Goal: Task Accomplishment & Management: Use online tool/utility

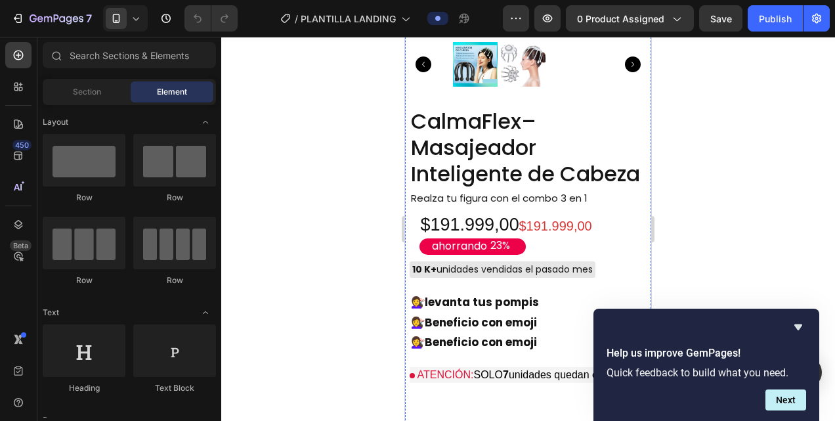
scroll to position [960, 0]
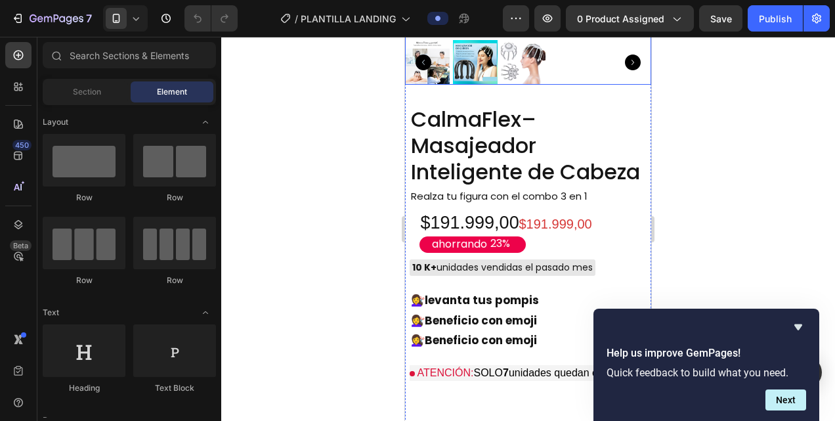
click at [511, 85] on img at bounding box center [523, 62] width 45 height 45
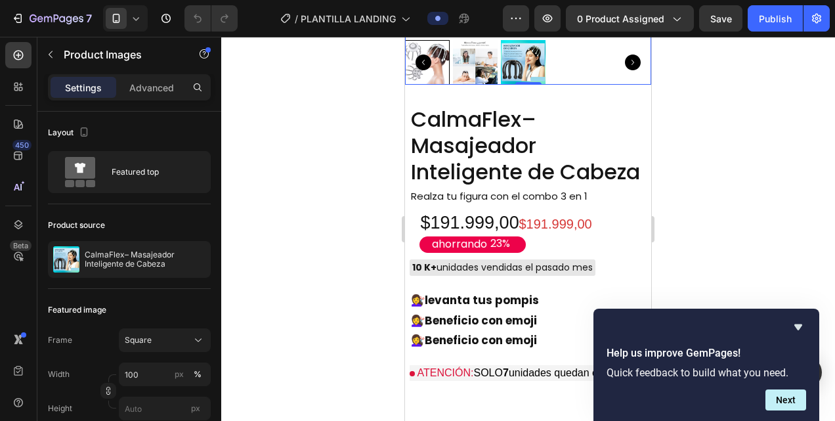
click at [474, 85] on img at bounding box center [475, 62] width 45 height 45
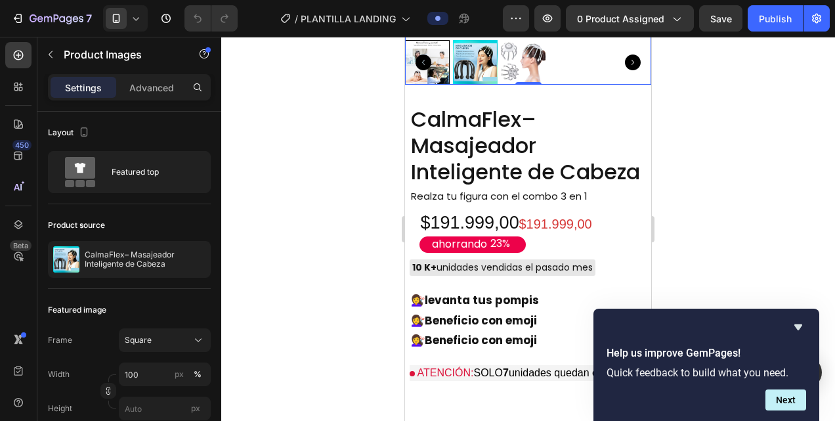
click at [479, 85] on img at bounding box center [475, 62] width 45 height 45
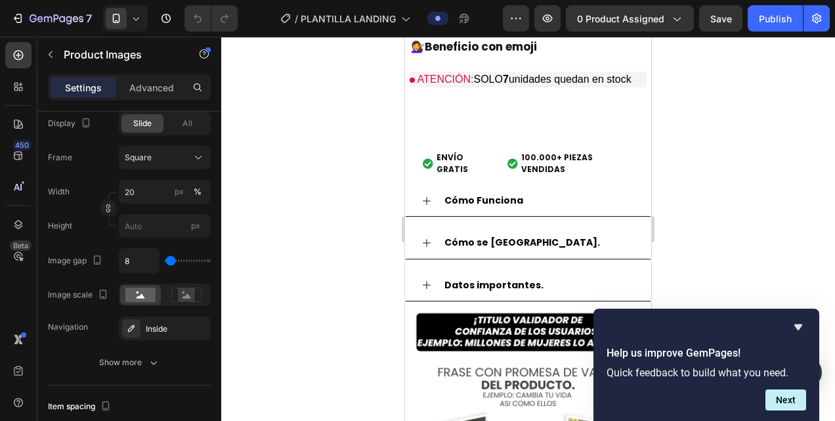
scroll to position [1241, 0]
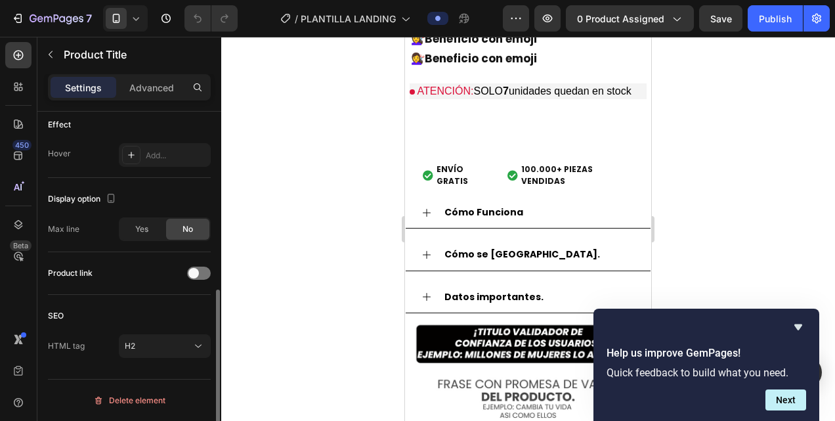
scroll to position [0, 0]
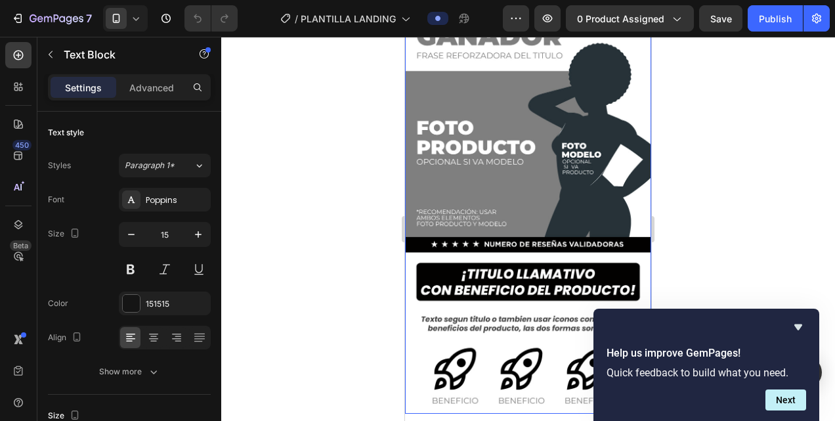
scroll to position [75, 0]
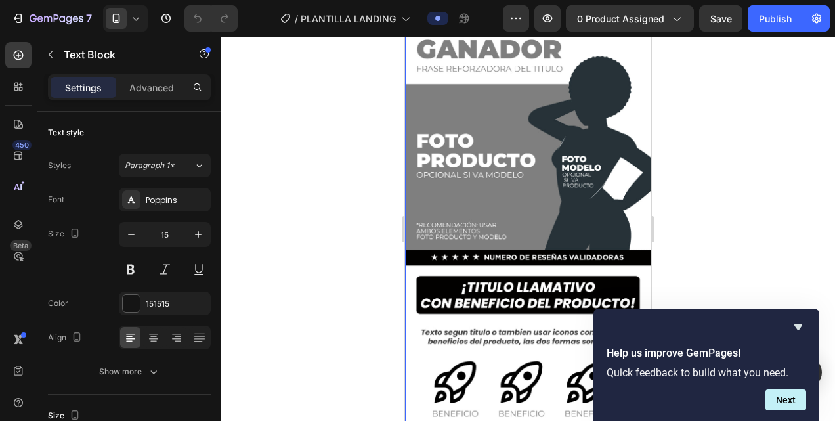
click at [469, 155] on img at bounding box center [528, 208] width 246 height 438
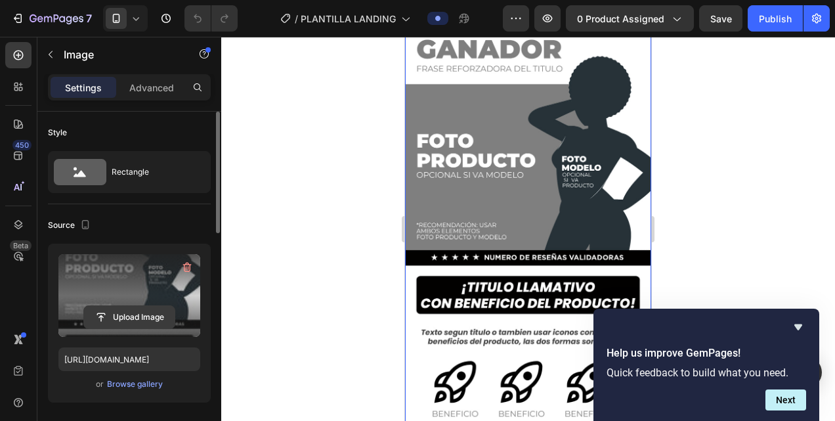
click at [146, 311] on input "file" at bounding box center [129, 317] width 91 height 22
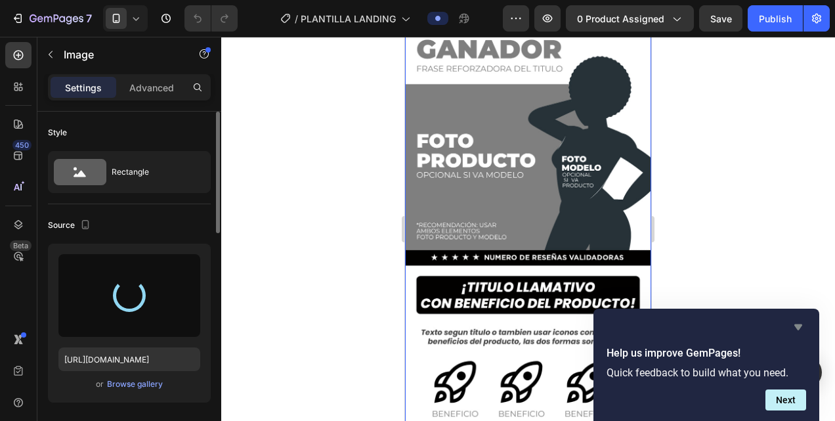
click at [802, 324] on icon "Hide survey" at bounding box center [798, 327] width 16 height 16
type input "https://cdn.shopify.com/s/files/1/0645/4185/1746/files/gempages_585931724626592…"
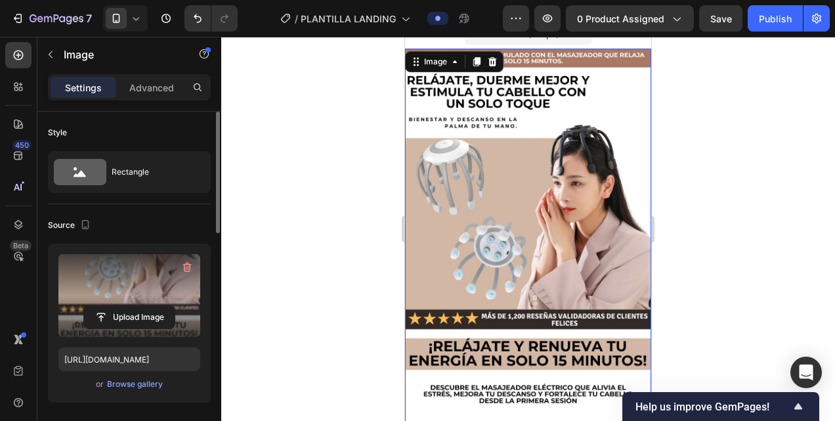
scroll to position [0, 0]
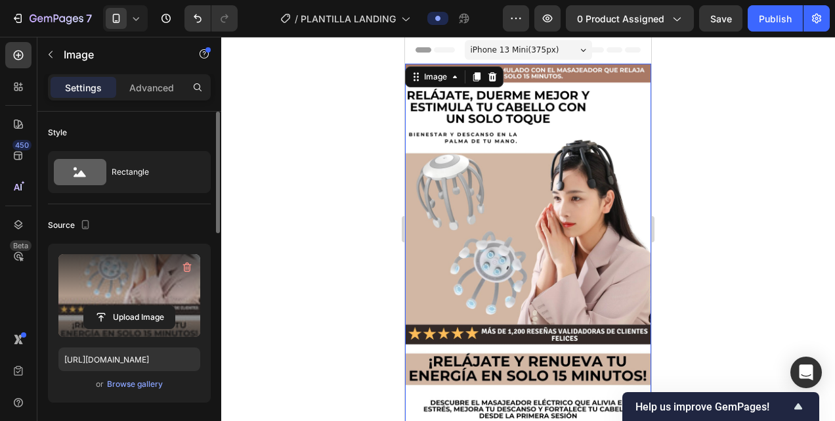
click at [698, 143] on div at bounding box center [527, 229] width 613 height 384
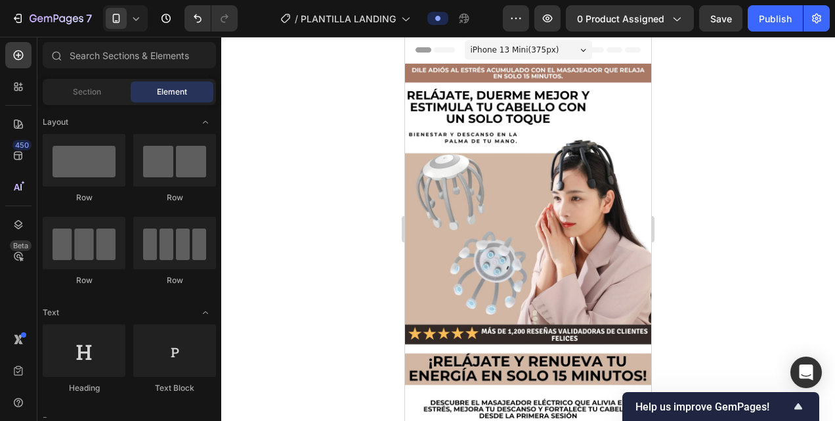
click at [673, 148] on div at bounding box center [527, 229] width 613 height 384
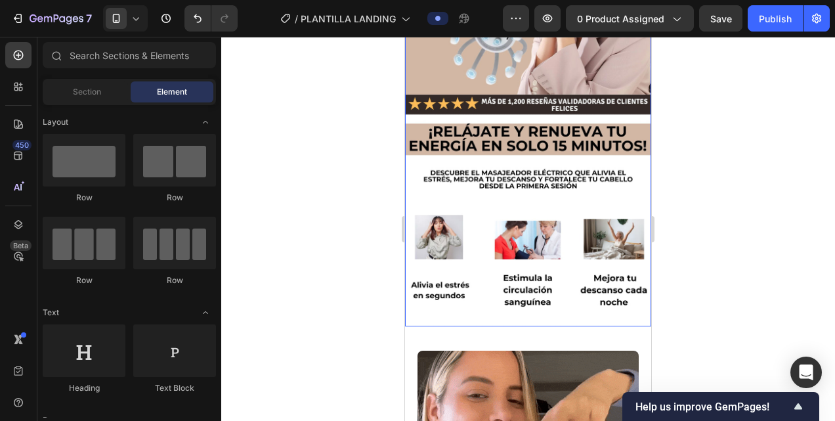
scroll to position [224, 0]
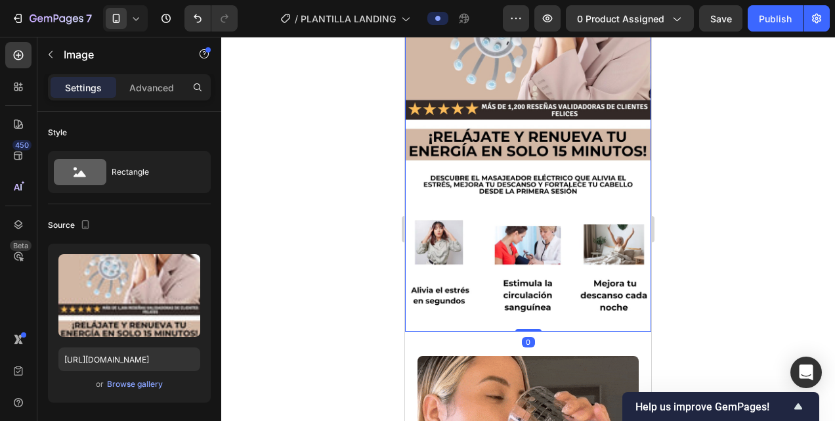
click at [533, 168] on img at bounding box center [528, 85] width 246 height 492
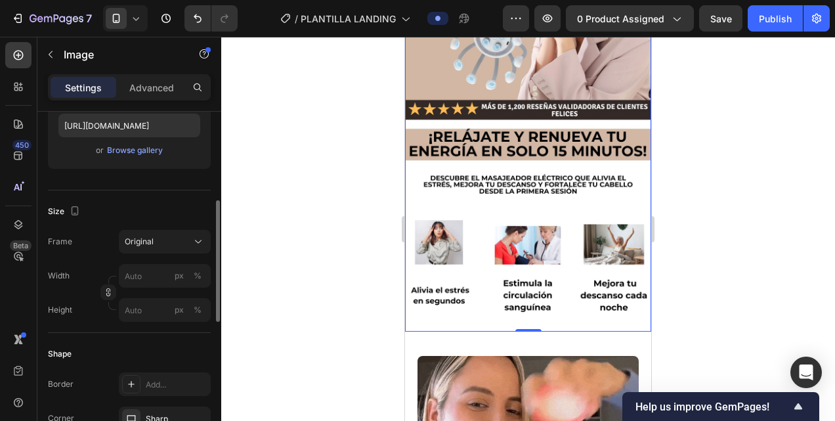
scroll to position [239, 0]
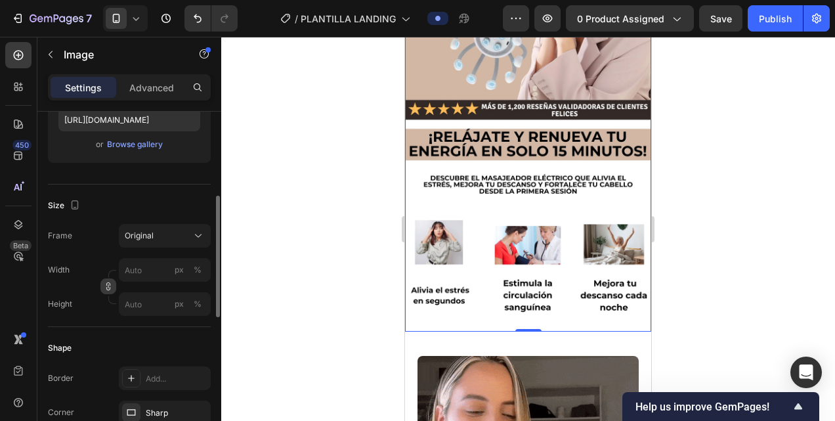
click at [108, 290] on button "button" at bounding box center [108, 286] width 16 height 16
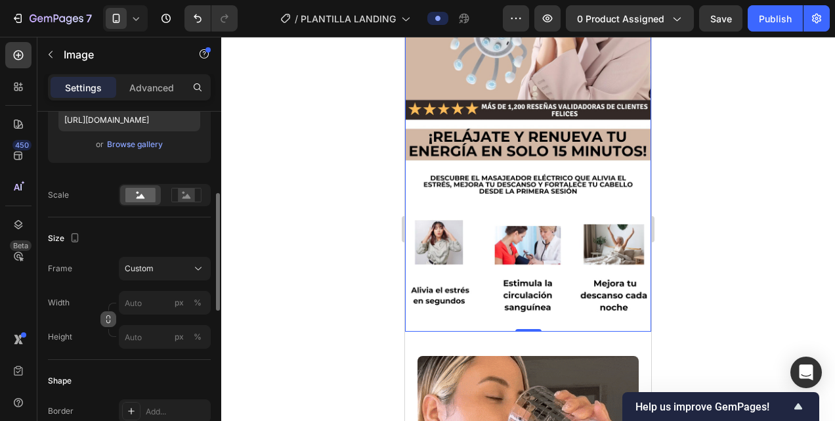
click at [106, 316] on icon "button" at bounding box center [108, 316] width 4 height 3
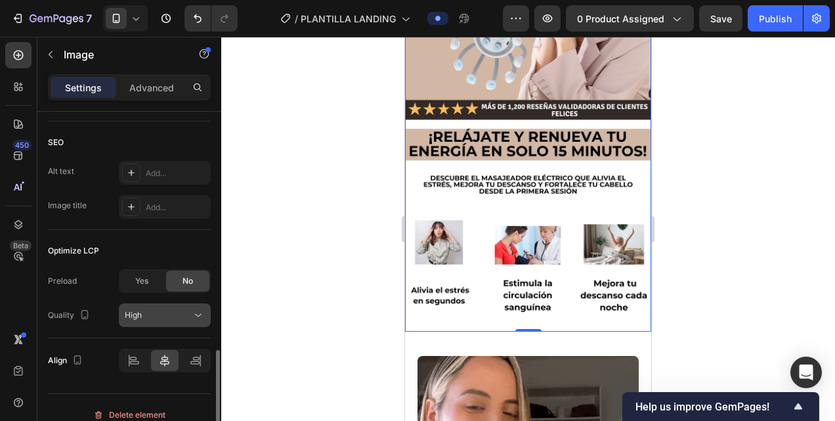
scroll to position [642, 0]
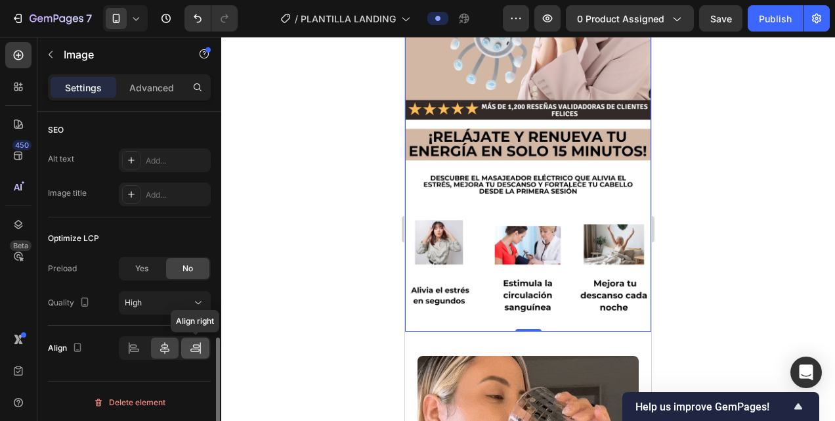
click at [192, 352] on div at bounding box center [195, 347] width 28 height 21
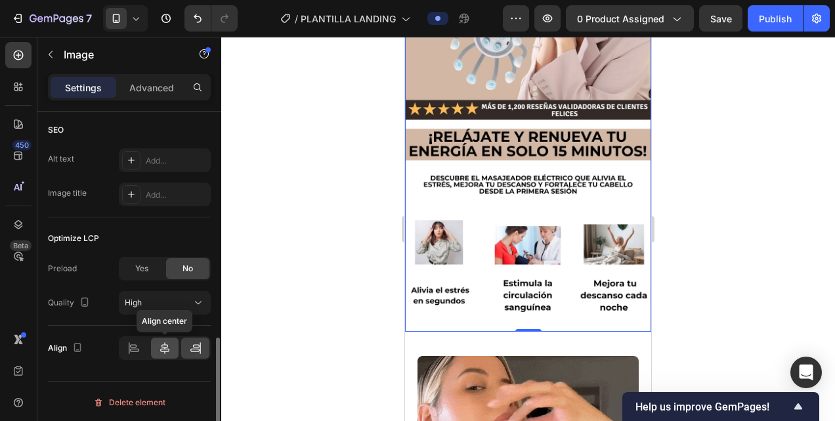
click at [157, 339] on div at bounding box center [165, 347] width 28 height 21
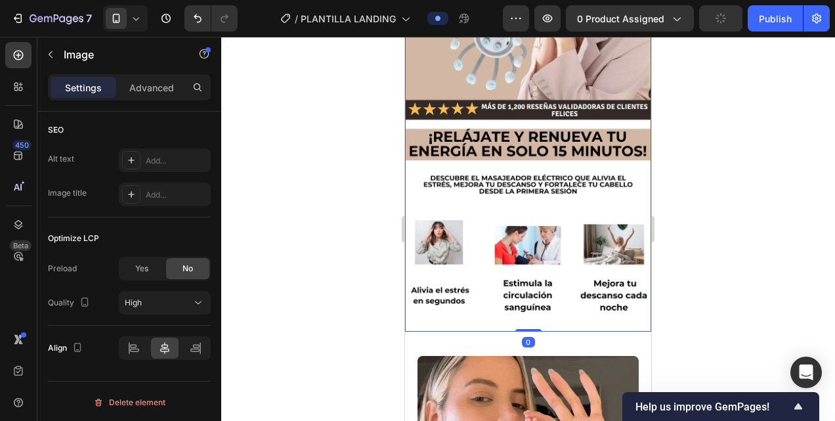
drag, startPoint x: 526, startPoint y: 310, endPoint x: 606, endPoint y: 281, distance: 85.3
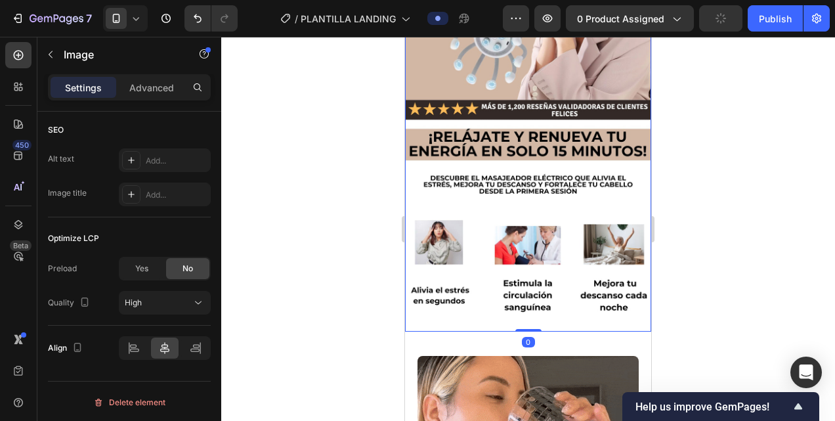
click at [584, 285] on div "Image 0" at bounding box center [528, 85] width 246 height 492
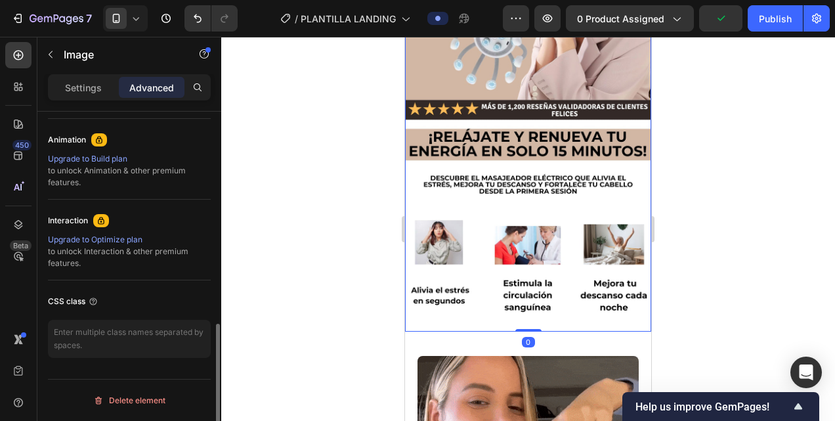
scroll to position [562, 0]
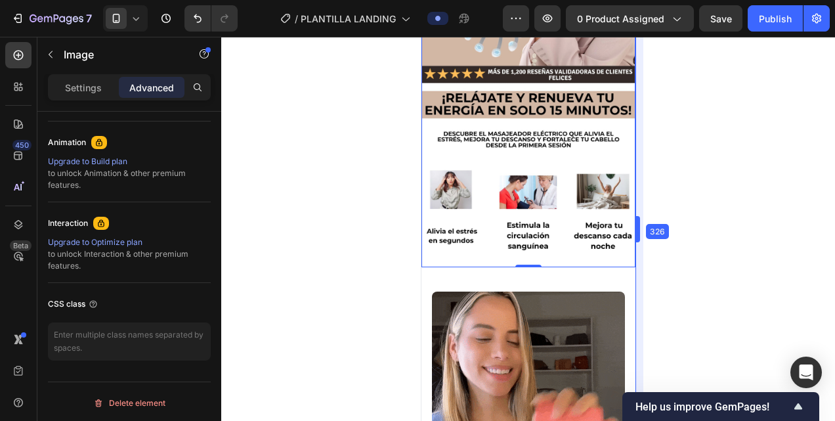
drag, startPoint x: 651, startPoint y: 293, endPoint x: 193, endPoint y: 246, distance: 460.4
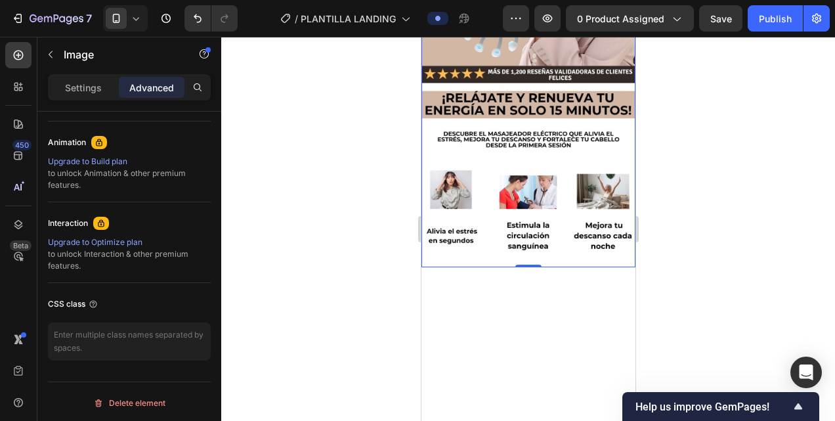
scroll to position [0, 0]
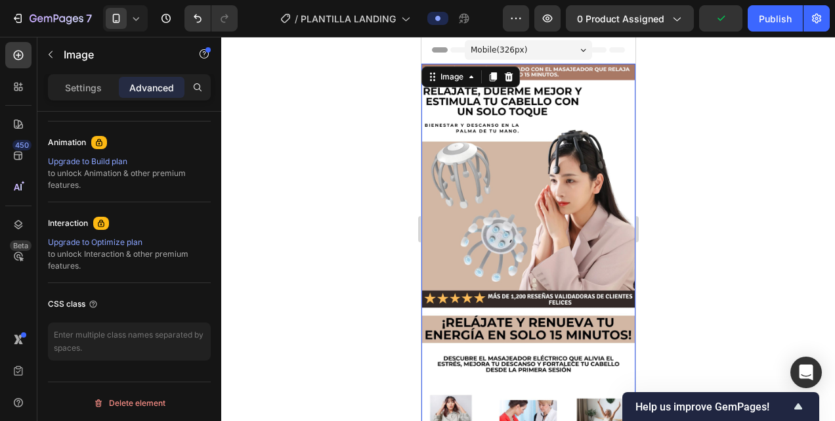
click at [568, 40] on div "Mobile ( 326 px)" at bounding box center [527, 50] width 127 height 20
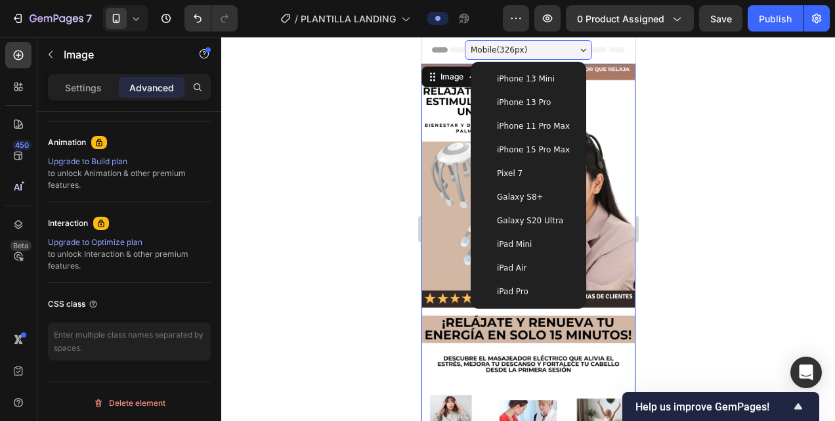
click at [525, 76] on span "iPhone 13 Mini" at bounding box center [525, 78] width 58 height 13
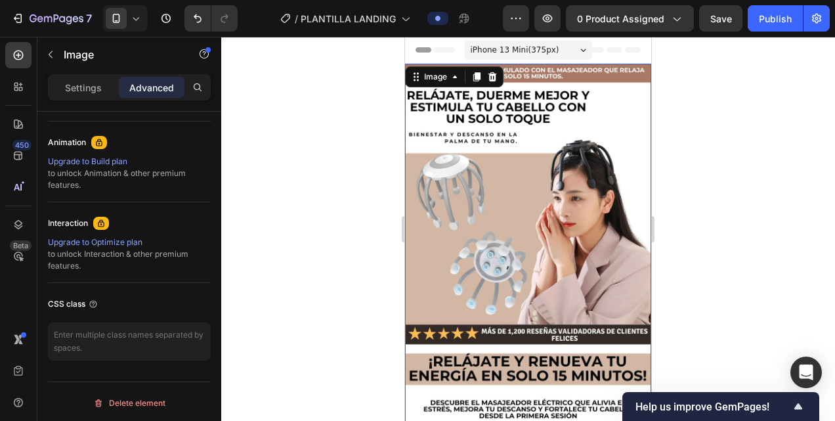
click at [549, 50] on div "iPhone 13 Mini ( 375 px)" at bounding box center [528, 50] width 127 height 20
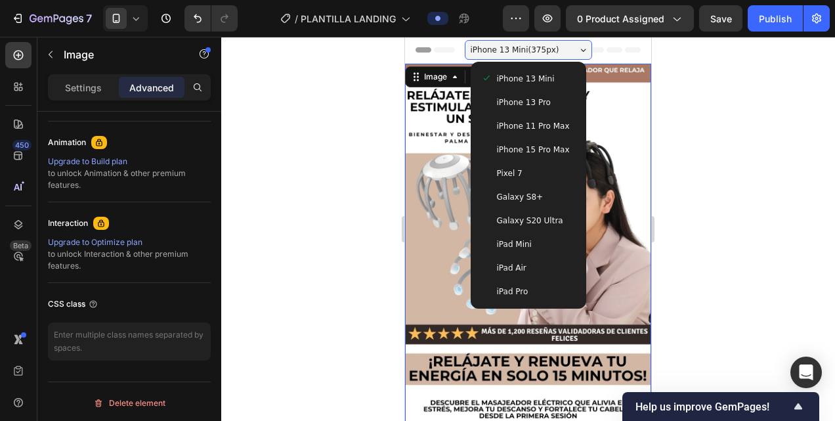
click at [519, 171] on div "Pixel 7" at bounding box center [528, 173] width 94 height 13
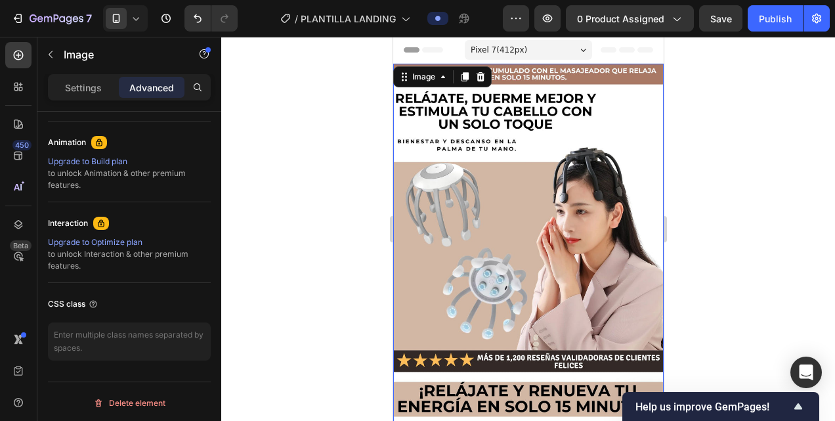
click at [522, 52] on div "Pixel 7 ( 412 px)" at bounding box center [527, 50] width 127 height 20
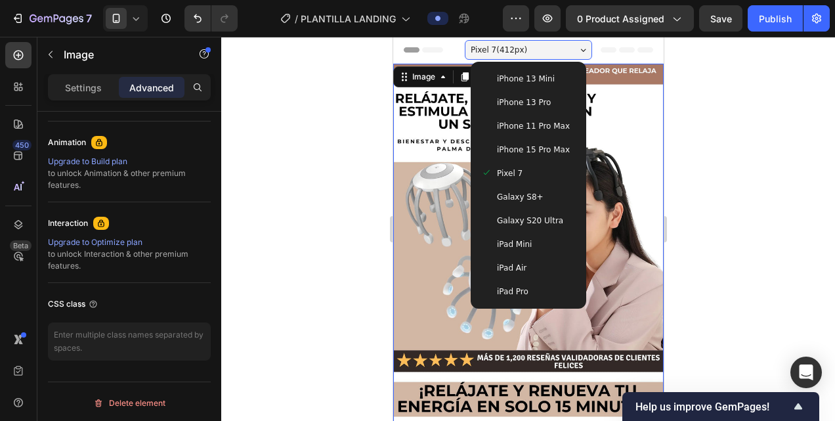
click at [504, 203] on div "Galaxy S8+" at bounding box center [527, 197] width 105 height 24
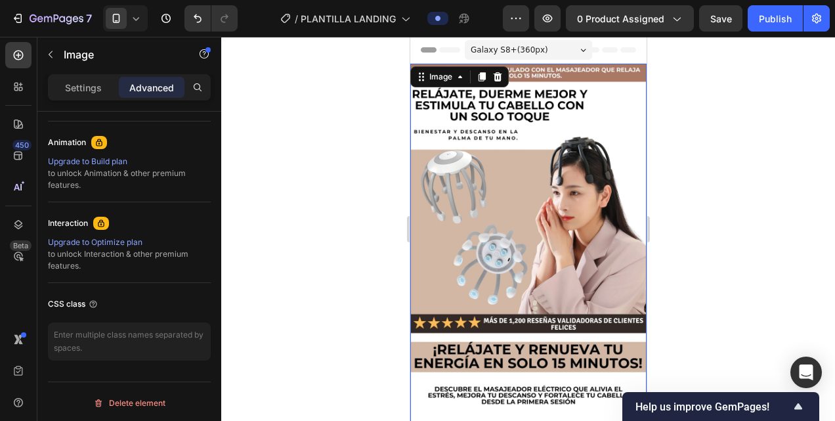
click at [521, 45] on span "Galaxy S8+ ( 360 px)" at bounding box center [508, 49] width 77 height 13
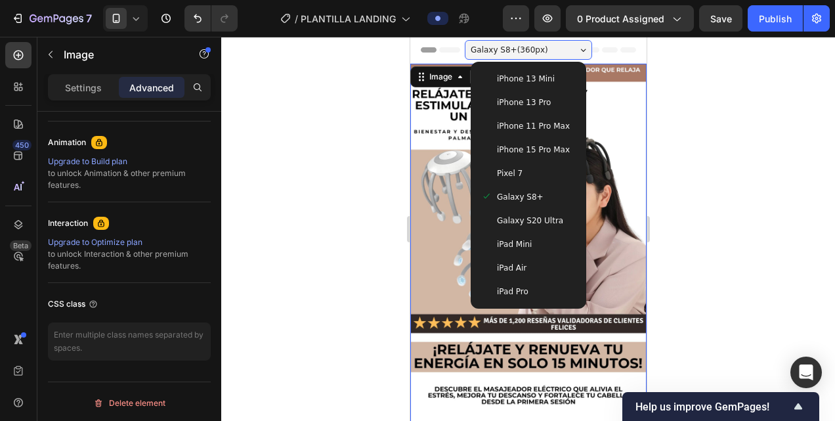
click at [510, 85] on div "iPhone 13 Mini" at bounding box center [527, 79] width 105 height 24
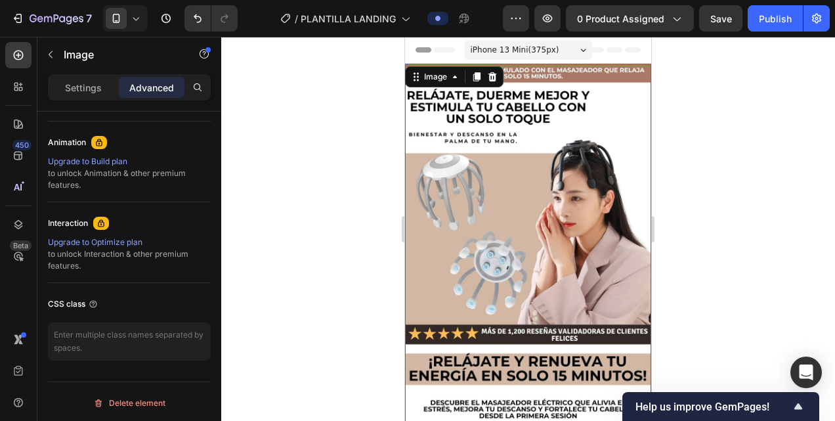
click at [392, 117] on div at bounding box center [527, 229] width 613 height 384
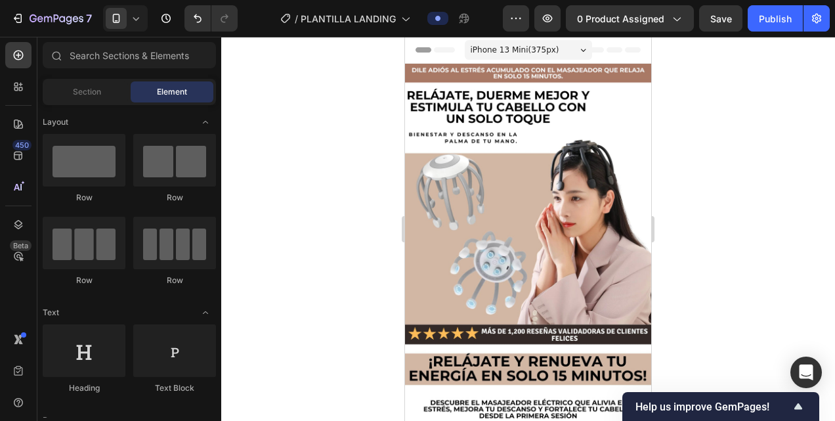
click at [392, 117] on div at bounding box center [527, 229] width 613 height 384
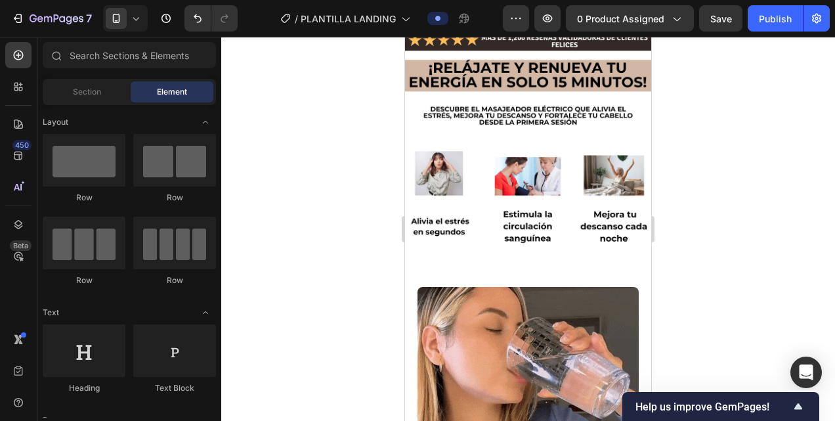
scroll to position [512, 0]
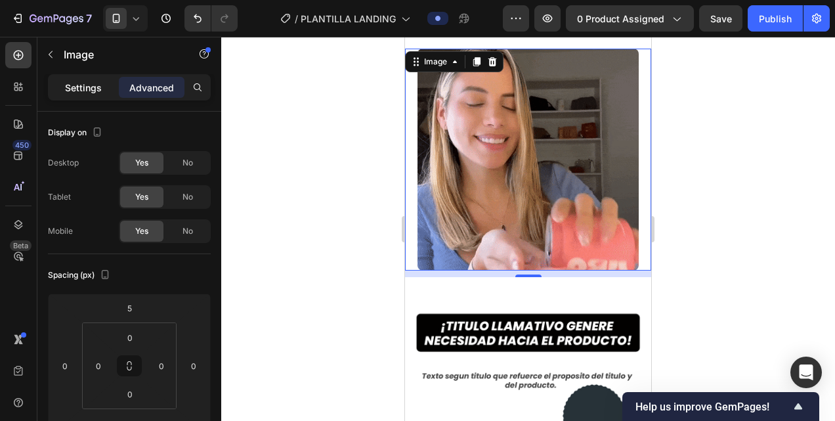
click at [81, 89] on p "Settings" at bounding box center [83, 88] width 37 height 14
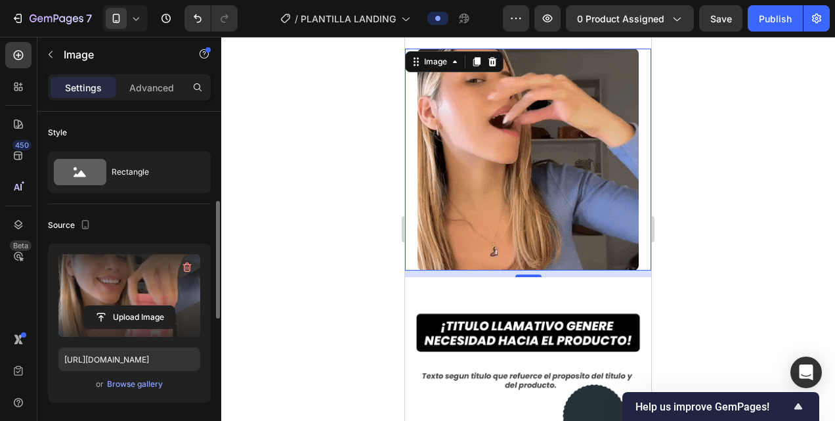
scroll to position [72, 0]
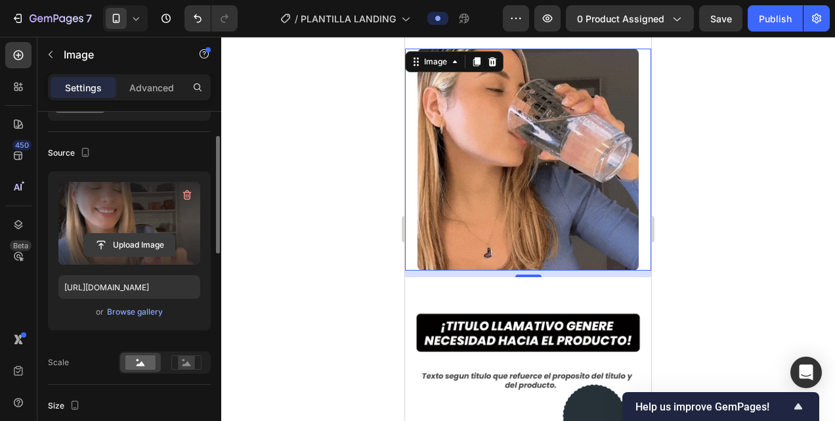
click at [127, 240] on input "file" at bounding box center [129, 245] width 91 height 22
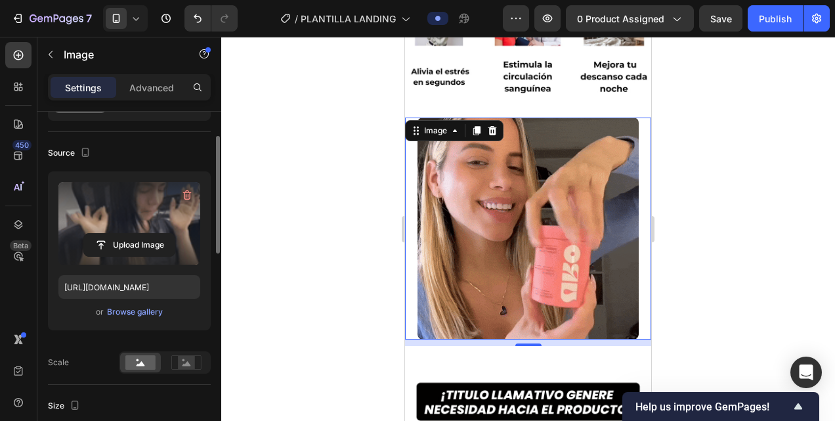
scroll to position [442, 0]
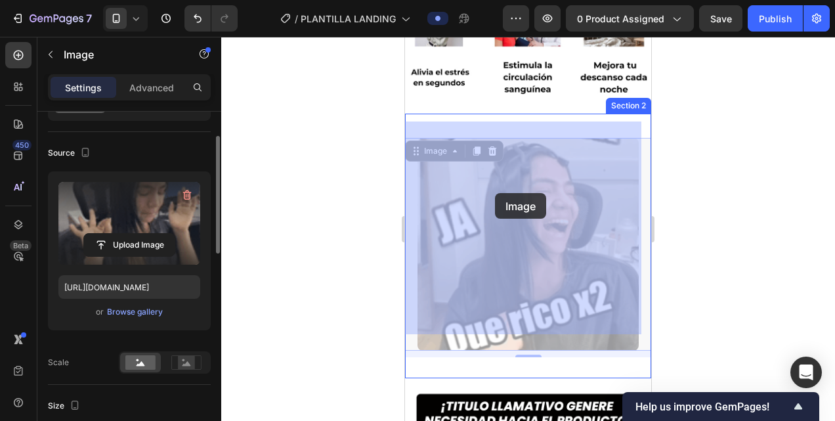
drag, startPoint x: 496, startPoint y: 230, endPoint x: 495, endPoint y: 193, distance: 37.4
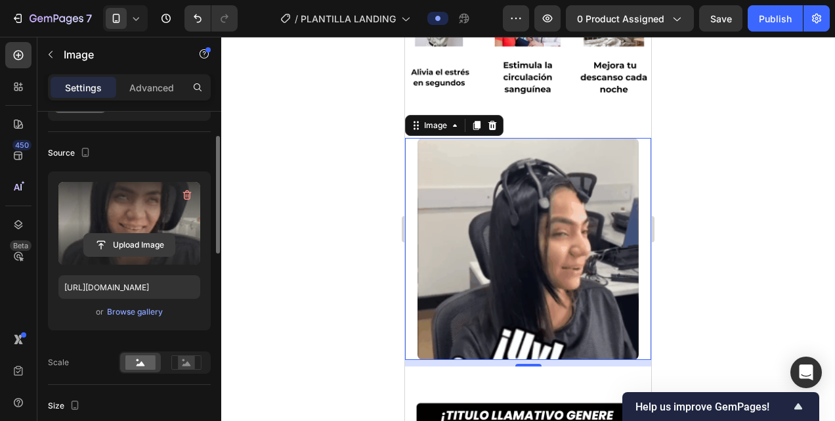
click at [132, 243] on input "file" at bounding box center [129, 245] width 91 height 22
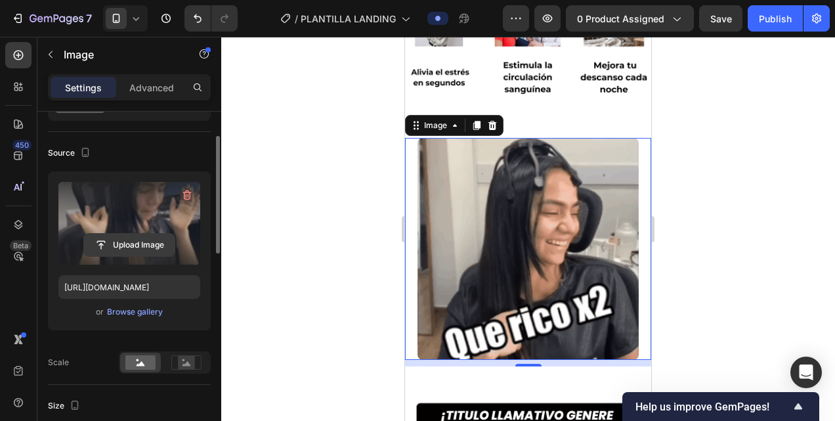
click at [132, 239] on input "file" at bounding box center [129, 245] width 91 height 22
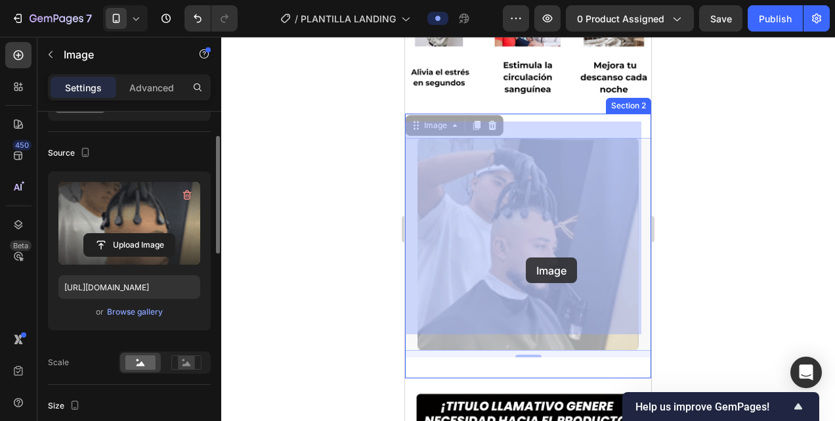
drag, startPoint x: 520, startPoint y: 217, endPoint x: 526, endPoint y: 257, distance: 41.0
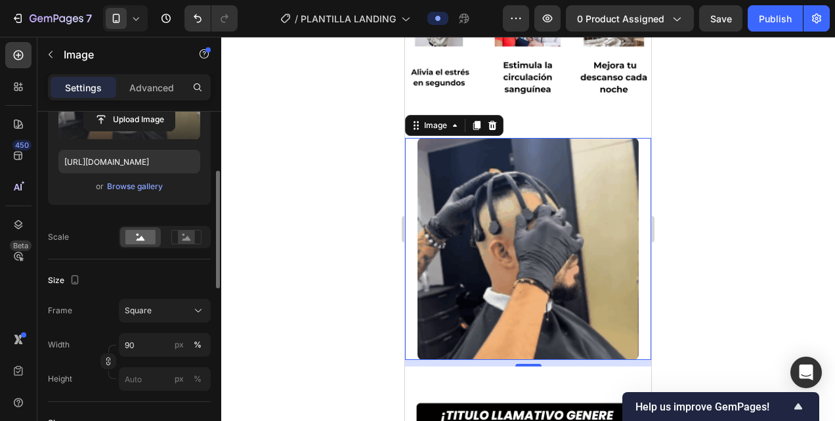
scroll to position [203, 0]
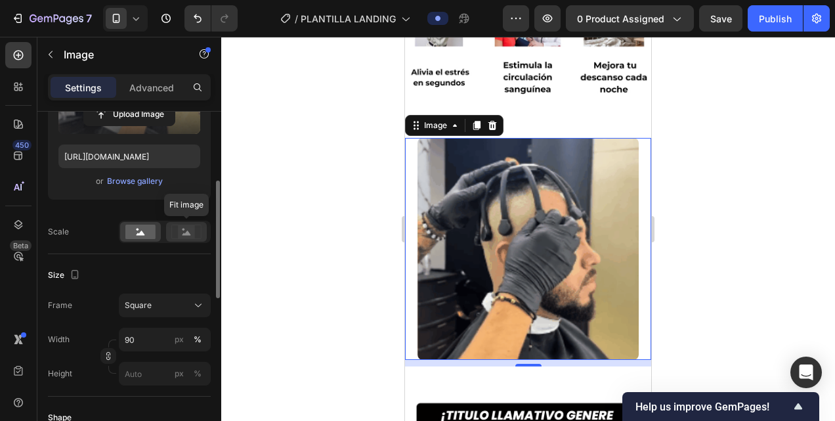
click at [182, 230] on rect at bounding box center [186, 231] width 17 height 13
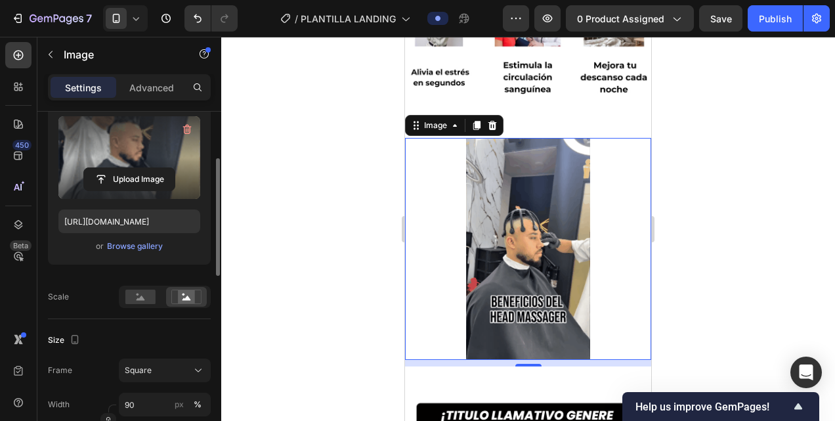
scroll to position [190, 0]
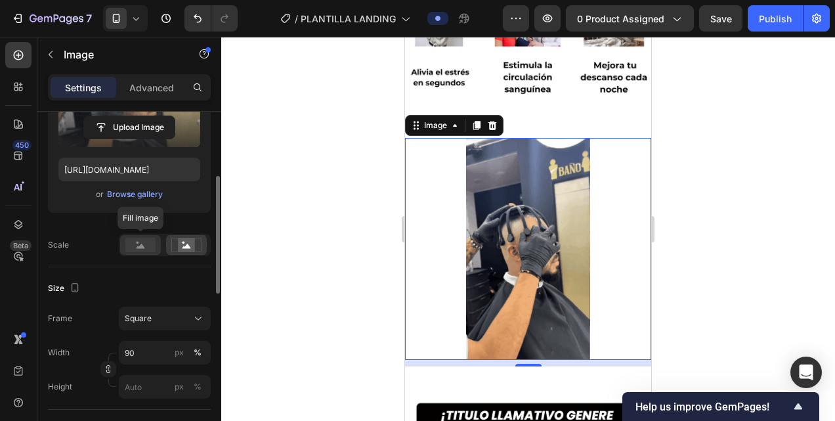
click at [135, 252] on div at bounding box center [140, 245] width 41 height 20
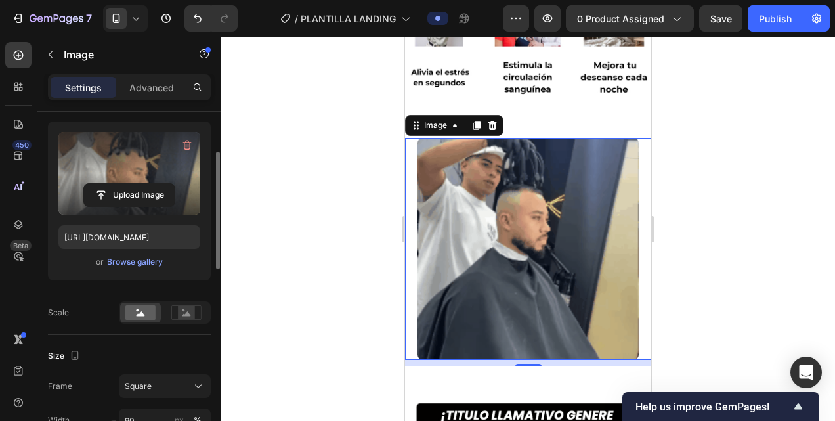
scroll to position [121, 0]
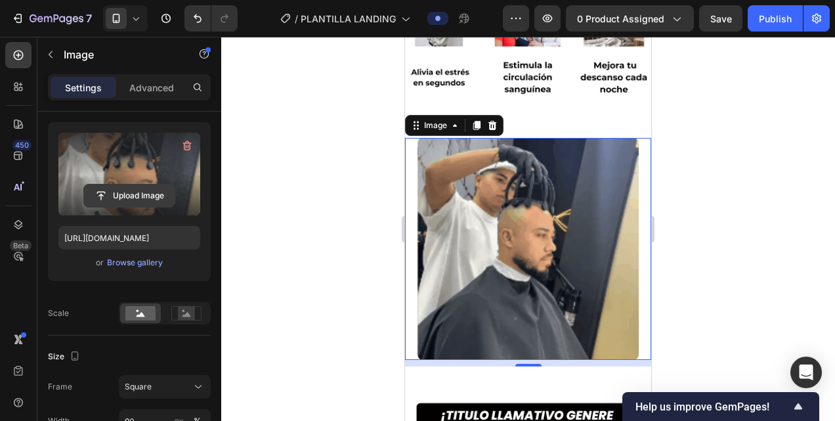
click at [144, 195] on input "file" at bounding box center [129, 195] width 91 height 22
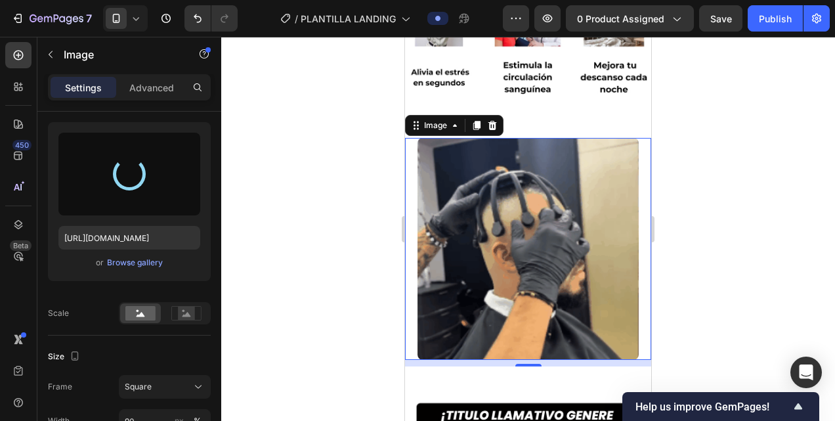
type input "https://cdn.shopify.com/s/files/1/0645/4185/1746/files/gempages_585931724626592…"
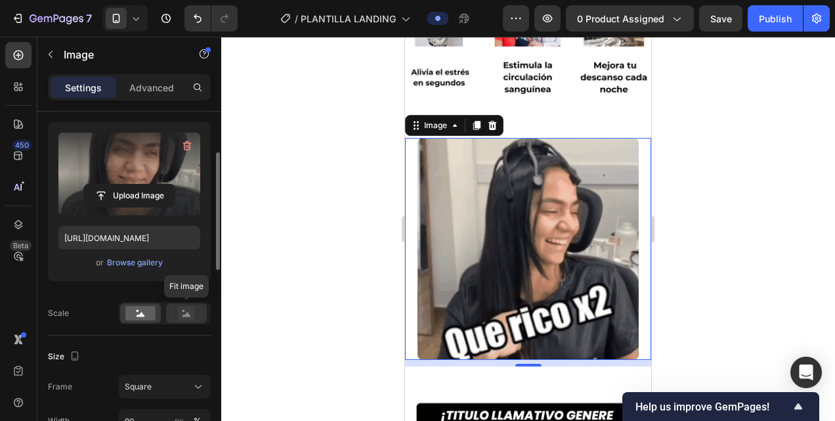
click at [186, 315] on icon at bounding box center [186, 314] width 9 height 5
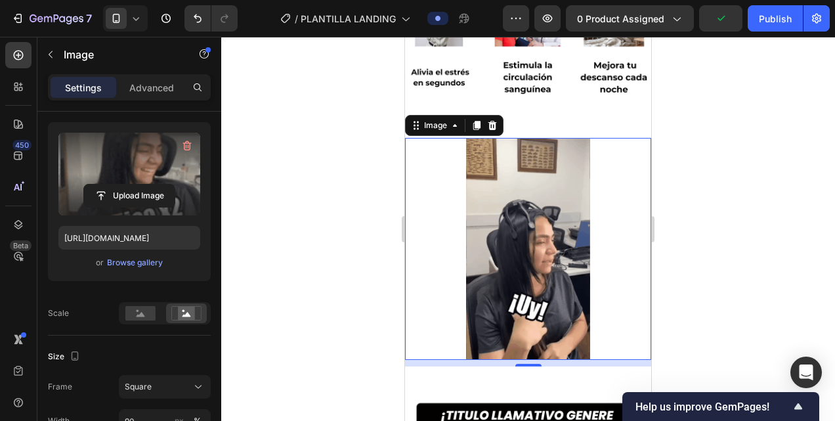
click at [356, 197] on div at bounding box center [527, 229] width 613 height 384
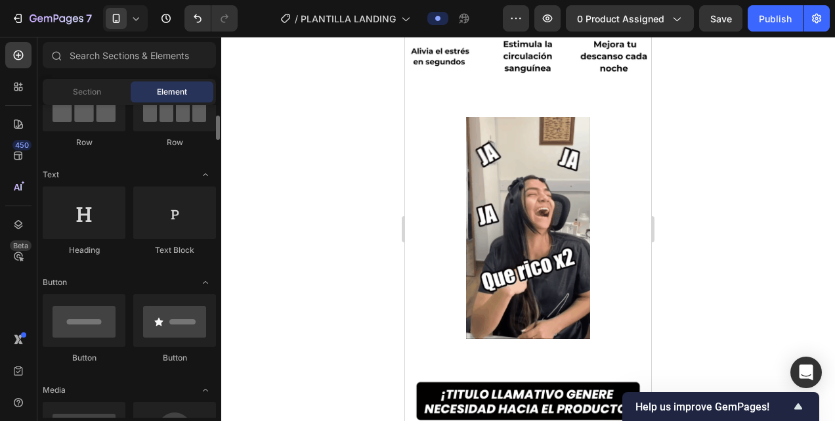
scroll to position [139, 0]
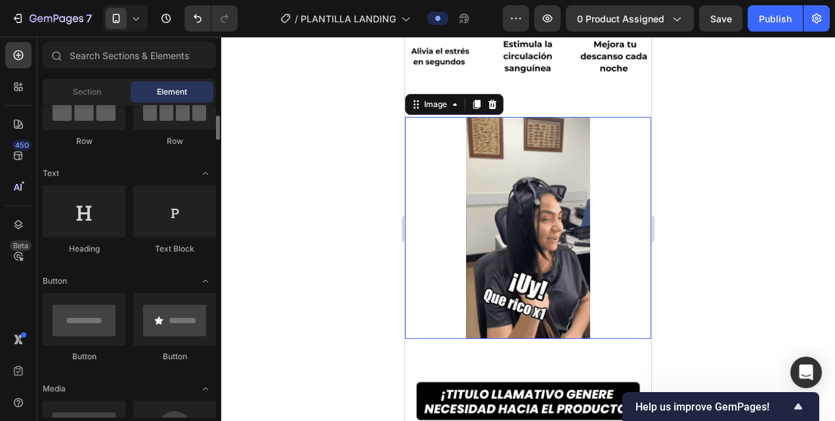
click at [520, 184] on img at bounding box center [528, 228] width 222 height 222
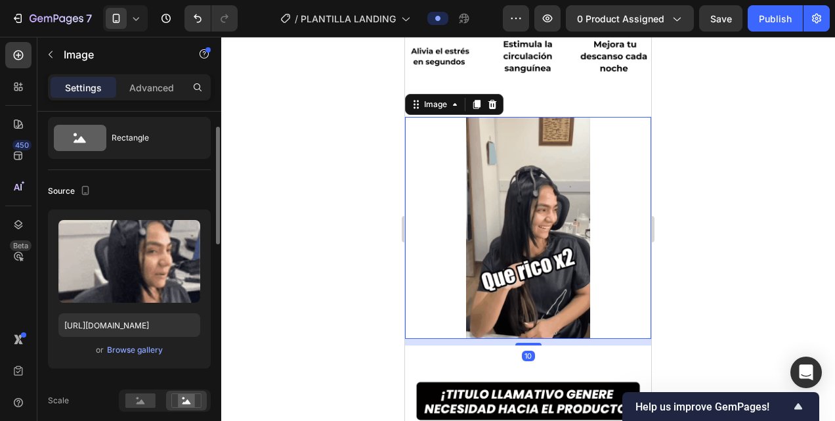
scroll to position [38, 0]
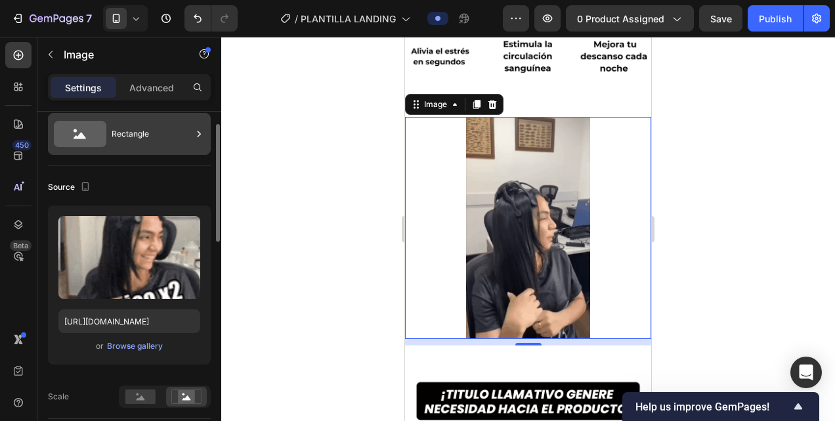
click at [196, 128] on icon at bounding box center [198, 133] width 13 height 13
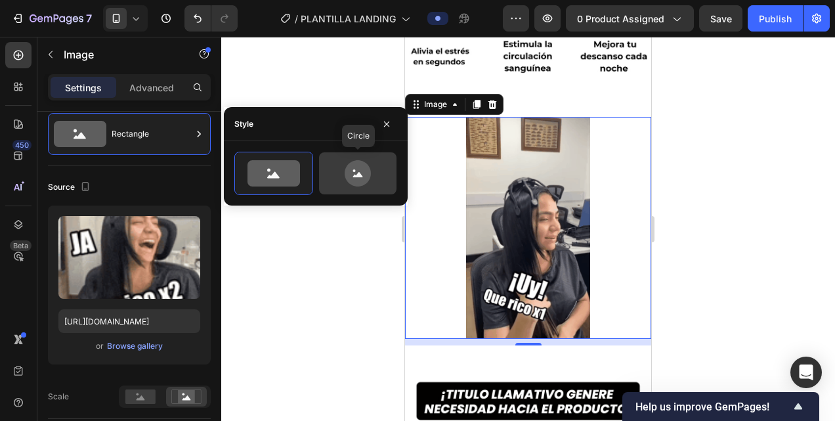
click at [340, 171] on icon at bounding box center [358, 173] width 62 height 26
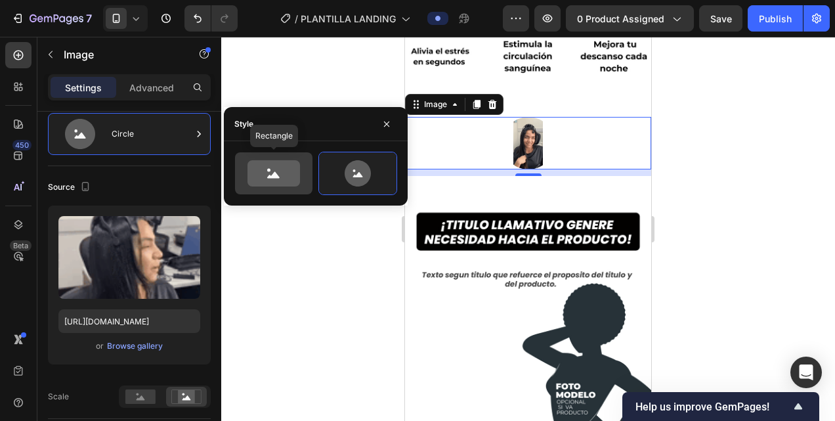
click at [260, 166] on icon at bounding box center [273, 173] width 52 height 26
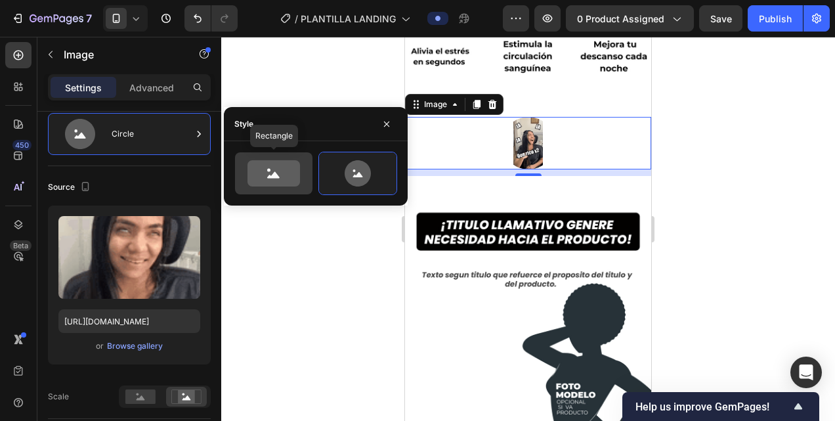
type input "100"
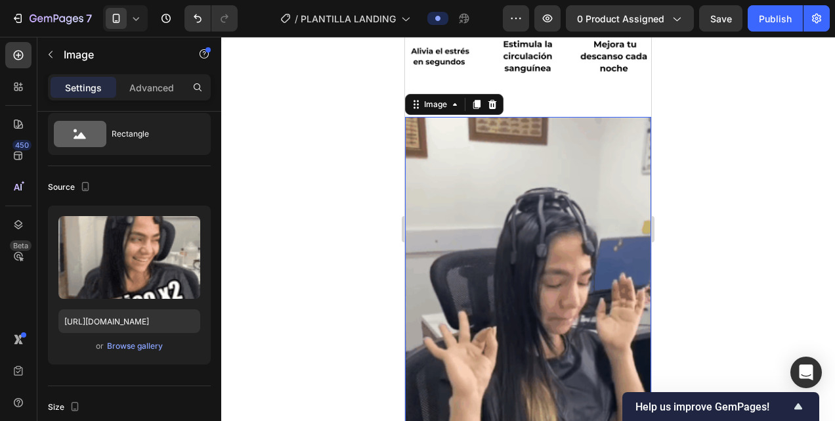
click at [285, 290] on div at bounding box center [527, 229] width 613 height 384
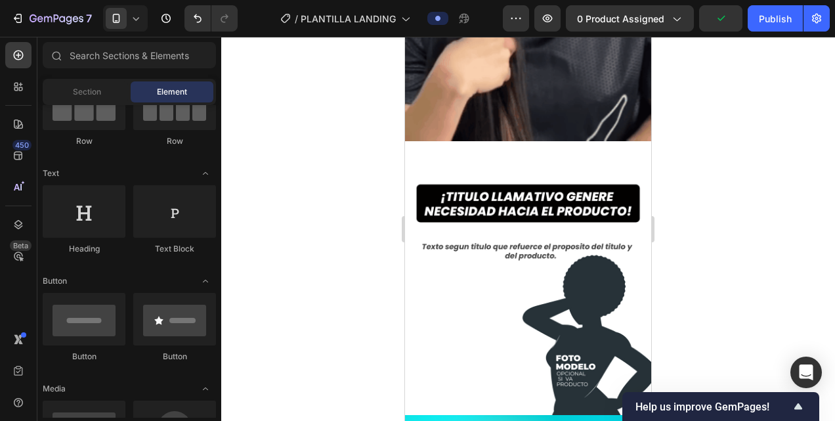
scroll to position [858, 0]
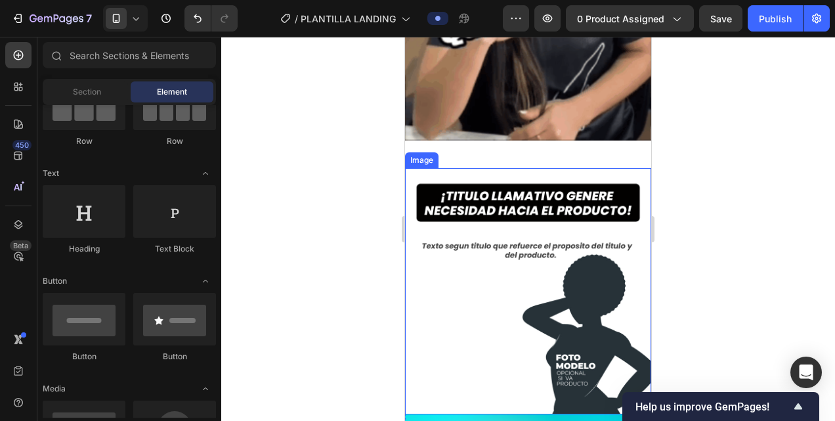
click at [367, 211] on div at bounding box center [527, 229] width 613 height 384
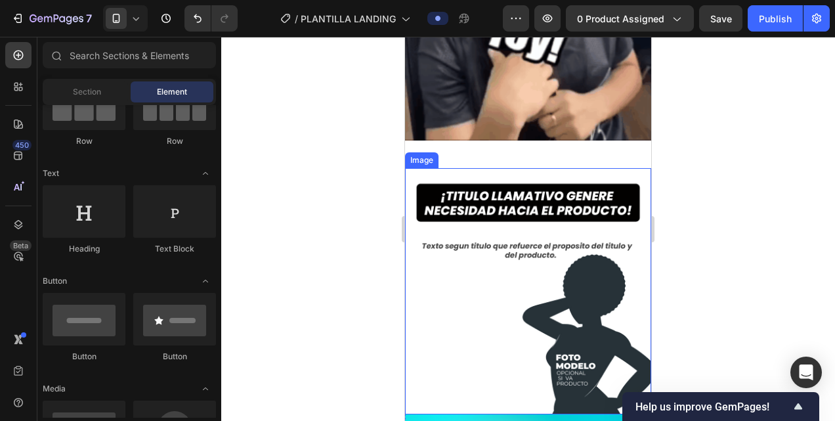
click at [367, 211] on div at bounding box center [527, 229] width 613 height 384
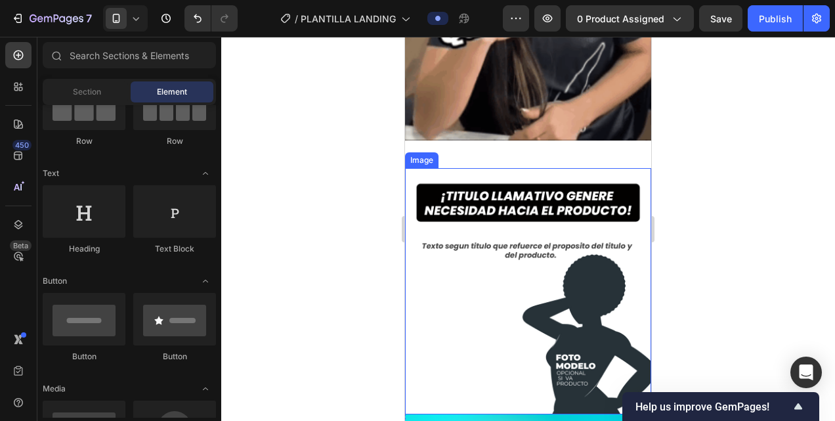
click at [367, 211] on div at bounding box center [527, 229] width 613 height 384
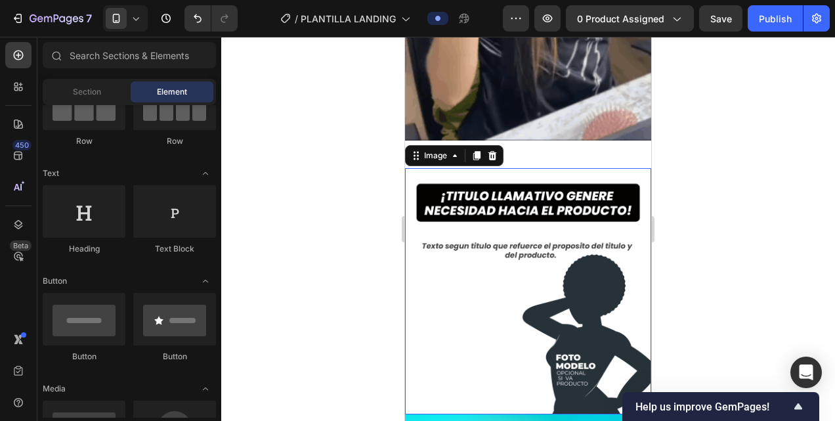
click at [455, 235] on img at bounding box center [528, 291] width 246 height 246
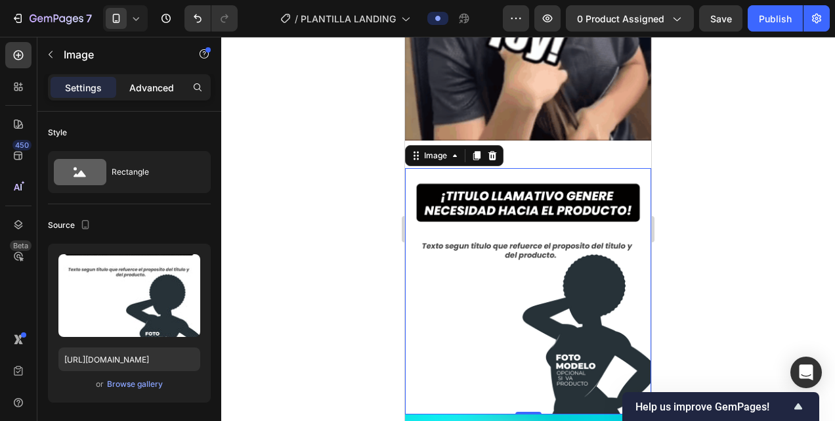
click at [155, 89] on p "Advanced" at bounding box center [151, 88] width 45 height 14
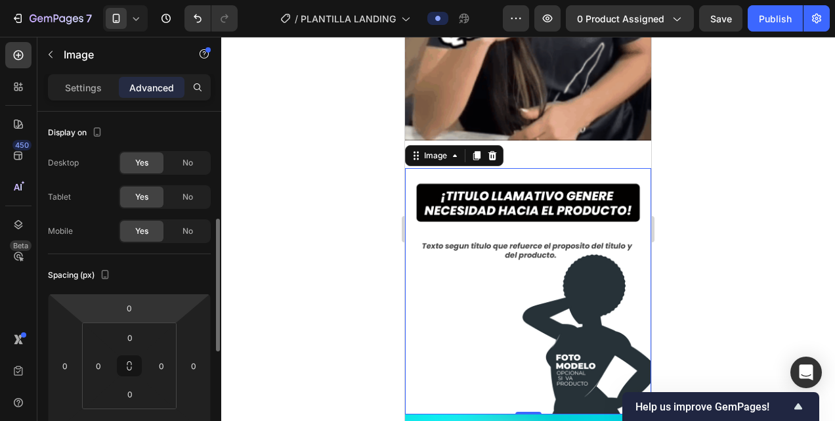
scroll to position [77, 0]
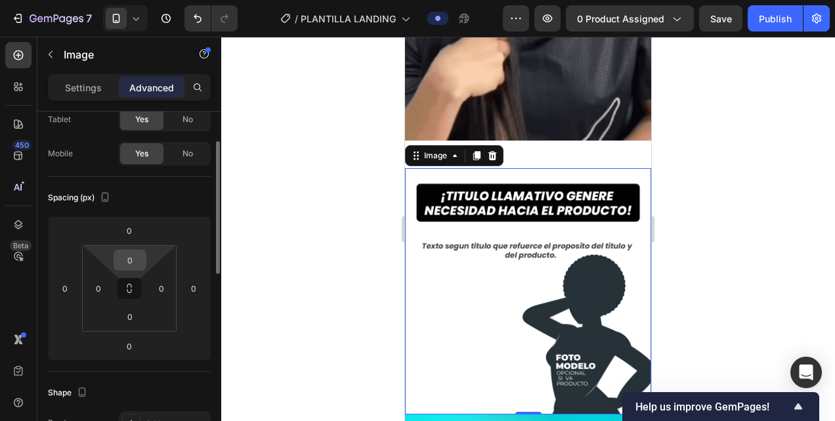
click at [127, 261] on input "0" at bounding box center [130, 260] width 26 height 20
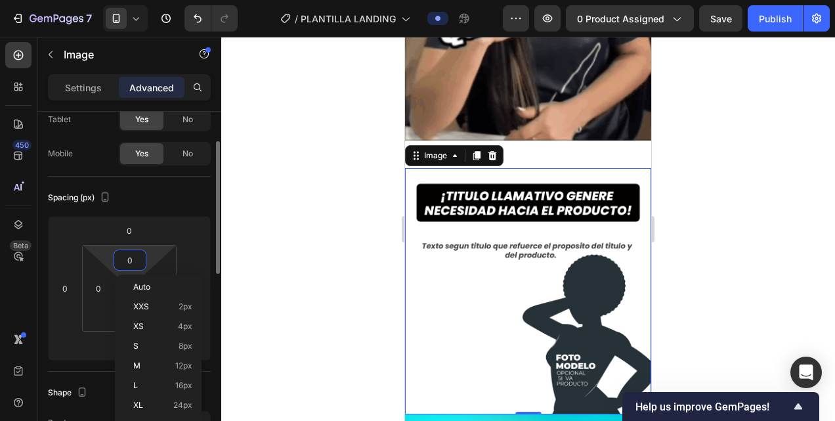
click at [127, 261] on input "0" at bounding box center [130, 260] width 26 height 20
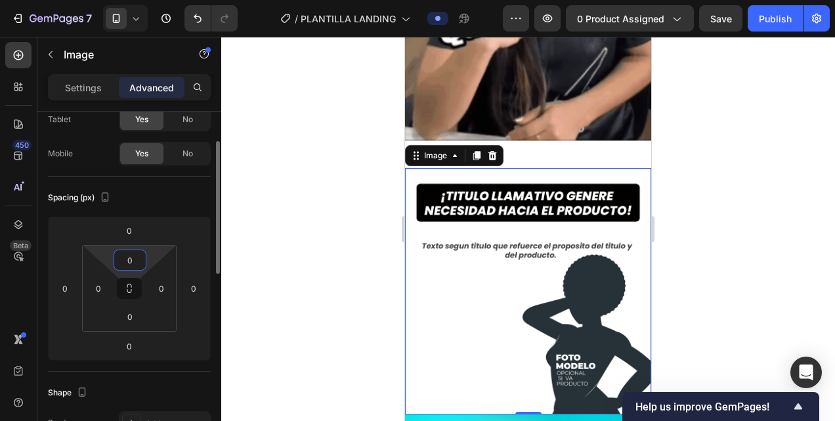
click at [135, 261] on input "0" at bounding box center [130, 260] width 26 height 20
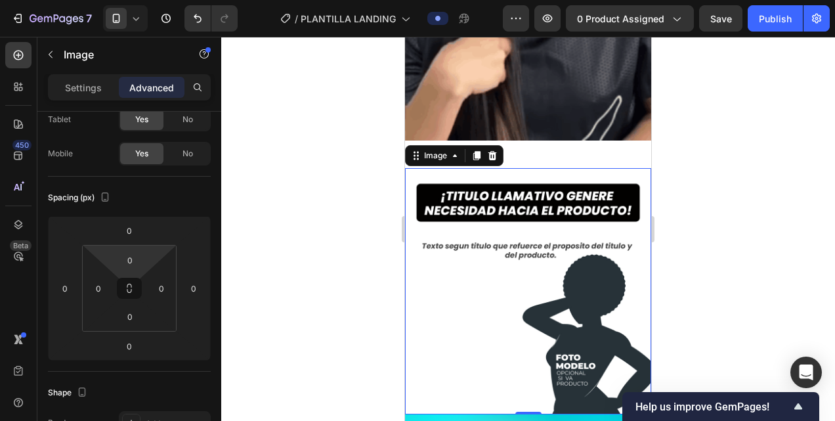
click at [307, 227] on div at bounding box center [527, 229] width 613 height 384
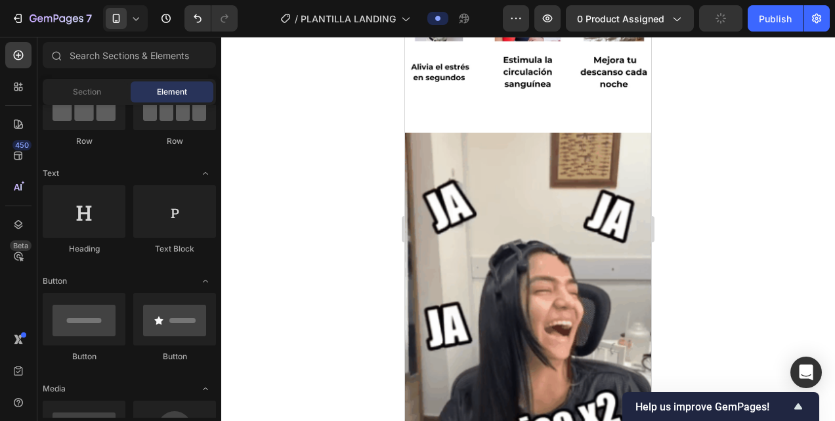
scroll to position [416, 0]
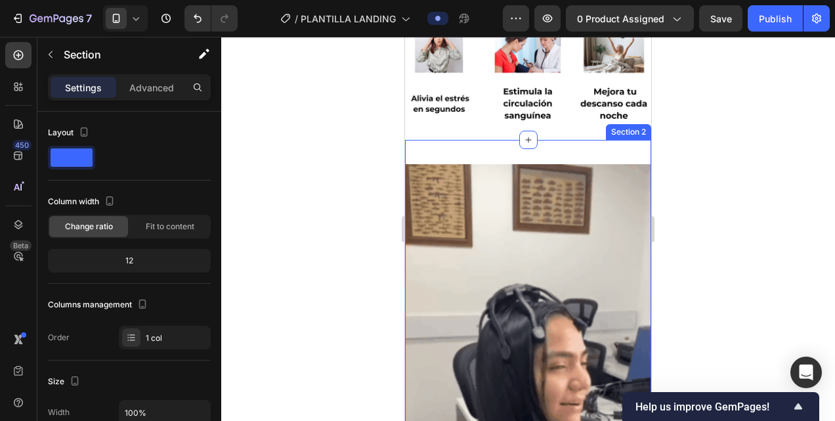
click at [545, 140] on div "Image Section 2" at bounding box center [528, 384] width 246 height 489
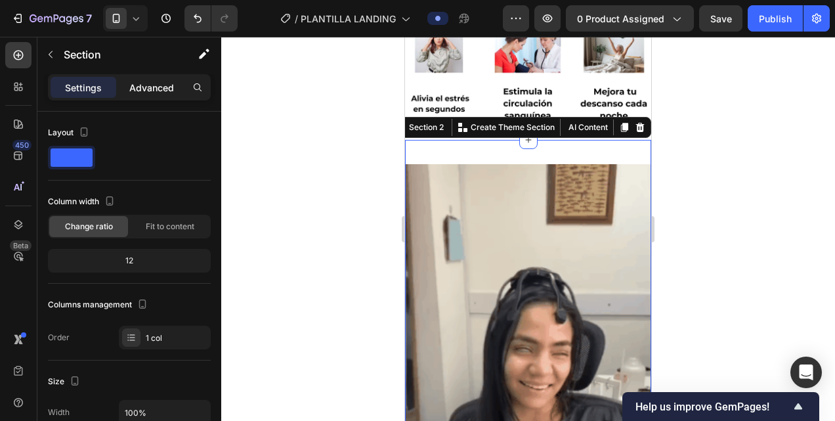
click at [156, 86] on p "Advanced" at bounding box center [151, 88] width 45 height 14
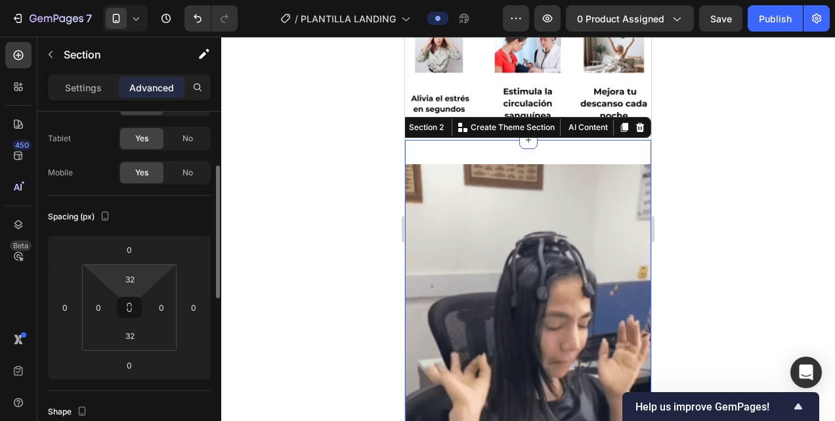
scroll to position [101, 0]
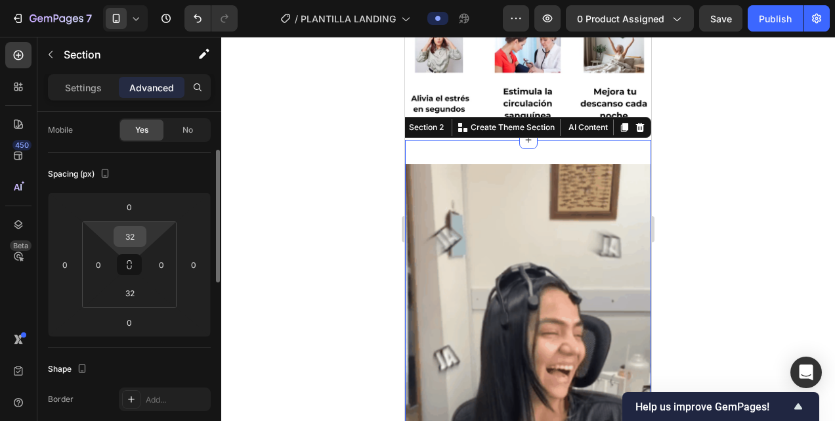
click at [129, 243] on input "32" at bounding box center [130, 236] width 26 height 20
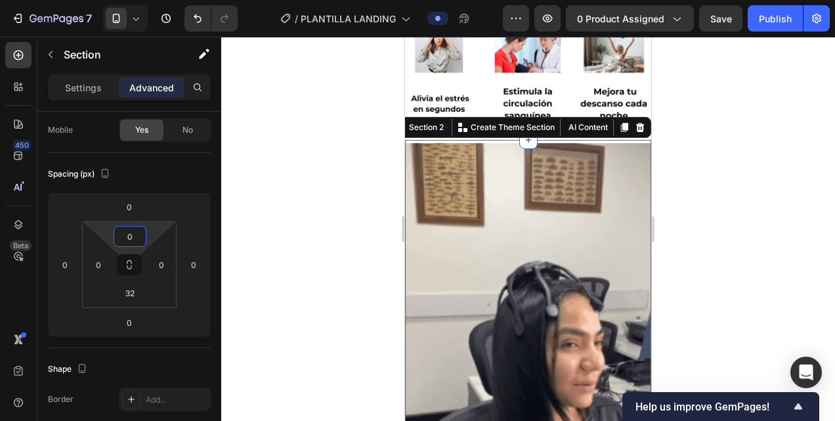
type input "0"
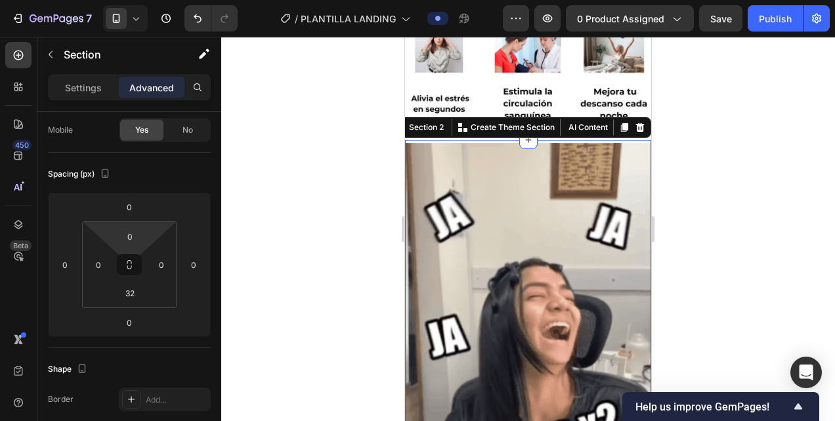
click at [287, 205] on div at bounding box center [527, 229] width 613 height 384
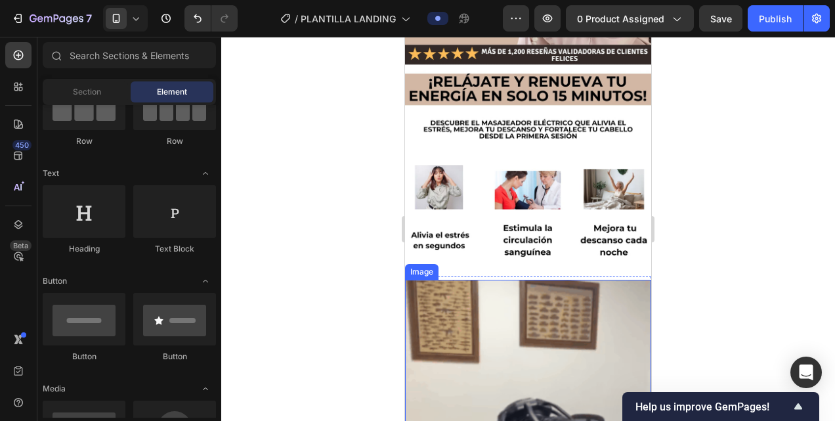
scroll to position [291, 0]
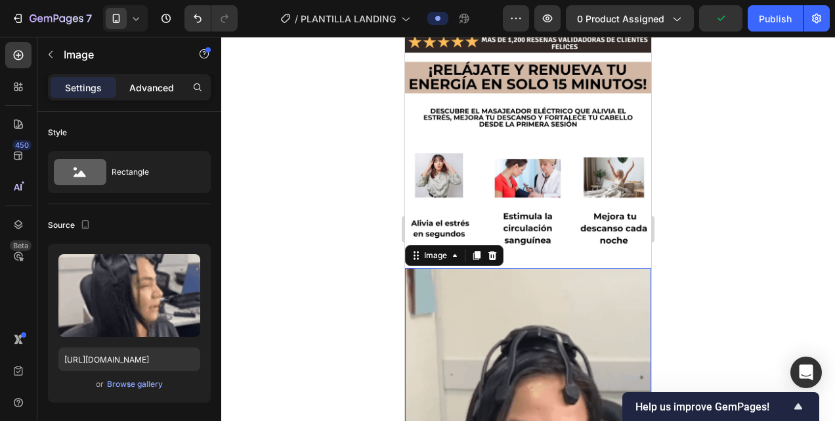
click at [152, 83] on p "Advanced" at bounding box center [151, 88] width 45 height 14
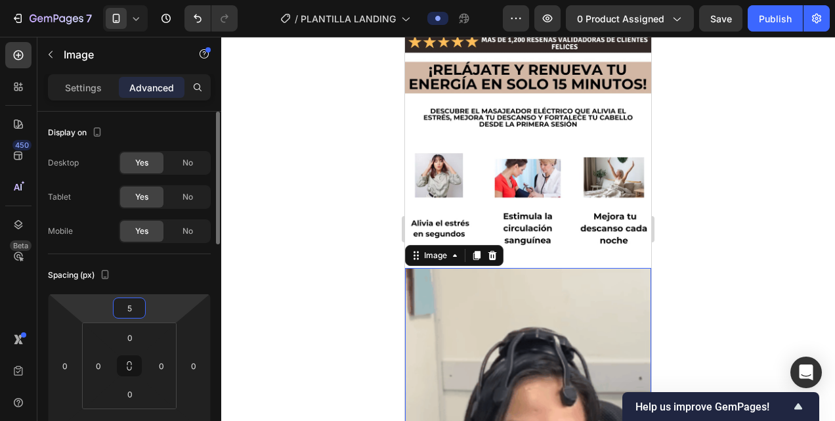
click at [140, 310] on input "5" at bounding box center [129, 308] width 26 height 20
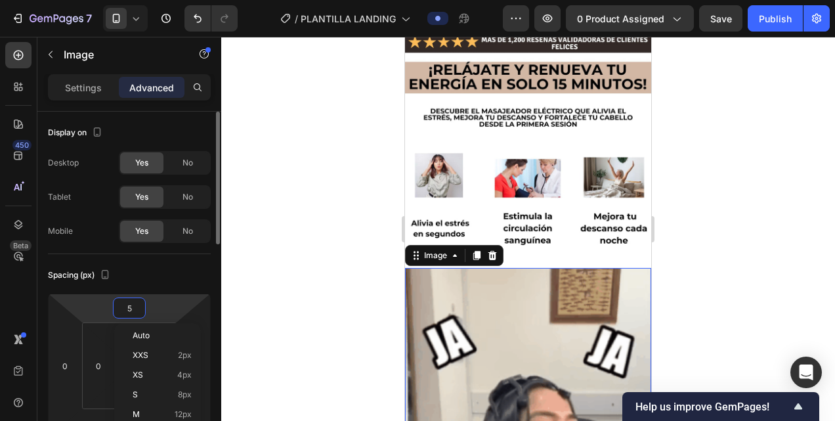
type input "0"
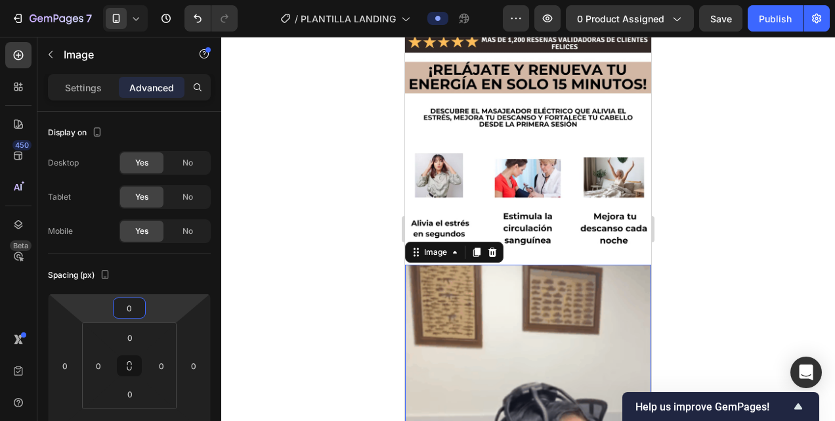
click at [295, 262] on div at bounding box center [527, 229] width 613 height 384
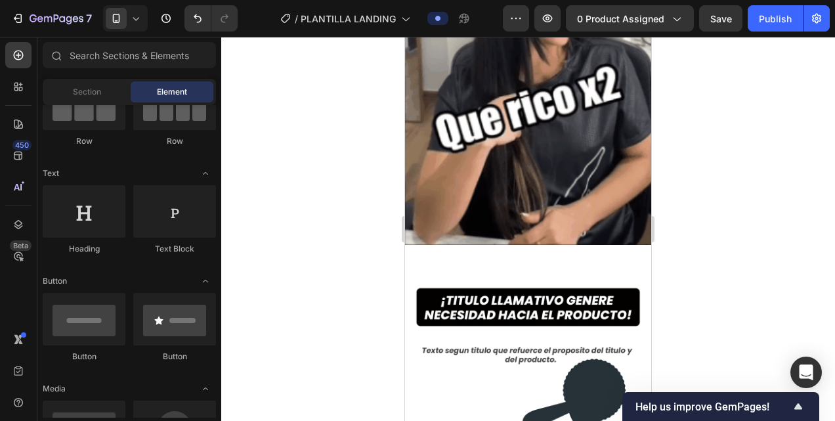
scroll to position [711, 0]
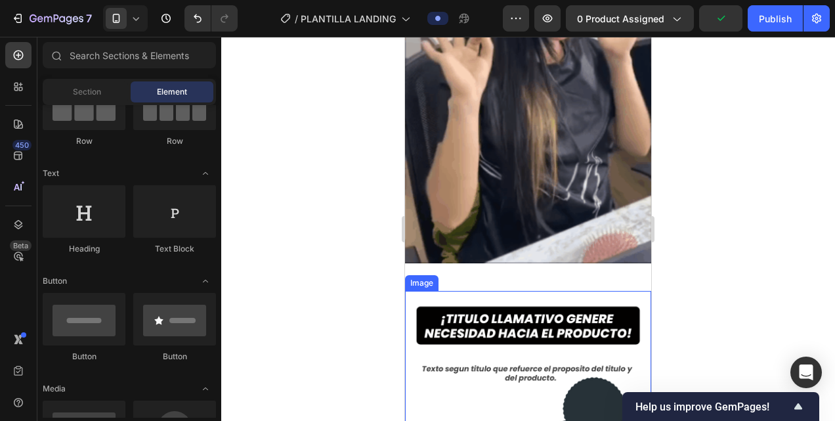
click at [434, 319] on img at bounding box center [528, 414] width 246 height 246
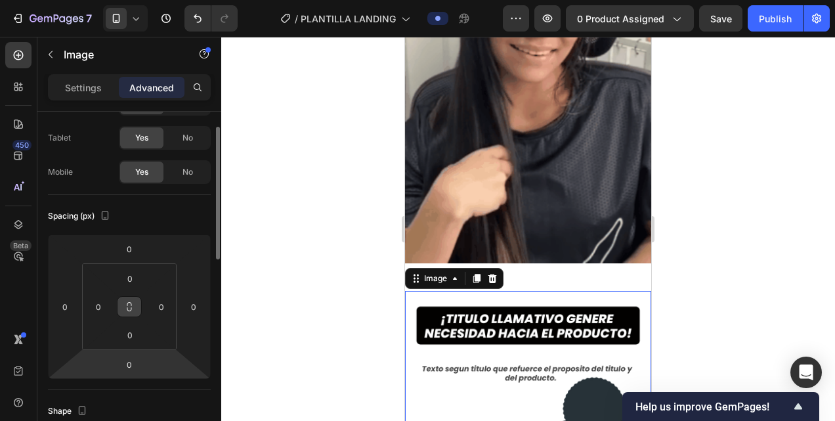
scroll to position [60, 0]
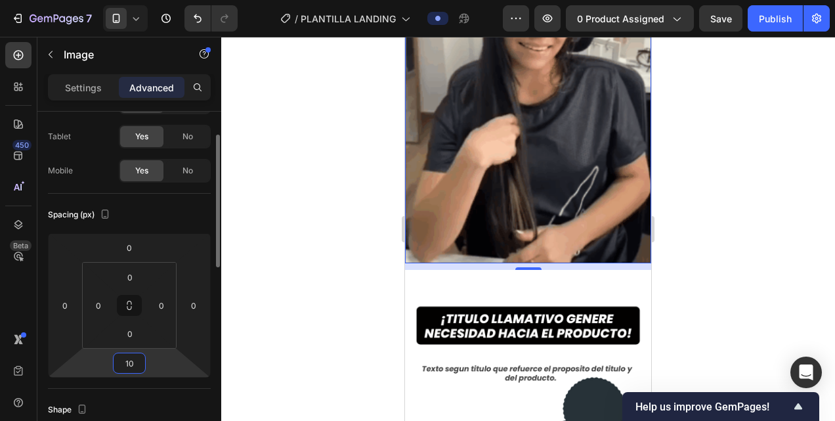
click at [123, 358] on input "10" at bounding box center [129, 363] width 26 height 20
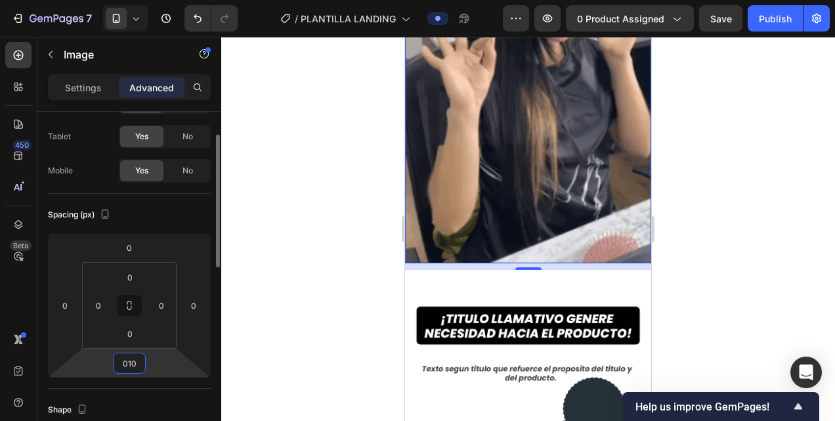
type input "10"
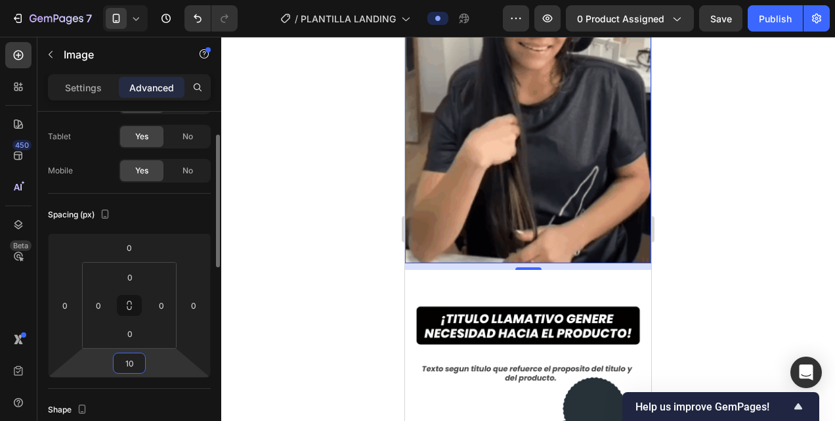
click at [118, 370] on input "10" at bounding box center [129, 363] width 26 height 20
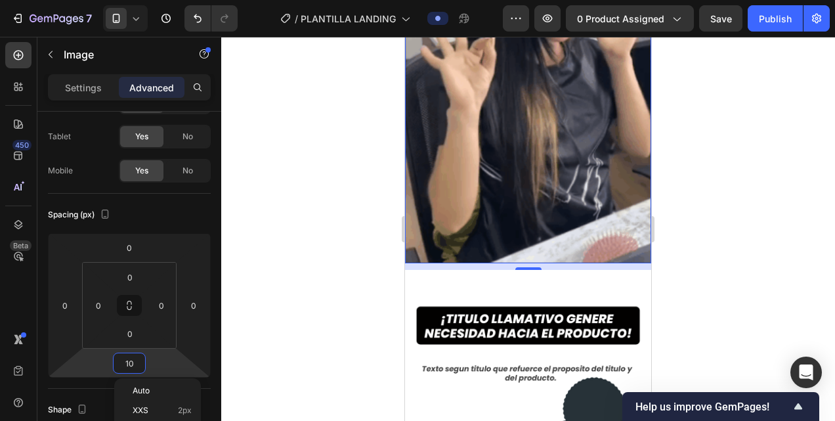
click at [226, 380] on div at bounding box center [527, 229] width 613 height 384
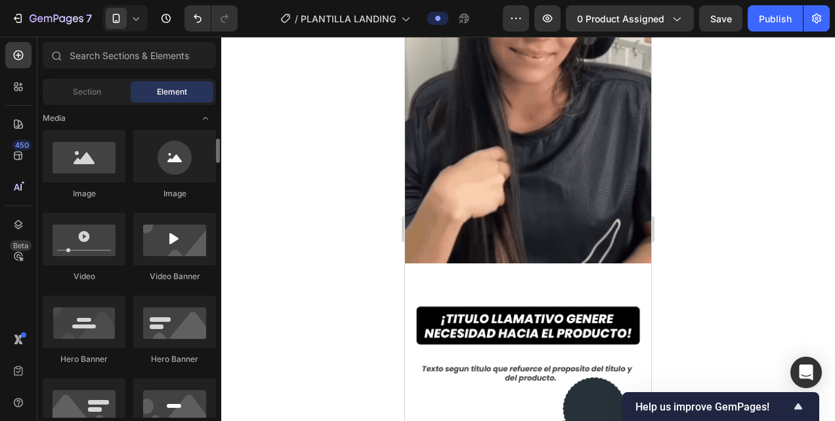
scroll to position [411, 0]
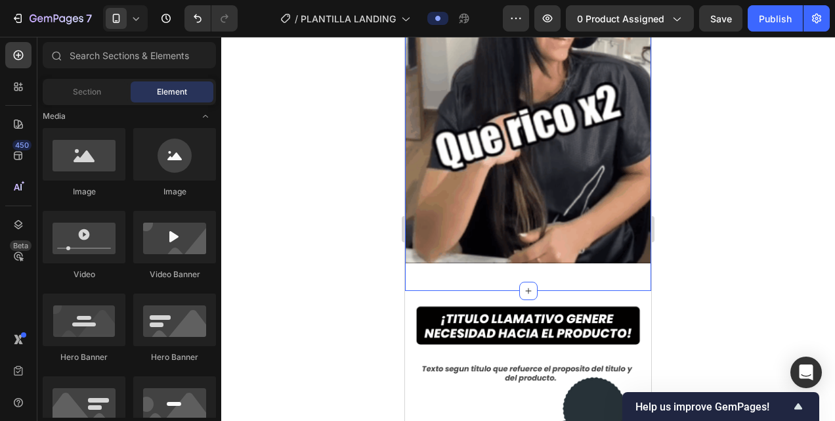
click at [491, 261] on div "Image Section 2" at bounding box center [528, 57] width 246 height 465
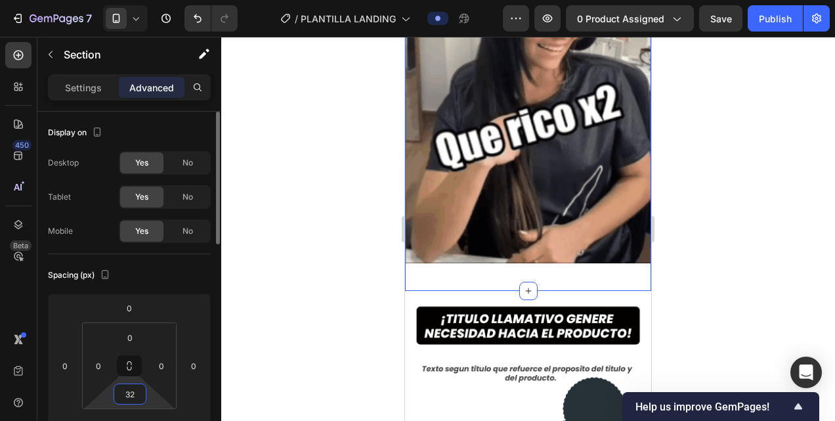
click at [127, 390] on input "32" at bounding box center [130, 394] width 26 height 20
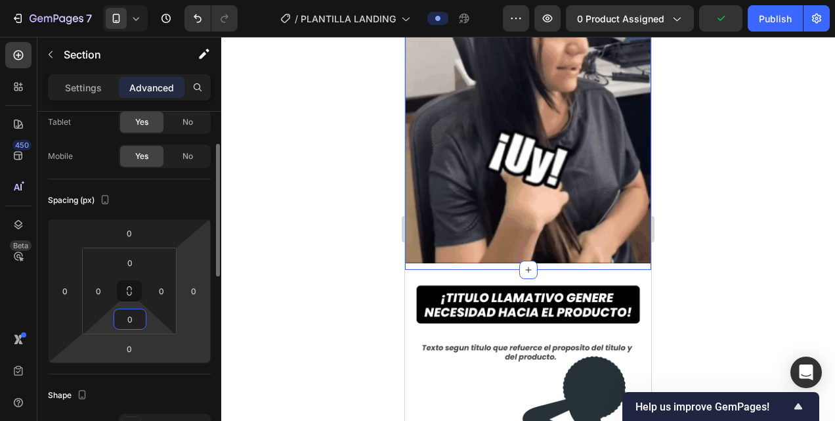
scroll to position [77, 0]
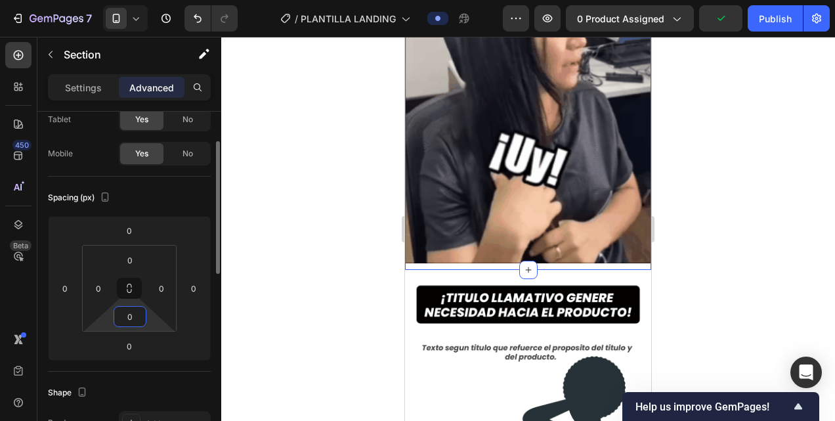
type input "0"
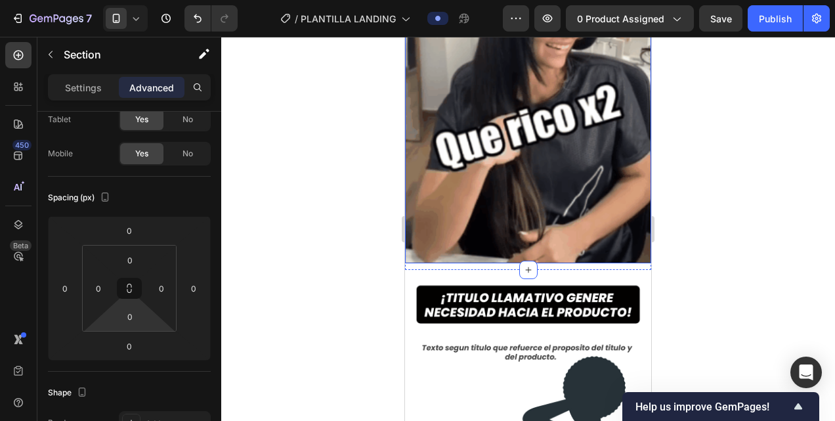
drag, startPoint x: 318, startPoint y: 276, endPoint x: 350, endPoint y: 249, distance: 42.4
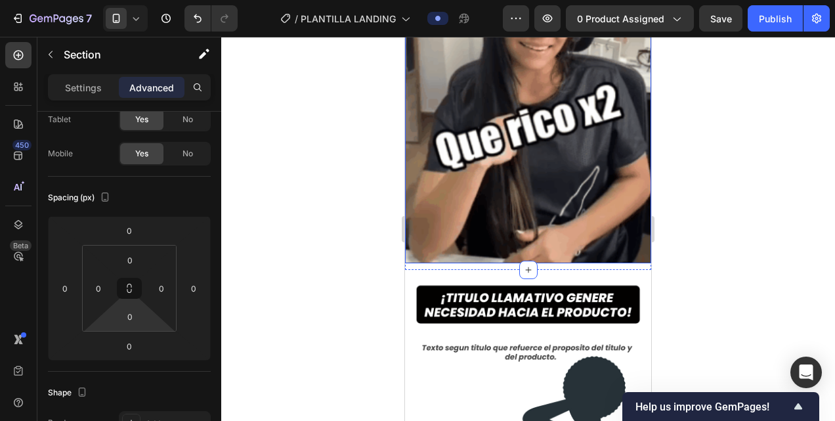
click at [350, 249] on div at bounding box center [527, 229] width 613 height 384
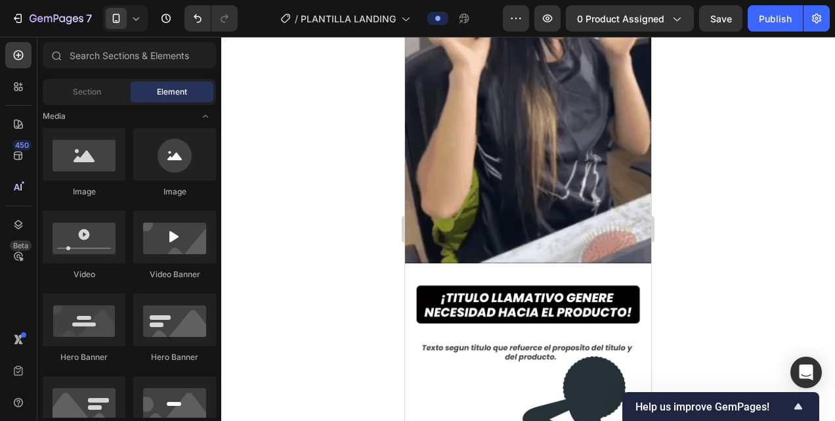
click at [350, 249] on div at bounding box center [527, 229] width 613 height 384
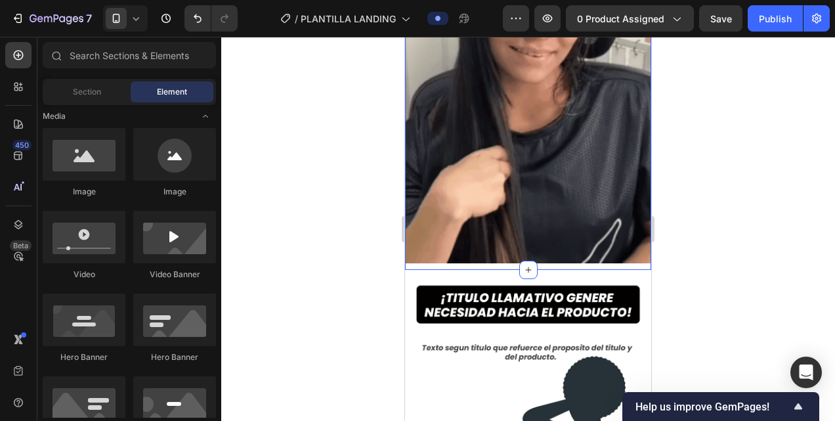
click at [448, 245] on div "Image" at bounding box center [528, 47] width 246 height 444
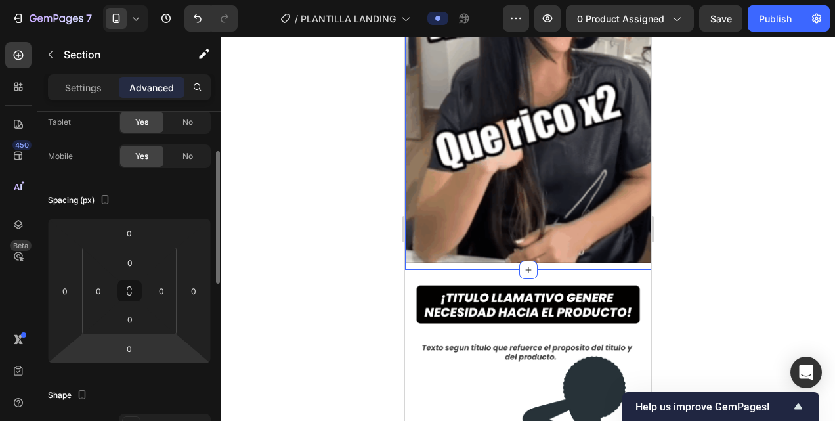
scroll to position [85, 0]
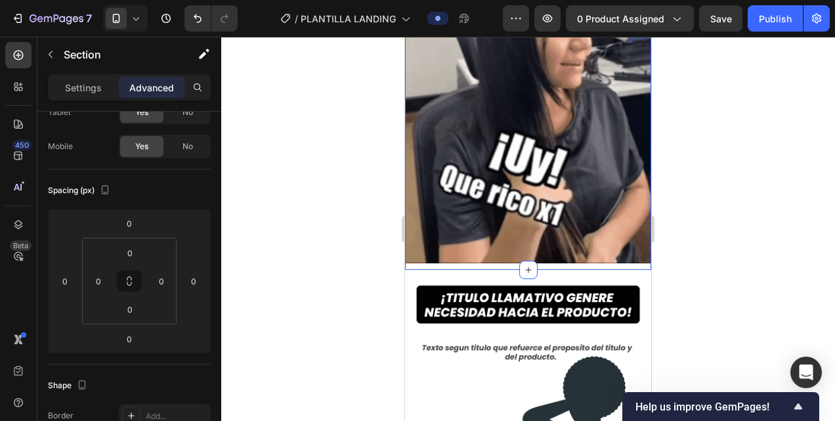
click at [378, 234] on div at bounding box center [527, 229] width 613 height 384
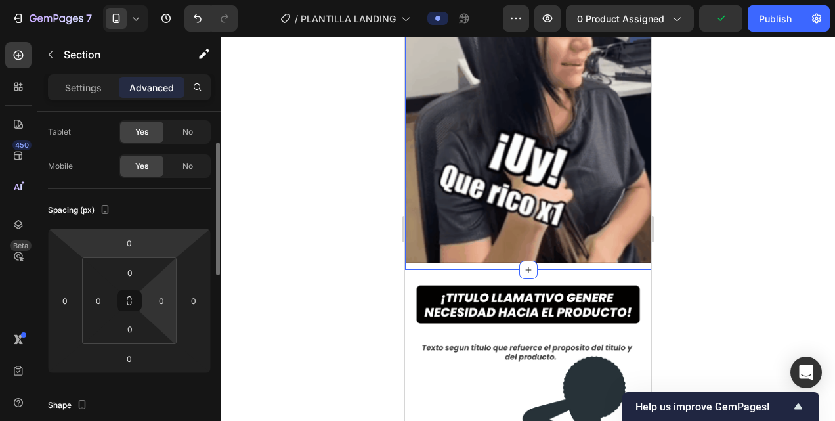
scroll to position [71, 0]
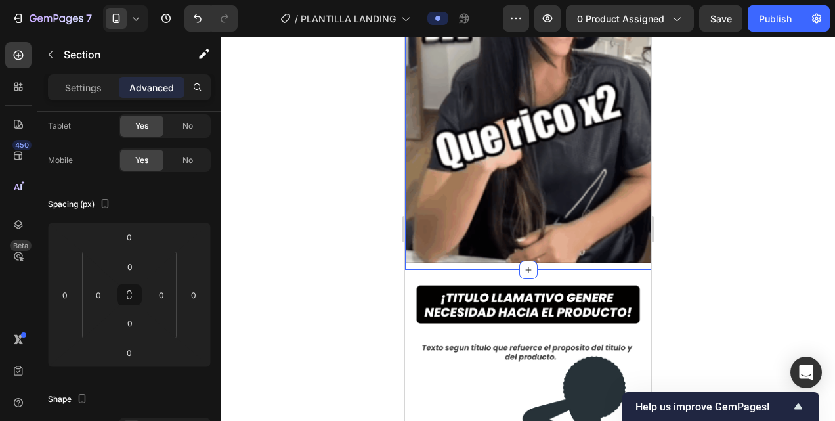
click at [355, 283] on div at bounding box center [527, 229] width 613 height 384
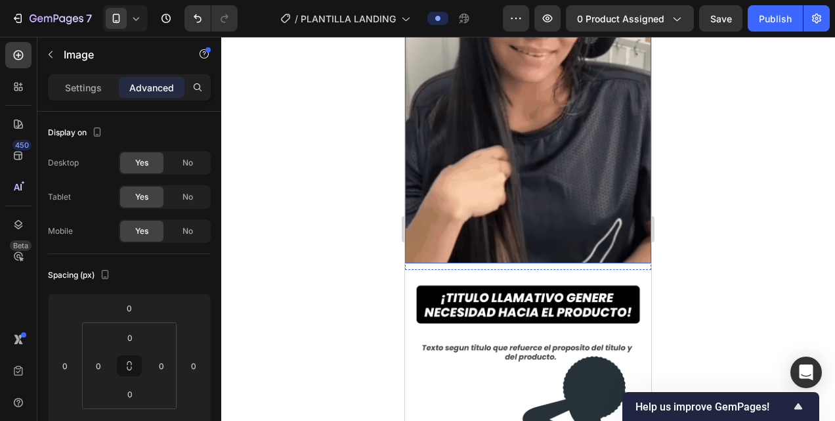
click at [510, 241] on img at bounding box center [528, 44] width 246 height 438
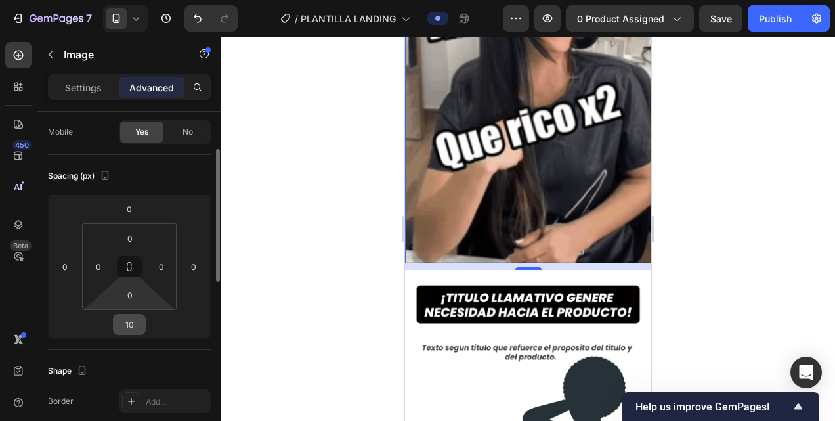
scroll to position [100, 0]
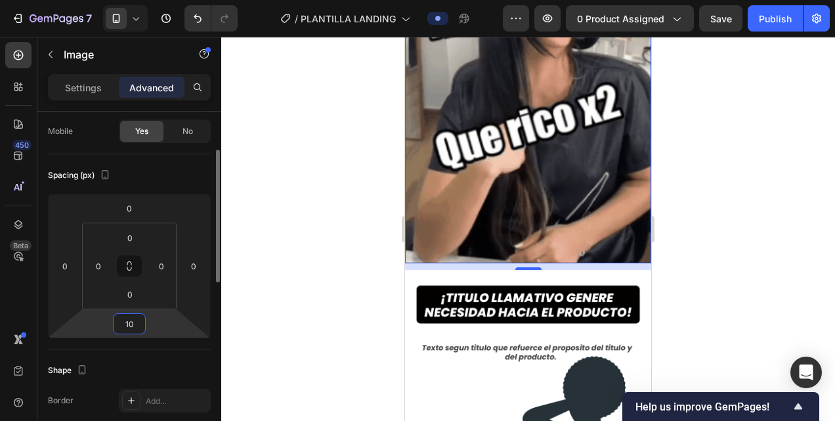
click at [135, 322] on input "10" at bounding box center [129, 324] width 26 height 20
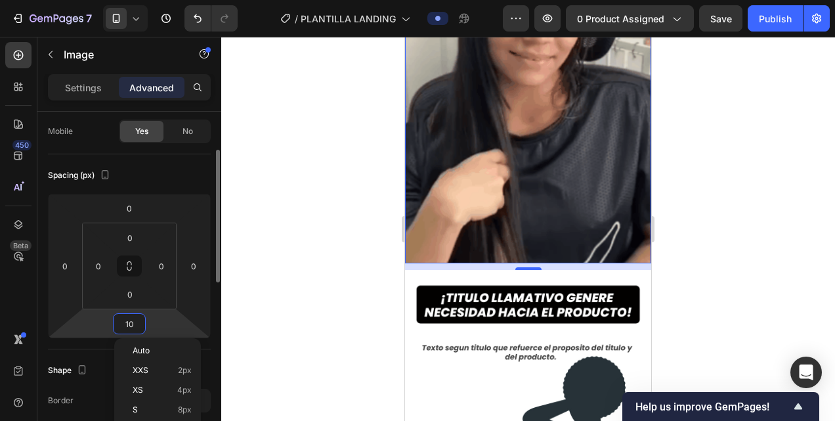
type input "0"
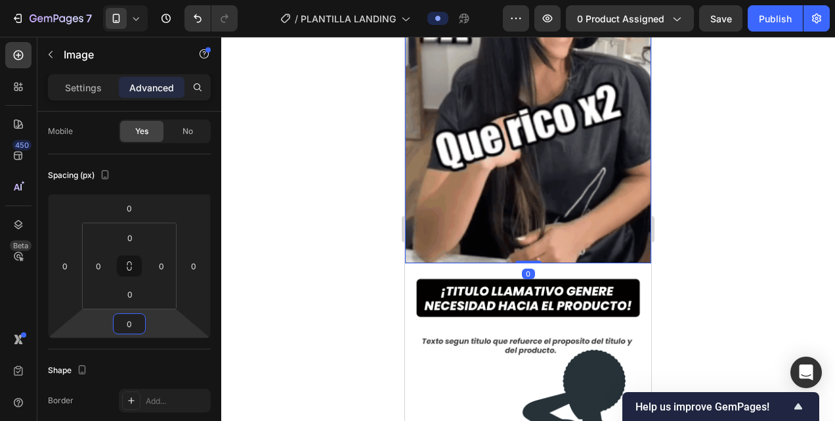
click at [299, 253] on div at bounding box center [527, 229] width 613 height 384
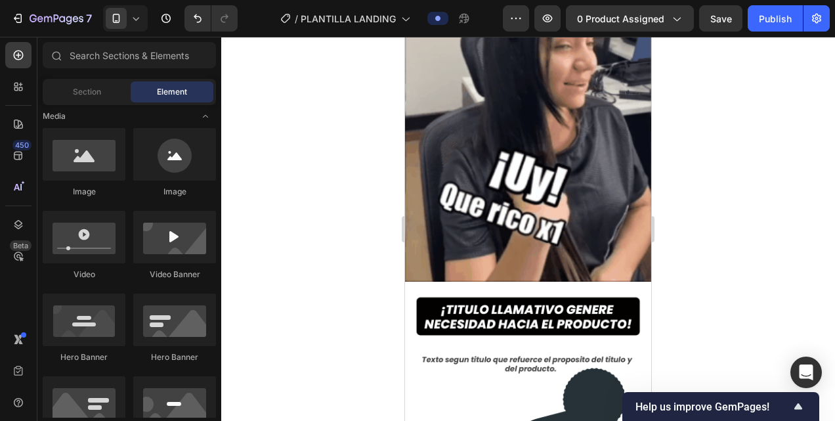
scroll to position [697, 0]
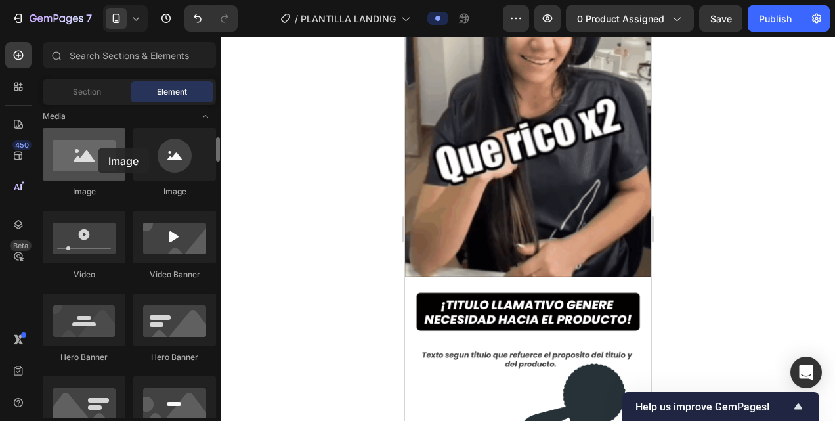
click at [98, 148] on div at bounding box center [84, 154] width 83 height 52
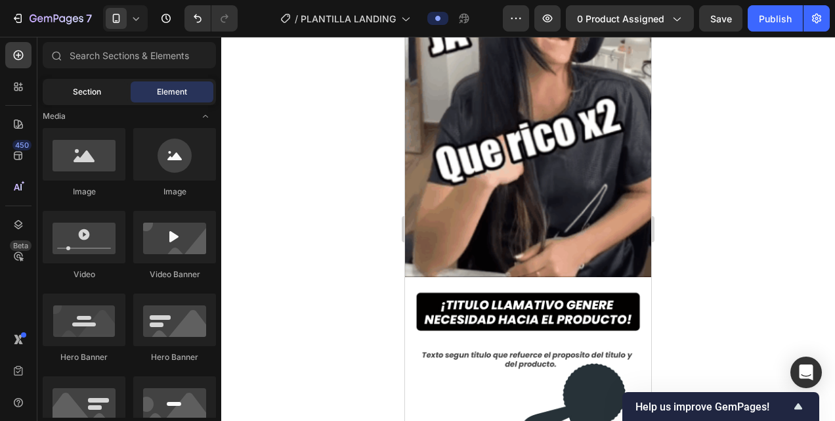
click at [91, 95] on span "Section" at bounding box center [87, 92] width 28 height 12
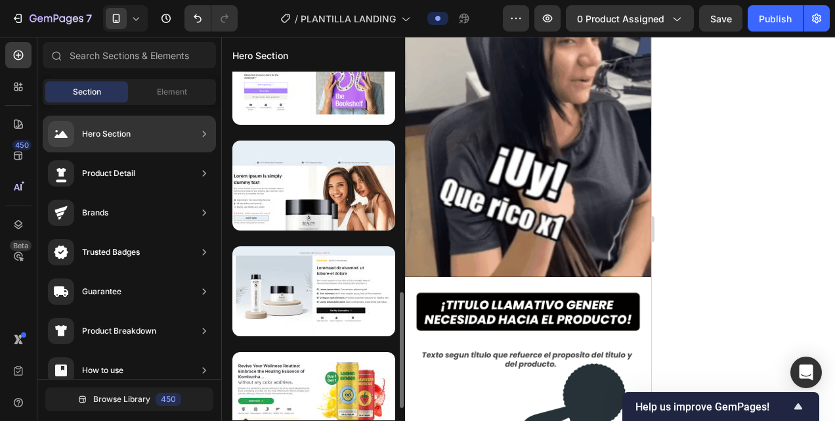
scroll to position [676, 0]
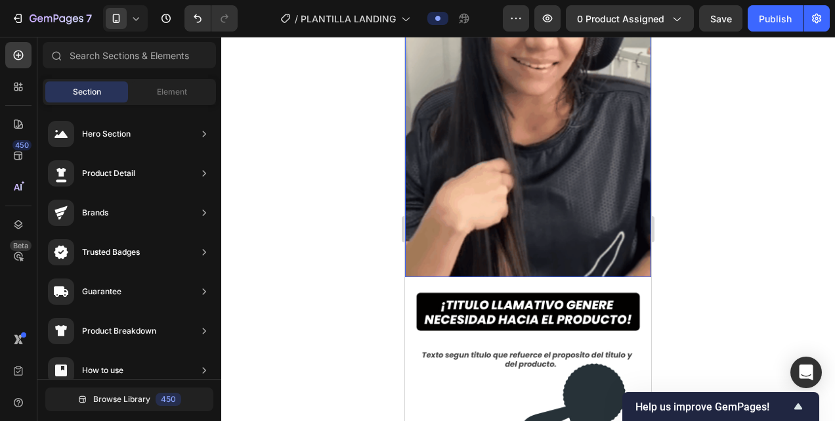
click at [682, 182] on div at bounding box center [527, 229] width 613 height 384
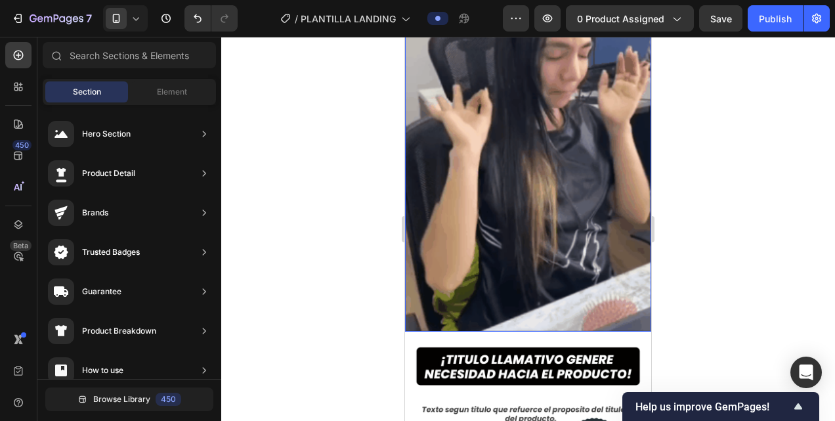
scroll to position [642, 0]
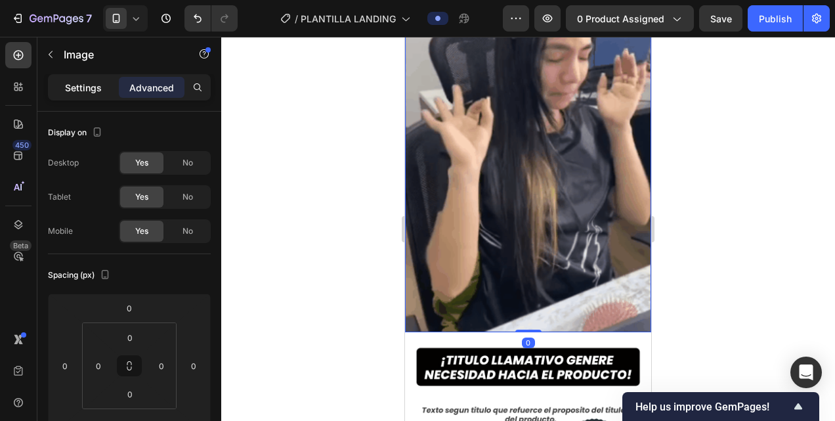
click at [75, 90] on p "Settings" at bounding box center [83, 88] width 37 height 14
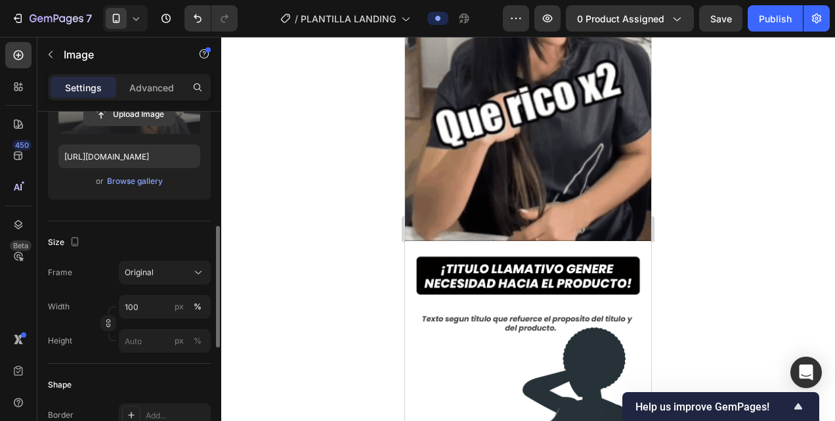
scroll to position [253, 0]
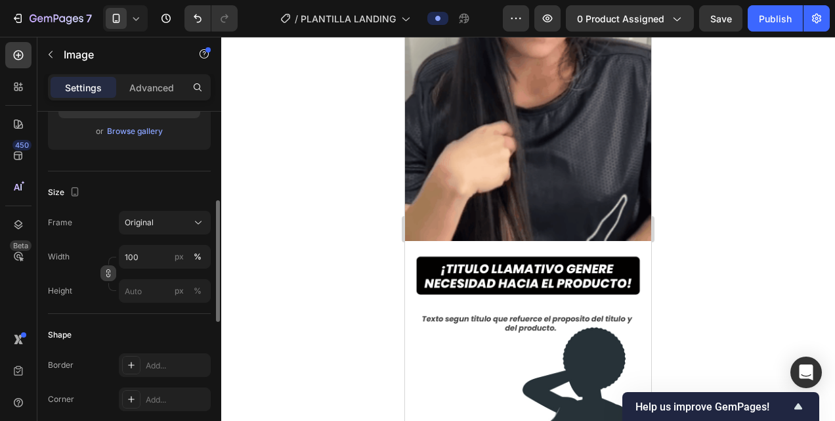
click at [110, 268] on icon "button" at bounding box center [108, 272] width 9 height 9
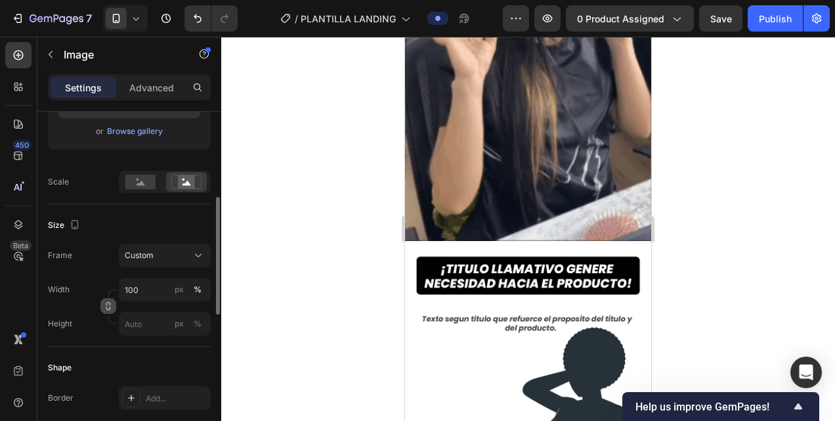
click at [105, 304] on icon "button" at bounding box center [108, 305] width 9 height 9
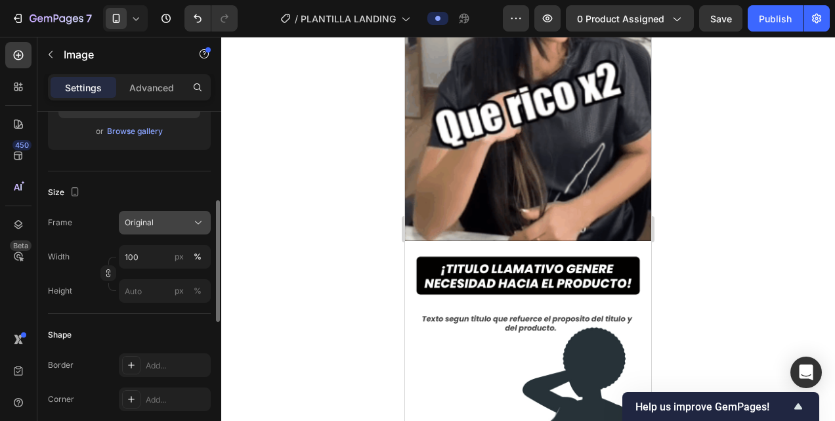
click at [201, 222] on icon at bounding box center [198, 222] width 13 height 13
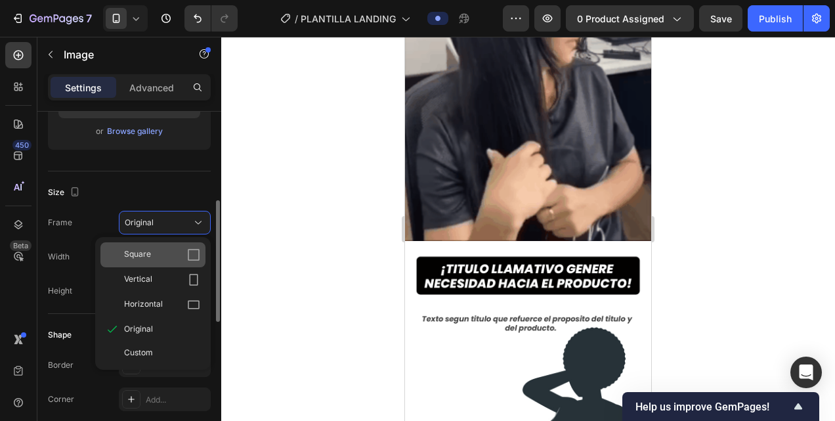
click at [192, 258] on icon at bounding box center [193, 254] width 13 height 13
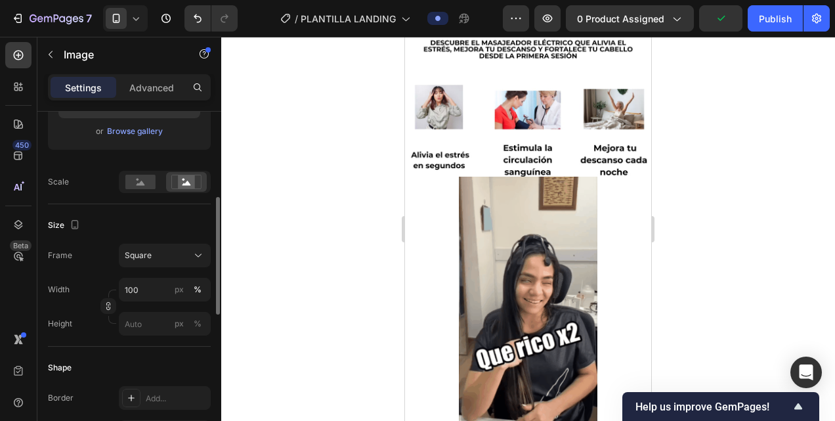
scroll to position [408, 0]
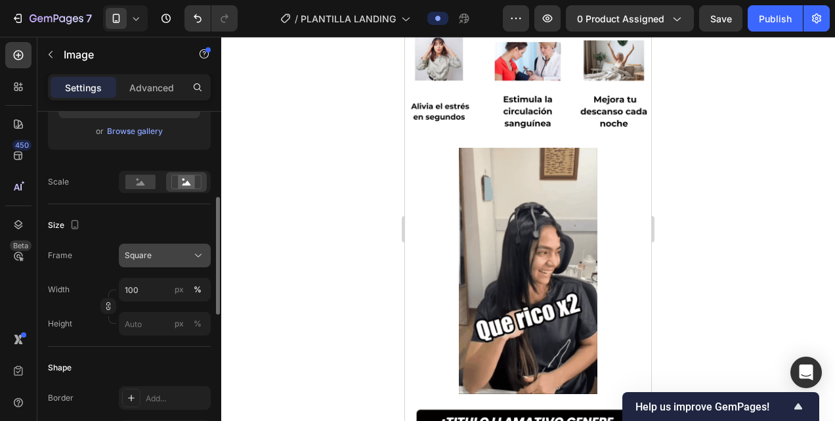
click at [201, 250] on icon at bounding box center [198, 255] width 13 height 13
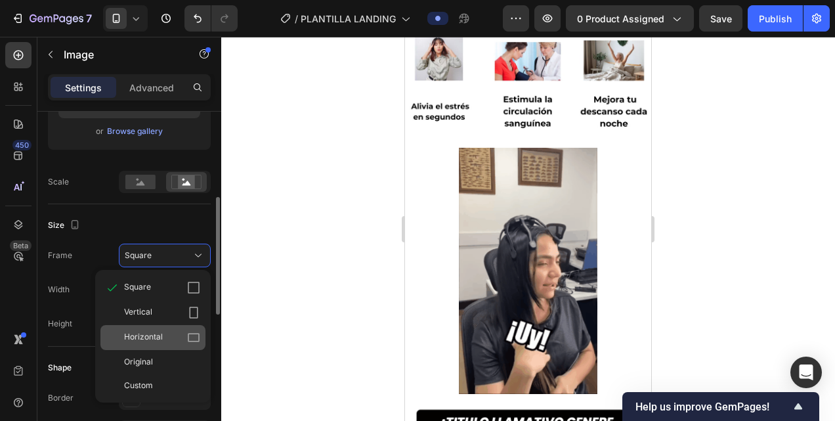
click at [192, 334] on icon at bounding box center [193, 337] width 13 height 13
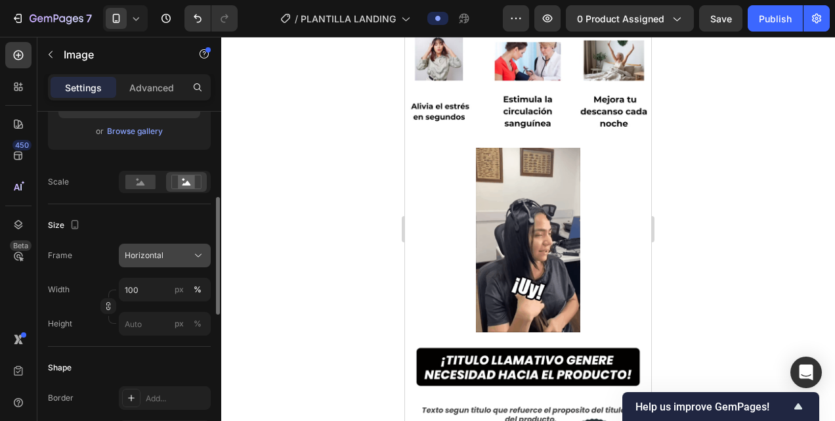
click at [194, 258] on icon at bounding box center [198, 255] width 13 height 13
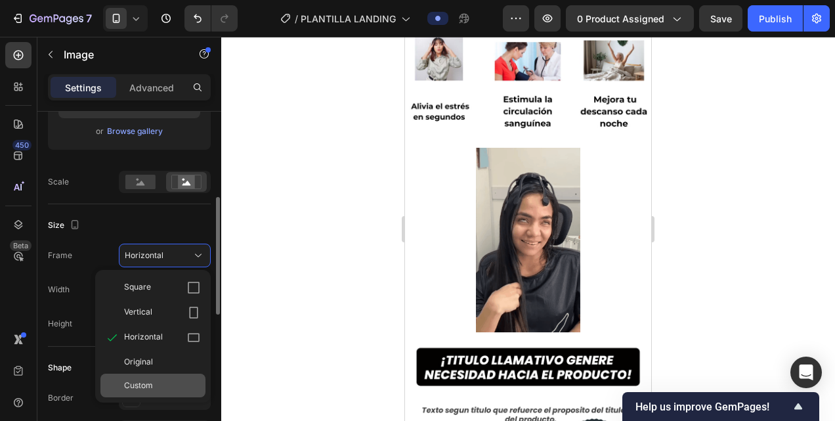
click at [157, 375] on div "Custom" at bounding box center [152, 385] width 105 height 24
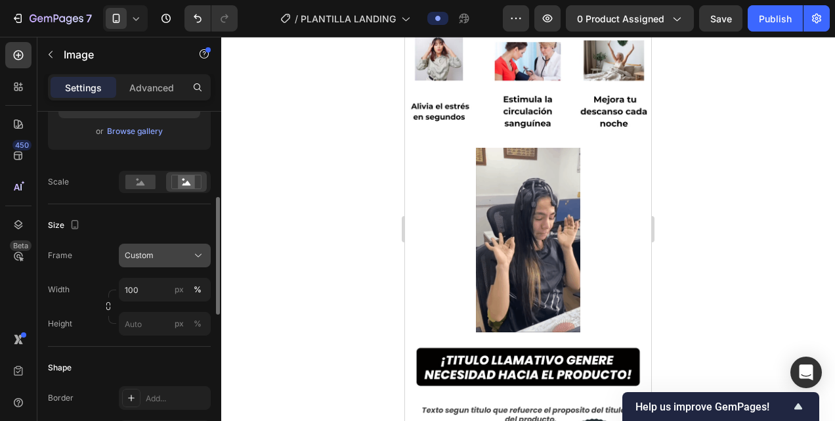
click at [194, 258] on icon at bounding box center [198, 255] width 13 height 13
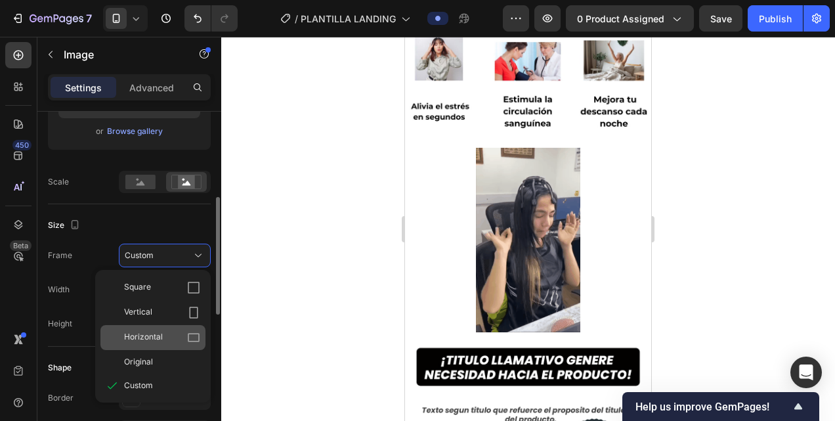
click at [169, 336] on div "Horizontal" at bounding box center [162, 337] width 76 height 13
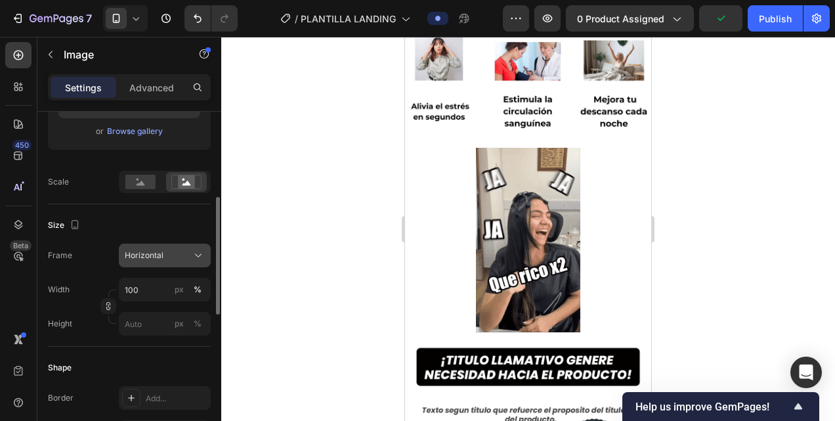
click at [193, 255] on icon at bounding box center [198, 255] width 13 height 13
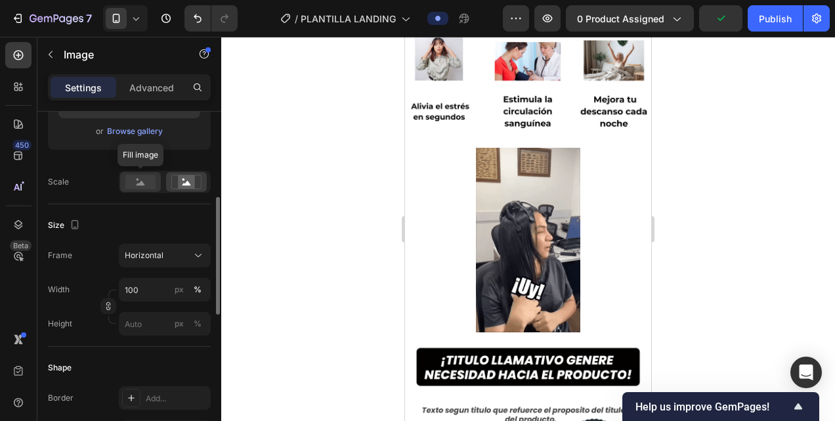
click at [136, 180] on rect at bounding box center [140, 182] width 30 height 14
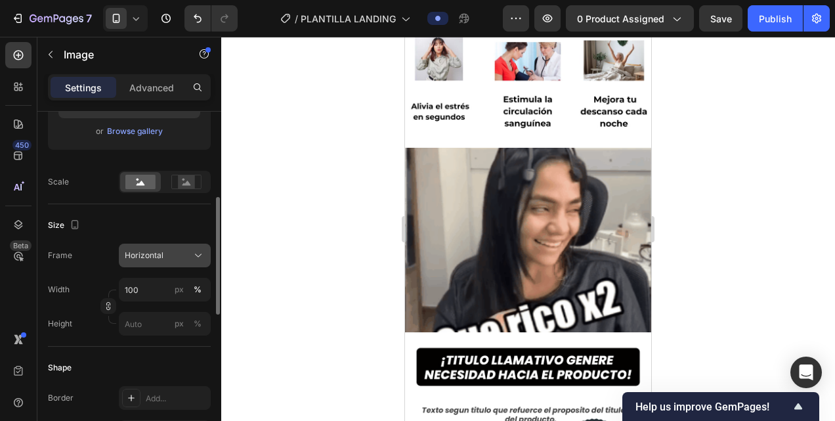
click at [201, 254] on icon at bounding box center [198, 255] width 7 height 3
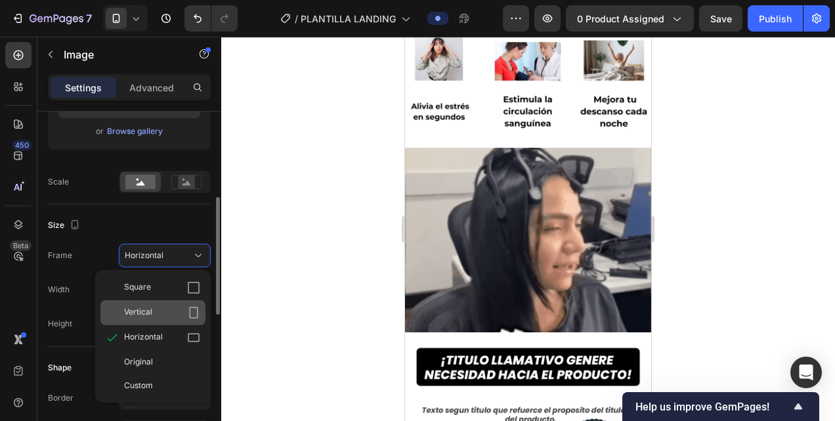
click at [182, 302] on div "Vertical" at bounding box center [152, 312] width 105 height 25
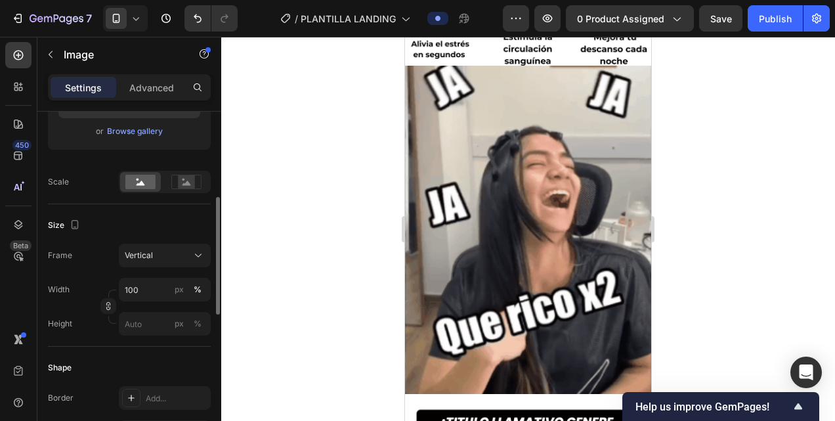
scroll to position [465, 0]
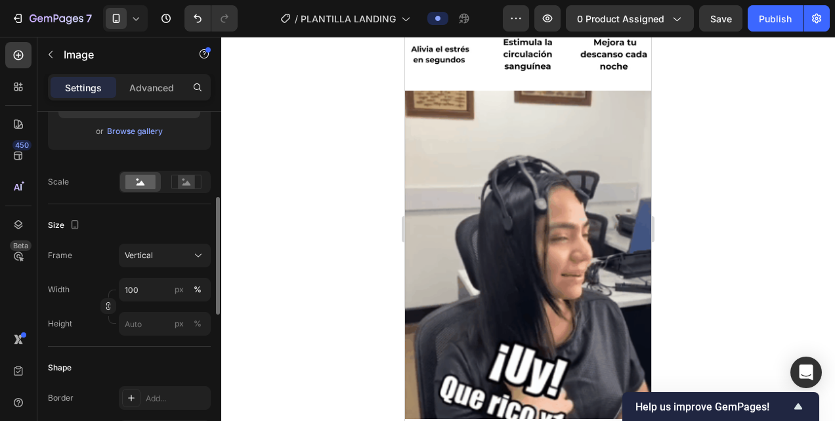
click at [360, 255] on div at bounding box center [527, 229] width 613 height 384
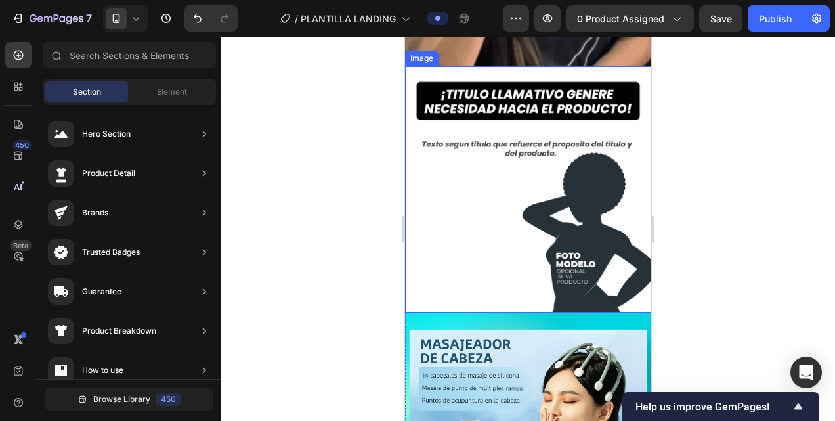
scroll to position [758, 0]
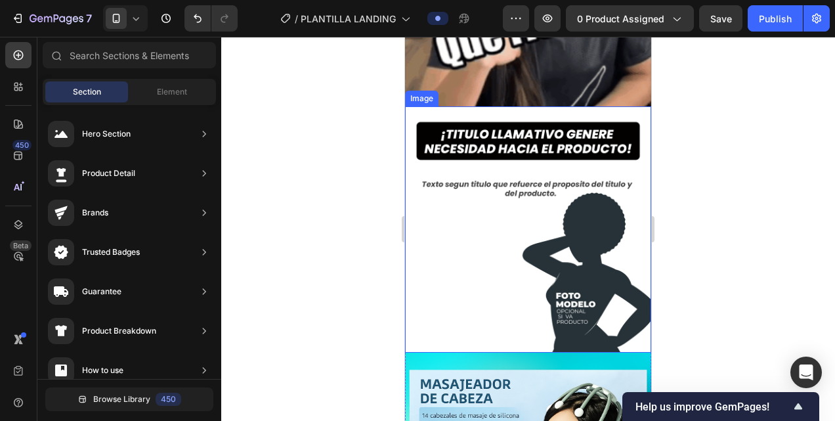
click at [516, 243] on img at bounding box center [528, 229] width 246 height 246
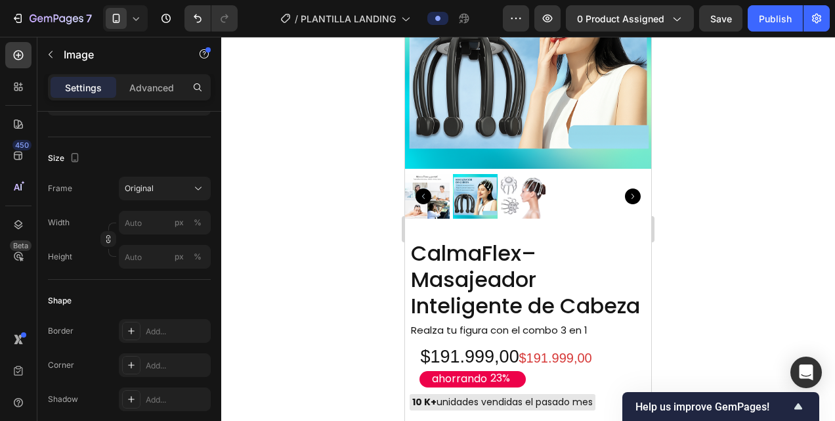
scroll to position [1231, 0]
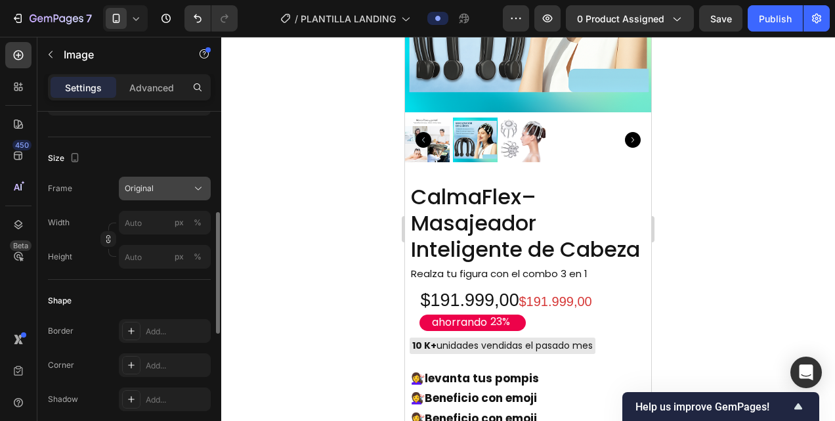
click at [187, 189] on div "Original" at bounding box center [157, 188] width 64 height 12
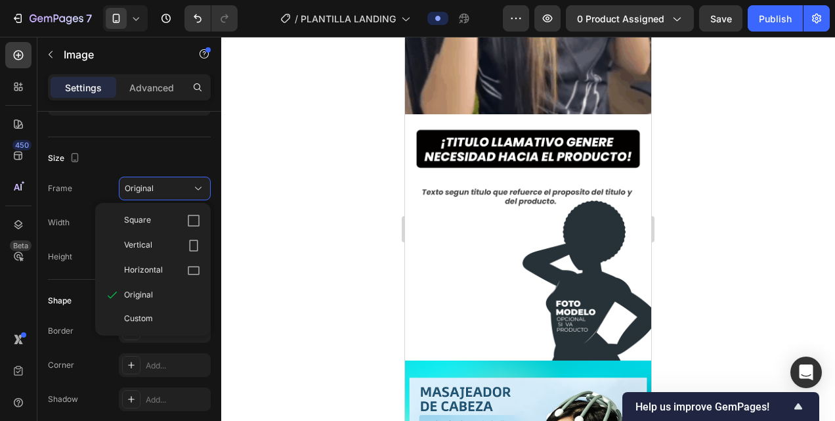
scroll to position [731, 0]
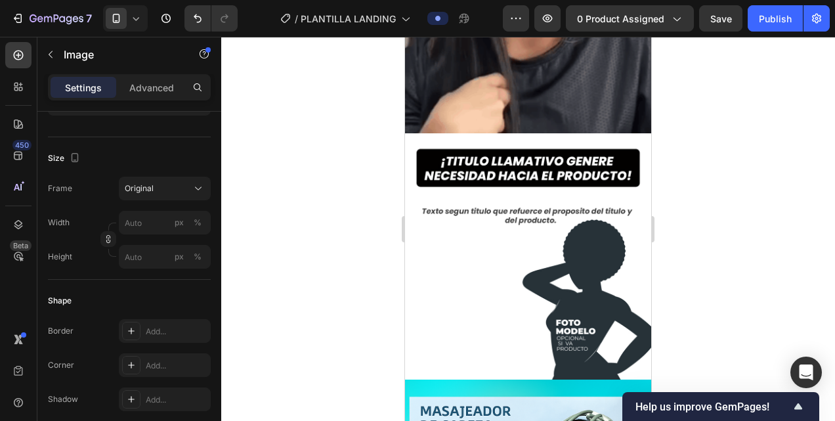
click at [490, 215] on img at bounding box center [528, 256] width 246 height 246
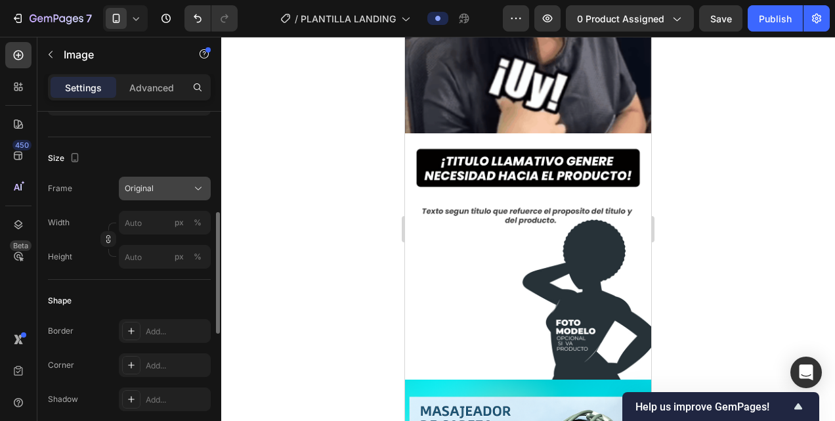
click at [192, 189] on icon at bounding box center [198, 188] width 13 height 13
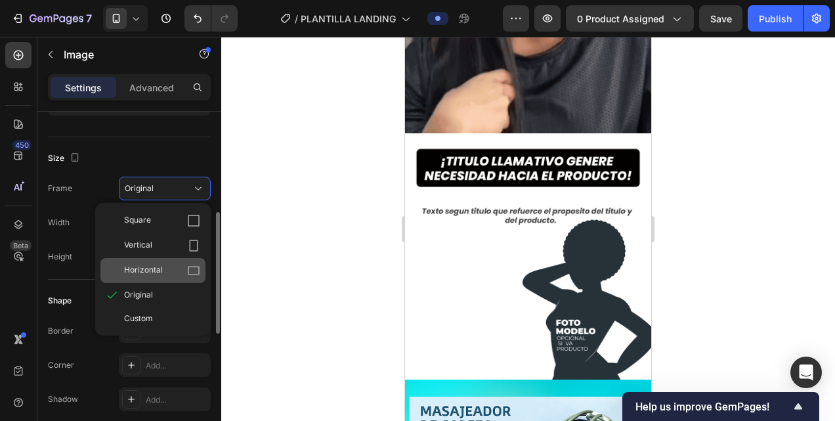
click at [176, 264] on div "Horizontal" at bounding box center [162, 270] width 76 height 13
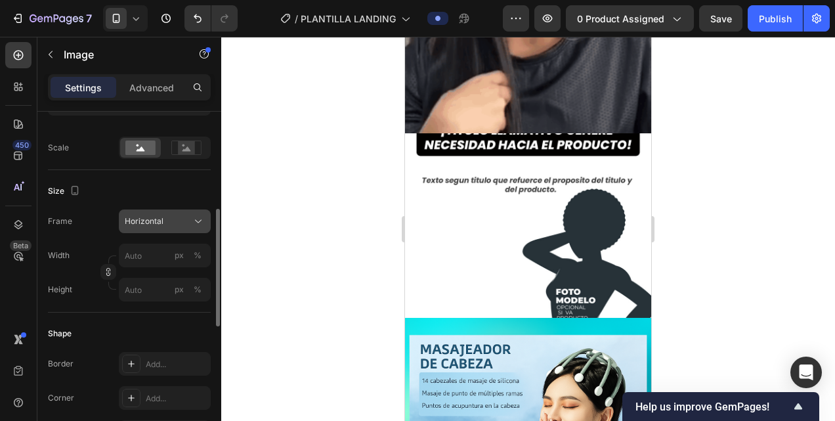
click at [197, 219] on icon at bounding box center [198, 221] width 13 height 13
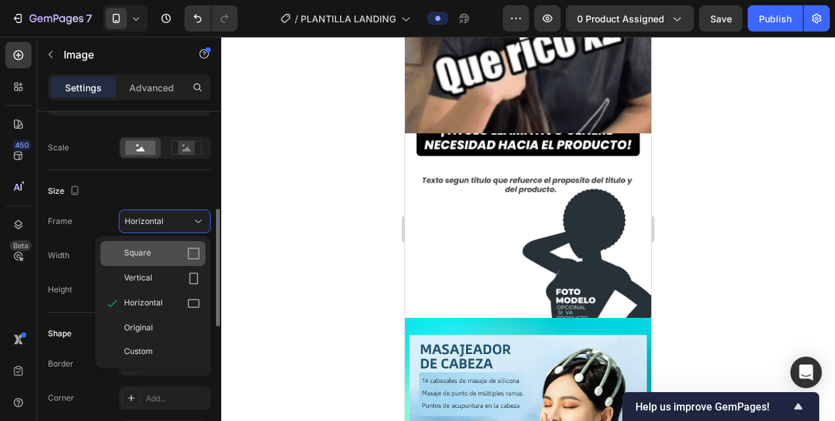
click at [189, 259] on div "Square" at bounding box center [152, 253] width 105 height 25
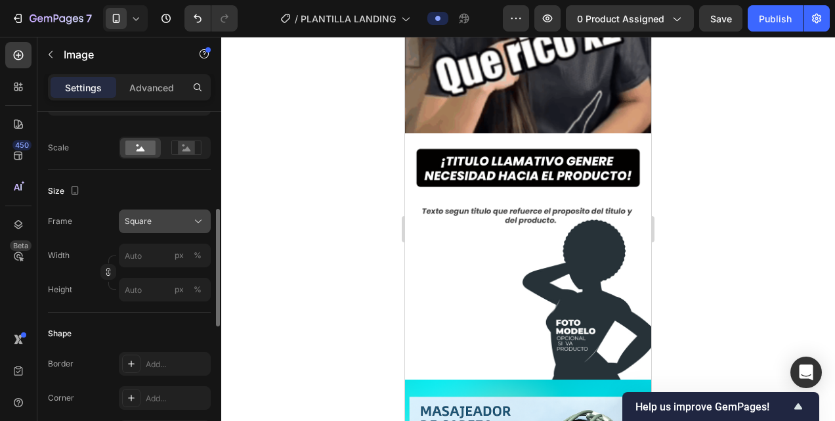
click at [192, 230] on button "Square" at bounding box center [165, 221] width 92 height 24
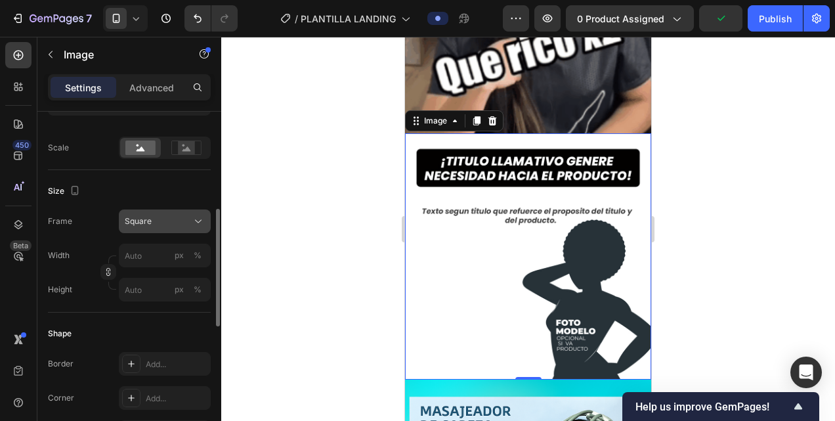
click at [201, 215] on icon at bounding box center [198, 221] width 13 height 13
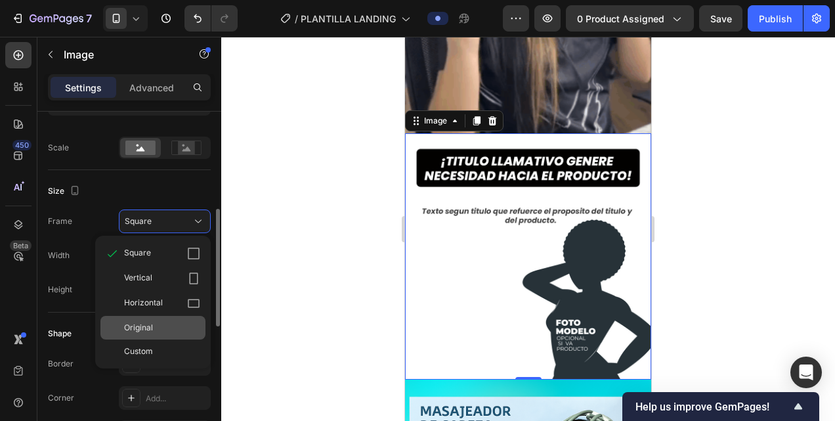
click at [145, 322] on span "Original" at bounding box center [138, 328] width 29 height 12
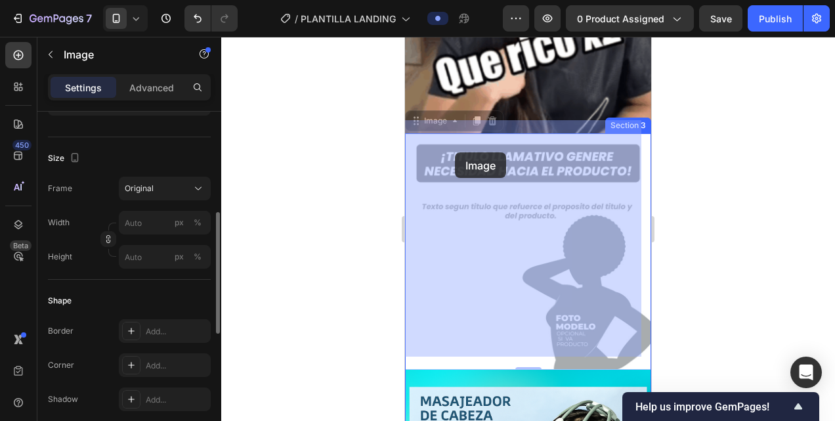
drag, startPoint x: 438, startPoint y: 140, endPoint x: 449, endPoint y: 151, distance: 15.3
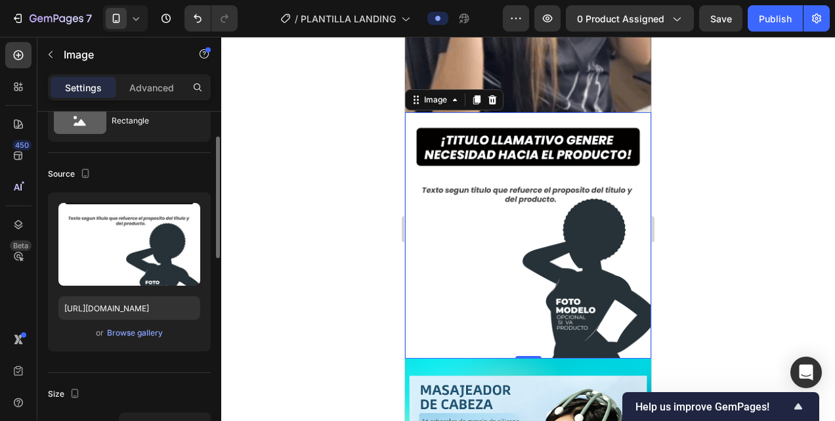
scroll to position [56, 0]
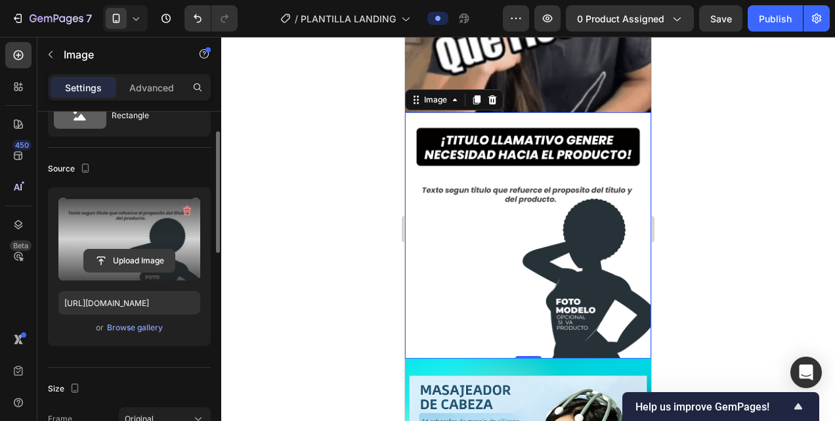
click at [135, 261] on input "file" at bounding box center [129, 260] width 91 height 22
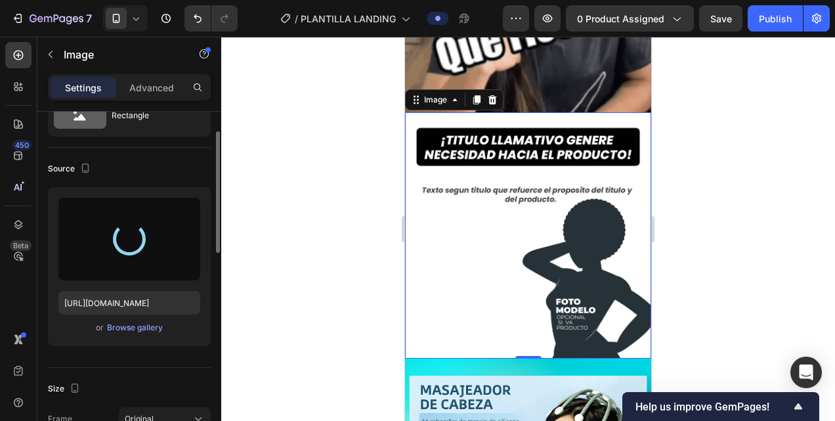
type input "https://cdn.shopify.com/s/files/1/0645/4185/1746/files/gempages_585931724626592…"
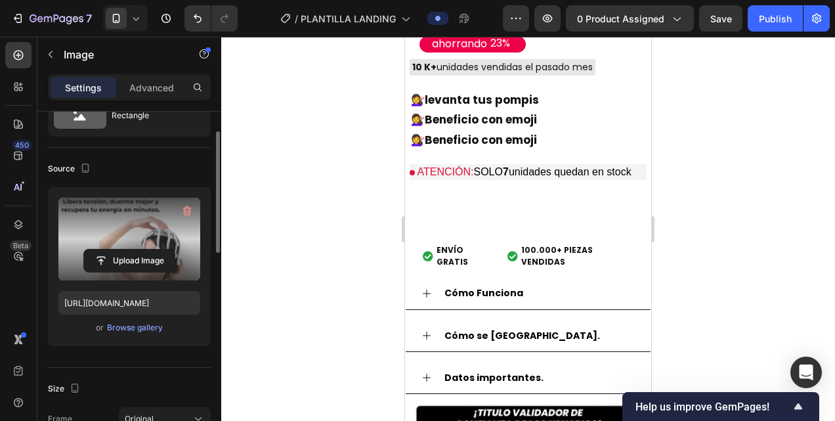
scroll to position [1325, 0]
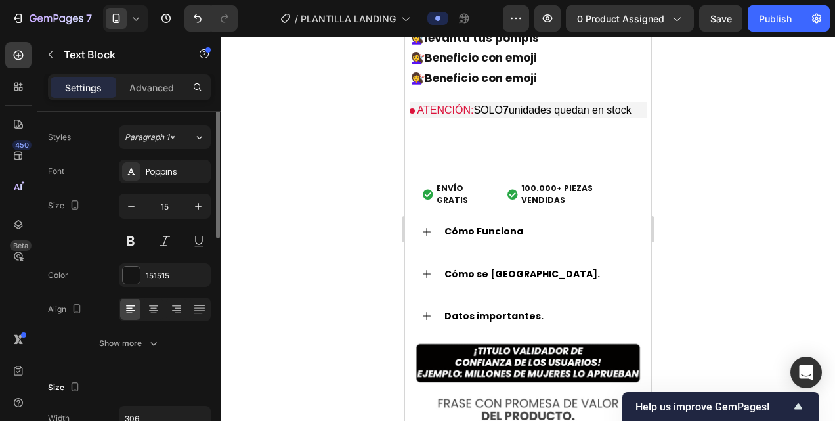
scroll to position [0, 0]
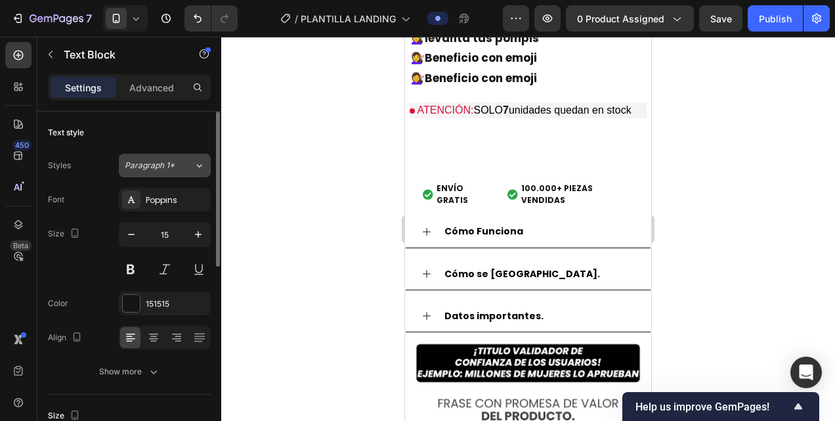
click at [175, 163] on div "Paragraph 1*" at bounding box center [151, 165] width 53 height 12
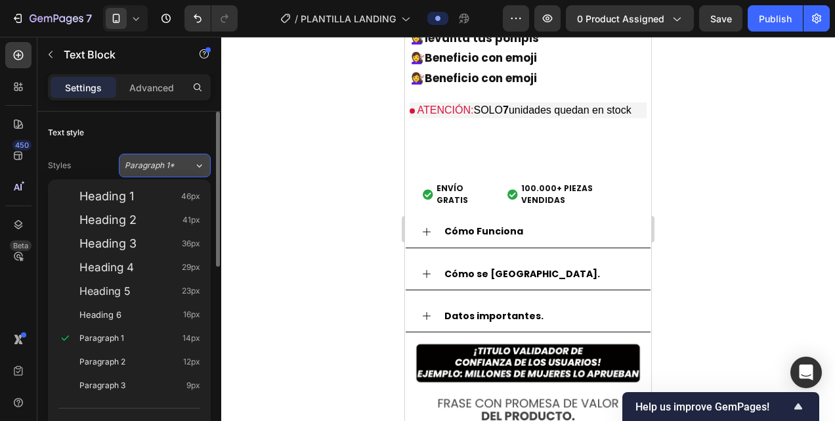
click at [175, 163] on div "Paragraph 1*" at bounding box center [151, 165] width 53 height 12
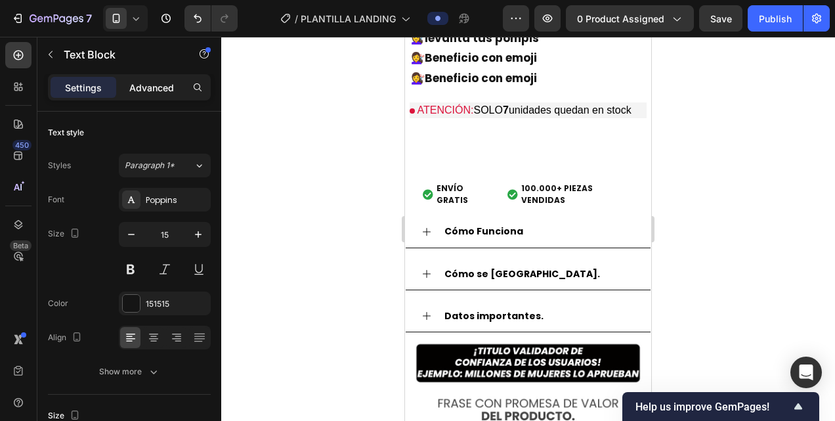
click at [143, 94] on div "Advanced" at bounding box center [152, 87] width 66 height 21
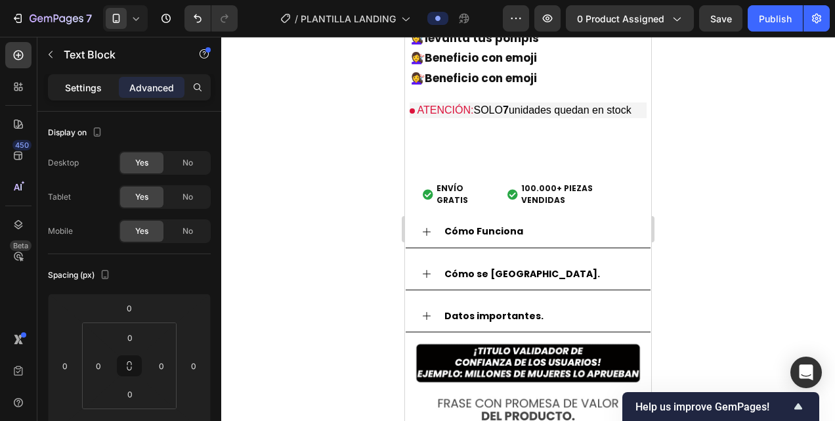
click at [80, 94] on div "Settings" at bounding box center [84, 87] width 66 height 21
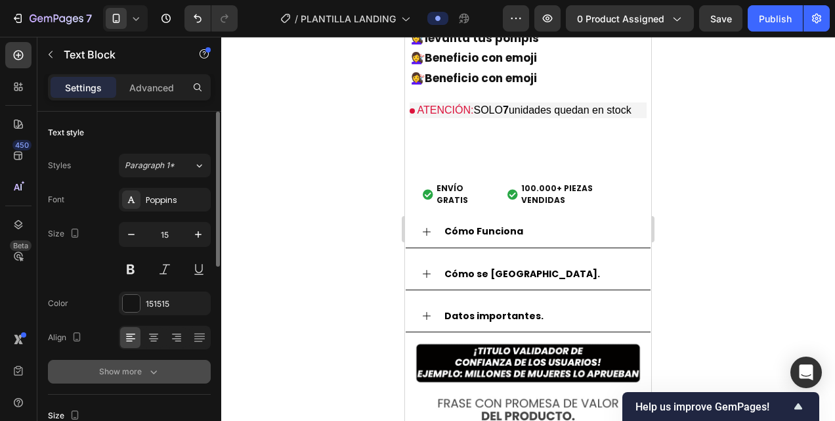
click at [156, 369] on icon "button" at bounding box center [153, 371] width 13 height 13
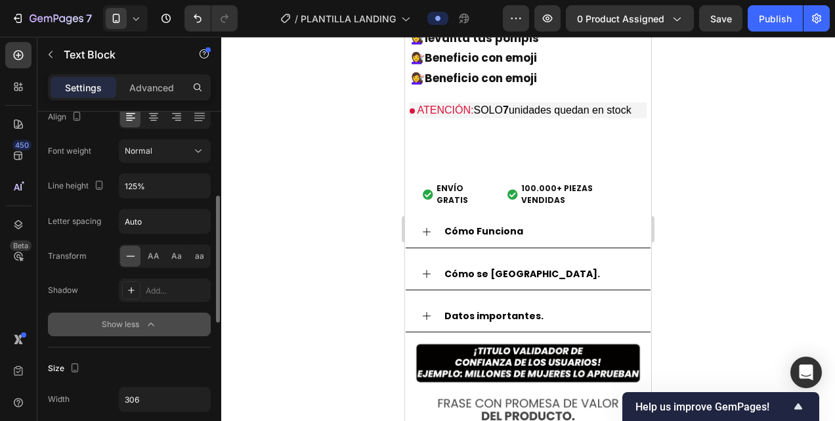
scroll to position [223, 0]
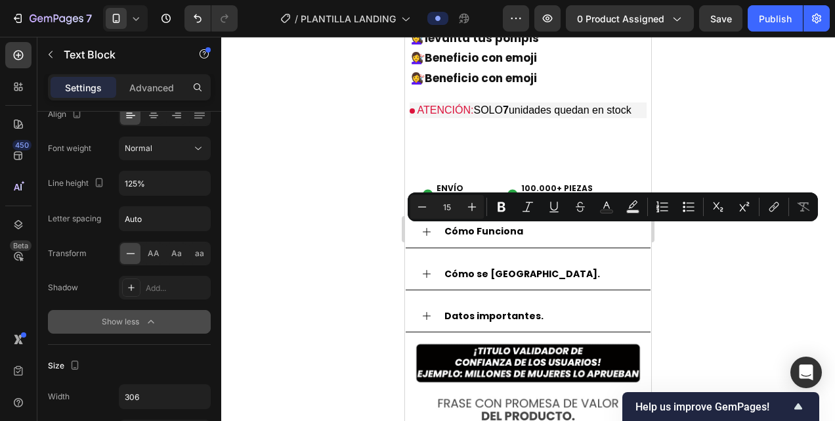
drag, startPoint x: 587, startPoint y: 235, endPoint x: 412, endPoint y: 229, distance: 174.6
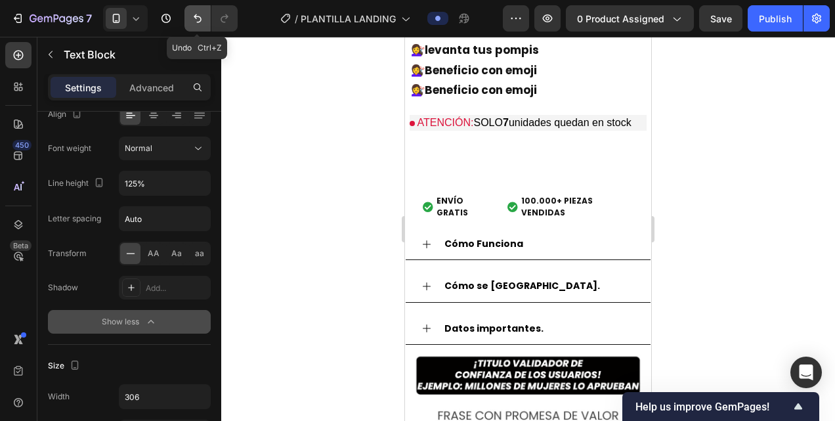
click at [197, 16] on icon "Undo/Redo" at bounding box center [197, 18] width 13 height 13
click at [201, 18] on icon "Undo/Redo" at bounding box center [197, 18] width 13 height 13
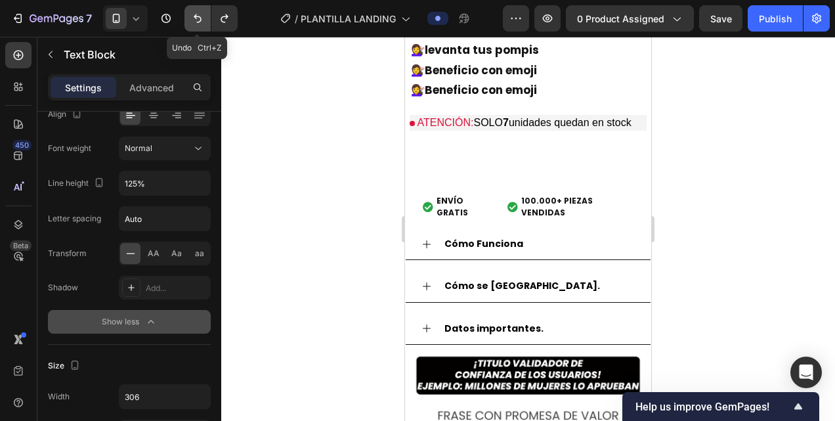
click at [201, 16] on icon "Undo/Redo" at bounding box center [197, 18] width 13 height 13
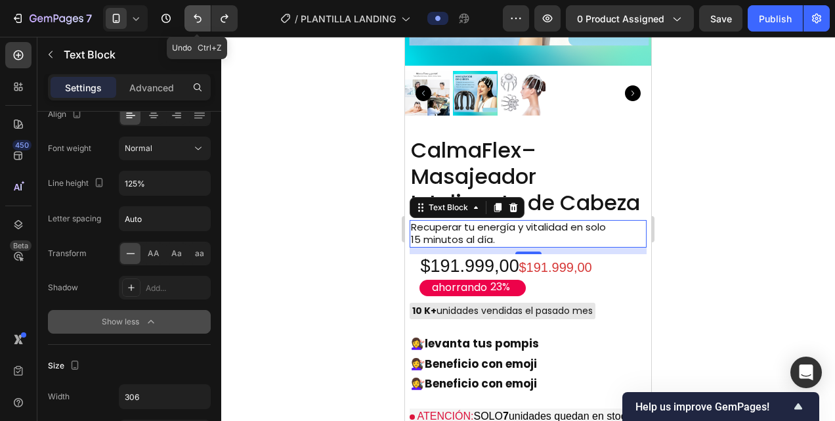
click at [201, 16] on icon "Undo/Redo" at bounding box center [197, 18] width 13 height 13
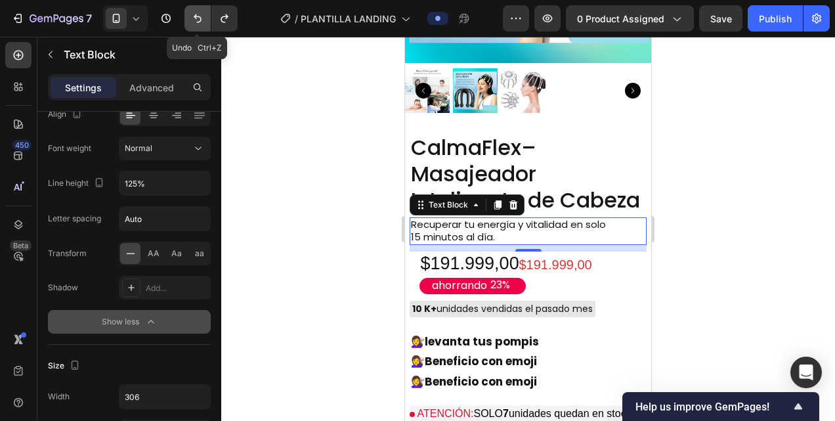
click at [201, 16] on icon "Undo/Redo" at bounding box center [197, 18] width 13 height 13
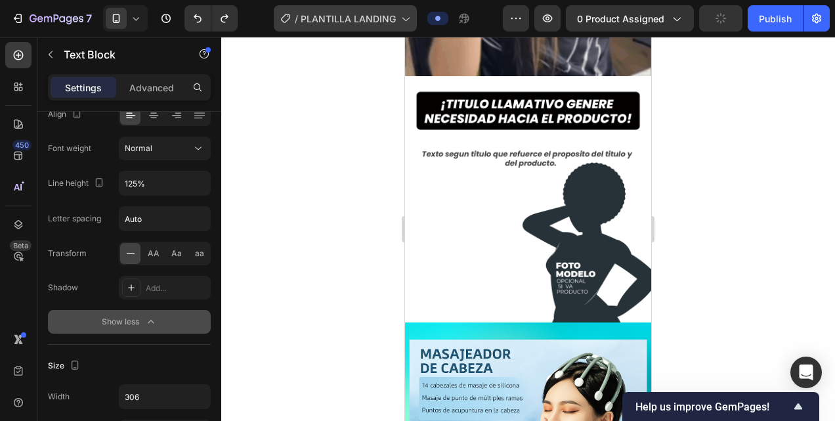
scroll to position [791, 0]
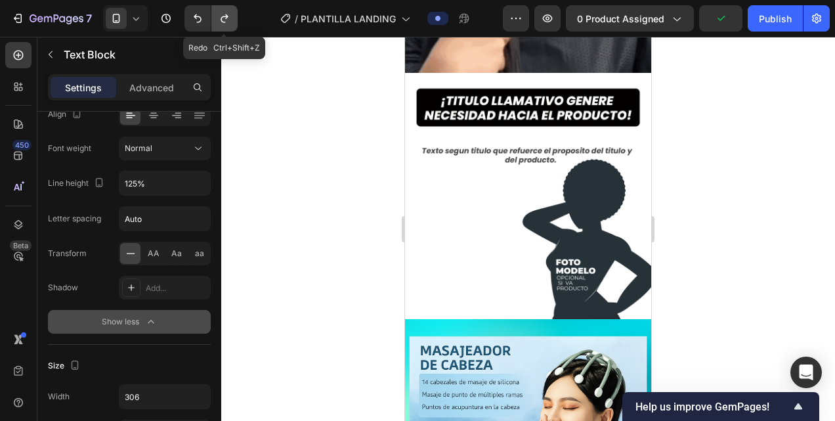
click at [218, 22] on icon "Undo/Redo" at bounding box center [224, 18] width 13 height 13
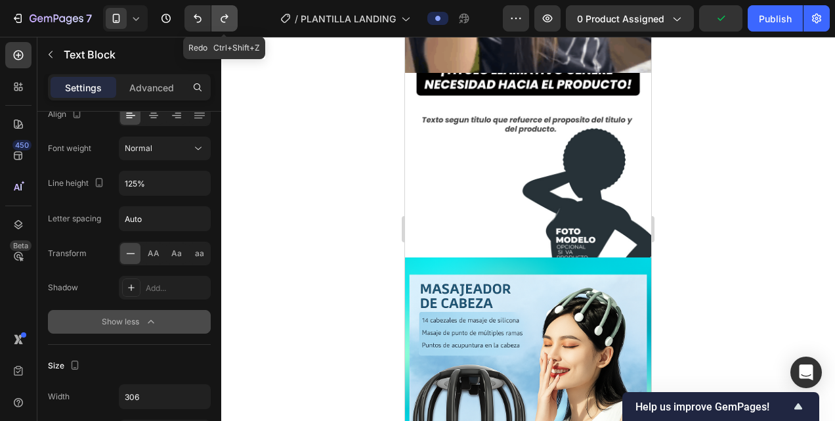
click at [218, 22] on icon "Undo/Redo" at bounding box center [224, 18] width 13 height 13
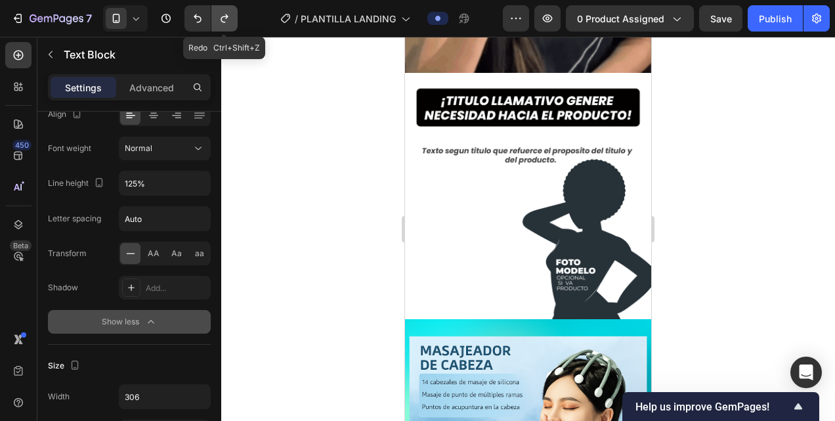
click at [218, 22] on icon "Undo/Redo" at bounding box center [224, 18] width 13 height 13
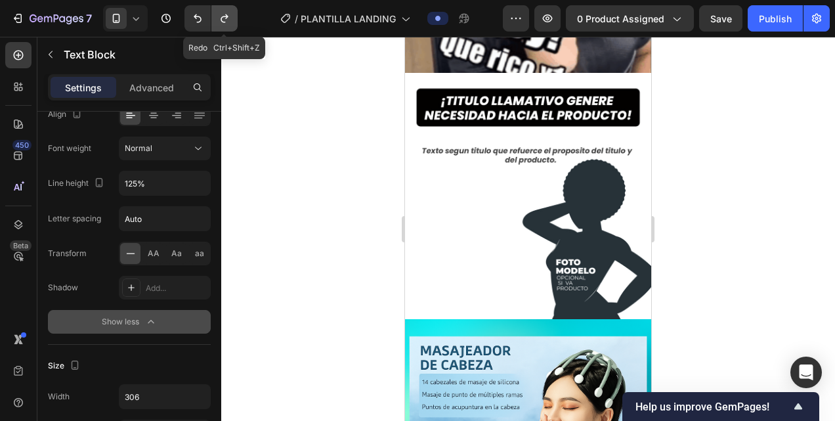
click at [218, 22] on icon "Undo/Redo" at bounding box center [224, 18] width 13 height 13
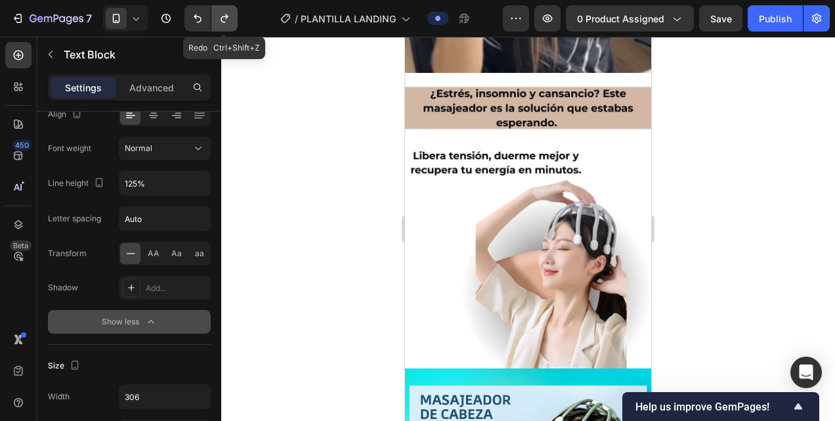
click at [218, 22] on icon "Undo/Redo" at bounding box center [224, 18] width 13 height 13
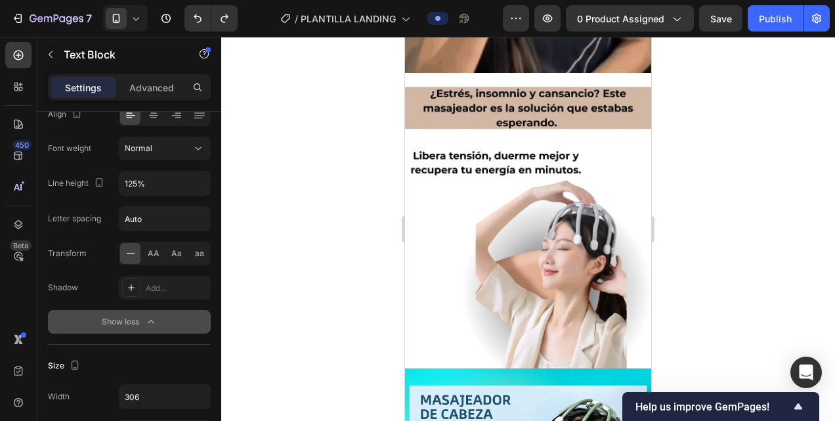
click at [322, 158] on div at bounding box center [527, 229] width 613 height 384
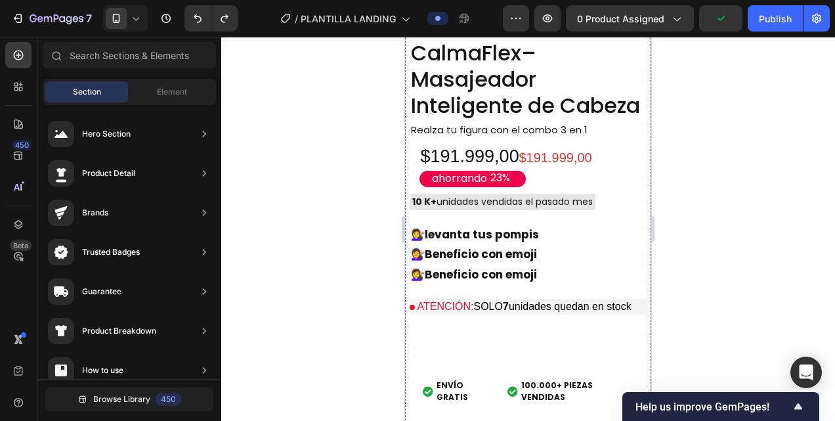
scroll to position [1419, 0]
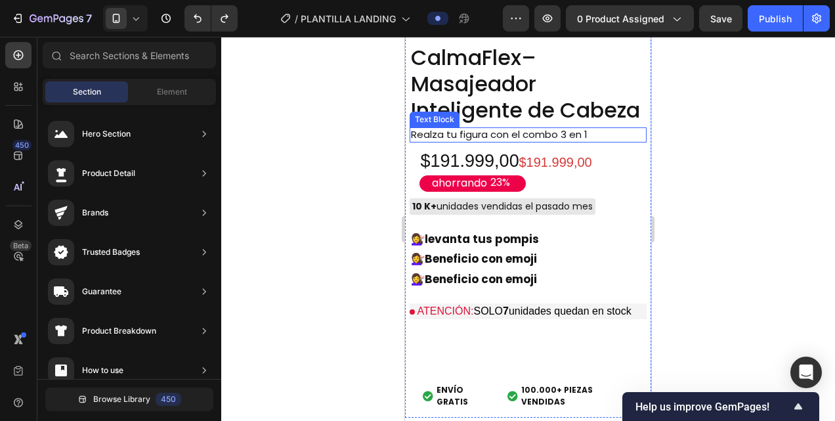
click at [588, 138] on p "Realza tu figura con el combo 3 en 1" at bounding box center [510, 135] width 198 height 12
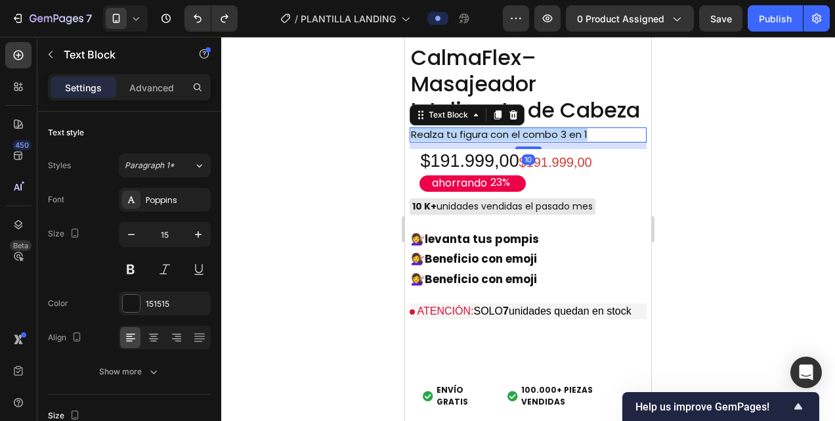
click at [588, 138] on p "Realza tu figura con el combo 3 en 1" at bounding box center [510, 135] width 198 height 12
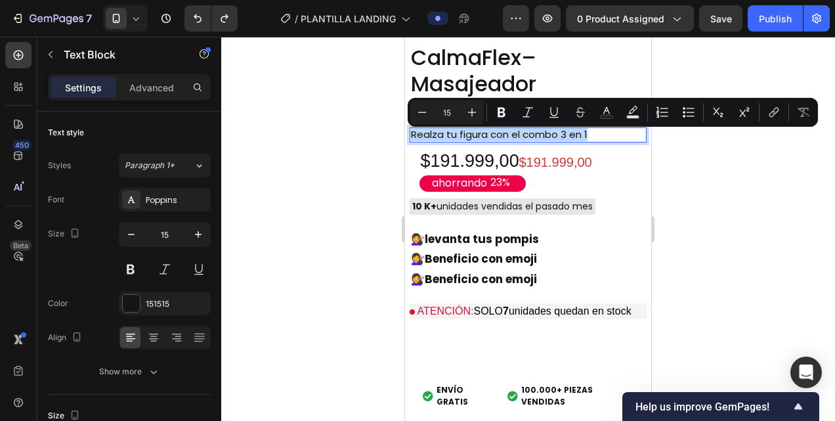
copy p "Realza tu figura con el combo 3 en 1"
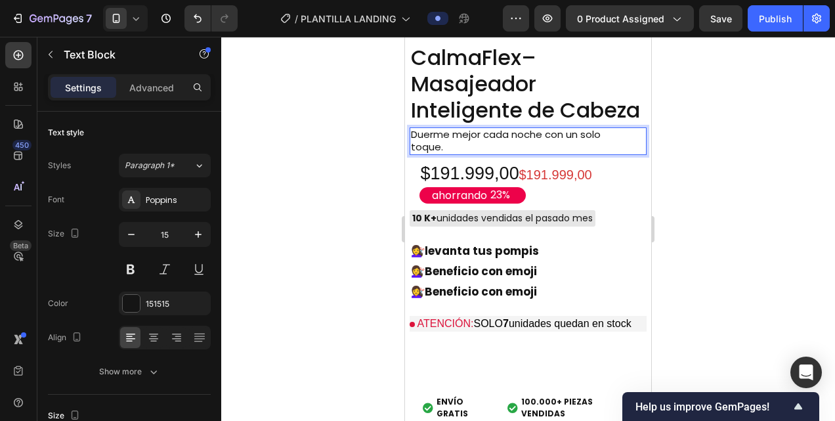
click at [535, 148] on p "Duerme mejor cada noche con un solo toque." at bounding box center [510, 141] width 198 height 25
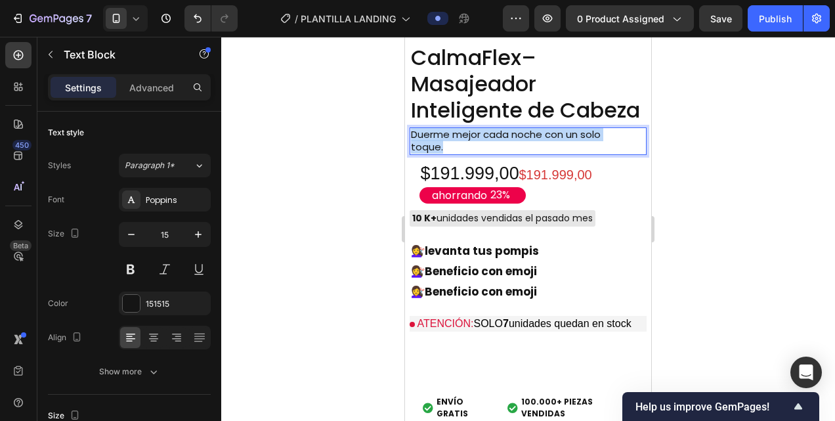
click at [535, 148] on p "Duerme mejor cada noche con un solo toque." at bounding box center [510, 141] width 198 height 25
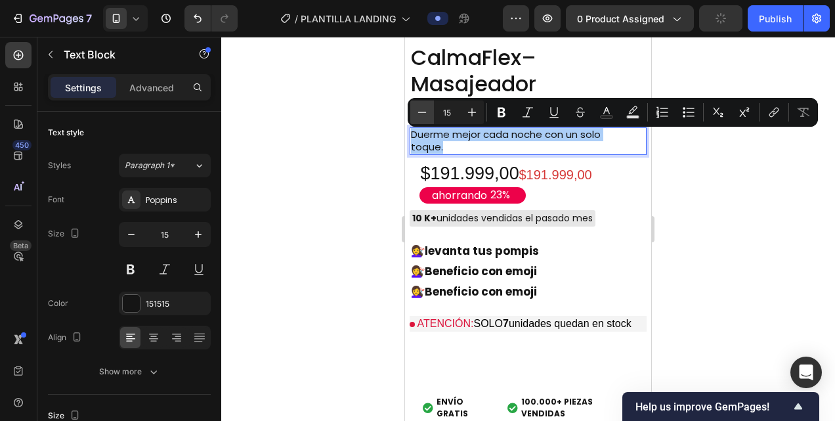
click at [424, 113] on icon "Editor contextual toolbar" at bounding box center [421, 112] width 13 height 13
type input "14"
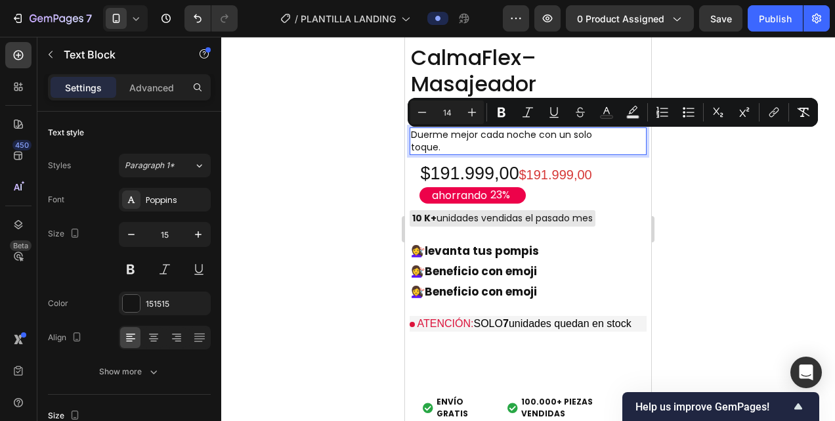
click at [448, 152] on p "Duerme mejor cada noche con un solo toque." at bounding box center [510, 141] width 198 height 25
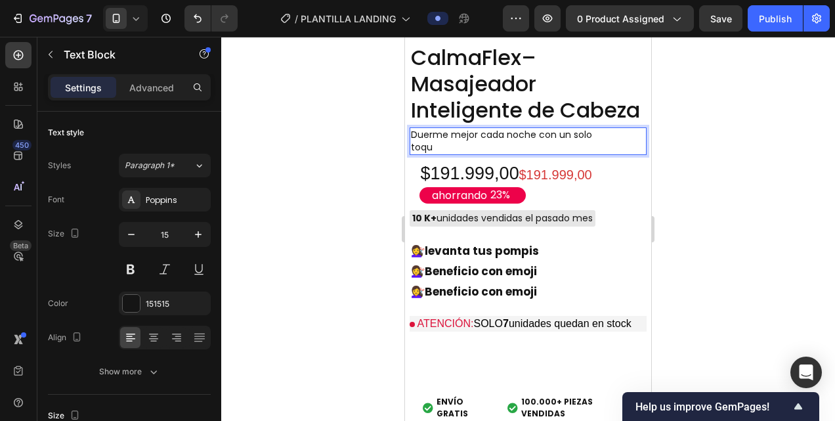
drag, startPoint x: 448, startPoint y: 152, endPoint x: 598, endPoint y: 147, distance: 150.3
click at [598, 147] on p "Duerme mejor cada noche con un solo toqu" at bounding box center [510, 141] width 198 height 25
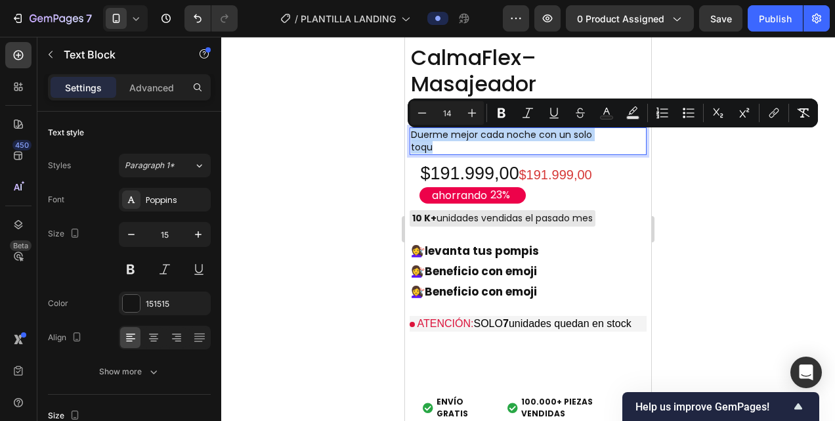
click at [598, 147] on p "Duerme mejor cada noche con un solo toqu" at bounding box center [510, 141] width 198 height 25
click at [424, 111] on icon "Editor contextual toolbar" at bounding box center [421, 112] width 13 height 13
type input "13"
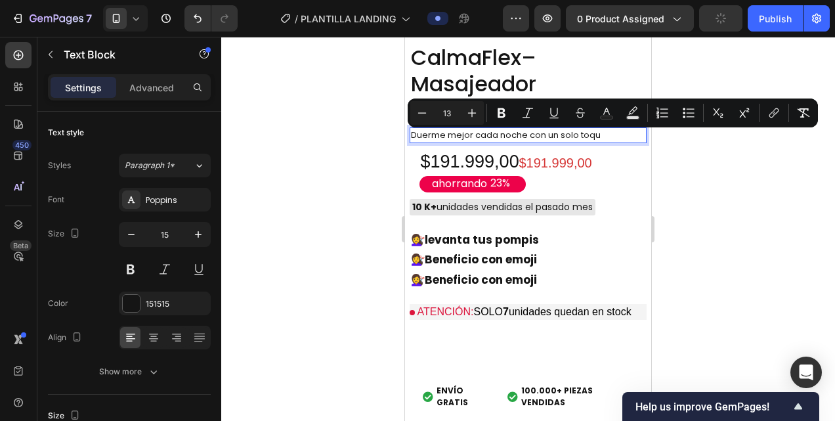
click at [611, 138] on div "Duerme mejor cada noche con un solo toqu" at bounding box center [527, 135] width 237 height 16
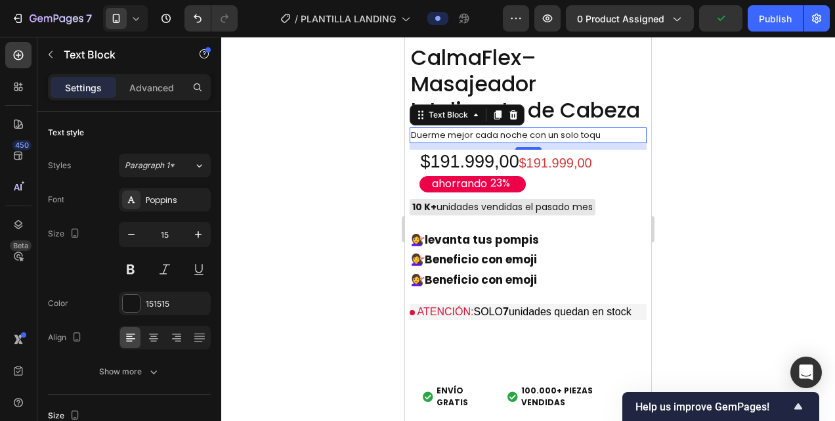
click at [611, 138] on div "Duerme mejor cada noche con un solo toqu" at bounding box center [527, 135] width 237 height 16
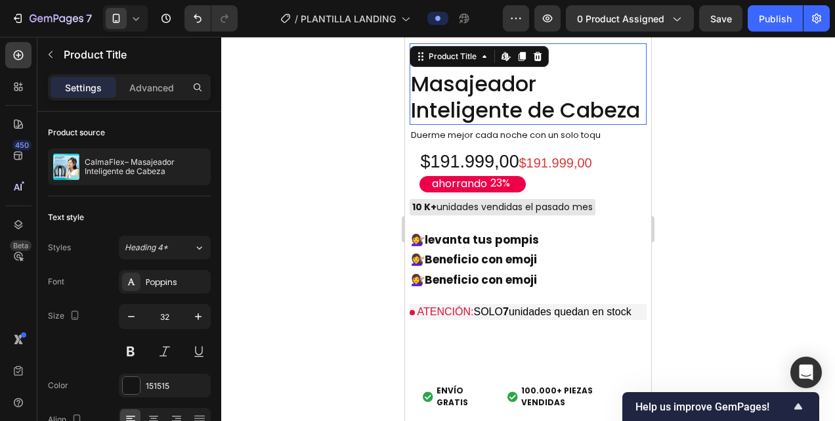
click at [604, 123] on h2 "CalmaFlex– Masajeador Inteligente de Cabeza" at bounding box center [527, 83] width 237 height 81
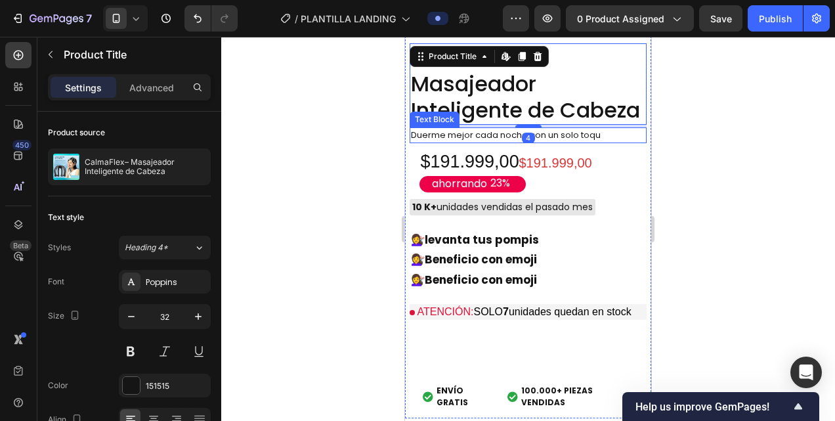
click at [605, 138] on p "Duerme mejor cada noche con un solo toqu" at bounding box center [510, 135] width 198 height 13
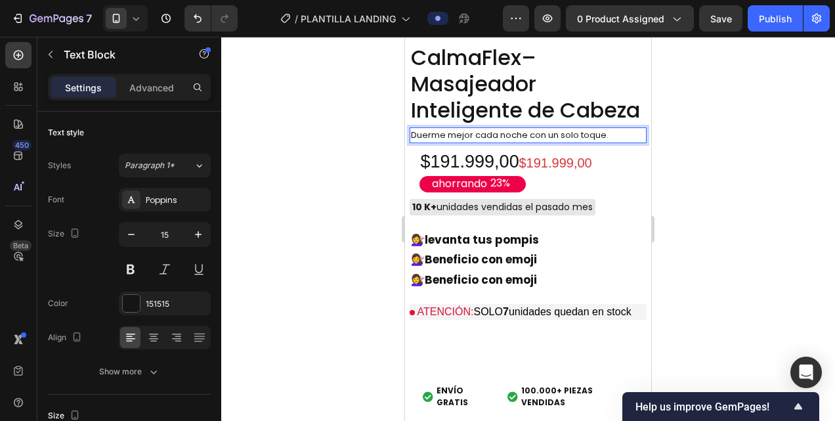
click at [708, 180] on div at bounding box center [527, 229] width 613 height 384
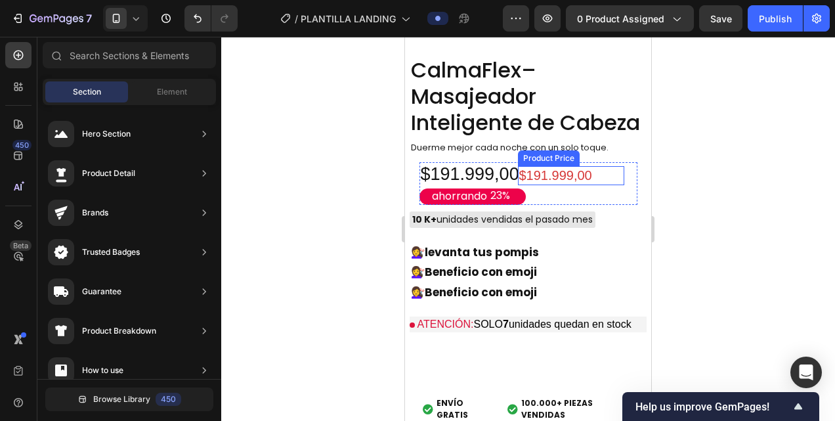
scroll to position [1409, 0]
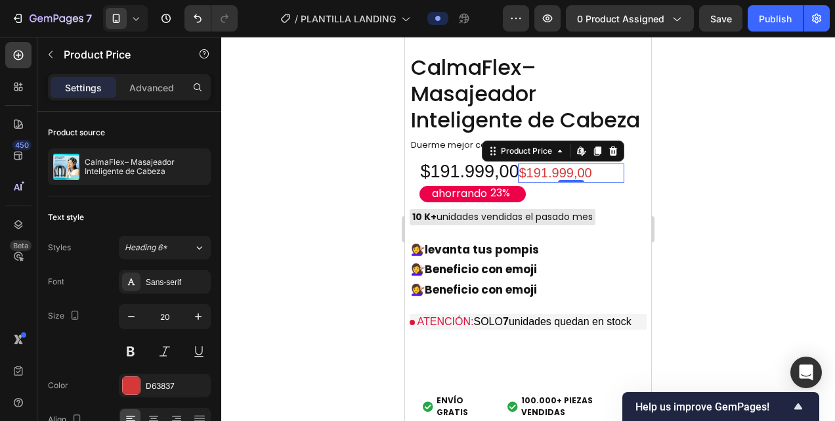
click at [589, 174] on div "$191.999,00" at bounding box center [571, 172] width 106 height 19
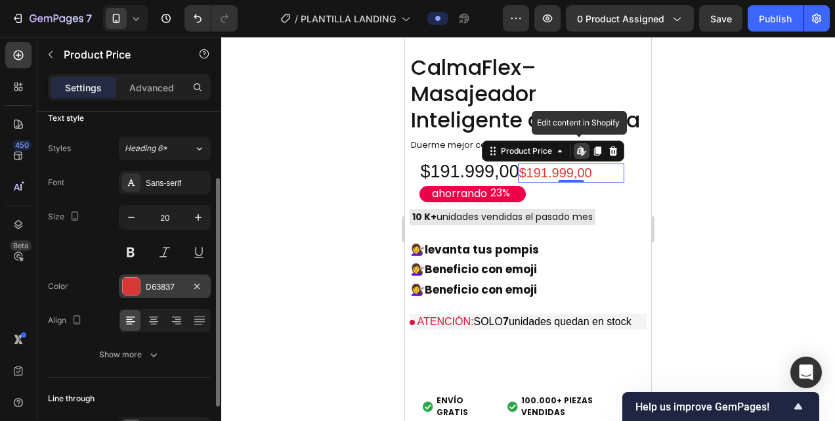
scroll to position [180, 0]
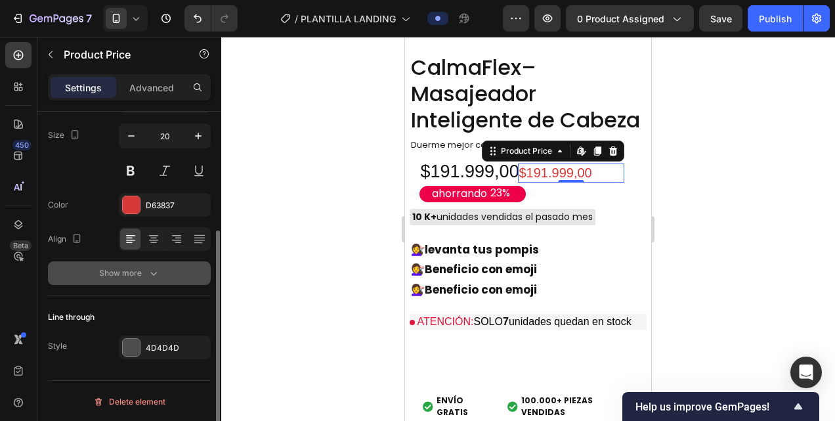
click at [152, 278] on icon "button" at bounding box center [153, 272] width 13 height 13
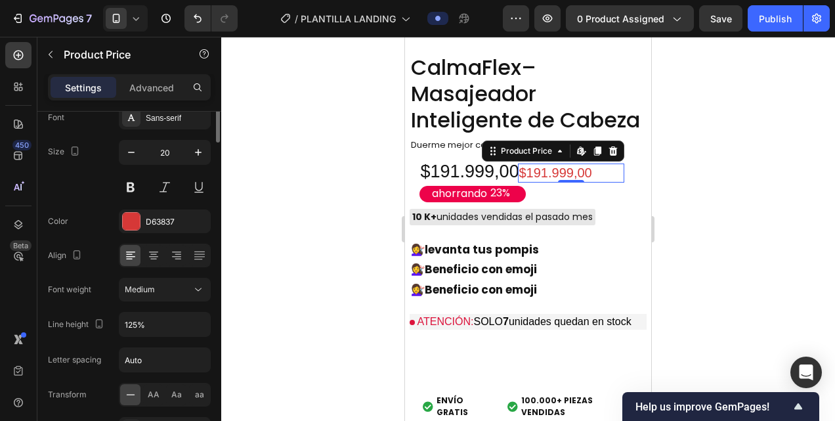
scroll to position [0, 0]
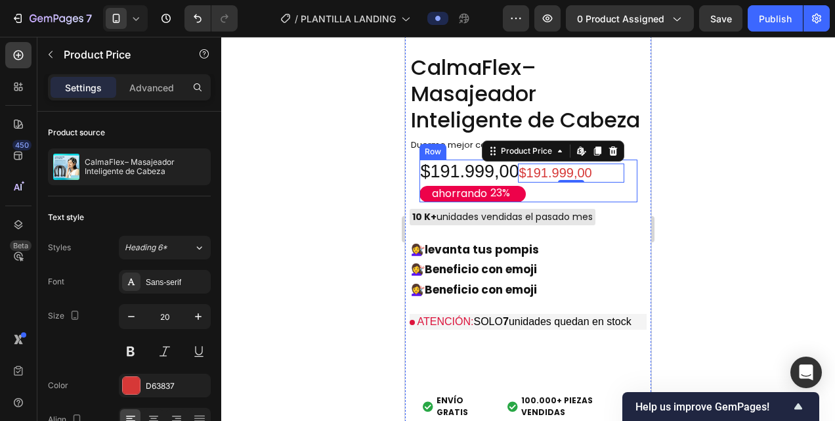
click at [596, 202] on div "$191.999,00 Product Price Edit content in Shopify 0 Product Price Edit content …" at bounding box center [584, 180] width 106 height 43
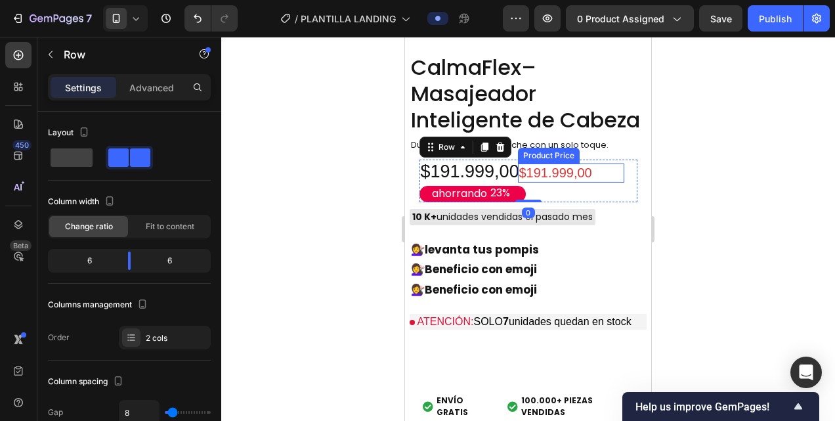
click at [553, 180] on div "$191.999,00" at bounding box center [571, 172] width 106 height 19
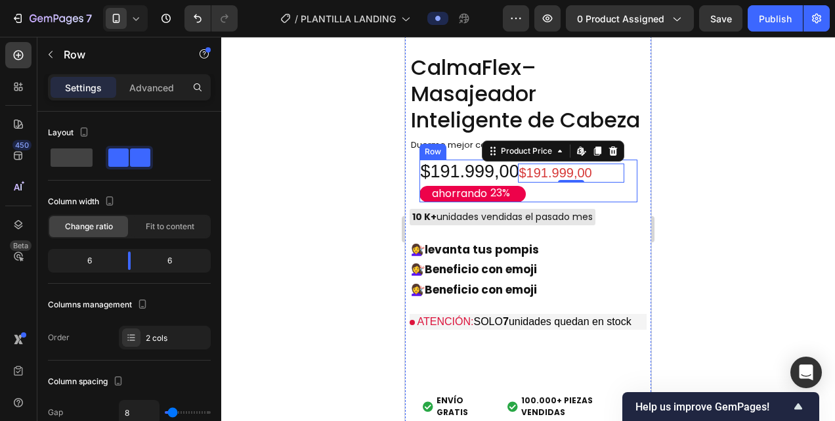
click at [622, 180] on div "$191.999,00 Product Price Edit content in Shopify 0 Product Price Edit content …" at bounding box center [584, 180] width 106 height 43
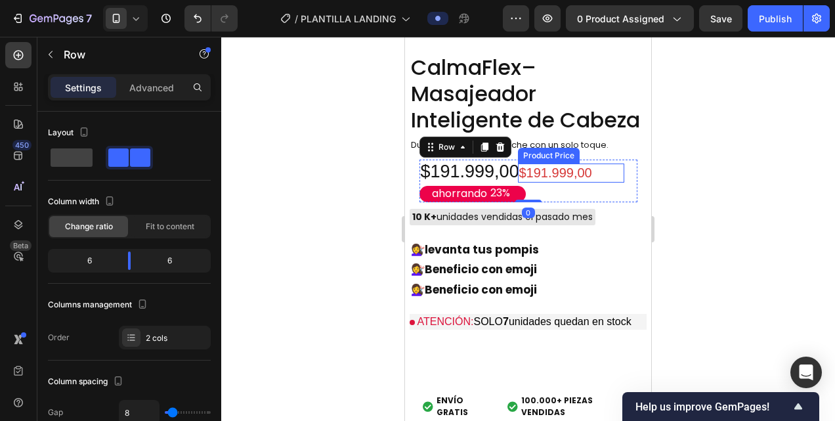
click at [594, 180] on div "$191.999,00" at bounding box center [571, 172] width 106 height 19
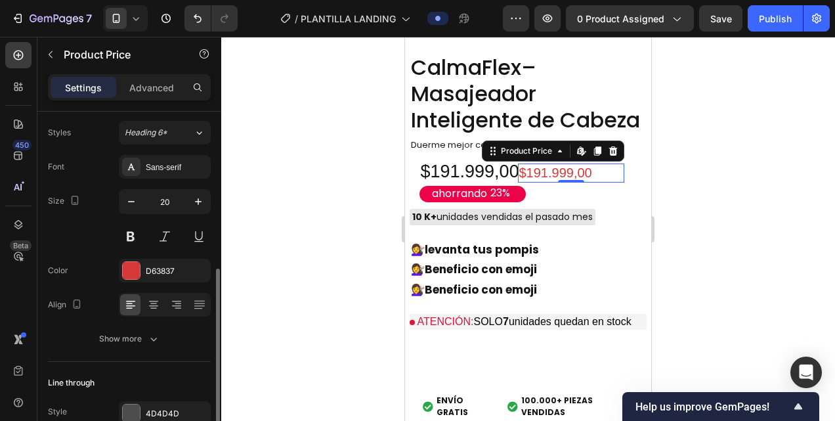
scroll to position [180, 0]
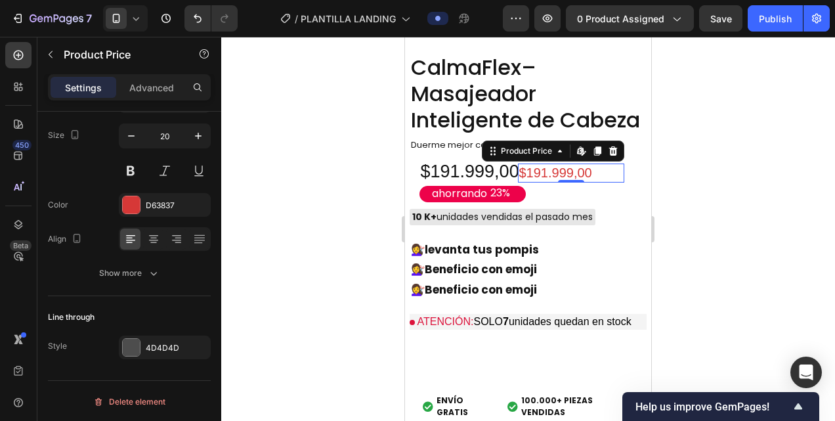
click at [335, 236] on div at bounding box center [527, 229] width 613 height 384
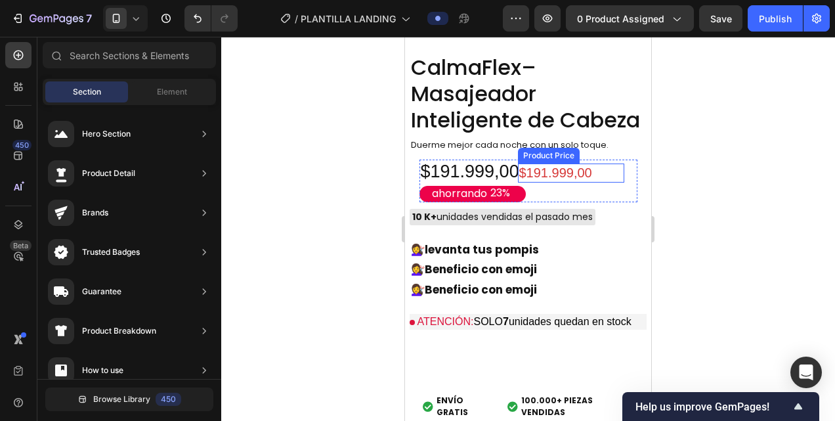
click at [551, 177] on div "$191.999,00" at bounding box center [571, 172] width 106 height 19
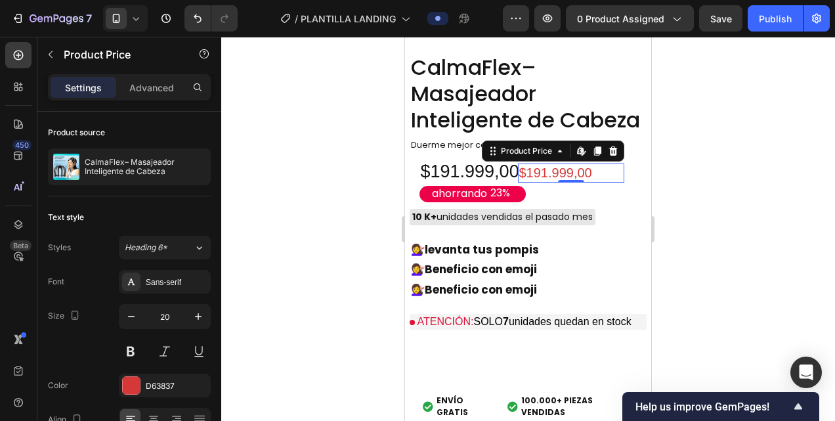
click at [594, 176] on div "$191.999,00" at bounding box center [571, 172] width 106 height 19
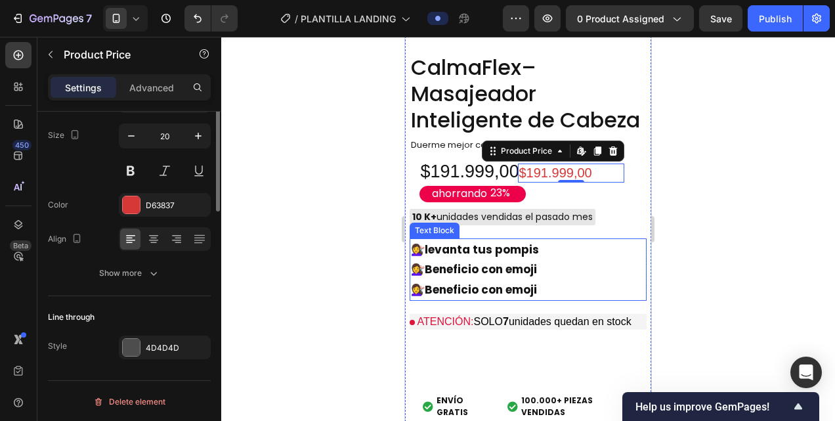
scroll to position [0, 0]
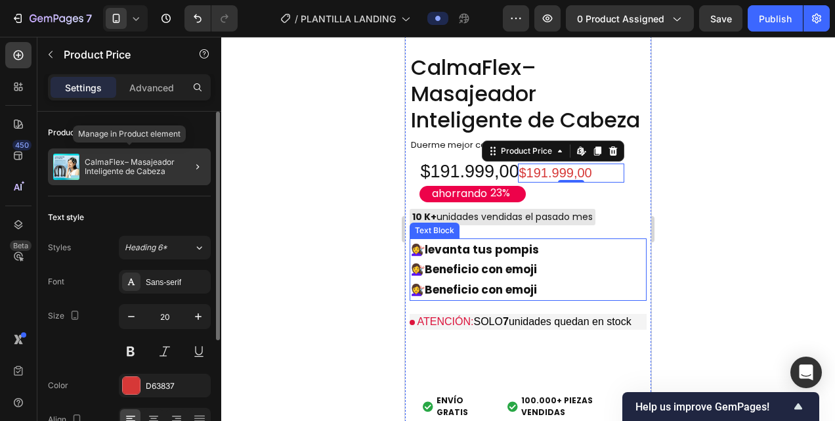
click at [147, 165] on p "CalmaFlex– Masajeador Inteligente de Cabeza" at bounding box center [145, 166] width 121 height 18
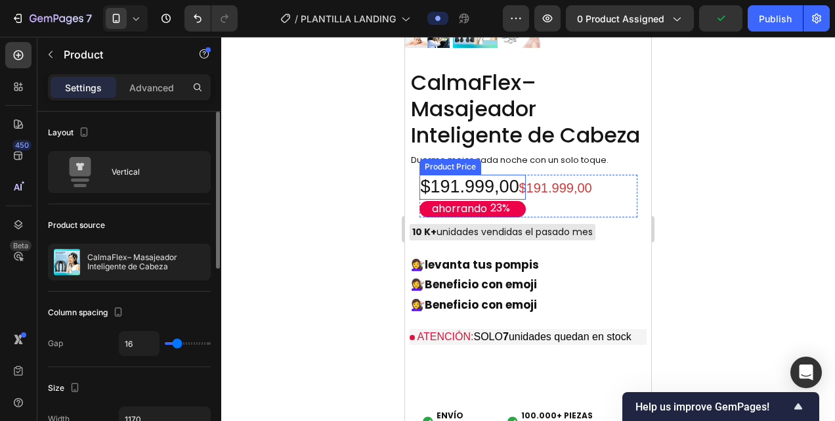
scroll to position [1468, 0]
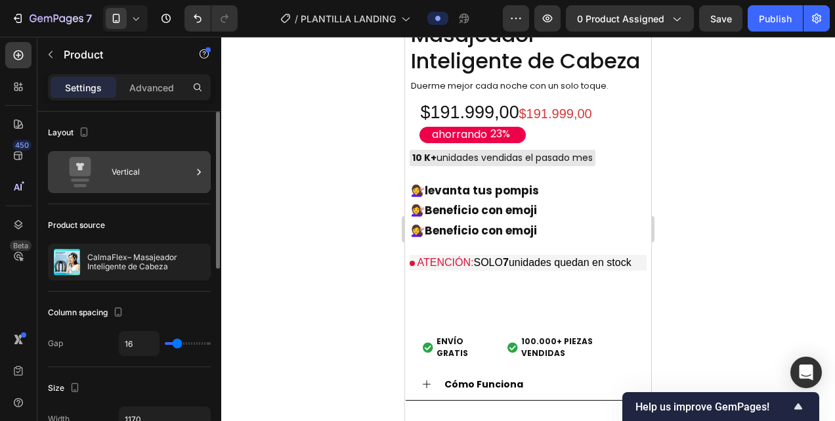
click at [151, 178] on div "Vertical" at bounding box center [152, 172] width 80 height 30
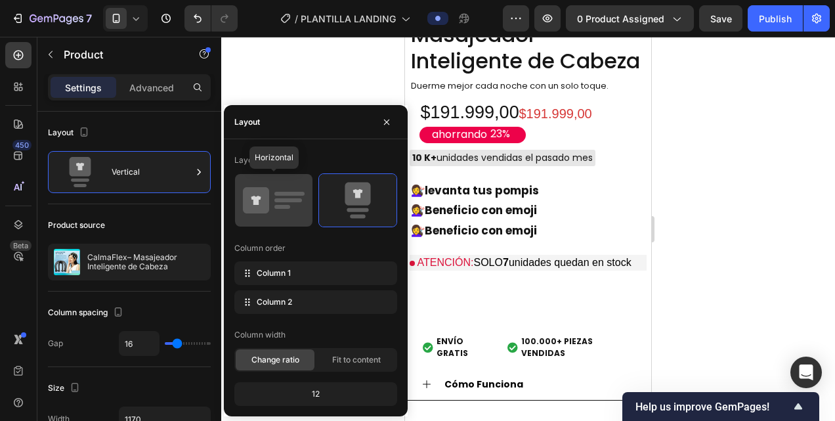
click at [250, 188] on icon at bounding box center [256, 200] width 26 height 26
type input "0"
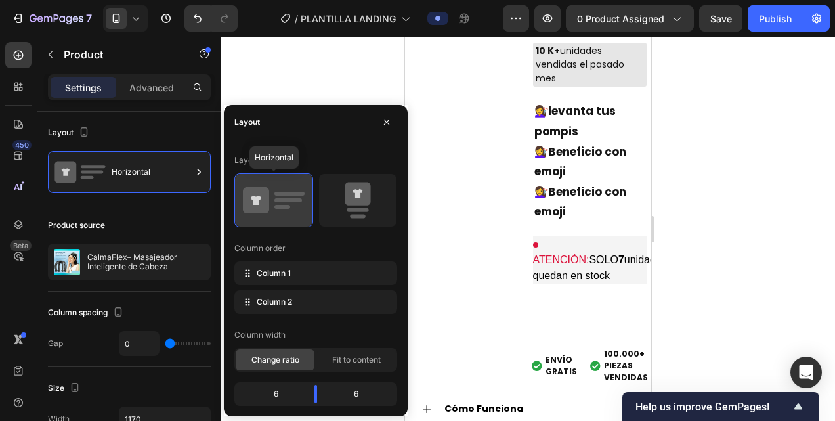
scroll to position [1182, 0]
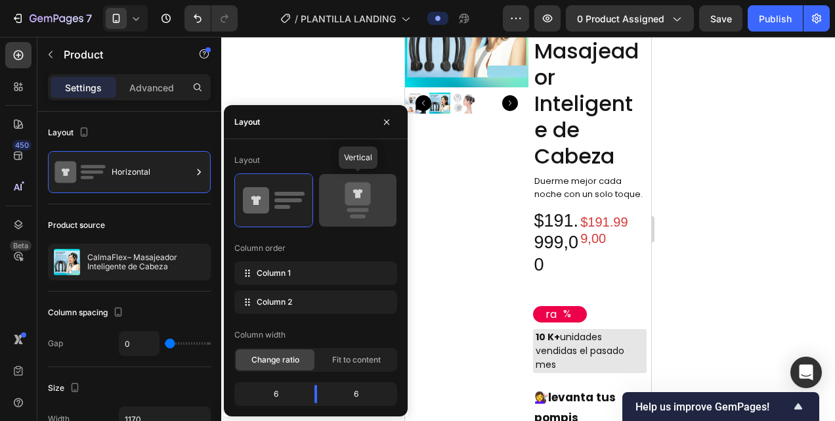
click at [360, 197] on icon at bounding box center [357, 193] width 26 height 23
type input "16"
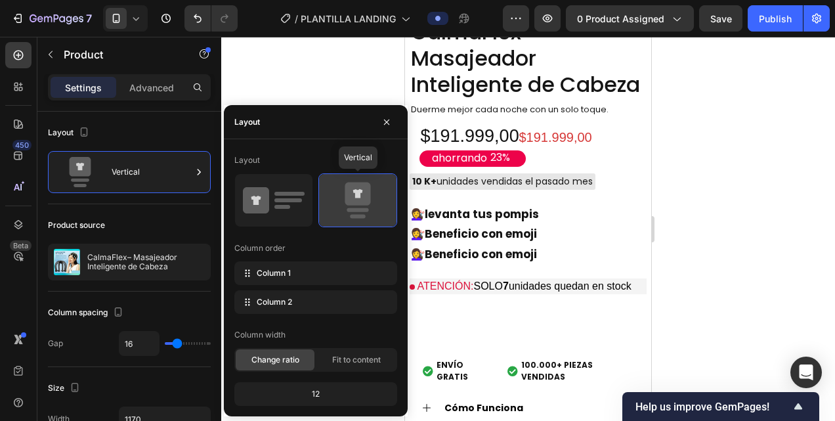
scroll to position [1468, 0]
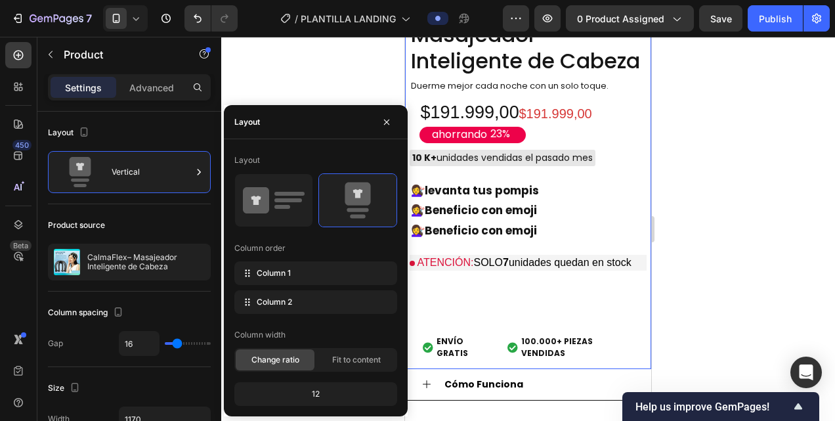
click at [558, 178] on div "CalmaFlex– Masajeador Inteligente de Cabeza Product Title Duerme mejor cada noc…" at bounding box center [527, 181] width 237 height 374
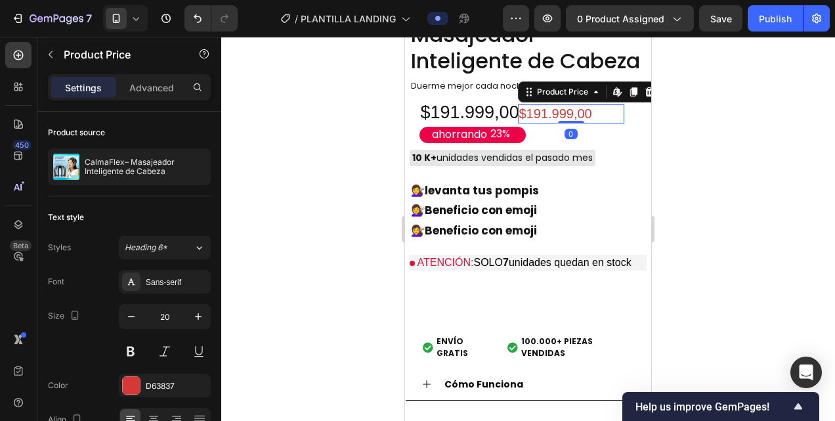
click at [545, 113] on div "$191.999,00" at bounding box center [571, 113] width 106 height 19
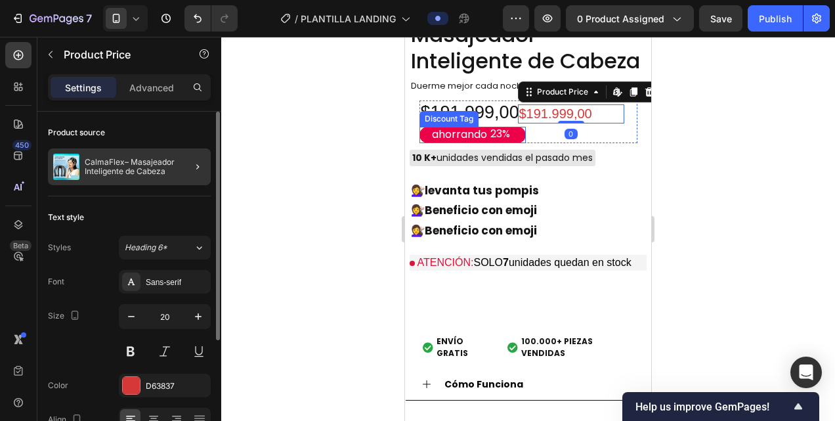
click at [189, 173] on div at bounding box center [192, 166] width 37 height 37
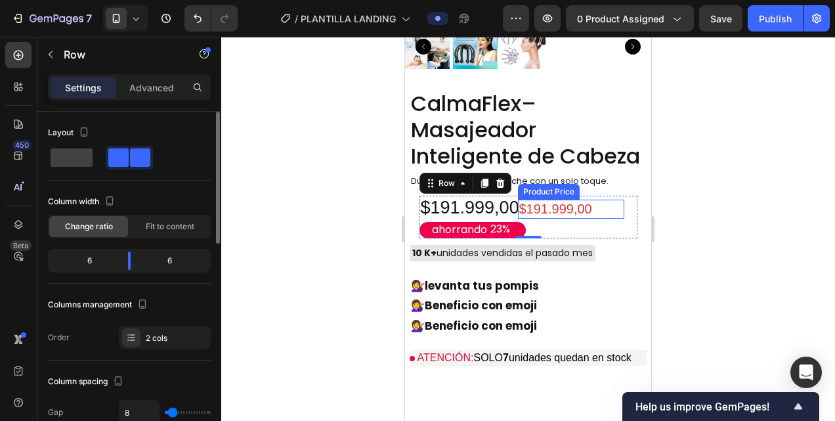
scroll to position [1369, 0]
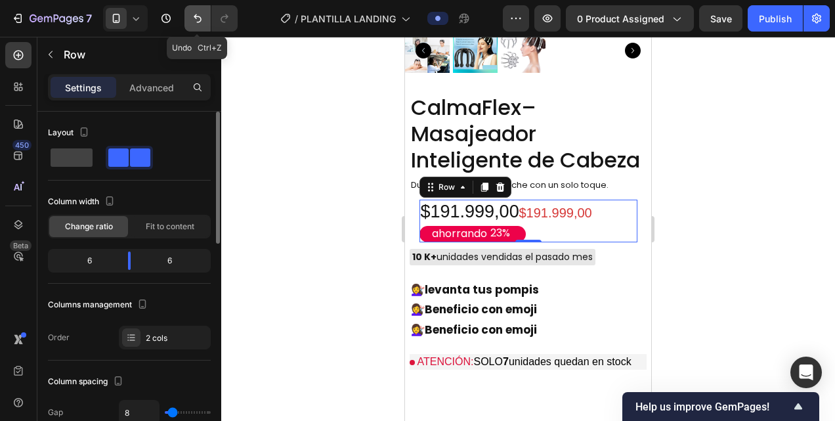
click at [199, 14] on icon "Undo/Redo" at bounding box center [197, 18] width 13 height 13
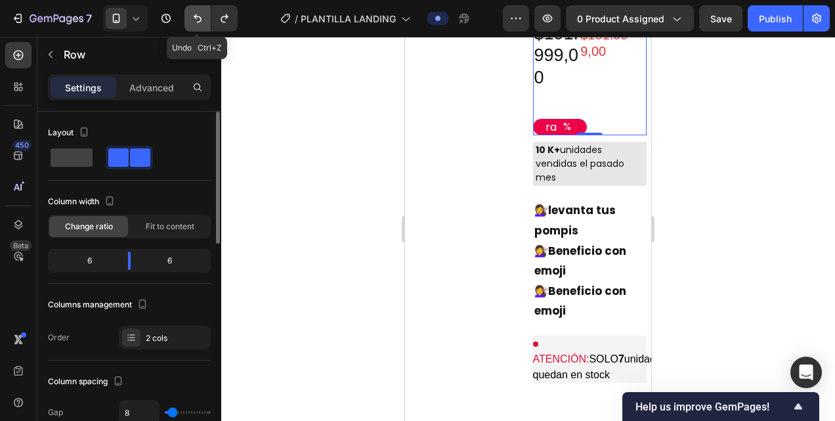
scroll to position [1251, 0]
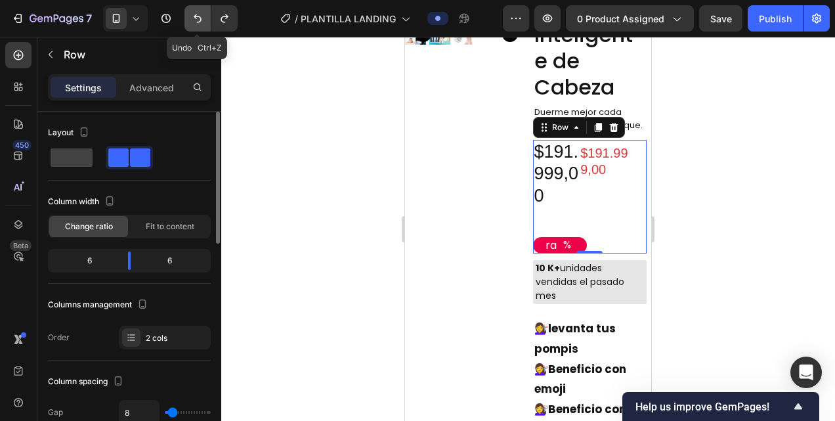
click at [199, 14] on icon "Undo/Redo" at bounding box center [197, 18] width 13 height 13
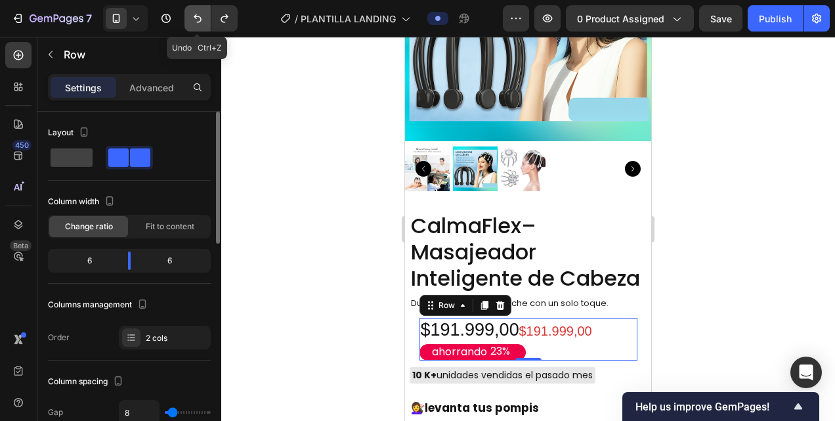
scroll to position [1369, 0]
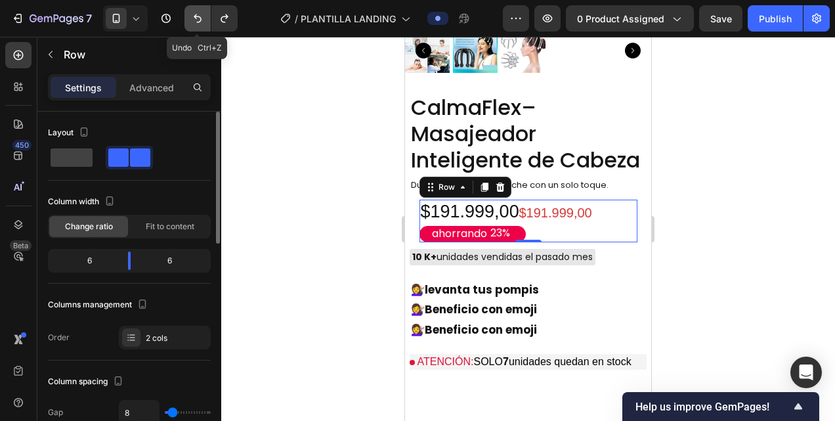
click at [199, 14] on icon "Undo/Redo" at bounding box center [197, 18] width 13 height 13
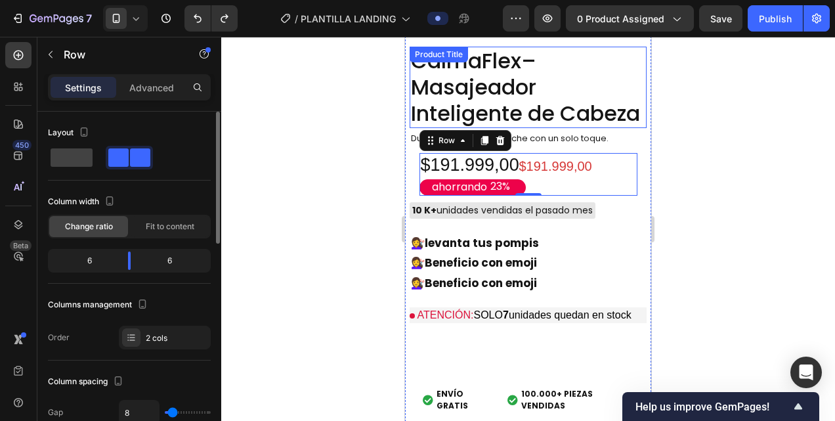
scroll to position [1407, 0]
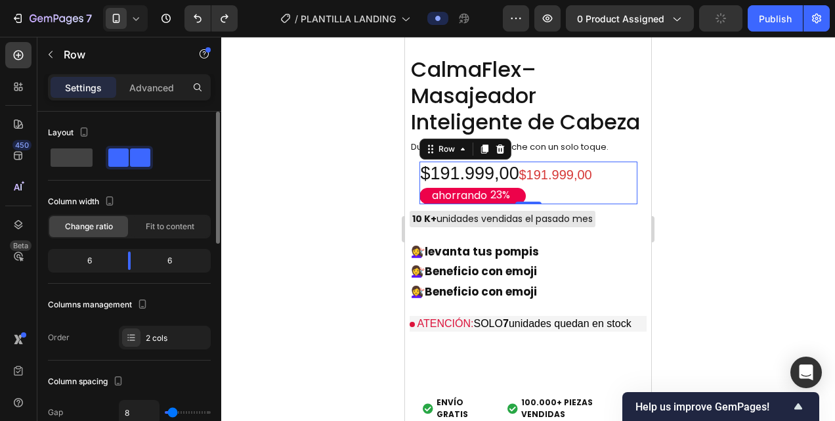
click at [539, 198] on div "$191.999,00 Product Price Product Price" at bounding box center [584, 182] width 106 height 43
click at [337, 207] on div at bounding box center [527, 229] width 613 height 384
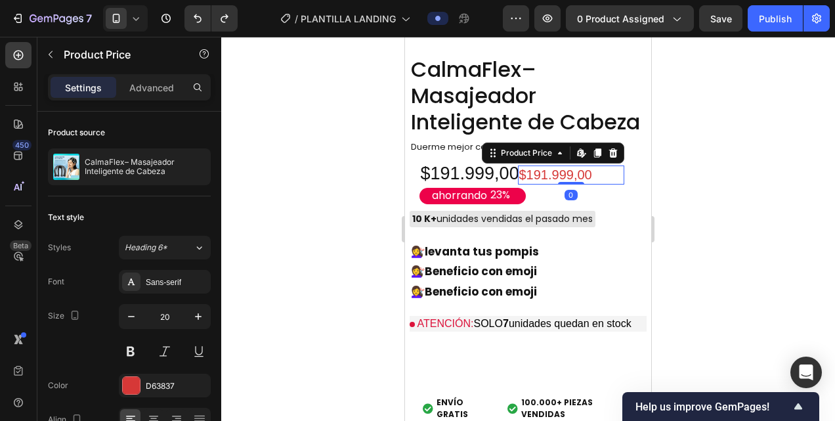
click at [596, 178] on div "$191.999,00" at bounding box center [571, 174] width 106 height 19
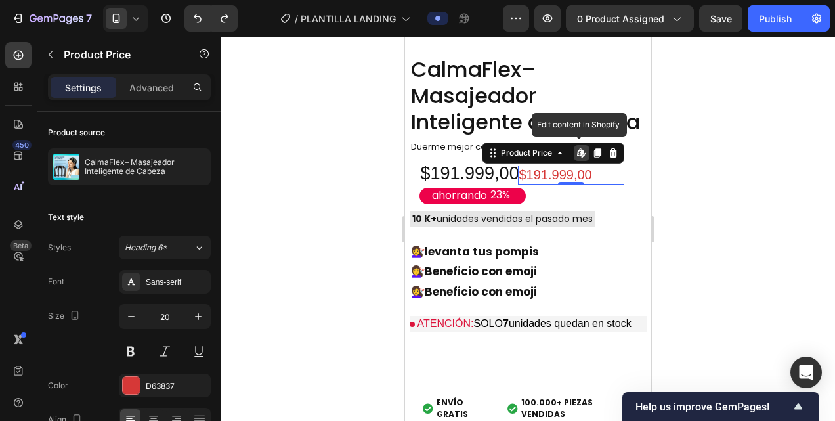
click at [596, 178] on div "$191.999,00" at bounding box center [571, 174] width 106 height 19
click at [594, 178] on div "$191.999,00" at bounding box center [571, 174] width 106 height 19
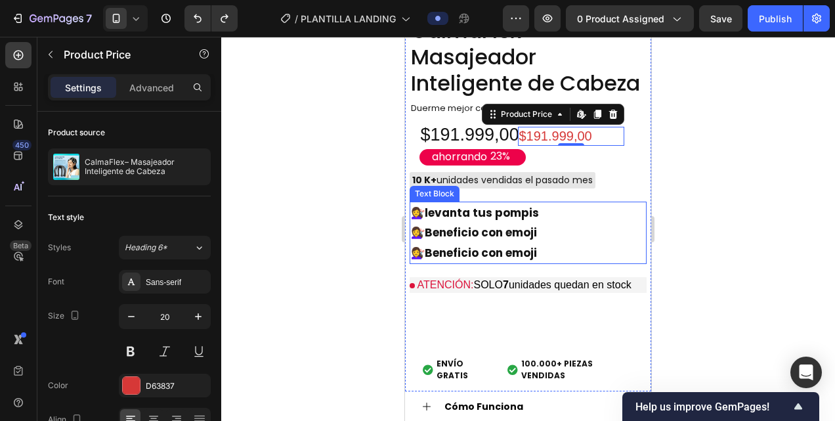
scroll to position [1447, 0]
click at [481, 214] on strong "levanta tus pompis" at bounding box center [482, 212] width 114 height 16
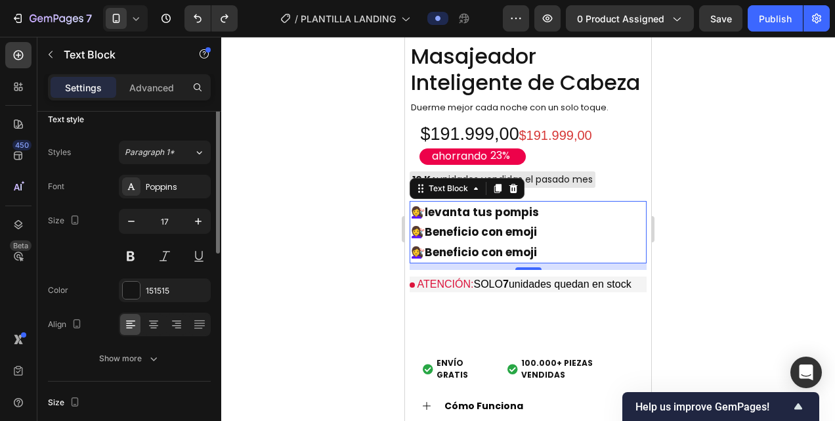
scroll to position [0, 0]
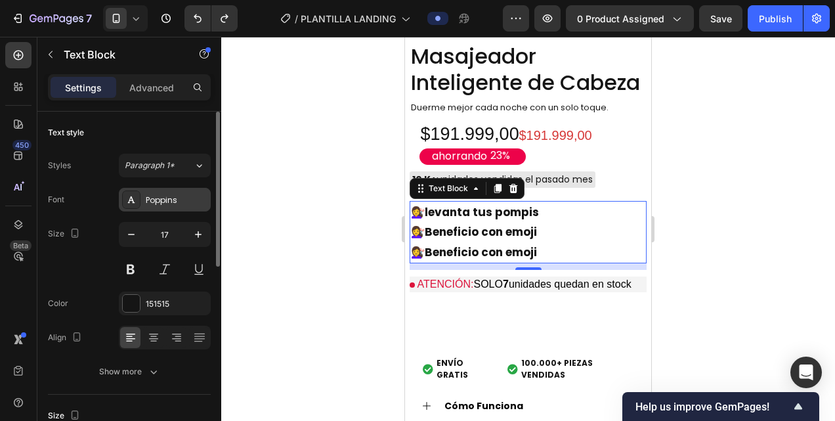
click at [164, 199] on div "Poppins" at bounding box center [177, 200] width 62 height 12
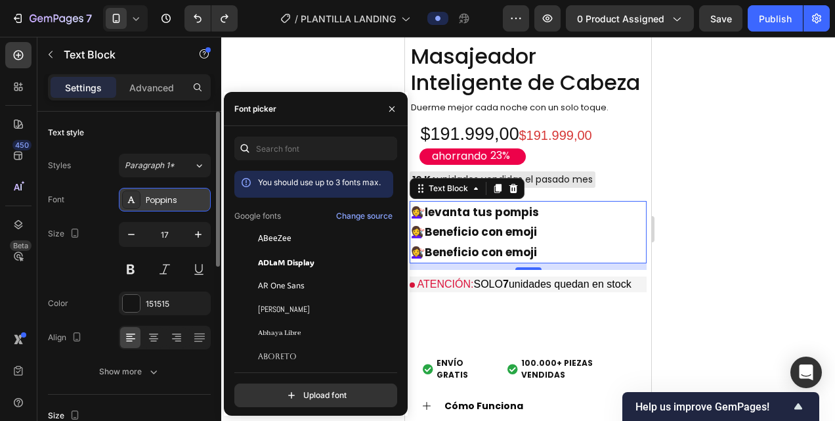
click at [164, 199] on div "Poppins" at bounding box center [177, 200] width 62 height 12
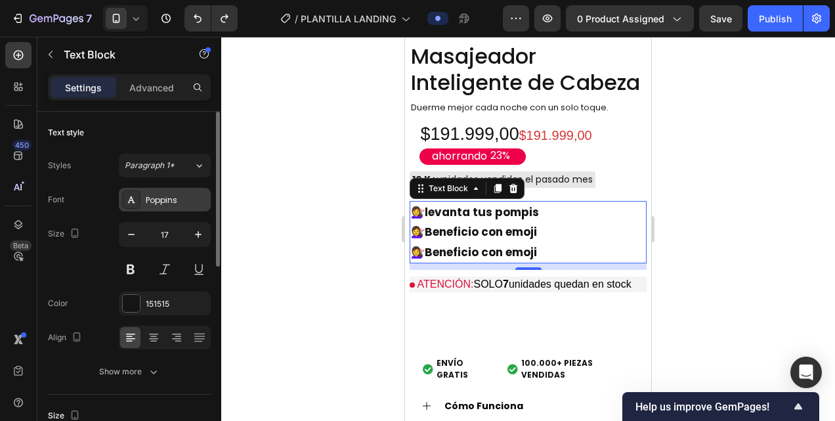
click at [164, 199] on div "Poppins" at bounding box center [177, 200] width 62 height 12
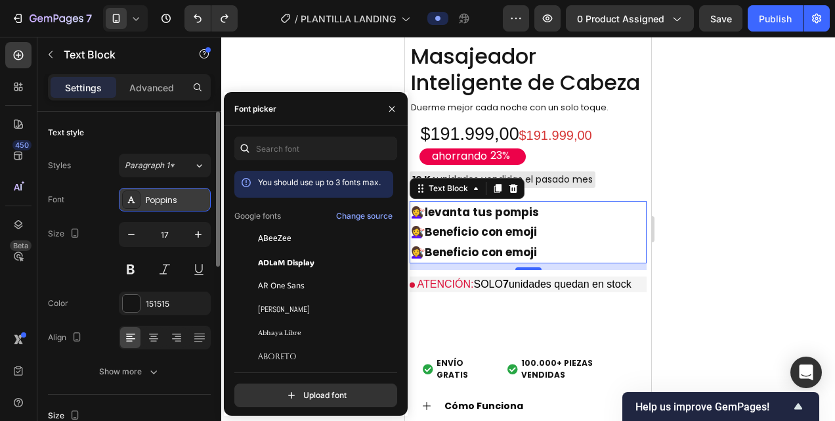
click at [164, 199] on div "Poppins" at bounding box center [177, 200] width 62 height 12
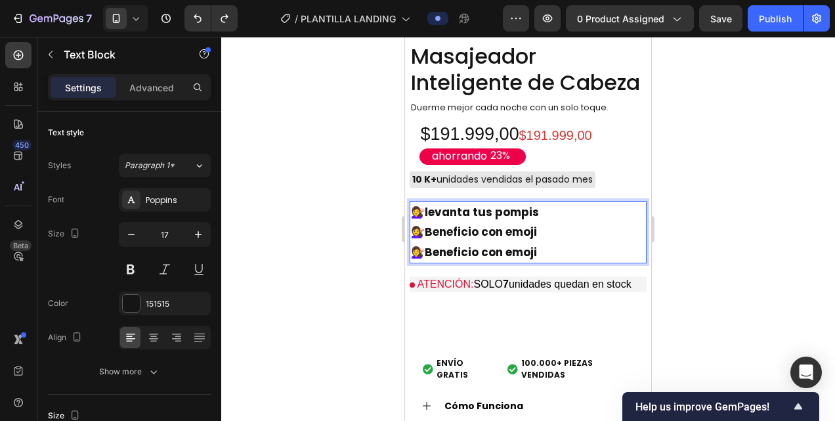
click at [543, 218] on p "💇‍♀️ levanta tus pompis" at bounding box center [528, 212] width 234 height 20
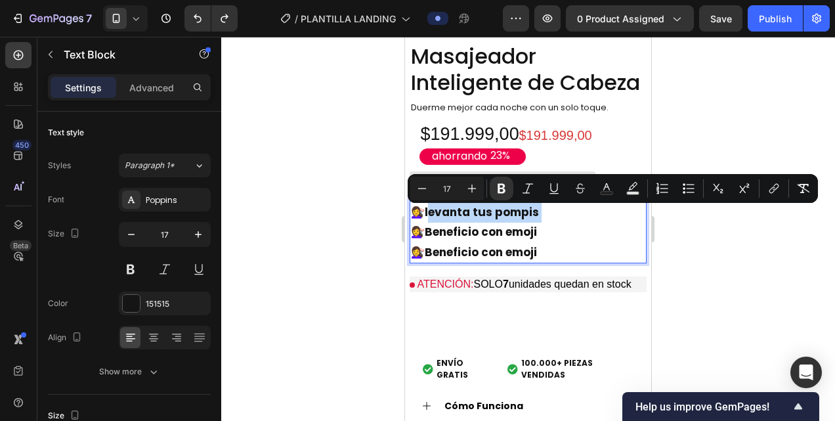
drag, startPoint x: 543, startPoint y: 218, endPoint x: 431, endPoint y: 218, distance: 111.5
click at [431, 218] on p "💇‍♀️ levanta tus pompis" at bounding box center [528, 212] width 234 height 20
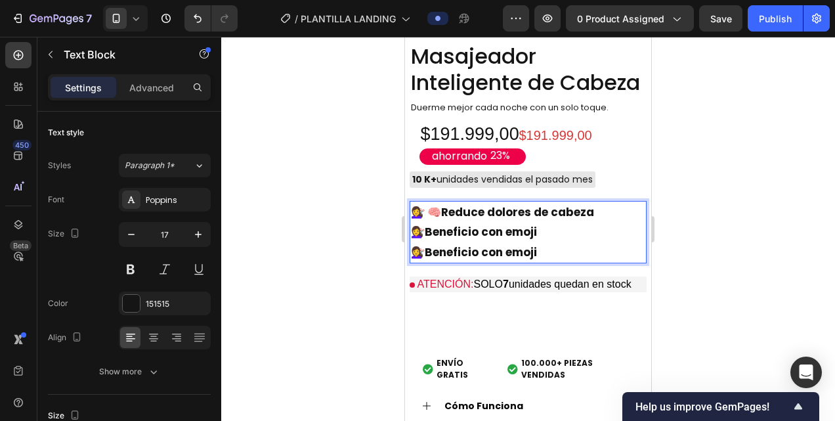
click at [424, 214] on p "💇‍♀️ 🧠 Reduce dolores de cabeza" at bounding box center [528, 212] width 234 height 20
click at [543, 231] on p "💇‍♀️ Beneficio con emoji" at bounding box center [528, 232] width 234 height 20
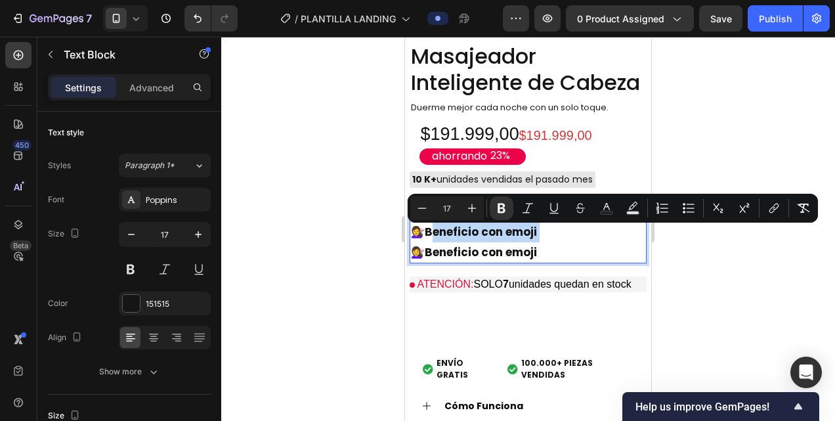
drag, startPoint x: 543, startPoint y: 231, endPoint x: 437, endPoint y: 232, distance: 105.6
click at [437, 232] on p "💇‍♀️ Beneficio con emoji" at bounding box center [528, 232] width 234 height 20
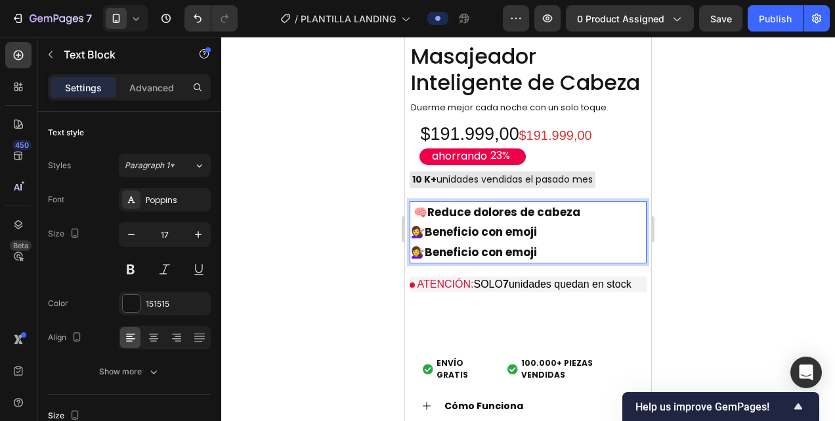
drag, startPoint x: 436, startPoint y: 226, endPoint x: 541, endPoint y: 235, distance: 106.0
click at [541, 235] on p "💇‍♀️ Beneficio con emoji" at bounding box center [528, 232] width 234 height 20
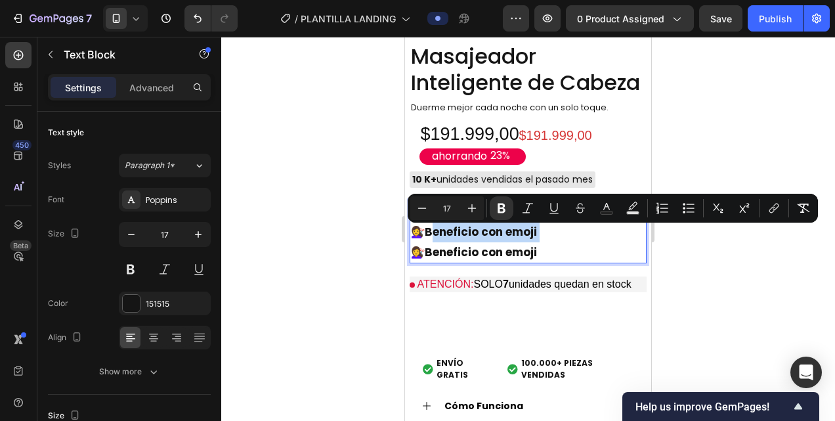
drag, startPoint x: 541, startPoint y: 235, endPoint x: 438, endPoint y: 231, distance: 103.1
click at [438, 231] on p "💇‍♀️ Beneficio con emoji" at bounding box center [528, 232] width 234 height 20
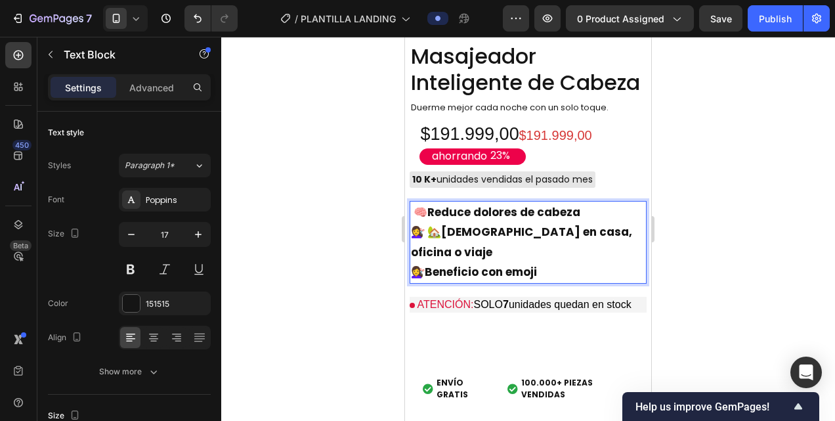
click at [427, 238] on strong "Rich Text Editor. Editing area: main" at bounding box center [426, 232] width 3 height 16
click at [543, 262] on p "💇‍♀️ Beneficio con emoji" at bounding box center [528, 272] width 234 height 20
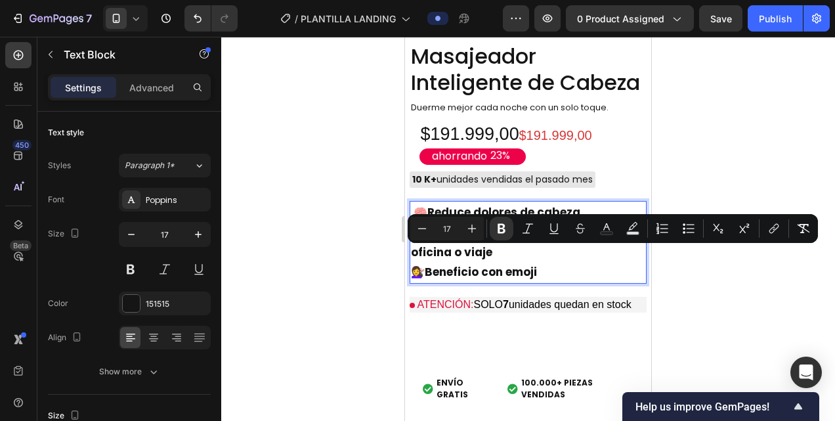
drag, startPoint x: 543, startPoint y: 251, endPoint x: 429, endPoint y: 248, distance: 113.5
click at [429, 262] on p "💇‍♀️ Beneficio con emoji" at bounding box center [528, 272] width 234 height 20
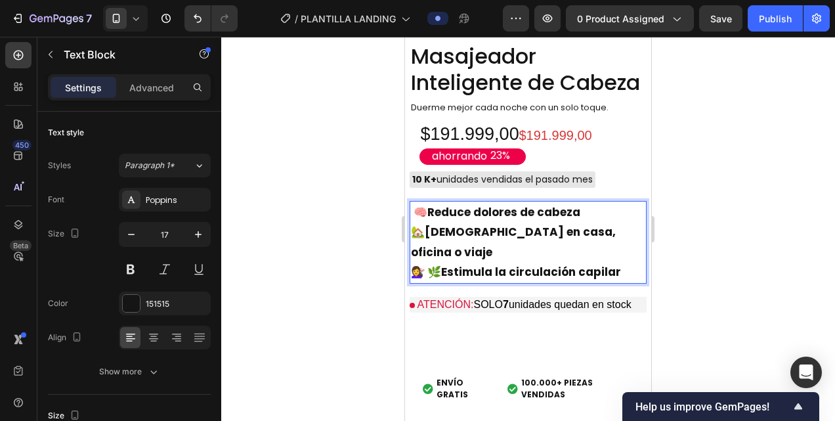
click at [426, 264] on strong "Rich Text Editor. Editing area: main" at bounding box center [426, 272] width 3 height 16
click at [415, 262] on p "🌿 Estimula la circulación capilar" at bounding box center [528, 272] width 234 height 20
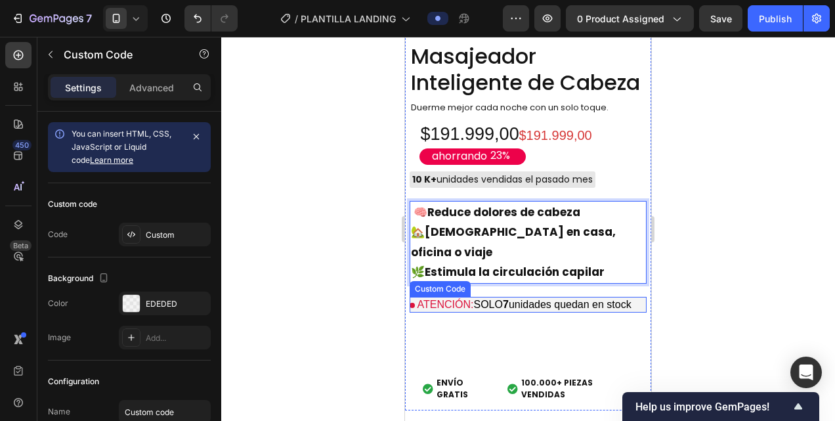
click at [625, 297] on p "ATENCIÓN: SOLO 7 unidades quedan en stock" at bounding box center [527, 305] width 237 height 16
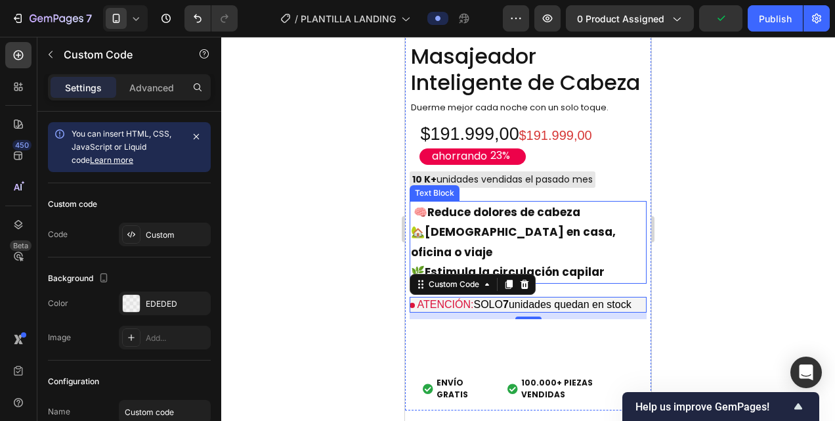
drag, startPoint x: 1151, startPoint y: 232, endPoint x: 584, endPoint y: 232, distance: 566.9
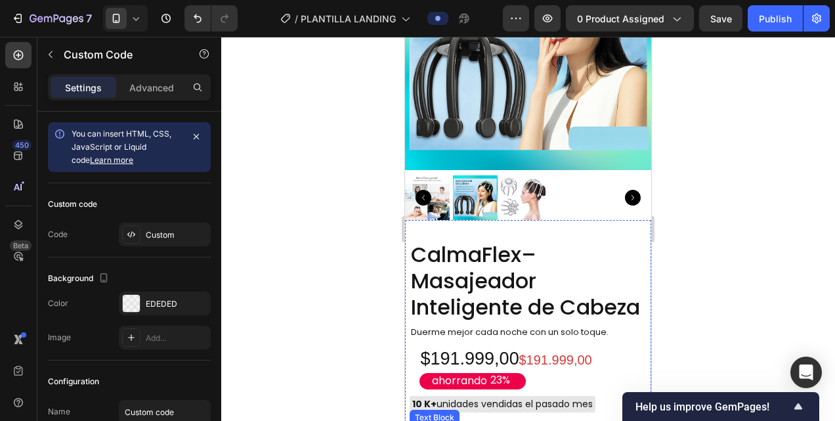
scroll to position [1223, 0]
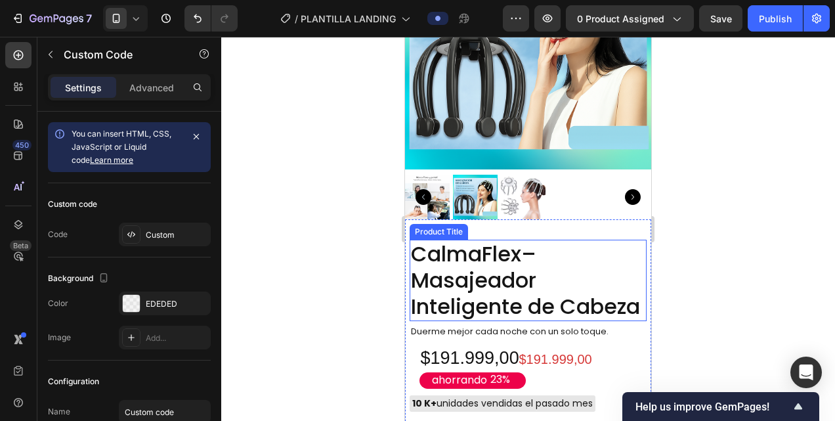
click at [535, 239] on h2 "CalmaFlex– Masajeador Inteligente de Cabeza" at bounding box center [527, 279] width 237 height 81
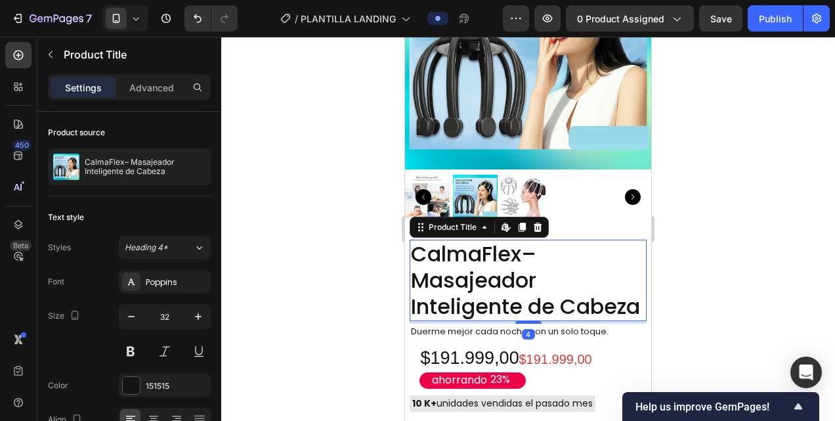
click at [535, 239] on h2 "CalmaFlex– Masajeador Inteligente de Cabeza" at bounding box center [527, 279] width 237 height 81
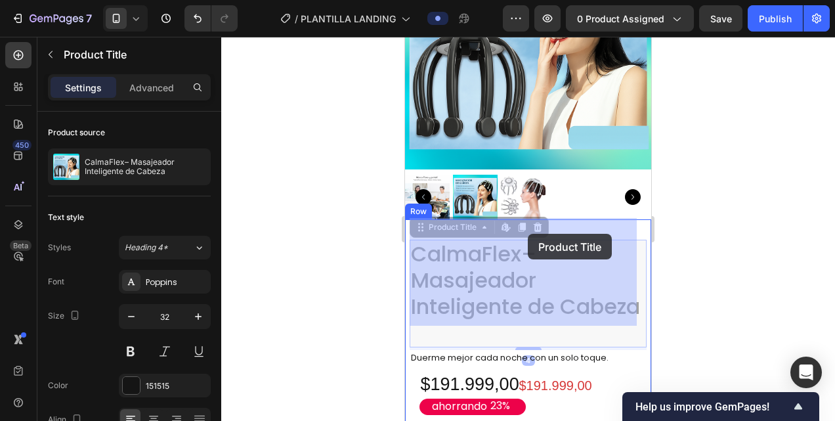
drag, startPoint x: 535, startPoint y: 232, endPoint x: 529, endPoint y: 234, distance: 6.9
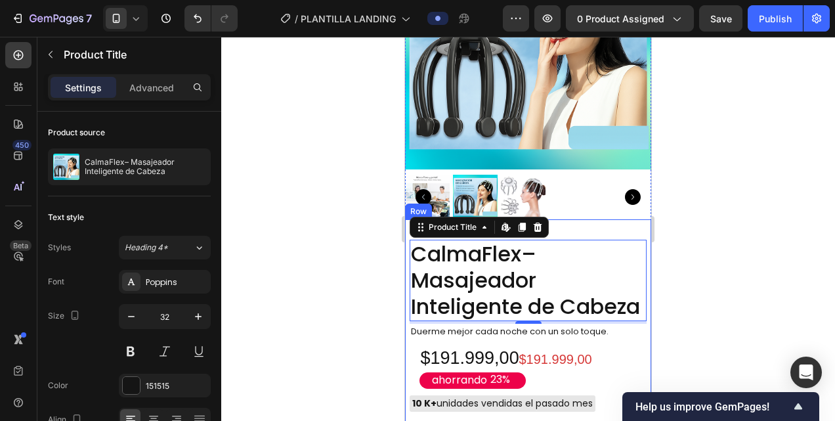
click at [659, 242] on div at bounding box center [527, 229] width 613 height 384
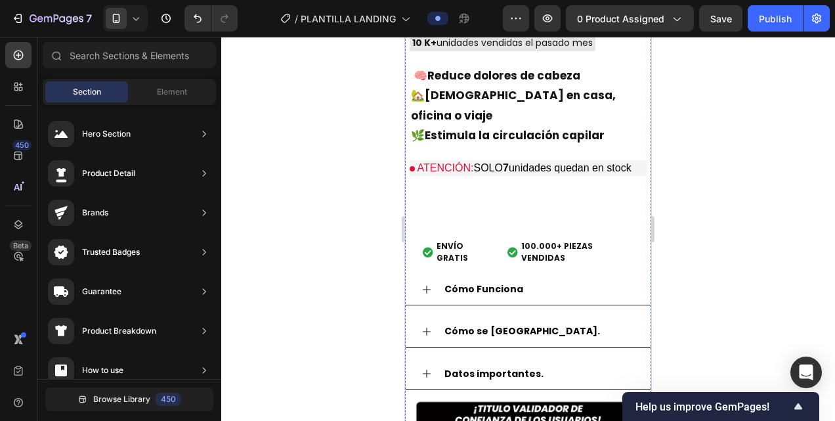
scroll to position [1600, 0]
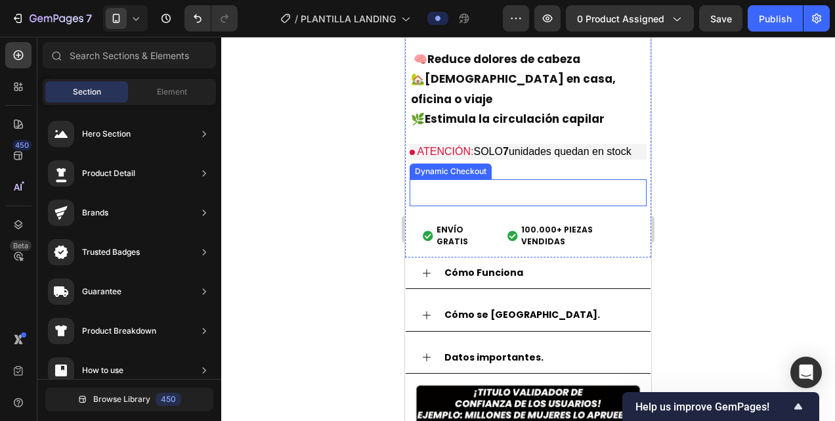
click at [488, 193] on button "Buy it now" at bounding box center [527, 192] width 237 height 27
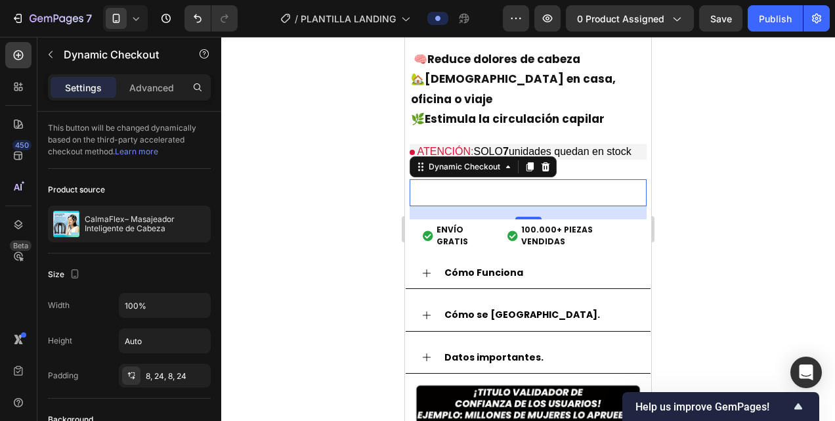
click at [386, 197] on div at bounding box center [527, 229] width 613 height 384
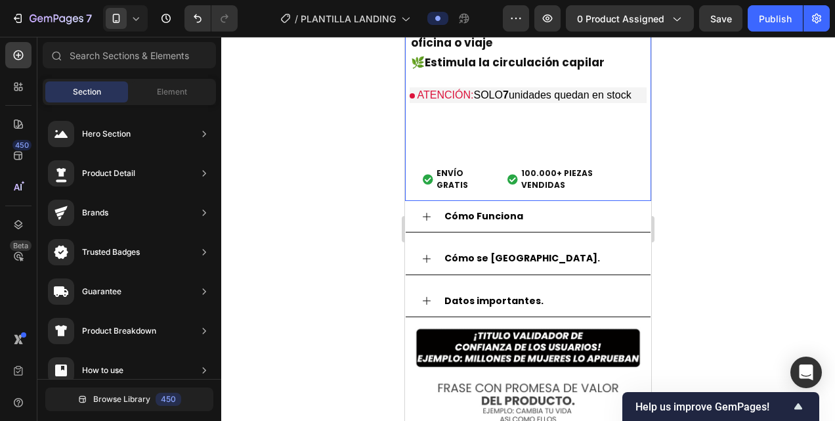
scroll to position [1676, 0]
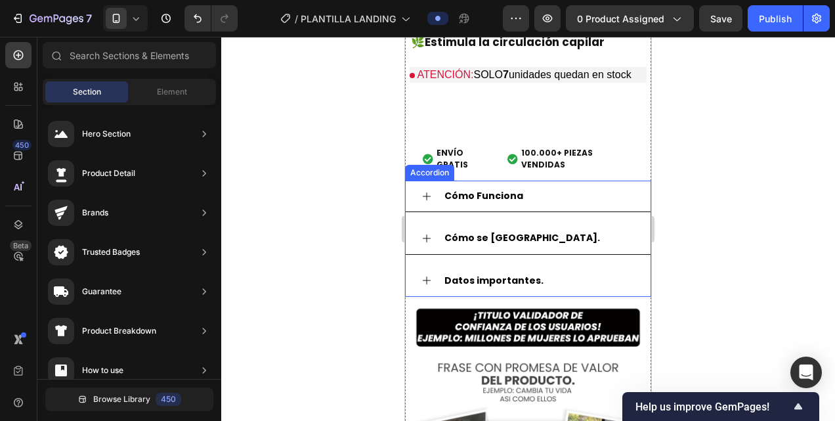
click at [478, 196] on strong "Cómo Funciona" at bounding box center [483, 195] width 79 height 13
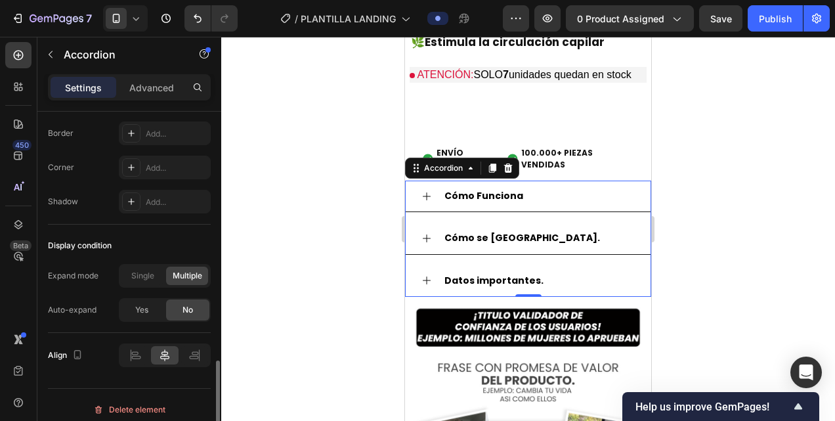
scroll to position [899, 0]
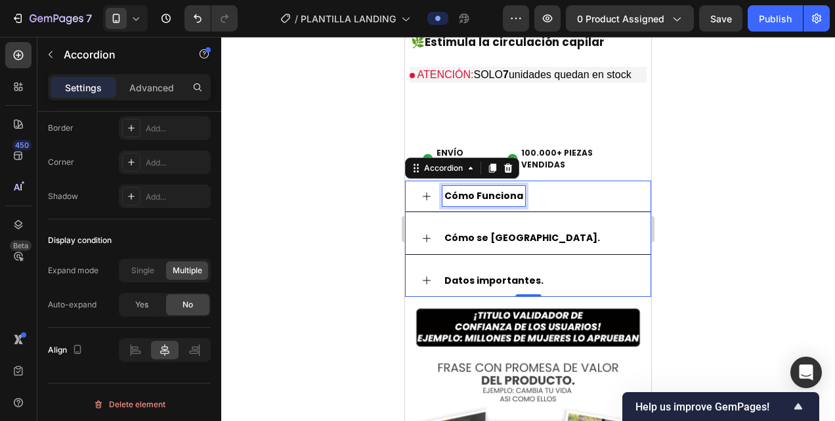
click at [497, 196] on strong "Cómo Funciona" at bounding box center [483, 195] width 79 height 13
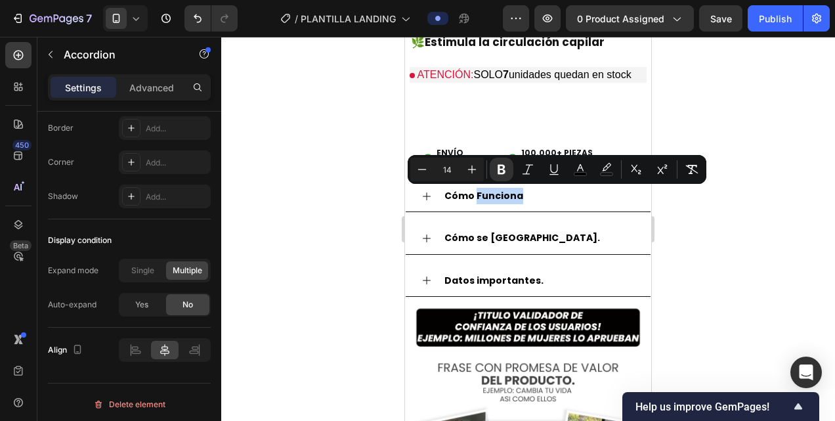
click at [546, 199] on div "Cómo Funciona" at bounding box center [538, 196] width 192 height 20
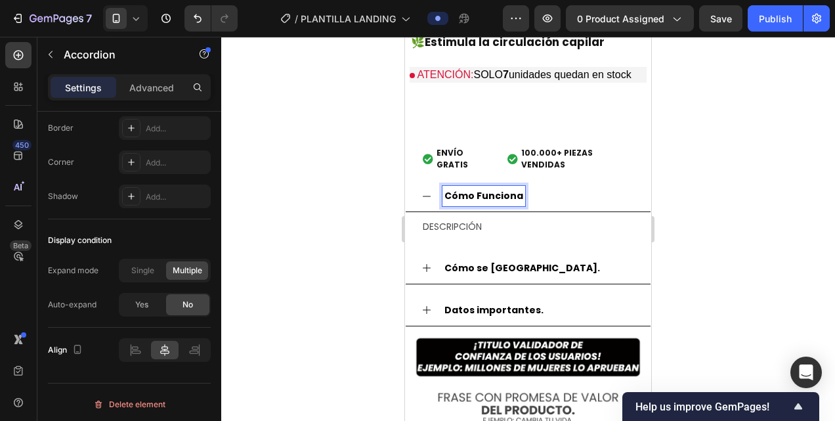
drag, startPoint x: 519, startPoint y: 201, endPoint x: 528, endPoint y: 201, distance: 8.5
click at [528, 201] on div "Cómo Funciona" at bounding box center [538, 196] width 192 height 20
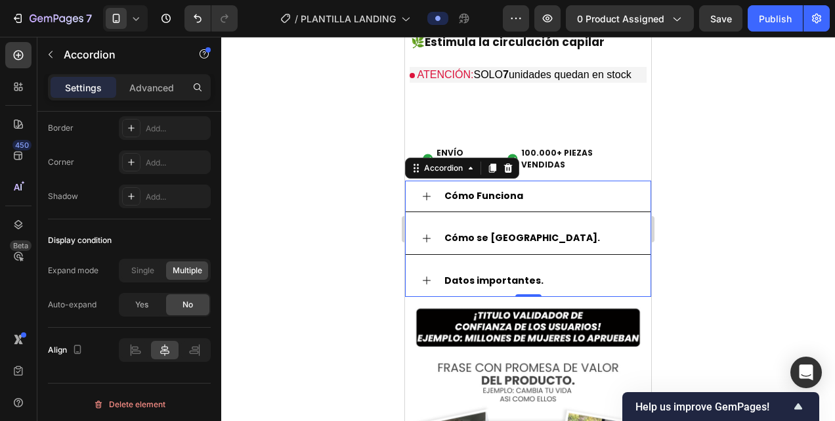
click at [528, 201] on div "Cómo Funciona" at bounding box center [538, 196] width 192 height 20
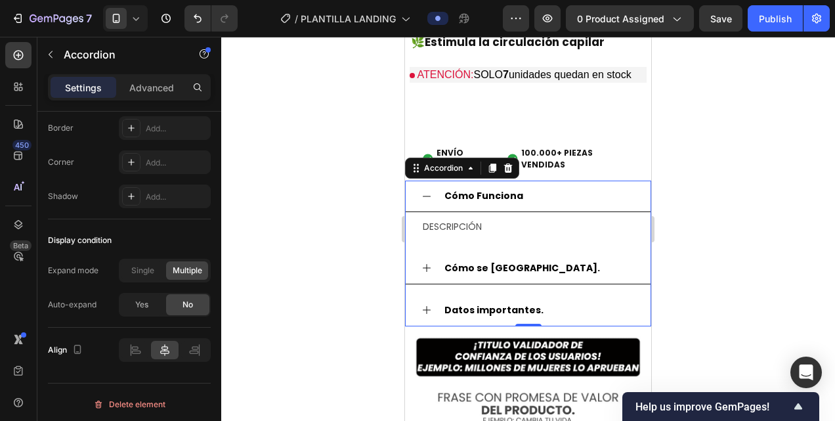
click at [324, 290] on div at bounding box center [527, 229] width 613 height 384
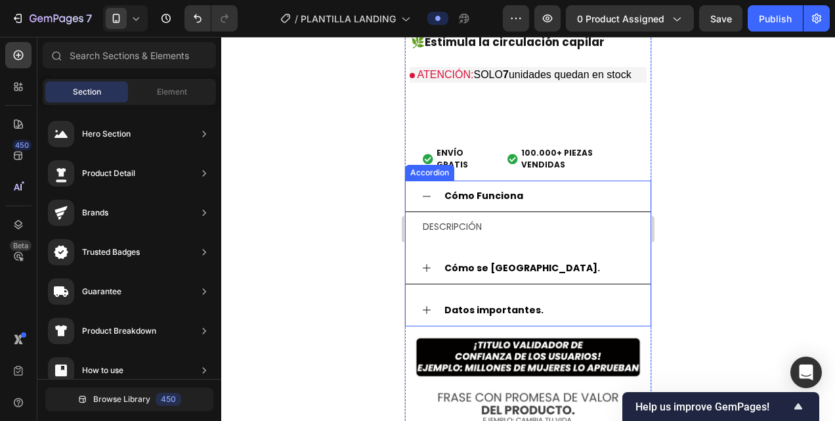
click at [478, 188] on p "Cómo Funciona" at bounding box center [483, 196] width 79 height 16
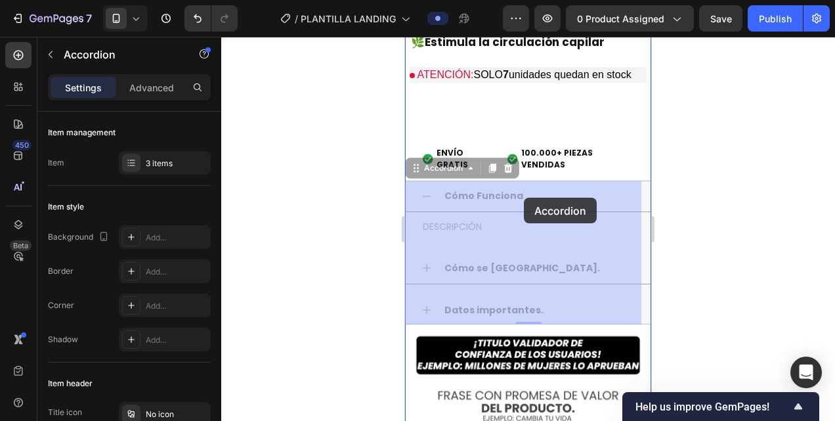
drag, startPoint x: 430, startPoint y: 190, endPoint x: 530, endPoint y: 197, distance: 100.0
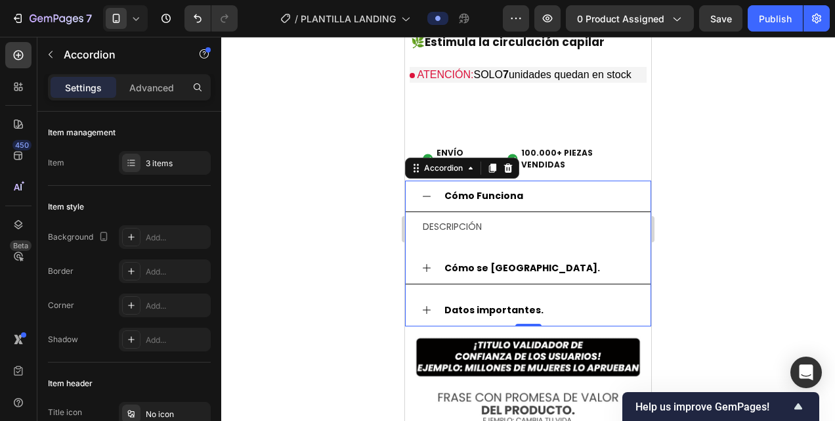
click at [530, 197] on div "Cómo Funciona" at bounding box center [538, 196] width 192 height 20
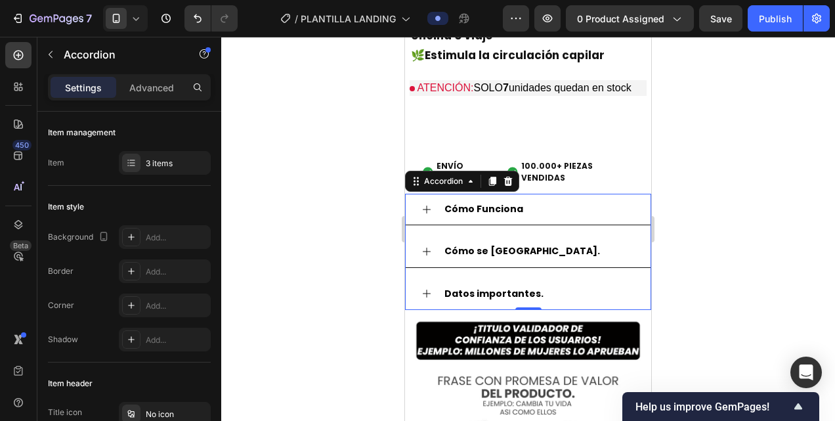
scroll to position [1663, 0]
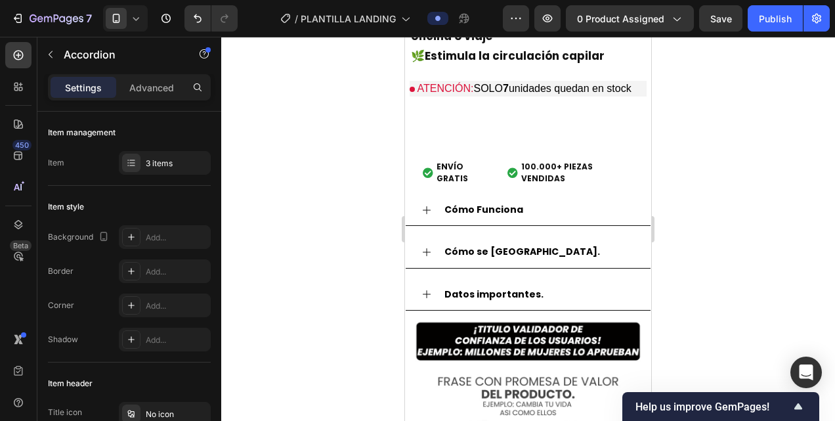
click at [535, 210] on div "Cómo Funciona" at bounding box center [538, 209] width 192 height 20
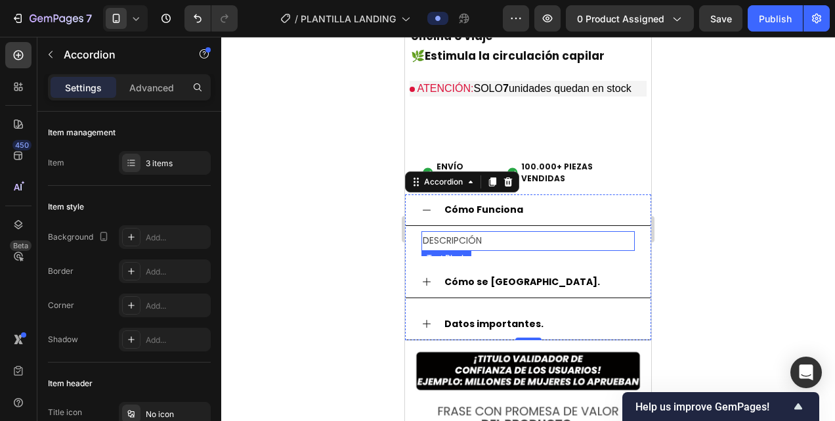
click at [462, 239] on p "DESCRIPCIÓN" at bounding box center [528, 240] width 211 height 16
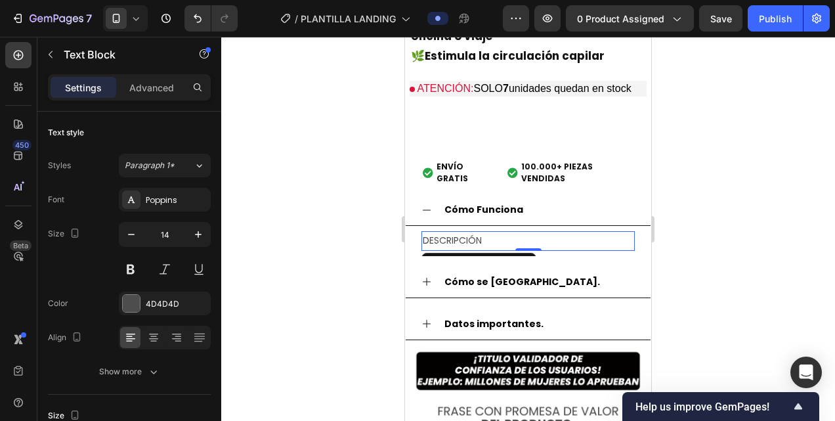
click at [462, 239] on p "DESCRIPCIÓN" at bounding box center [528, 240] width 211 height 16
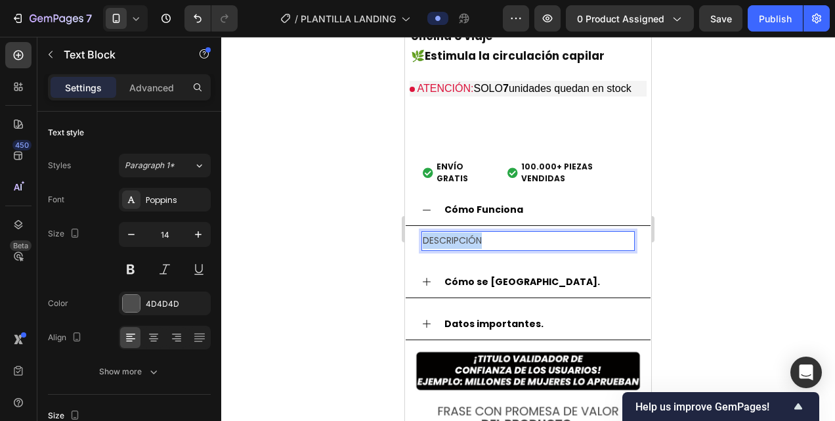
click at [462, 239] on p "DESCRIPCIÓN" at bounding box center [528, 240] width 211 height 16
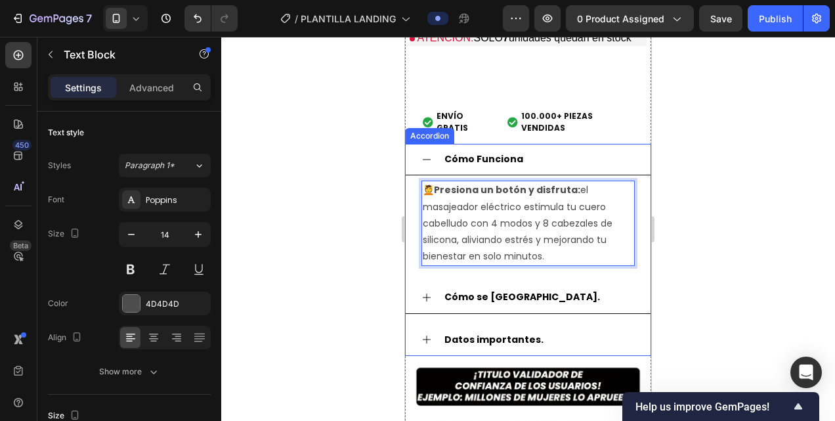
scroll to position [1714, 0]
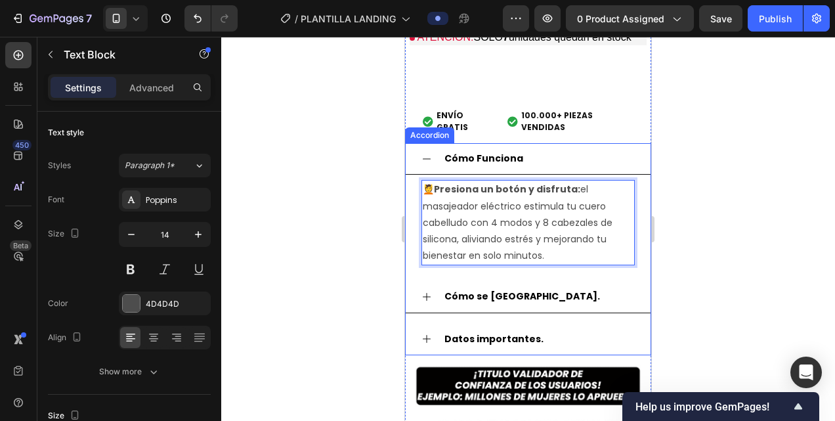
click at [526, 294] on div "Cómo se [GEOGRAPHIC_DATA]." at bounding box center [538, 296] width 192 height 20
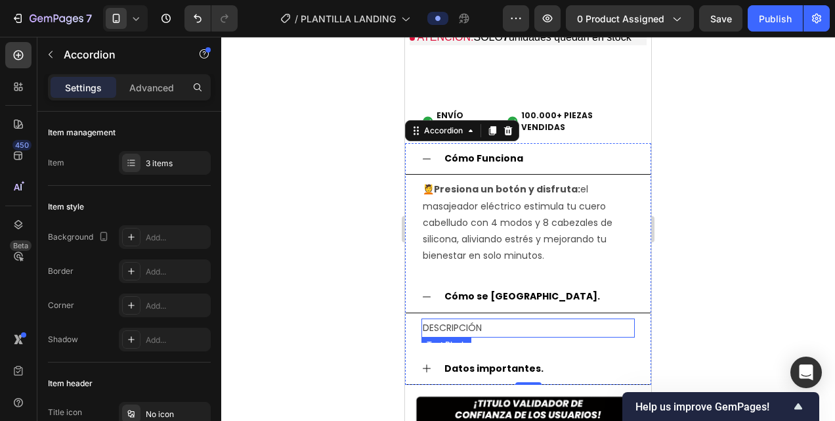
click at [442, 331] on p "DESCRIPCIÓN" at bounding box center [528, 328] width 211 height 16
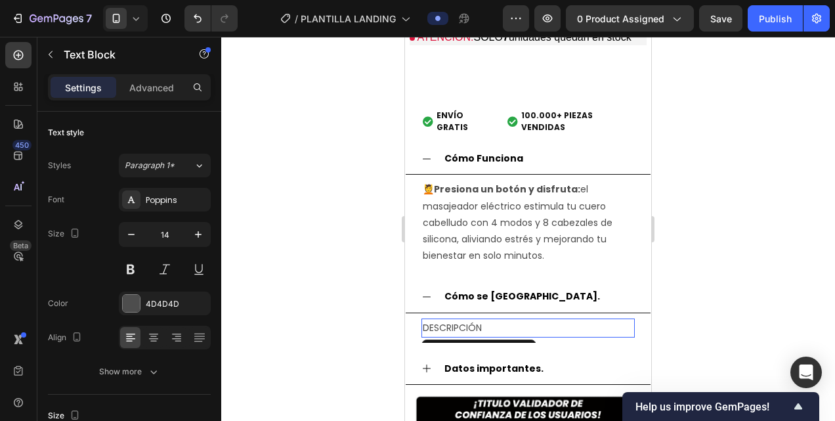
click at [442, 331] on p "DESCRIPCIÓN" at bounding box center [528, 328] width 211 height 16
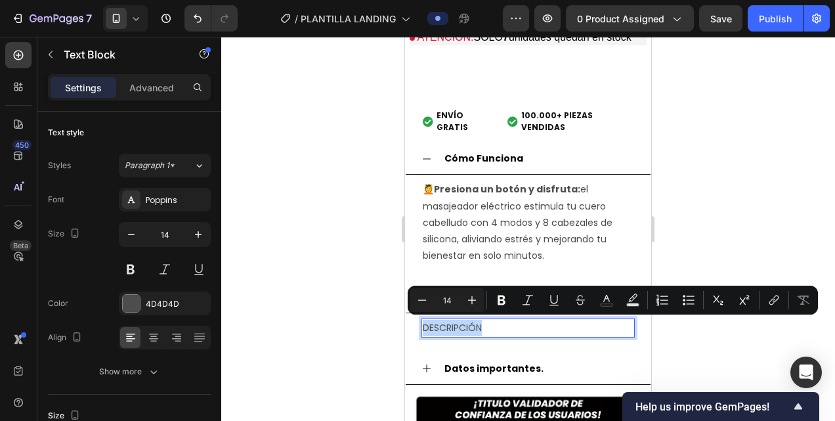
drag, startPoint x: 441, startPoint y: 323, endPoint x: 438, endPoint y: 316, distance: 7.3
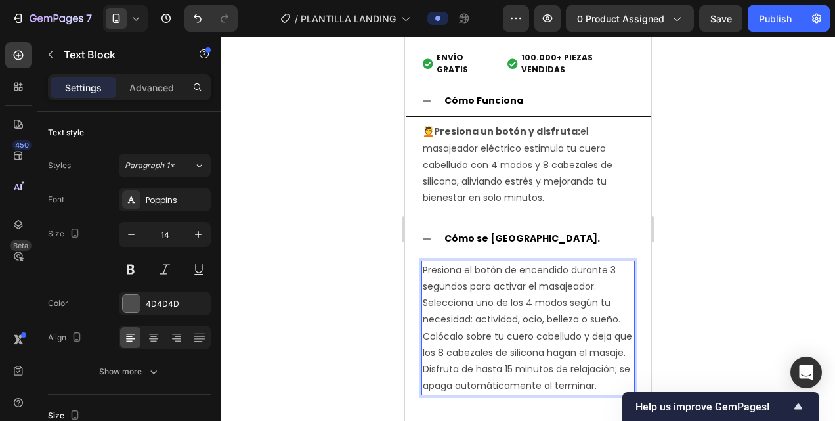
scroll to position [1815, 0]
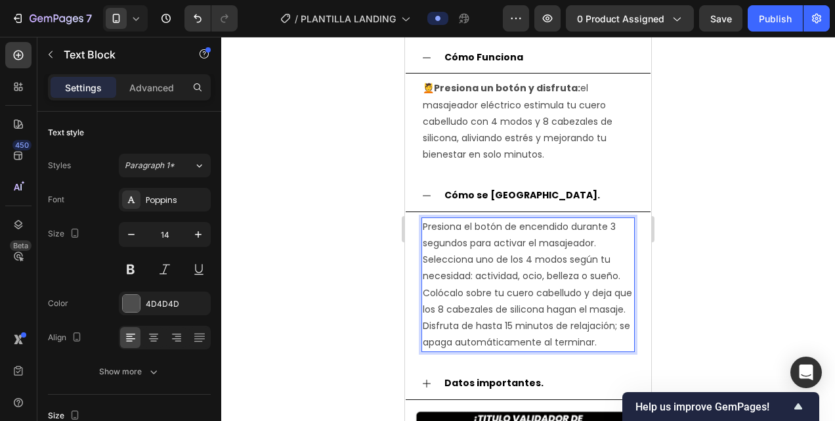
click at [500, 261] on p "Selecciona uno de los 4 modos según tu necesidad: actividad, ocio, belleza o su…" at bounding box center [528, 267] width 211 height 33
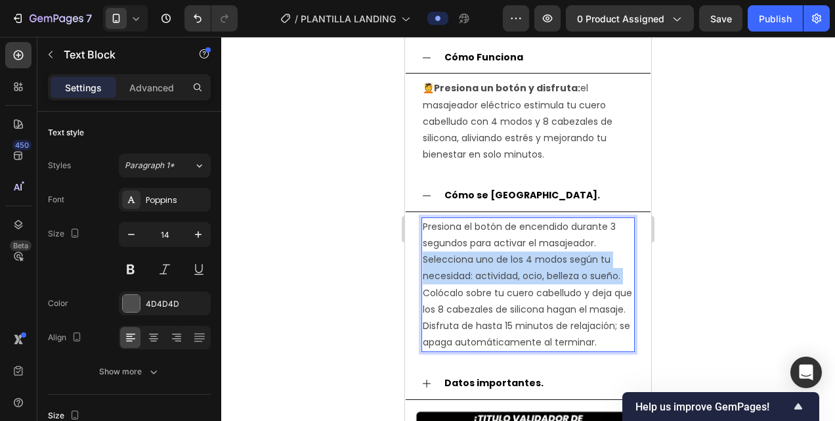
click at [500, 261] on p "Selecciona uno de los 4 modos según tu necesidad: actividad, ocio, belleza o su…" at bounding box center [528, 267] width 211 height 33
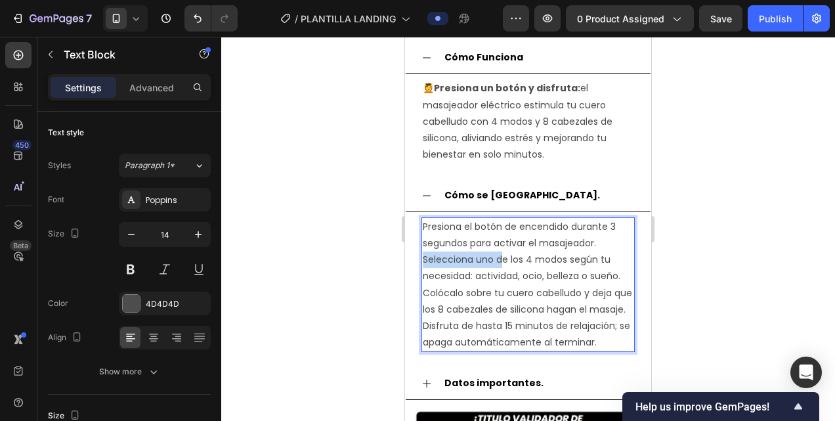
click at [500, 261] on p "Selecciona uno de los 4 modos según tu necesidad: actividad, ocio, belleza o su…" at bounding box center [528, 267] width 211 height 33
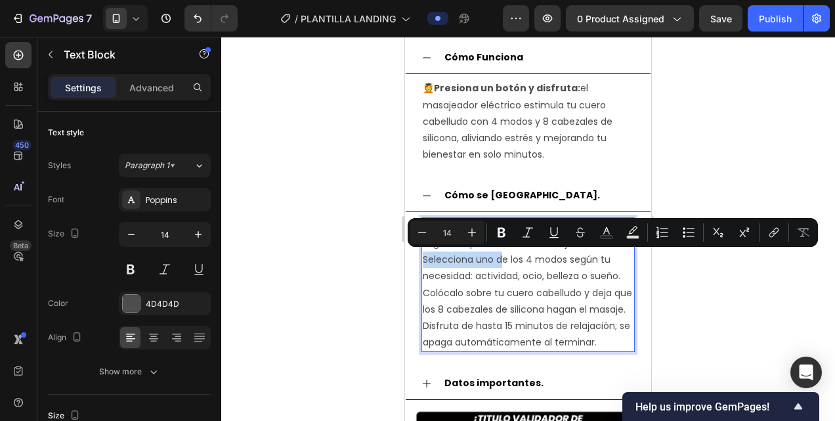
click at [500, 261] on p "Selecciona uno de los 4 modos según tu necesidad: actividad, ocio, belleza o su…" at bounding box center [528, 267] width 211 height 33
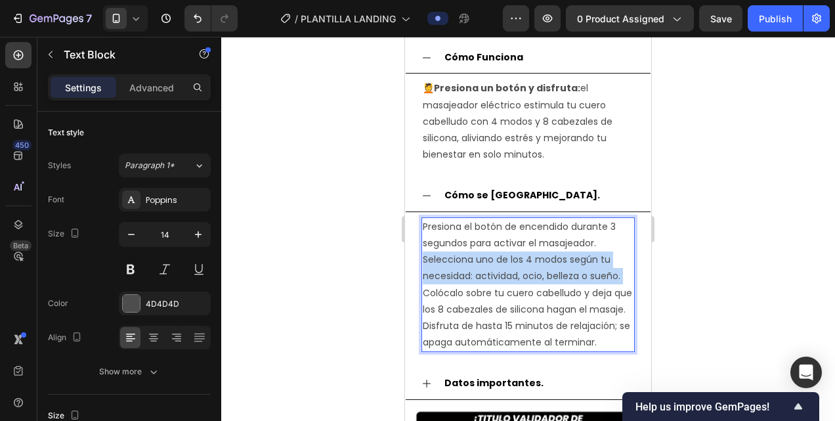
click at [500, 261] on p "Selecciona uno de los 4 modos según tu necesidad: actividad, ocio, belleza o su…" at bounding box center [528, 267] width 211 height 33
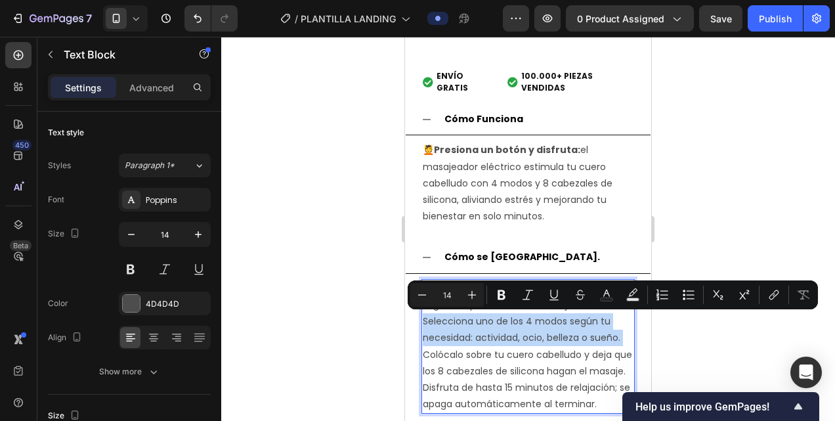
scroll to position [1753, 0]
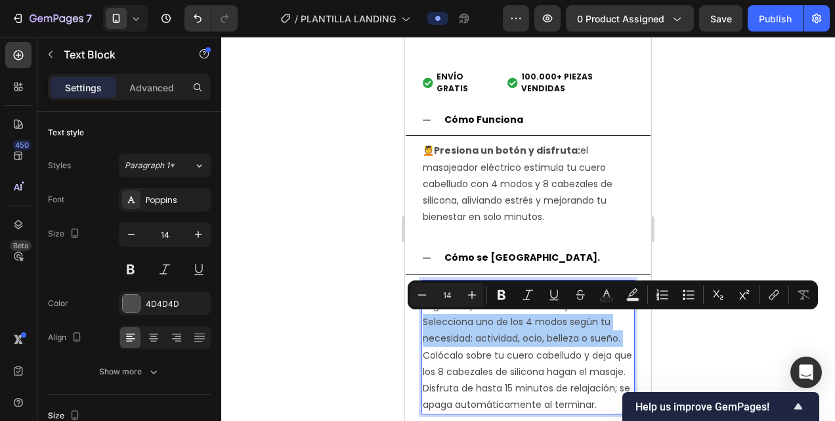
click at [390, 318] on div at bounding box center [527, 229] width 613 height 384
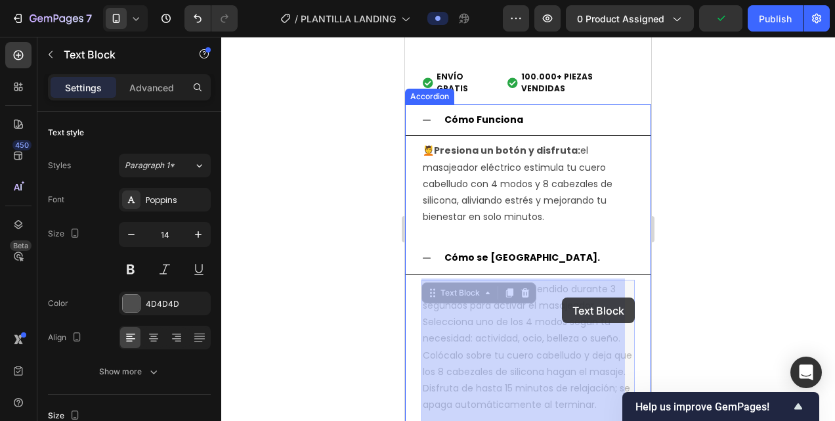
drag, startPoint x: 598, startPoint y: 306, endPoint x: 564, endPoint y: 297, distance: 35.8
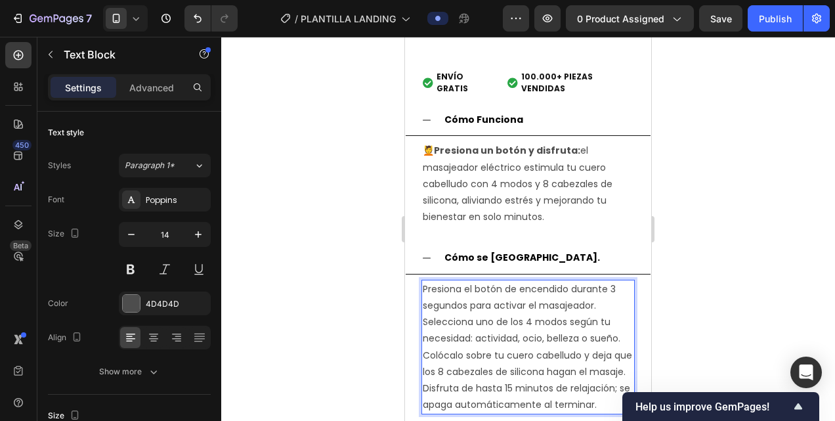
click at [600, 310] on p "Presiona el botón de encendido durante 3 segundos para activar el masajeador." at bounding box center [528, 297] width 211 height 33
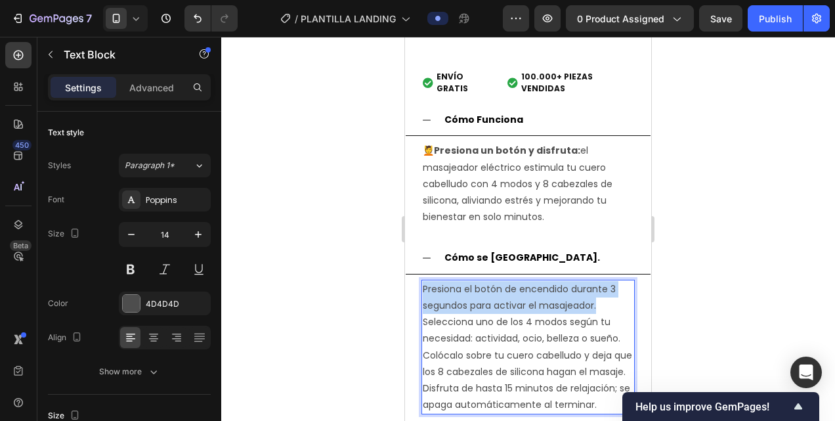
drag, startPoint x: 598, startPoint y: 305, endPoint x: 424, endPoint y: 283, distance: 176.0
click at [424, 283] on p "Presiona el botón de encendido durante 3 segundos para activar el masajeador." at bounding box center [528, 297] width 211 height 33
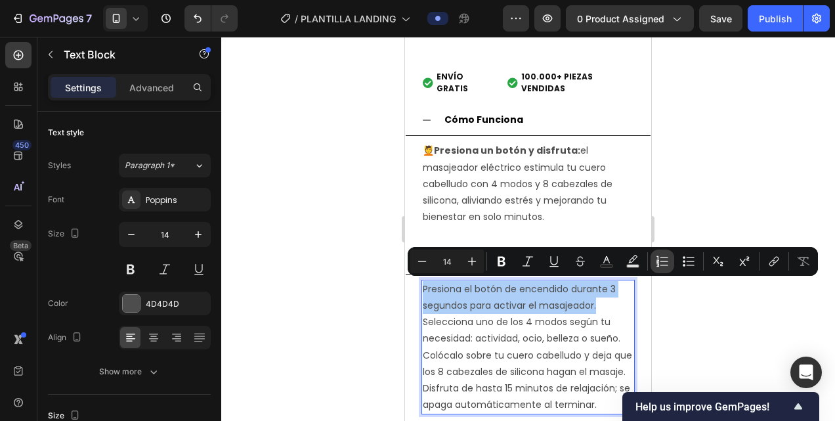
click at [663, 263] on icon "Editor contextual toolbar" at bounding box center [661, 261] width 13 height 13
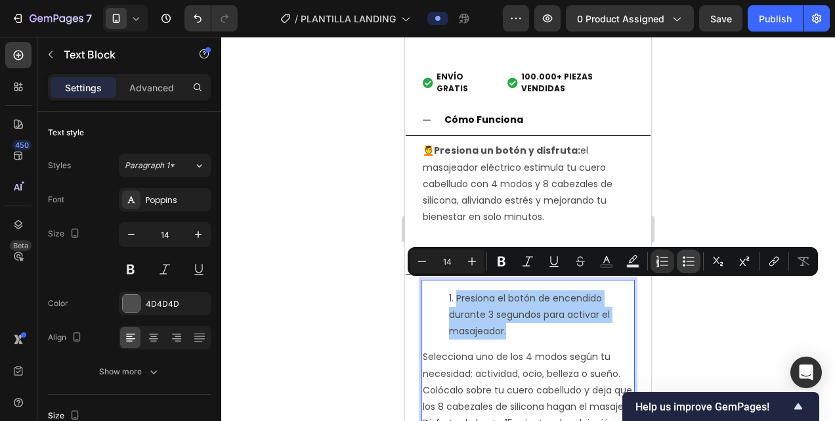
click at [682, 260] on icon "Editor contextual toolbar" at bounding box center [688, 261] width 13 height 13
click at [665, 260] on icon "Editor contextual toolbar" at bounding box center [661, 261] width 13 height 13
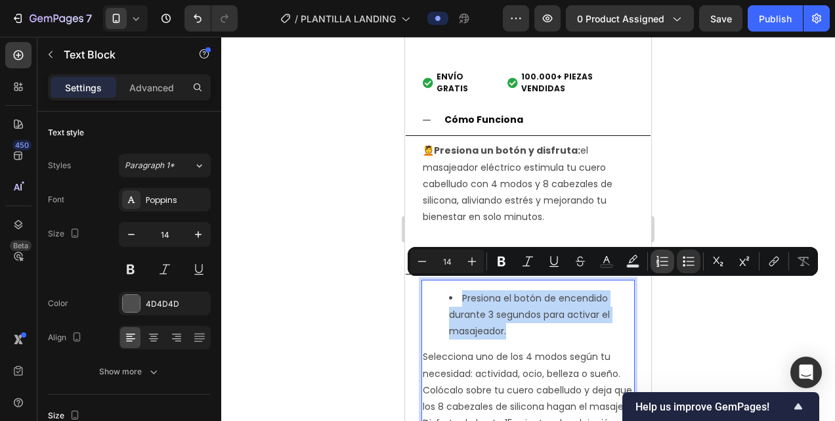
type input "14"
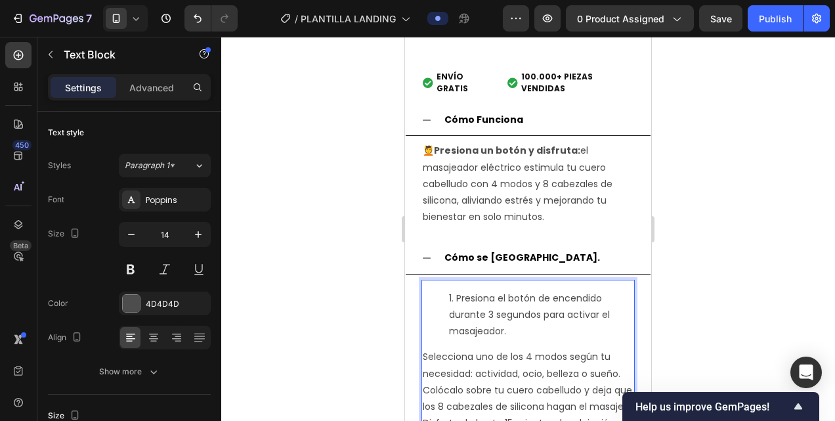
click at [558, 342] on div "Presiona el botón de encendido durante 3 segundos para activar el masajeador. S…" at bounding box center [527, 365] width 213 height 170
click at [453, 298] on li "Presiona el botón de encendido durante 3 segundos para activar el masajeador." at bounding box center [541, 315] width 184 height 50
click at [451, 298] on li "Presiona el botón de encendido durante 3 segundos para activar el masajeador." at bounding box center [541, 315] width 184 height 50
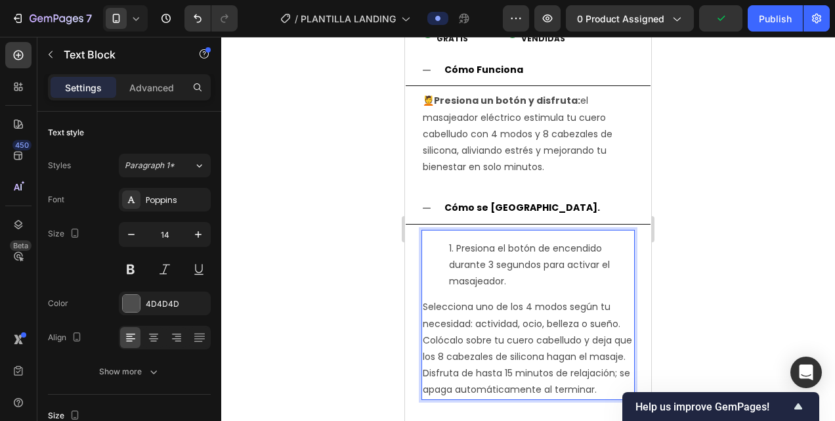
scroll to position [1816, 0]
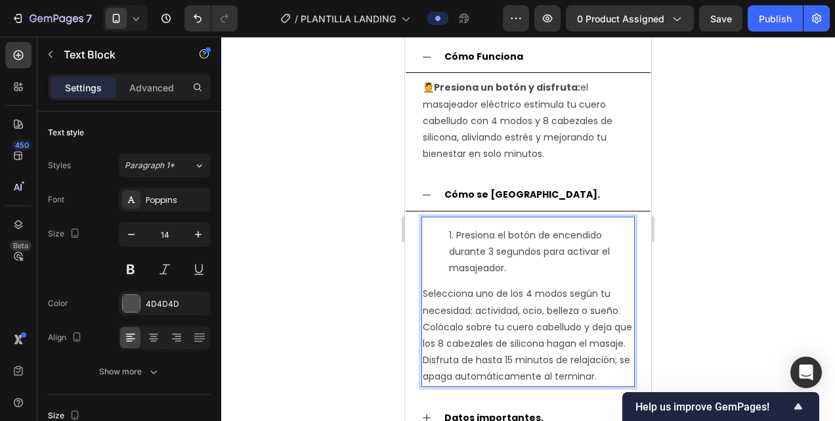
click at [621, 314] on p "Selecciona uno de los 4 modos según tu necesidad: actividad, ocio, belleza o su…" at bounding box center [528, 301] width 211 height 33
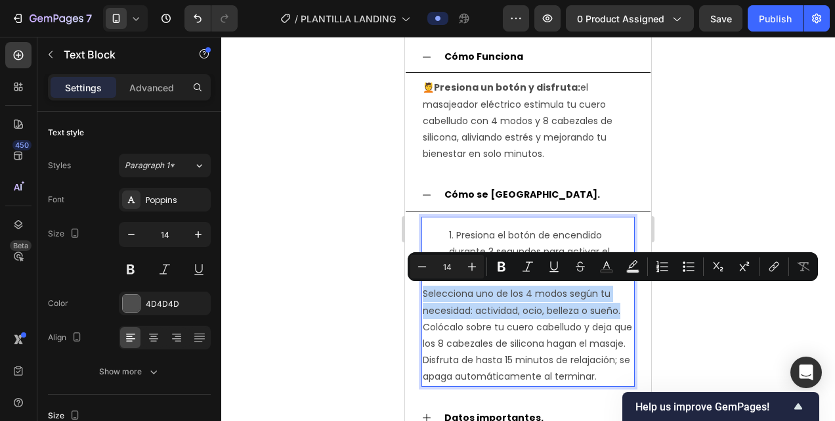
drag, startPoint x: 621, startPoint y: 314, endPoint x: 425, endPoint y: 291, distance: 198.1
click at [425, 291] on p "Selecciona uno de los 4 modos según tu necesidad: actividad, ocio, belleza o su…" at bounding box center [528, 301] width 211 height 33
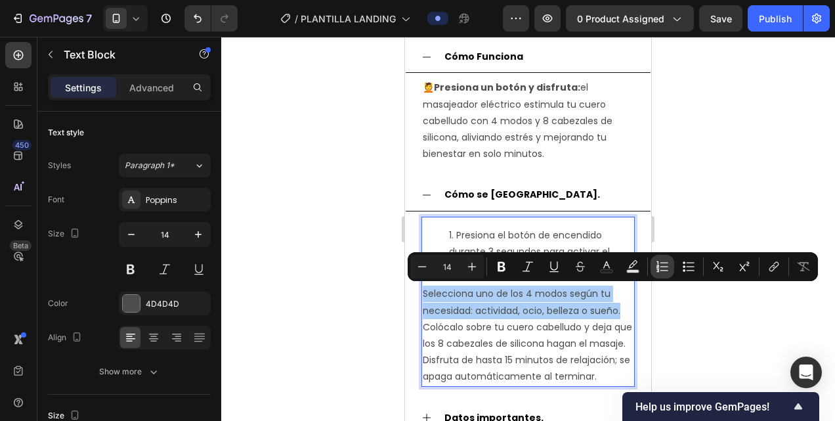
click at [661, 274] on button "Numbered List" at bounding box center [662, 267] width 24 height 24
type input "14"
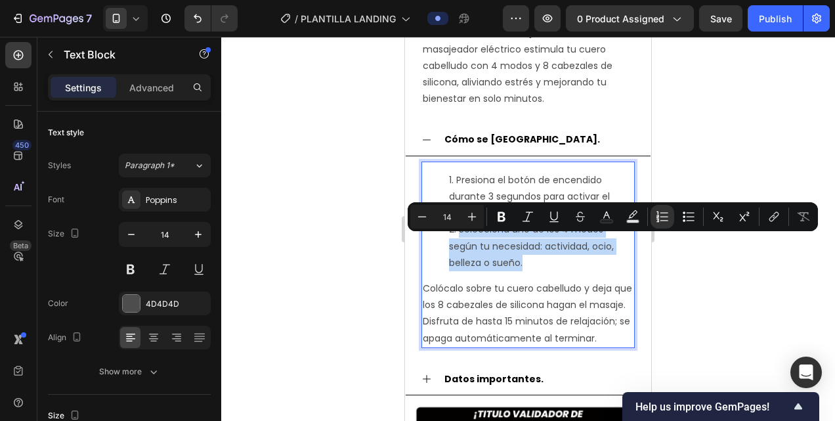
scroll to position [1877, 0]
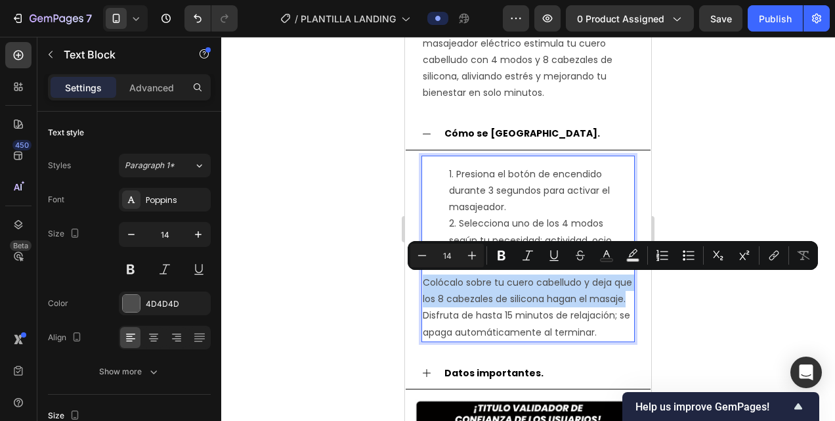
drag, startPoint x: 463, startPoint y: 310, endPoint x: 425, endPoint y: 278, distance: 50.3
click at [425, 278] on p "Colócalo sobre tu cuero cabelludo y deja que los 8 cabezales de silicona hagan …" at bounding box center [528, 290] width 211 height 33
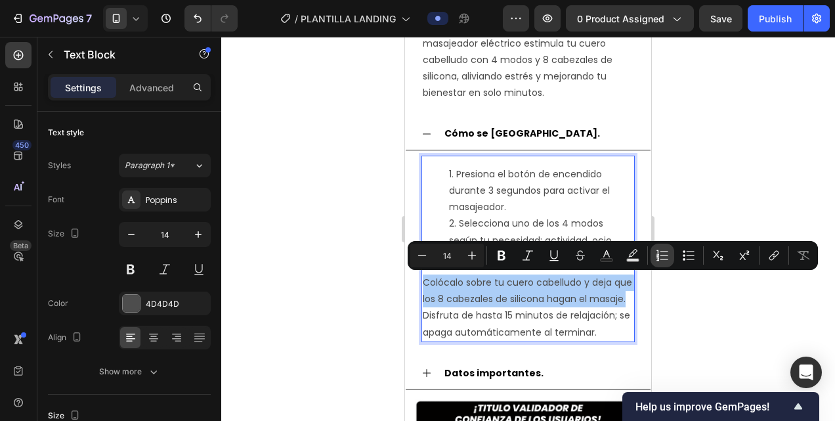
click at [655, 253] on icon "Editor contextual toolbar" at bounding box center [661, 255] width 13 height 13
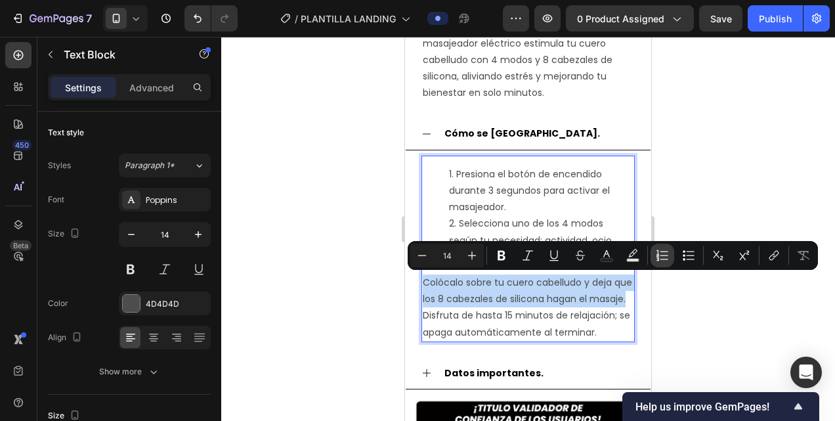
type input "14"
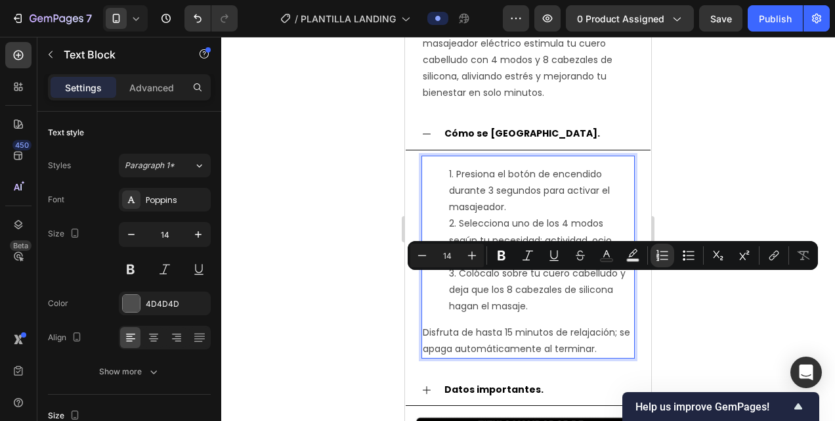
click at [545, 308] on li "Colócalo sobre tu cuero cabelludo y deja que los 8 cabezales de silicona hagan …" at bounding box center [541, 290] width 184 height 50
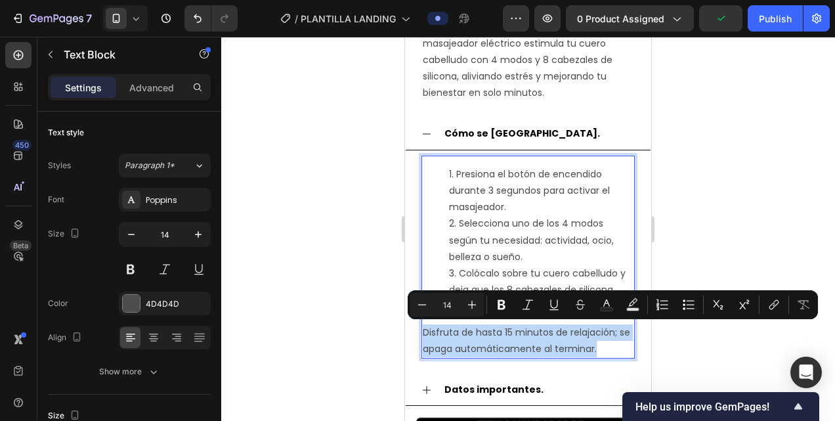
drag, startPoint x: 610, startPoint y: 345, endPoint x: 425, endPoint y: 323, distance: 186.3
click at [425, 324] on p "Disfruta de hasta 15 minutos de relajación; se apaga automáticamente al termina…" at bounding box center [528, 340] width 211 height 33
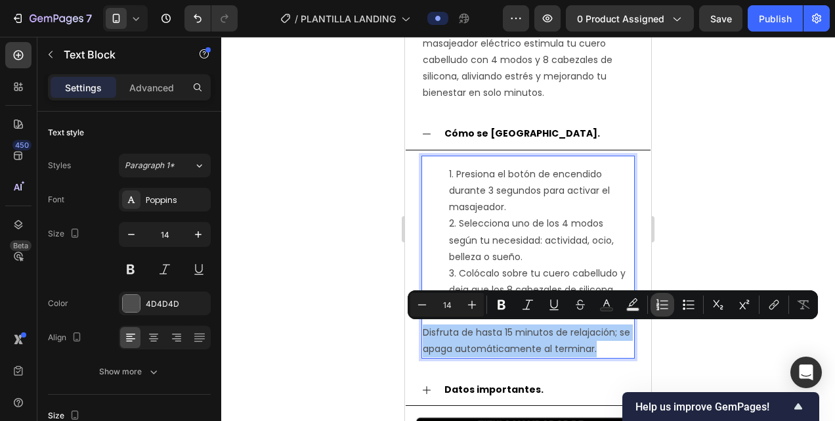
click at [664, 305] on icon "Editor contextual toolbar" at bounding box center [661, 304] width 13 height 13
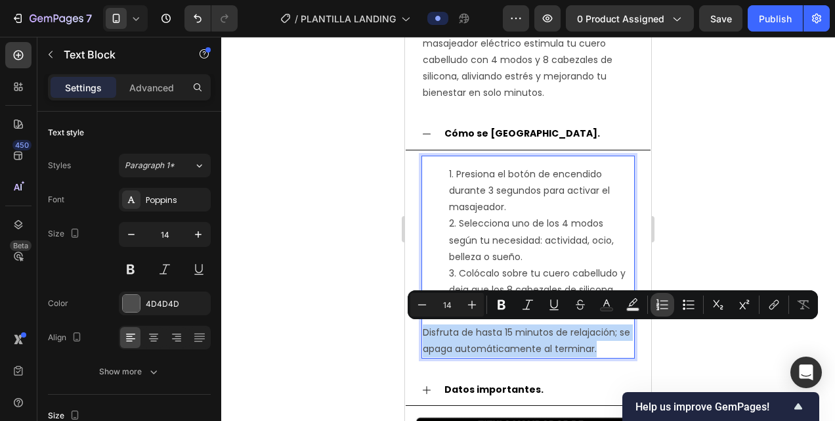
type input "14"
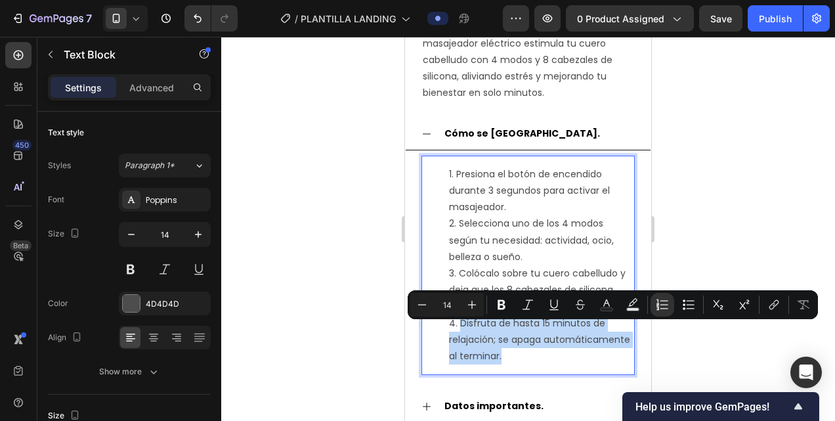
click at [598, 346] on li "Disfruta de hasta 15 minutos de relajación; se apaga automáticamente al termina…" at bounding box center [541, 340] width 184 height 50
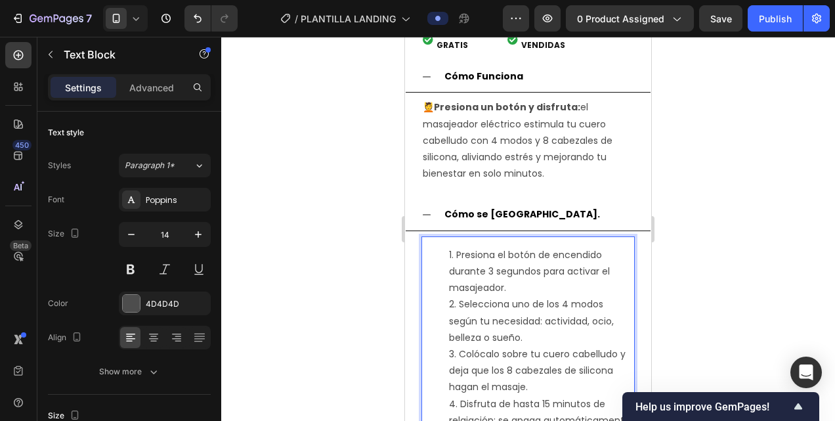
scroll to position [1795, 0]
click at [437, 253] on ol "Presiona el botón de encendido durante 3 segundos para activar el masajeador. S…" at bounding box center [528, 346] width 211 height 198
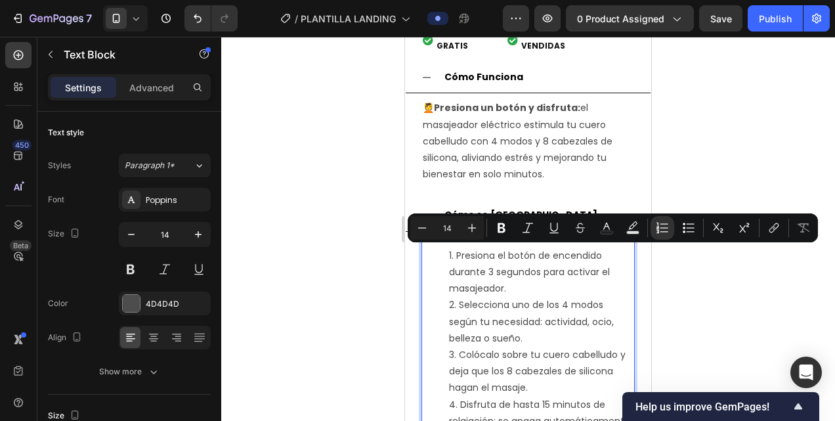
click at [433, 265] on ol "Presiona el botón de encendido durante 3 segundos para activar el masajeador. S…" at bounding box center [528, 346] width 211 height 198
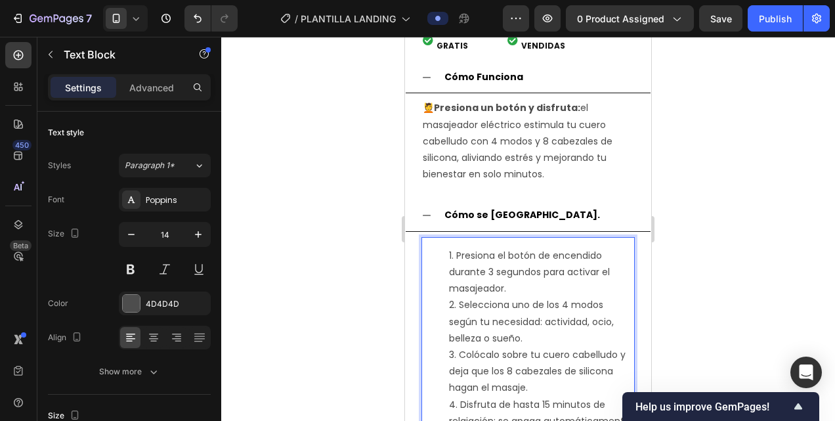
click at [446, 261] on ol "Presiona el botón de encendido durante 3 segundos para activar el masajeador. S…" at bounding box center [528, 346] width 211 height 198
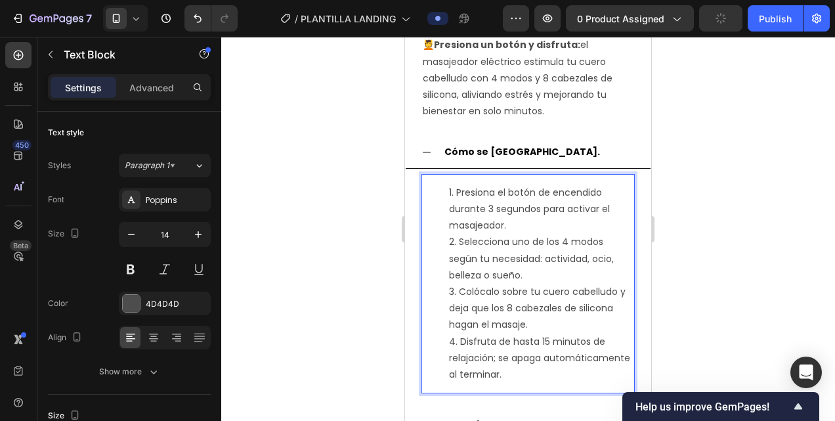
scroll to position [1859, 0]
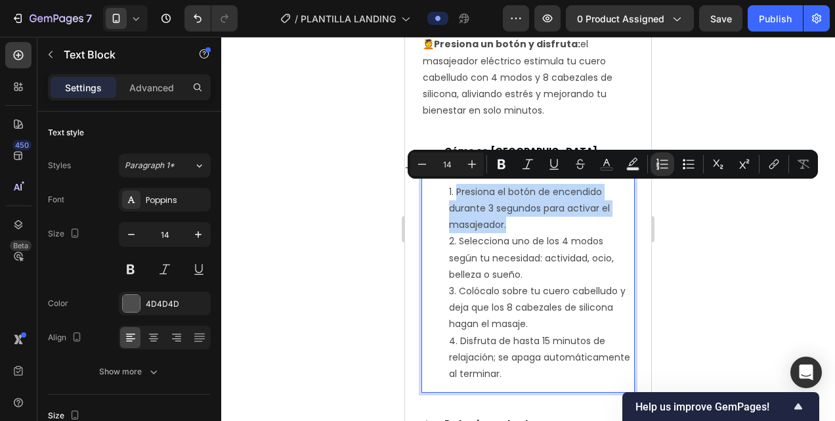
drag, startPoint x: 509, startPoint y: 224, endPoint x: 457, endPoint y: 190, distance: 63.0
click at [457, 190] on li "Presiona el botón de encendido durante 3 segundos para activar el masajeador." at bounding box center [541, 209] width 184 height 50
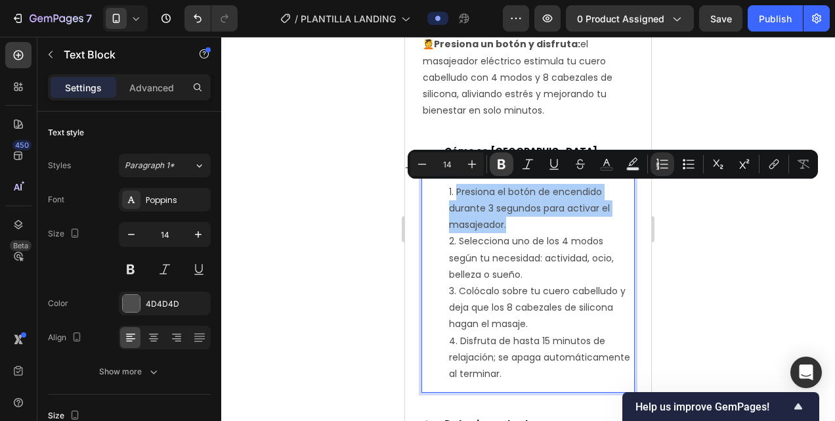
click at [497, 165] on icon "Editor contextual toolbar" at bounding box center [501, 163] width 13 height 13
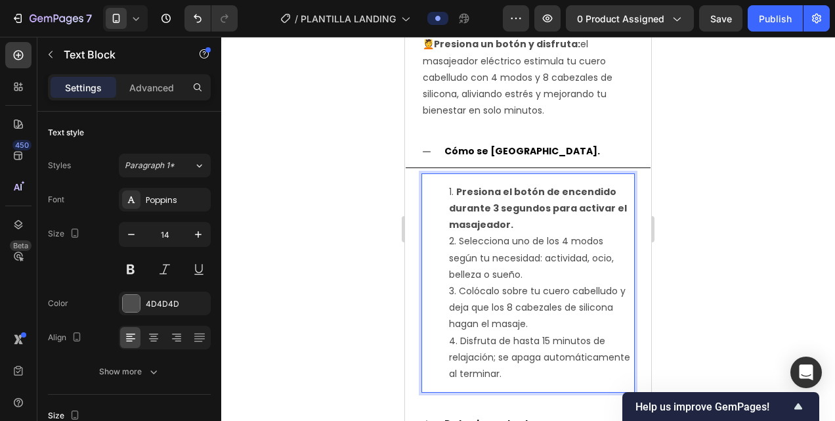
click at [527, 274] on li "Selecciona uno de los 4 modos según tu necesidad: actividad, ocio, belleza o su…" at bounding box center [541, 258] width 184 height 50
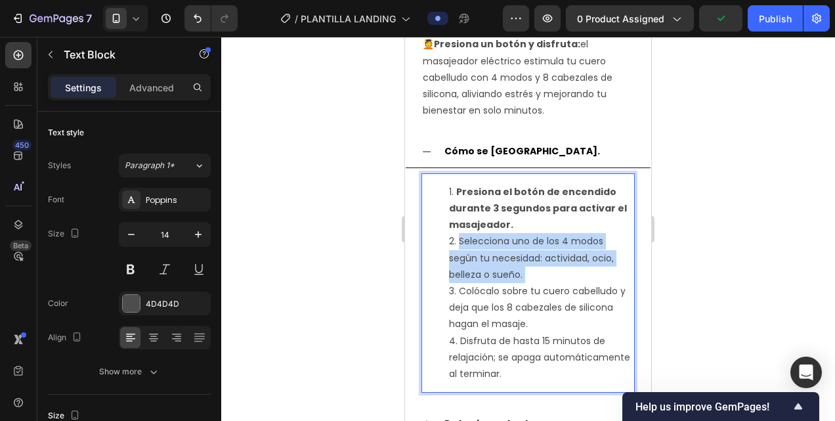
drag, startPoint x: 527, startPoint y: 274, endPoint x: 457, endPoint y: 232, distance: 81.5
click at [457, 233] on li "Selecciona uno de los 4 modos según tu necesidad: actividad, ocio, belleza o su…" at bounding box center [541, 258] width 184 height 50
click at [458, 240] on li "Selecciona uno de los 4 modos según tu necesidad: actividad, ocio, belleza o su…" at bounding box center [541, 258] width 184 height 50
drag, startPoint x: 458, startPoint y: 240, endPoint x: 524, endPoint y: 275, distance: 74.3
click at [524, 275] on li "Selecciona uno de los 4 modos según tu necesidad: actividad, ocio, belleza o su…" at bounding box center [541, 258] width 184 height 50
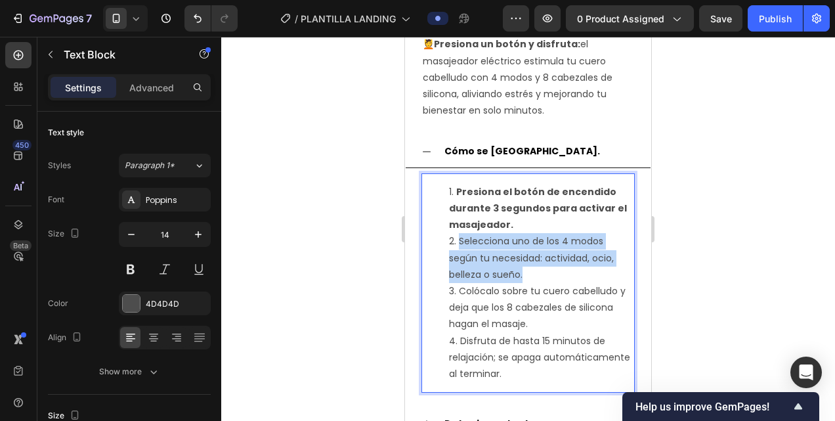
click at [527, 269] on li "Selecciona uno de los 4 modos según tu necesidad: actividad, ocio, belleza o su…" at bounding box center [541, 258] width 184 height 50
drag, startPoint x: 527, startPoint y: 269, endPoint x: 459, endPoint y: 234, distance: 76.6
click at [459, 234] on li "Selecciona uno de los 4 modos según tu necesidad: actividad, ocio, belleza o su…" at bounding box center [541, 258] width 184 height 50
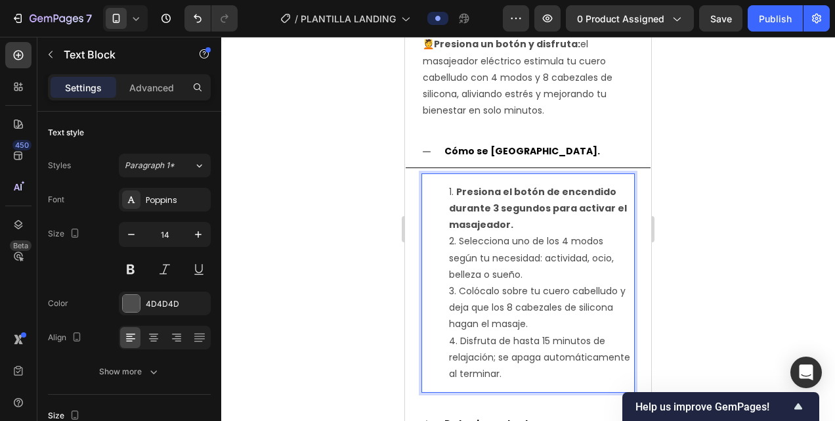
drag, startPoint x: 459, startPoint y: 234, endPoint x: 444, endPoint y: 239, distance: 15.1
click at [444, 239] on ol "Presiona el botón de encendido durante 3 segundos para activar el masajeador. S…" at bounding box center [528, 283] width 211 height 198
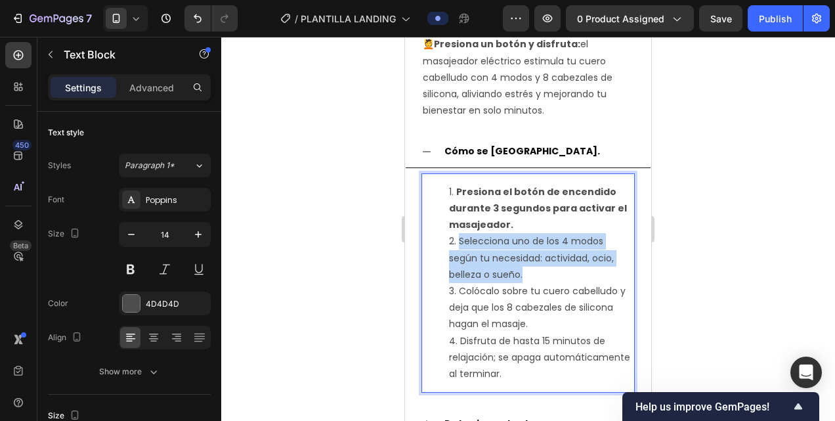
drag, startPoint x: 450, startPoint y: 241, endPoint x: 524, endPoint y: 277, distance: 81.9
click at [524, 277] on li "Selecciona uno de los 4 modos según tu necesidad: actividad, ocio, belleza o su…" at bounding box center [541, 258] width 184 height 50
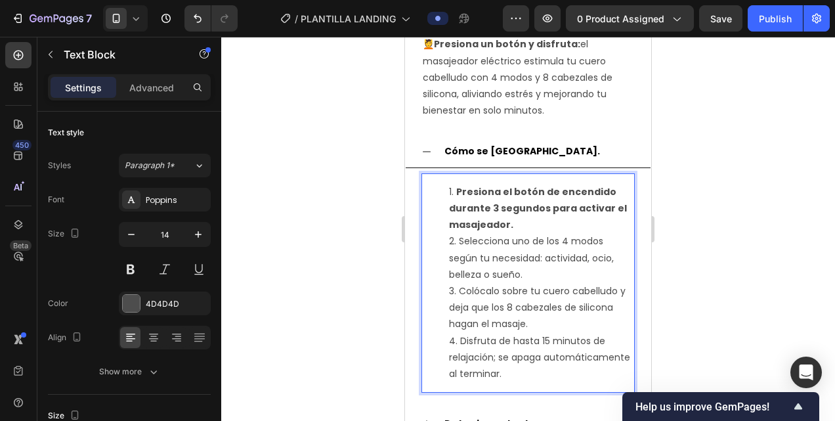
click at [513, 227] on li "Presiona el botón de encendido durante 3 segundos para activar el masajeador." at bounding box center [541, 209] width 184 height 50
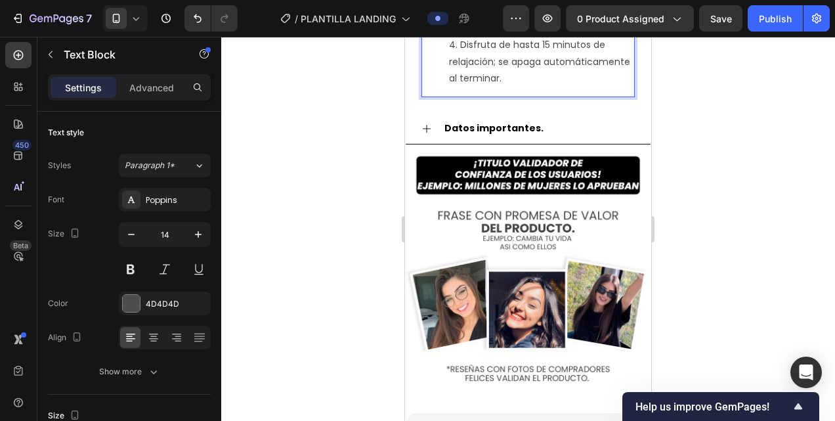
click at [202, 20] on icon "Undo/Redo" at bounding box center [197, 18] width 13 height 13
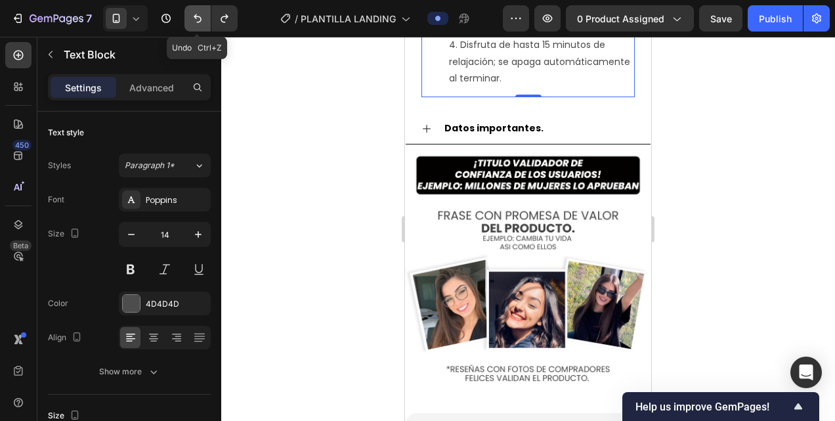
click at [202, 20] on icon "Undo/Redo" at bounding box center [197, 18] width 13 height 13
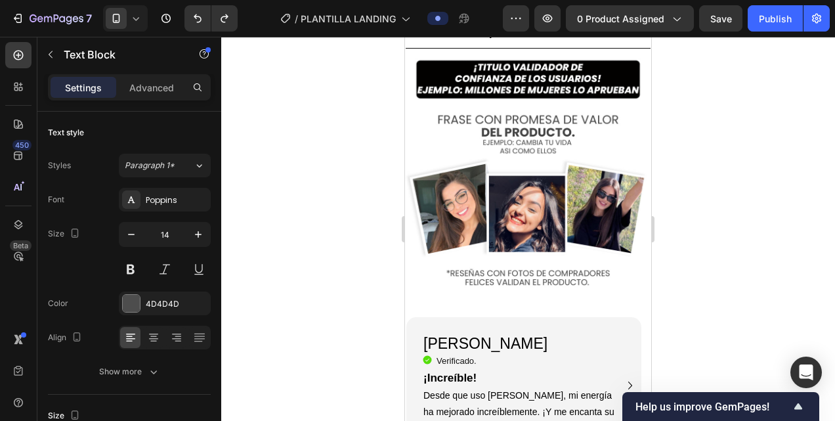
scroll to position [1939, 0]
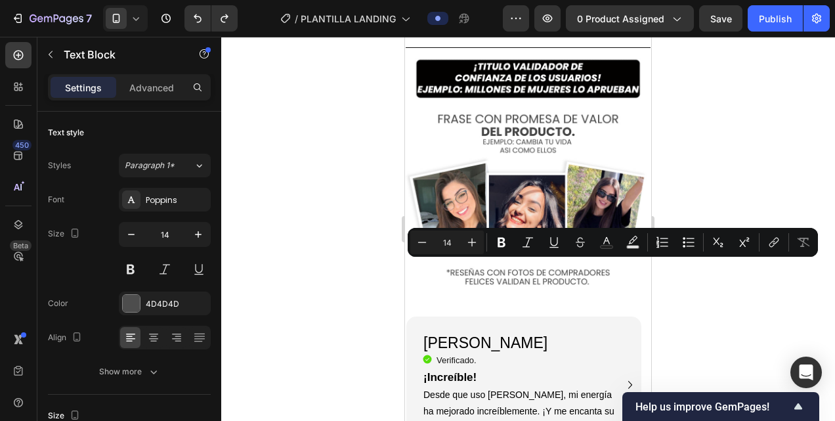
drag, startPoint x: 611, startPoint y: 287, endPoint x: 424, endPoint y: 262, distance: 188.7
click at [668, 241] on icon "Editor contextual toolbar" at bounding box center [661, 242] width 13 height 13
type input "14"
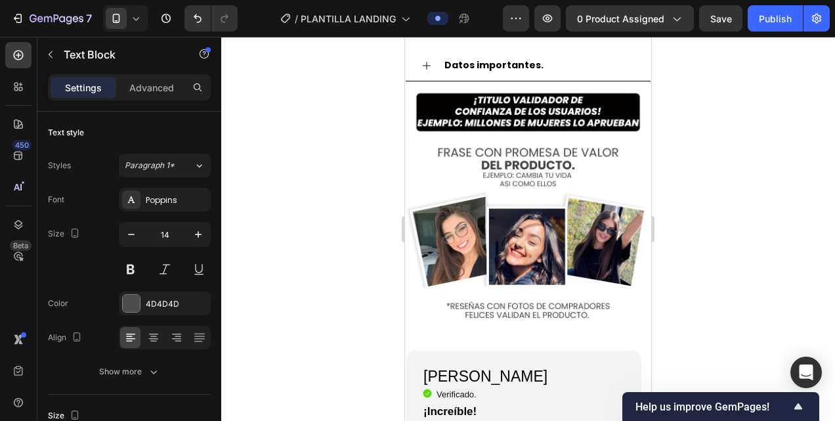
scroll to position [1922, 0]
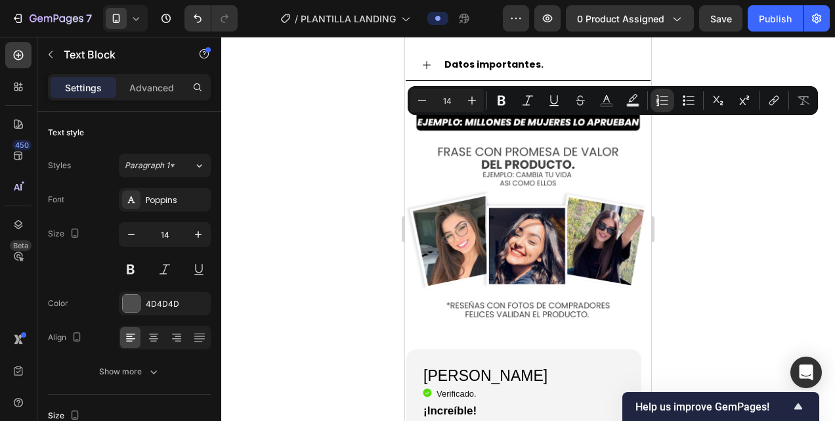
drag, startPoint x: 596, startPoint y: 311, endPoint x: 449, endPoint y: 125, distance: 236.8
click at [497, 101] on icon "Editor contextual toolbar" at bounding box center [501, 100] width 13 height 13
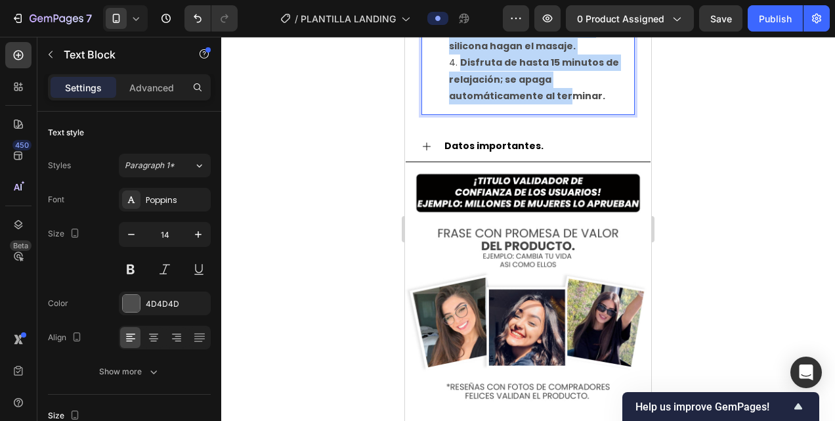
scroll to position [1850, 0]
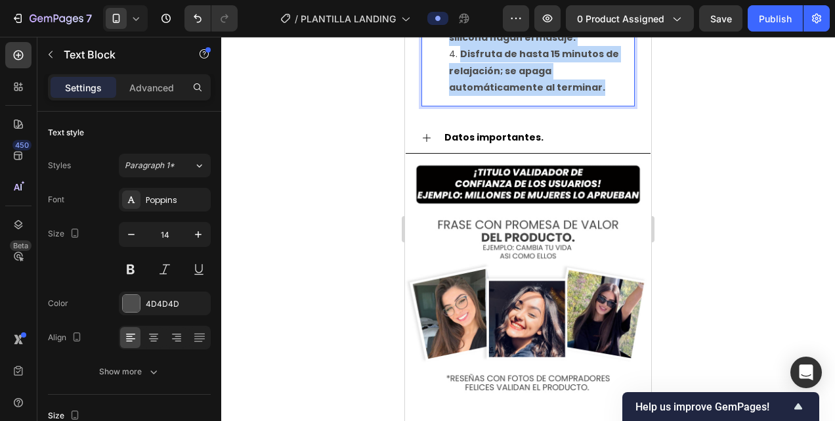
drag, startPoint x: 454, startPoint y: 213, endPoint x: 600, endPoint y: 380, distance: 221.8
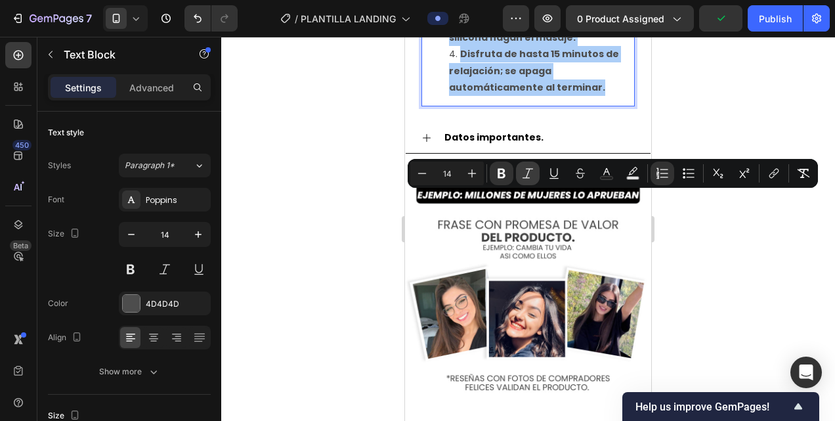
click at [522, 174] on icon "Editor contextual toolbar" at bounding box center [527, 173] width 13 height 13
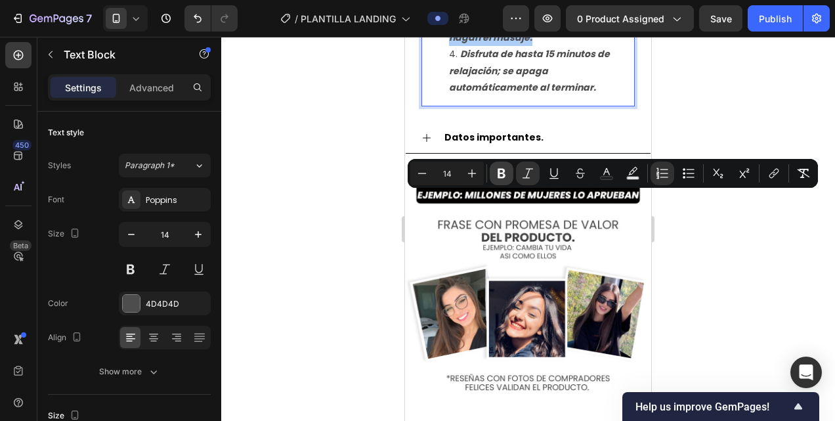
click at [501, 173] on icon "Editor contextual toolbar" at bounding box center [501, 174] width 8 height 10
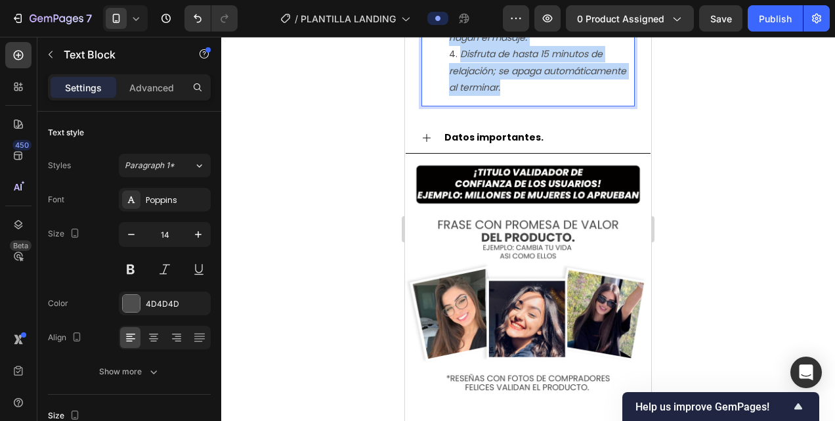
drag, startPoint x: 591, startPoint y: 379, endPoint x: 455, endPoint y: 201, distance: 224.3
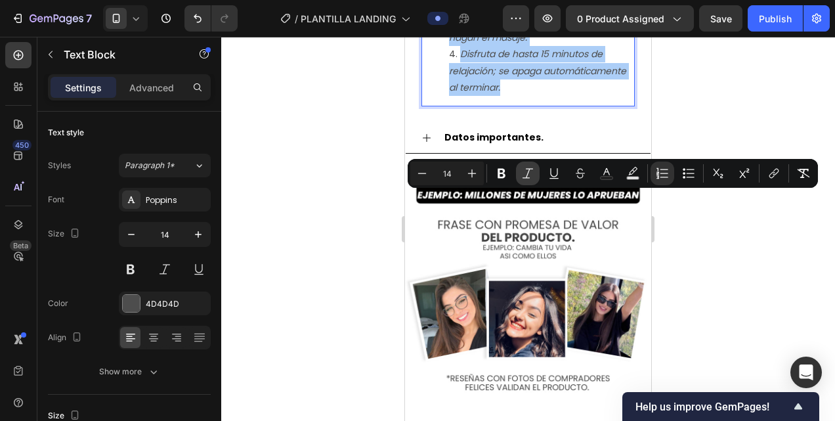
click at [524, 174] on icon "Editor contextual toolbar" at bounding box center [527, 173] width 13 height 13
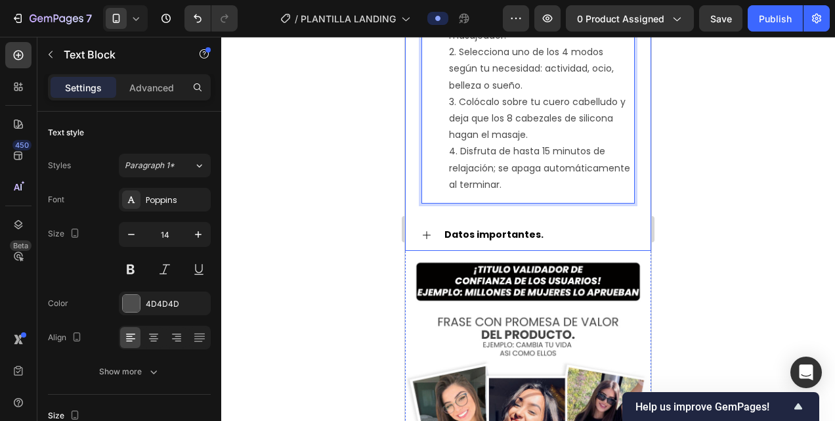
scroll to position [1748, 0]
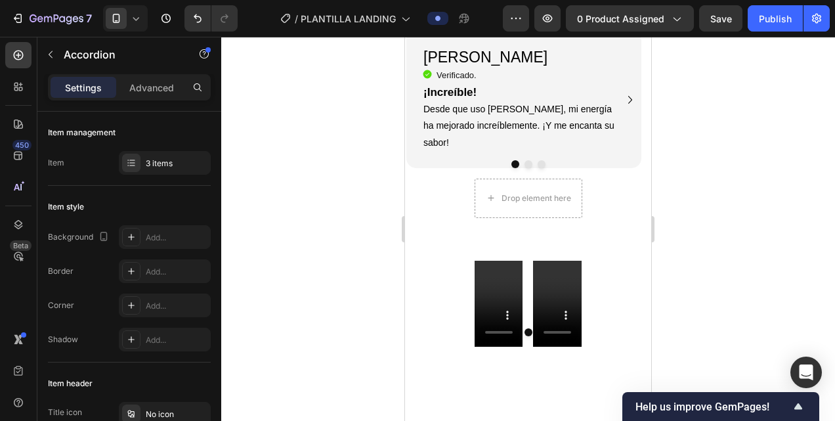
scroll to position [1987, 0]
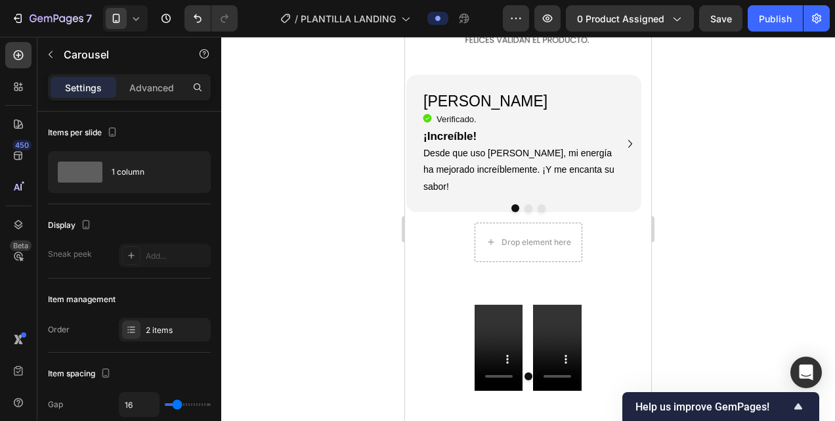
scroll to position [1908, 0]
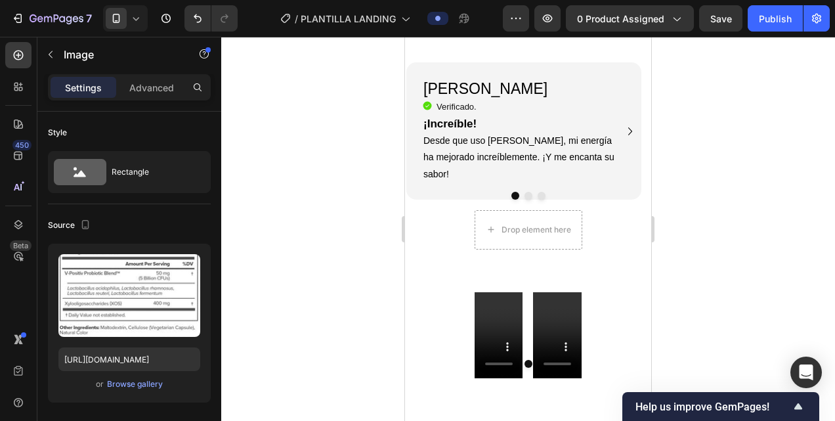
scroll to position [1909, 0]
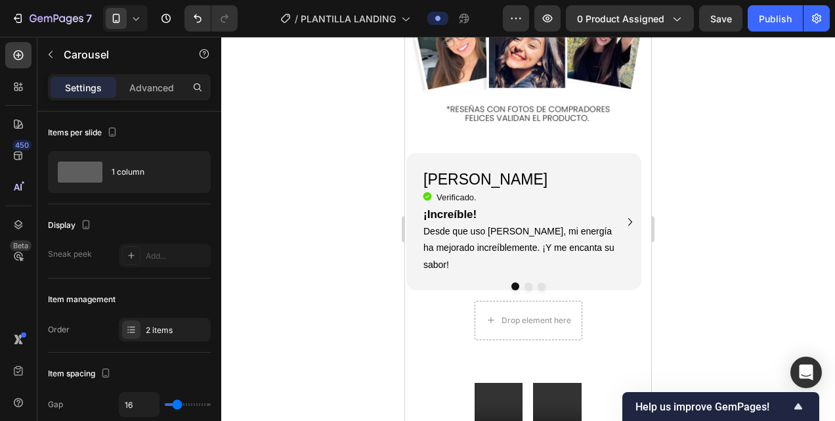
scroll to position [1850, 0]
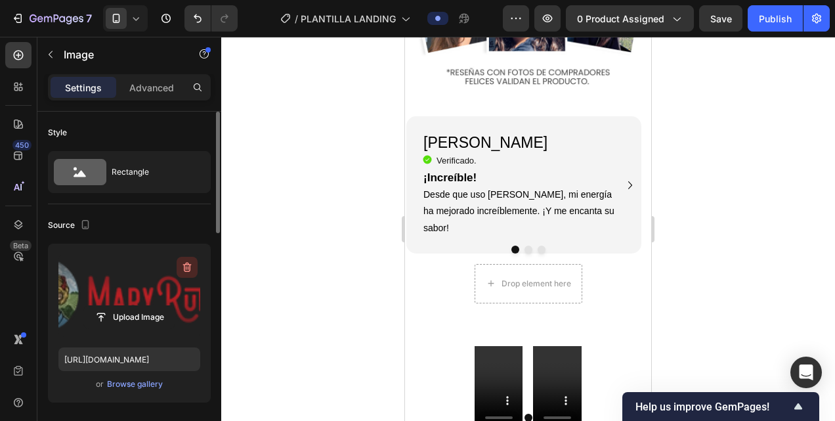
click at [185, 270] on icon "button" at bounding box center [187, 267] width 9 height 10
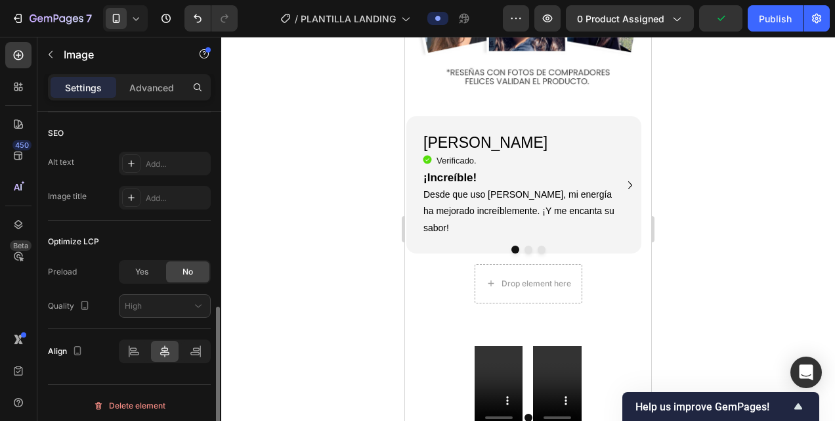
scroll to position [642, 0]
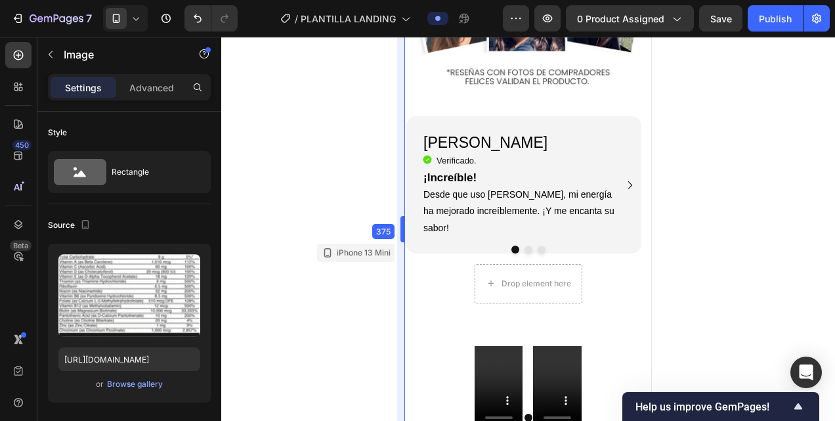
drag, startPoint x: 402, startPoint y: 164, endPoint x: 413, endPoint y: 159, distance: 12.7
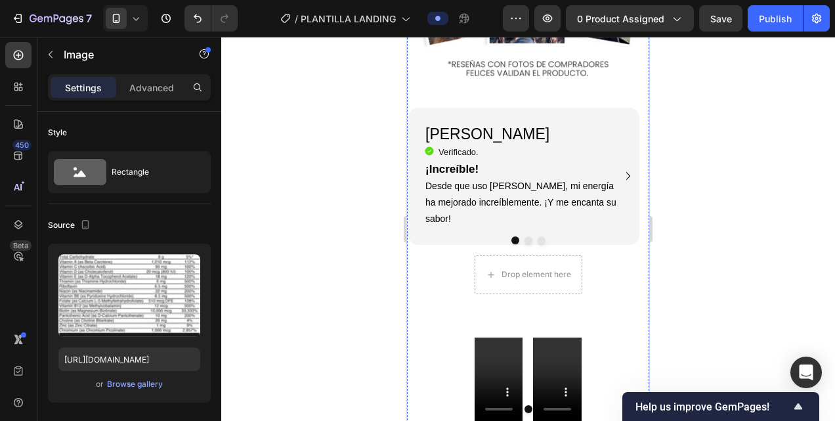
scroll to position [1841, 0]
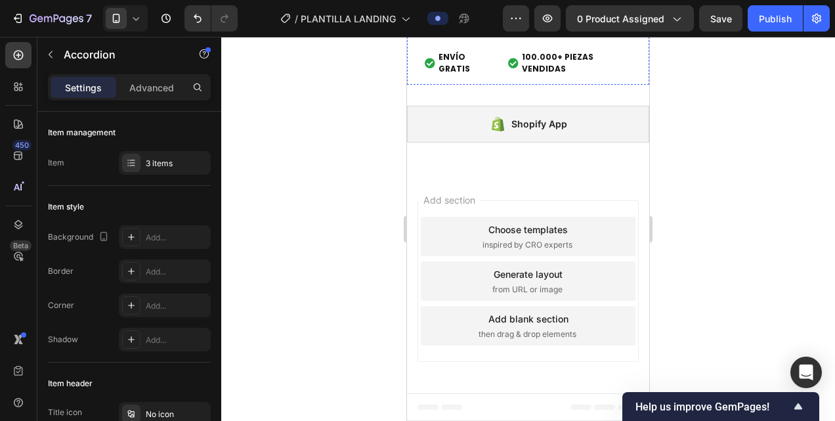
scroll to position [5026, 0]
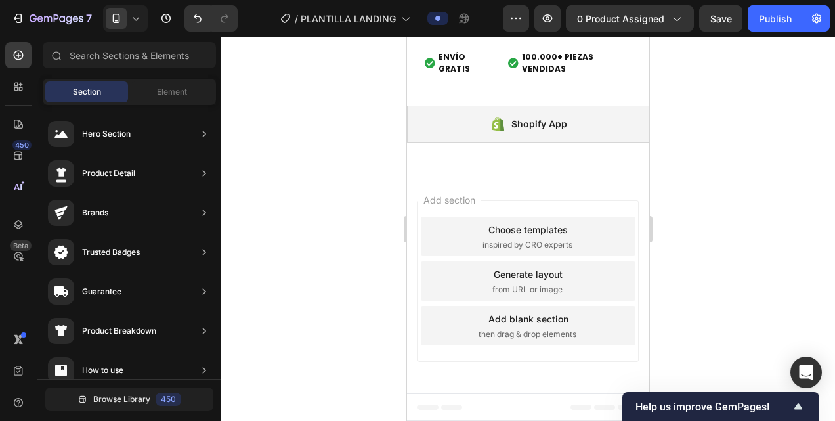
click at [514, 322] on div "Add blank section" at bounding box center [528, 319] width 80 height 14
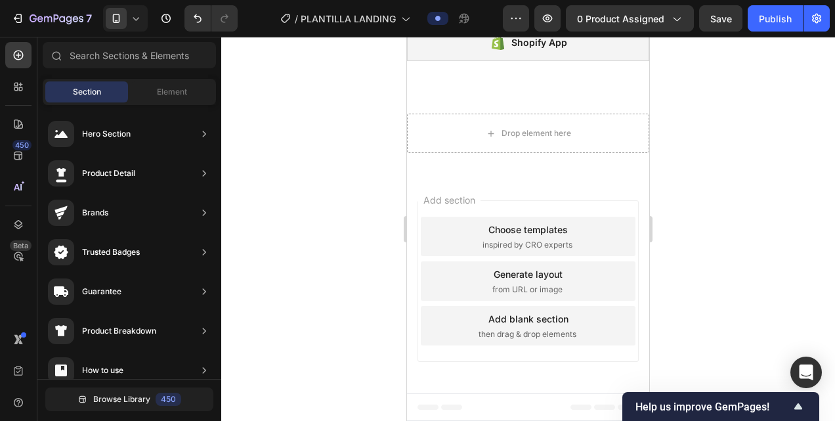
click at [509, 236] on div "Choose templates" at bounding box center [527, 229] width 79 height 14
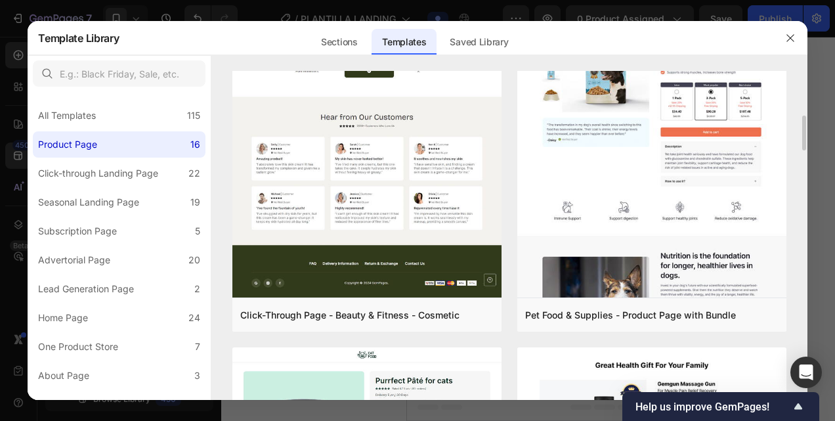
scroll to position [405, 0]
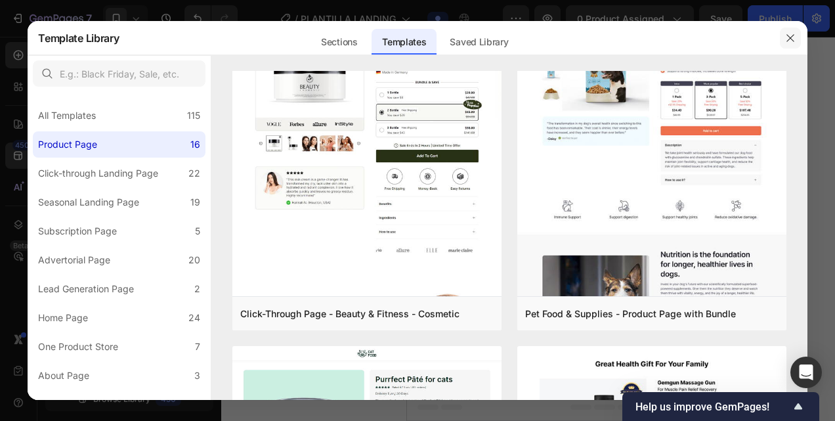
click at [791, 38] on icon "button" at bounding box center [790, 38] width 10 height 10
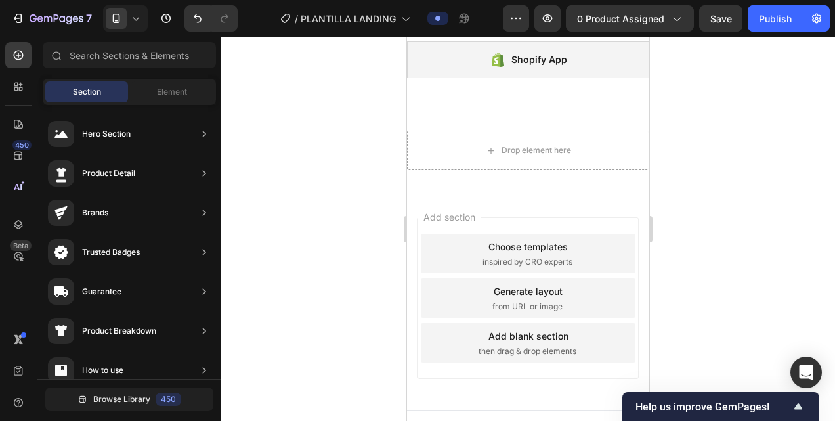
scroll to position [5107, 0]
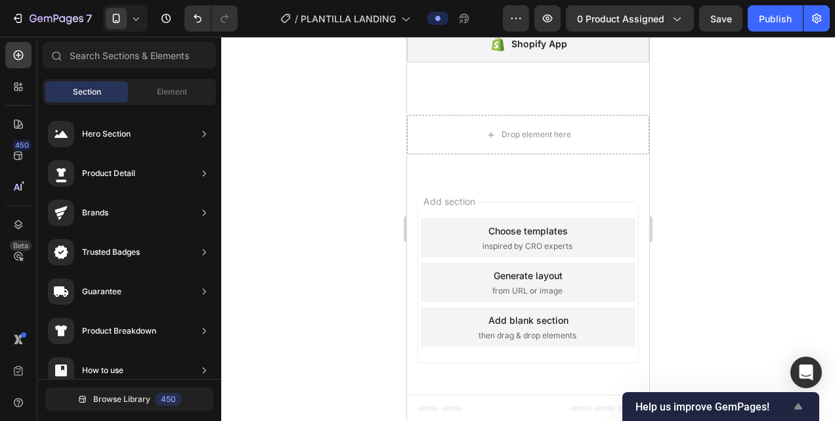
click at [800, 406] on icon "Show survey - Help us improve GemPages!" at bounding box center [798, 406] width 8 height 6
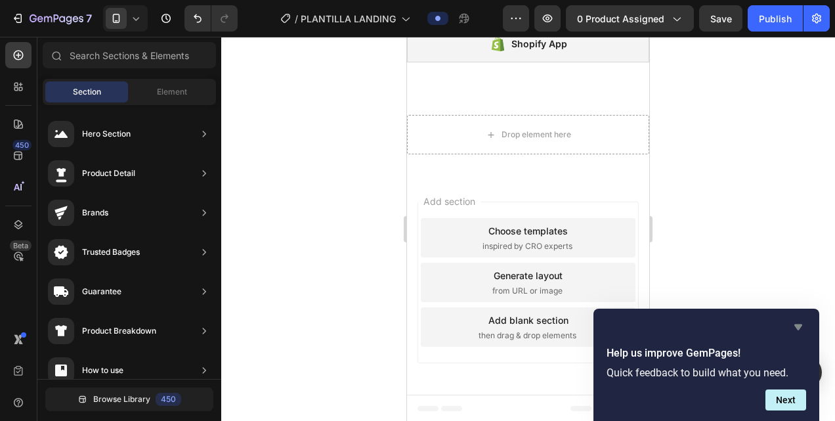
click at [797, 327] on icon "Hide survey" at bounding box center [798, 327] width 8 height 6
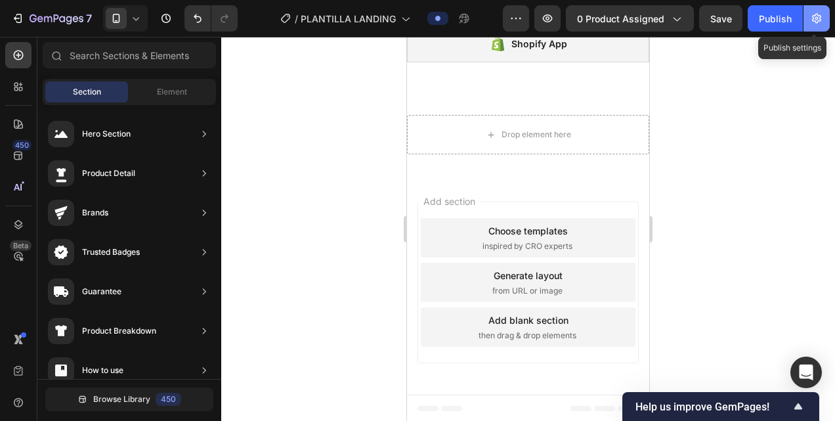
click at [814, 16] on icon "button" at bounding box center [816, 19] width 9 height 10
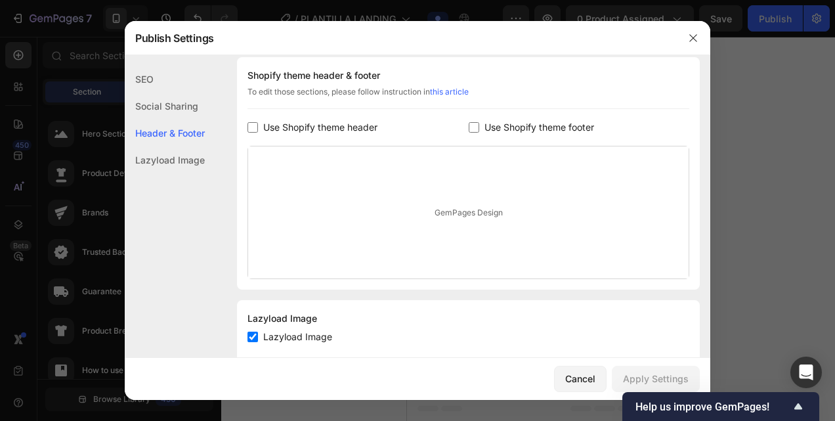
scroll to position [230, 0]
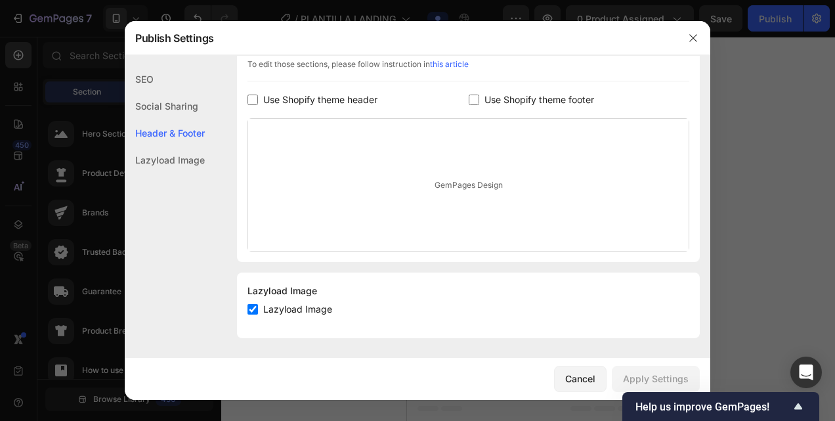
click at [177, 165] on div "Lazyload Image" at bounding box center [165, 159] width 80 height 27
click at [179, 106] on div "Social Sharing" at bounding box center [165, 106] width 80 height 27
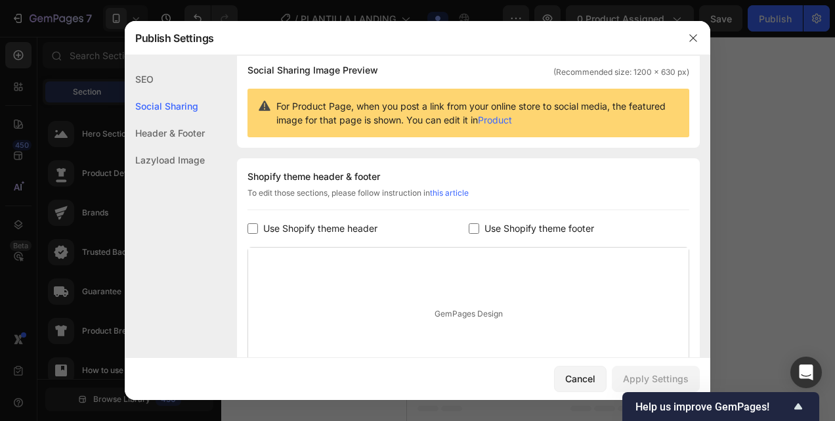
scroll to position [85, 0]
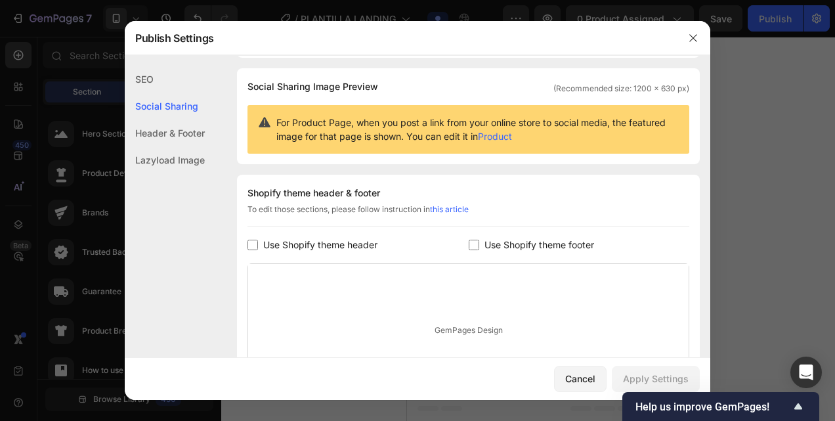
click at [155, 77] on div "SEO" at bounding box center [165, 79] width 80 height 27
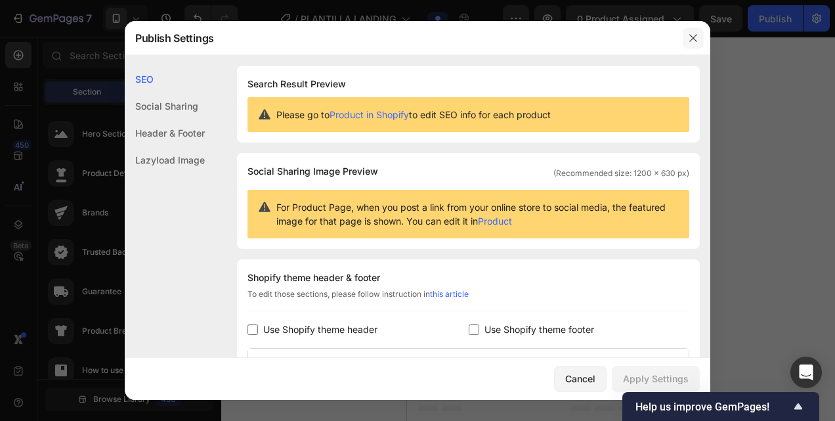
click at [695, 33] on icon "button" at bounding box center [693, 38] width 10 height 10
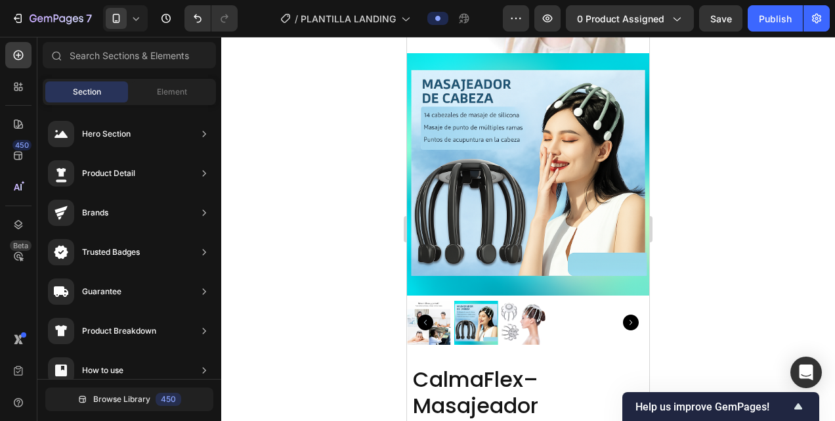
scroll to position [1115, 0]
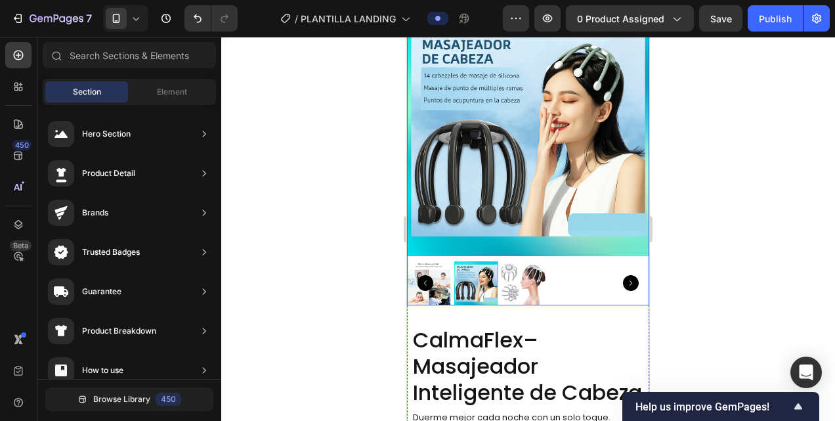
click at [432, 275] on icon "Carousel Back Arrow" at bounding box center [425, 283] width 16 height 16
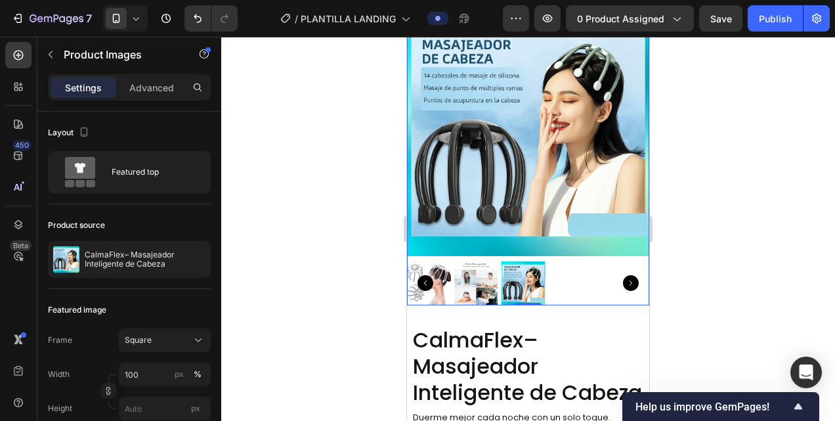
click at [442, 271] on img at bounding box center [429, 283] width 44 height 44
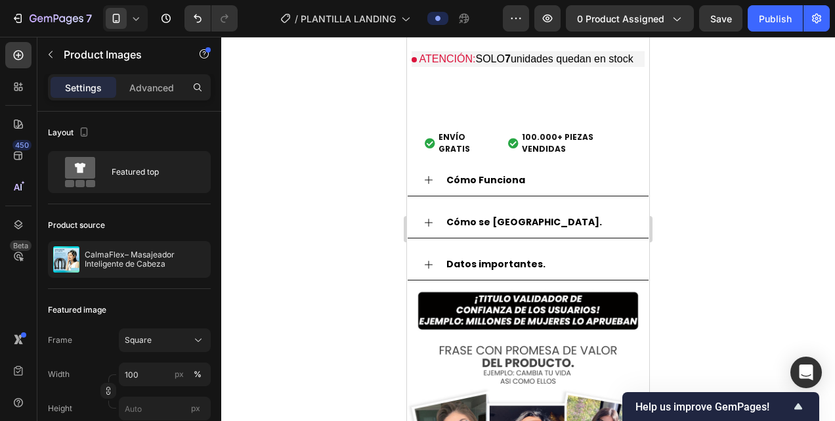
scroll to position [1748, 0]
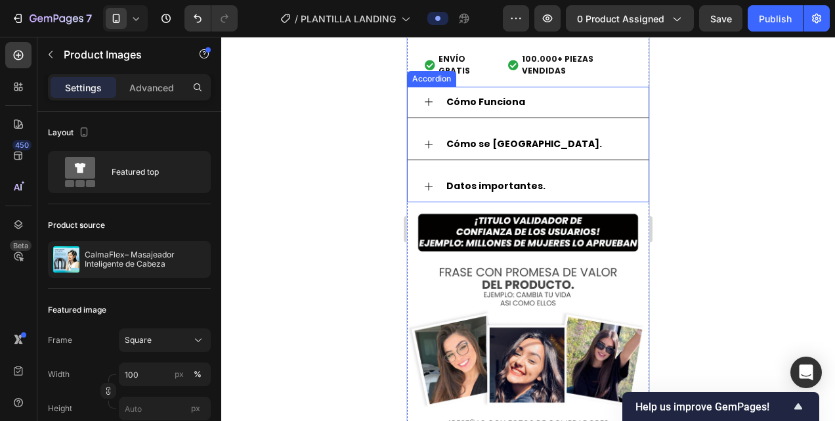
click at [507, 184] on strong "Datos importantes." at bounding box center [495, 185] width 99 height 13
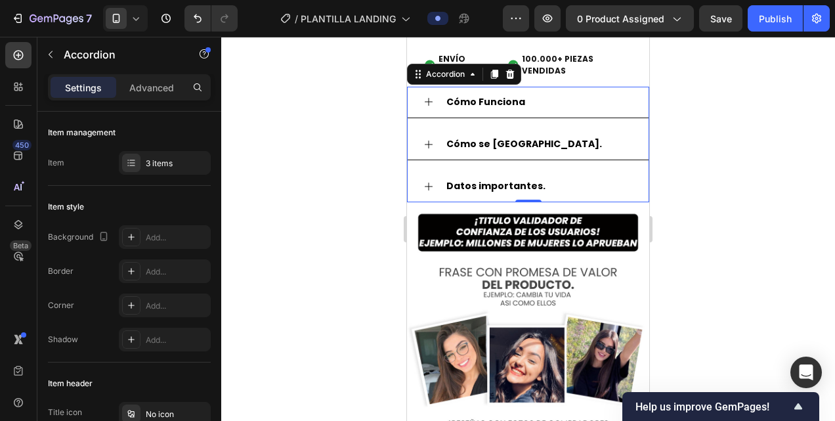
click at [554, 184] on div "Datos importantes." at bounding box center [538, 186] width 188 height 20
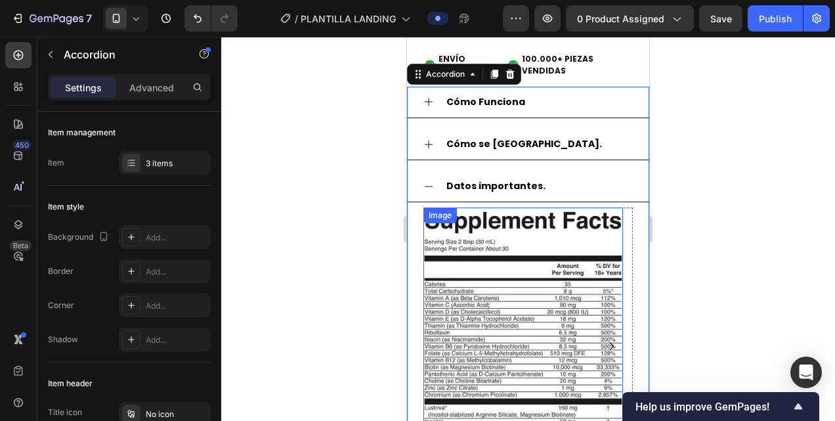
click at [512, 260] on img at bounding box center [522, 345] width 199 height 276
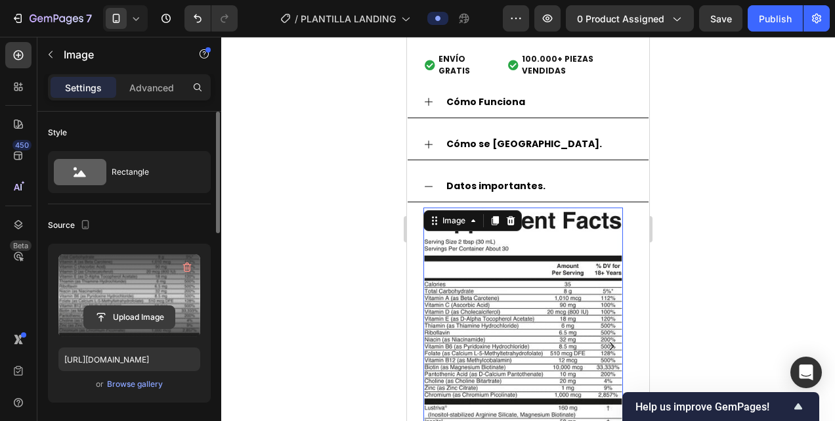
click at [133, 319] on input "file" at bounding box center [129, 317] width 91 height 22
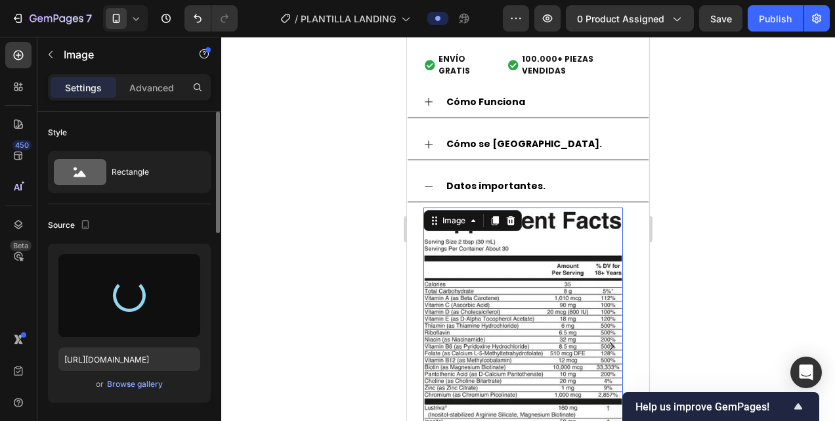
type input "[URL][DOMAIN_NAME]"
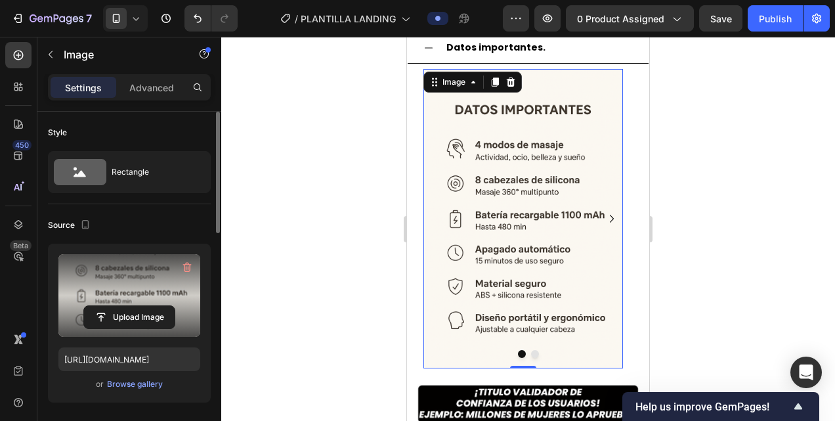
scroll to position [1876, 0]
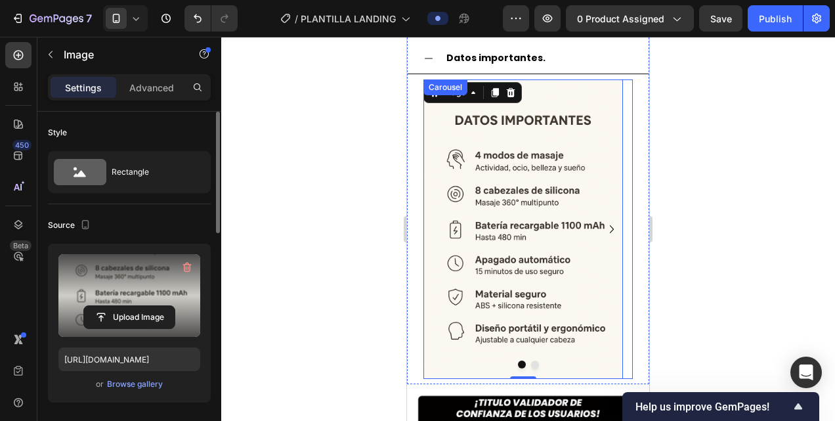
click at [531, 365] on button "Dot" at bounding box center [535, 364] width 8 height 8
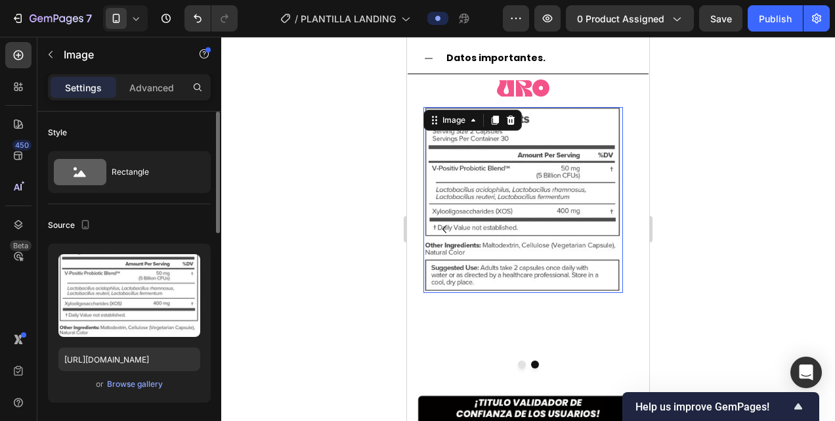
click at [517, 271] on img at bounding box center [522, 200] width 199 height 186
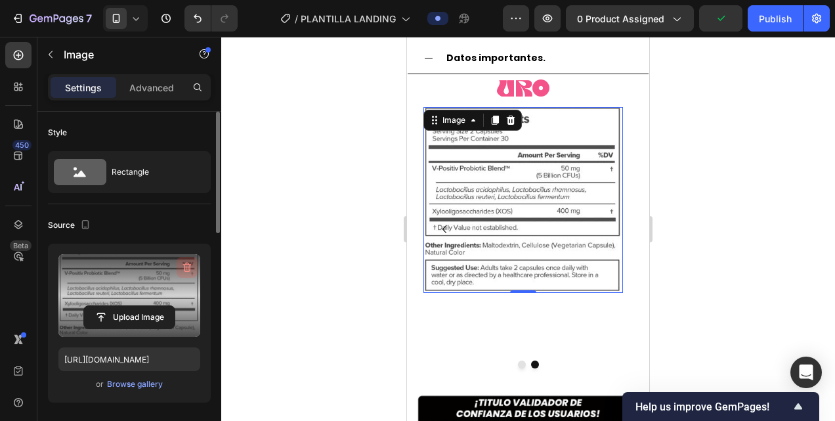
click at [188, 269] on icon "button" at bounding box center [186, 266] width 13 height 13
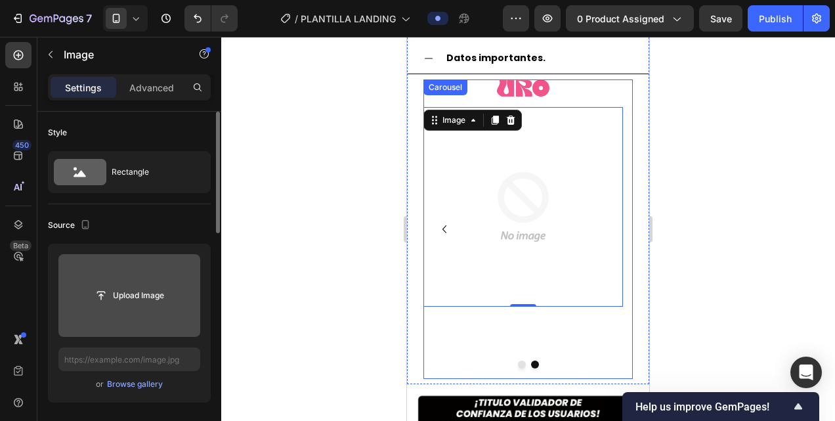
click at [444, 232] on icon "Carousel Back Arrow" at bounding box center [444, 229] width 16 height 16
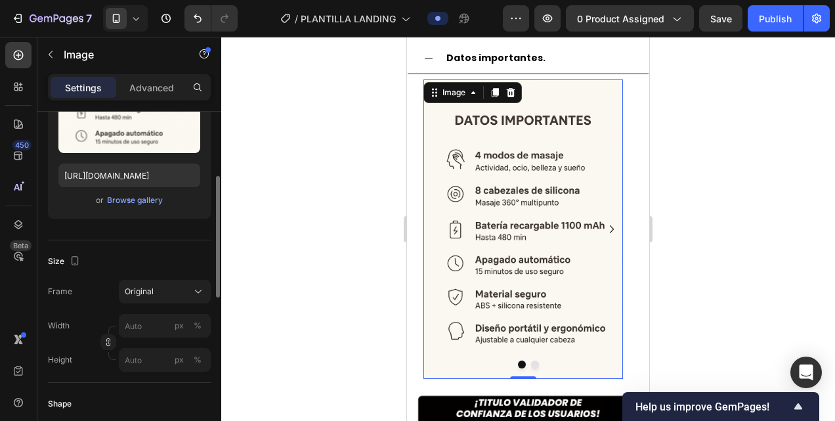
scroll to position [184, 0]
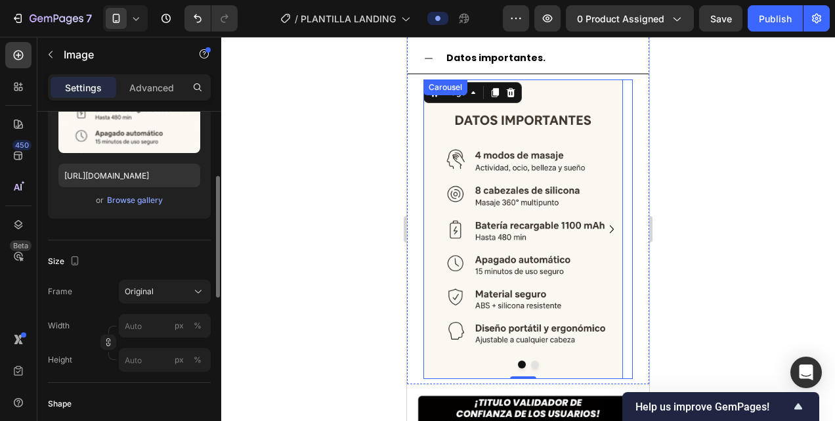
click at [531, 360] on button "Dot" at bounding box center [535, 364] width 8 height 8
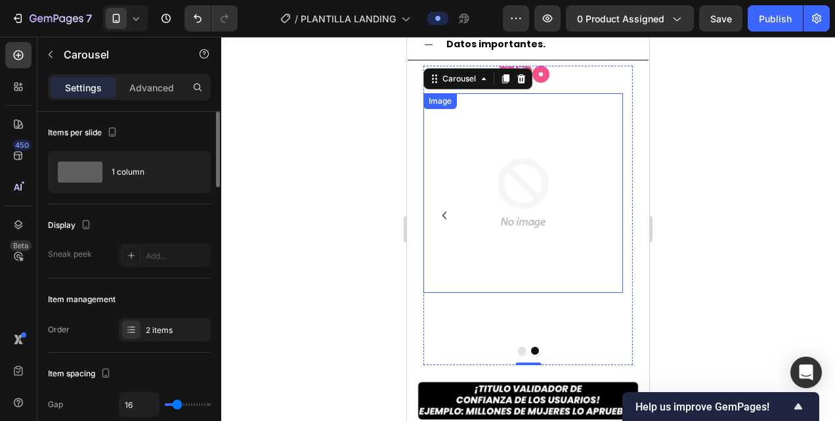
scroll to position [1888, 0]
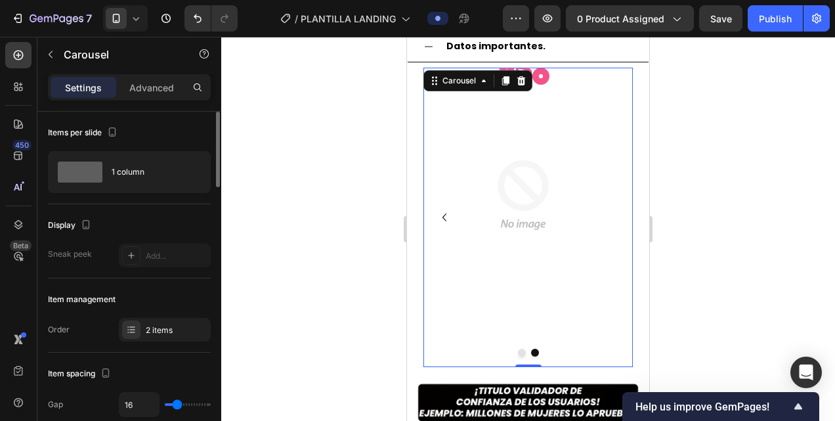
click at [518, 351] on button "Dot" at bounding box center [522, 352] width 8 height 8
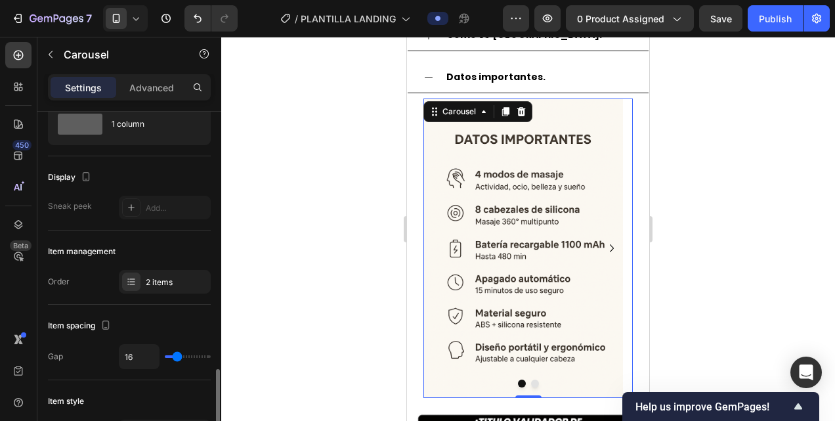
scroll to position [0, 0]
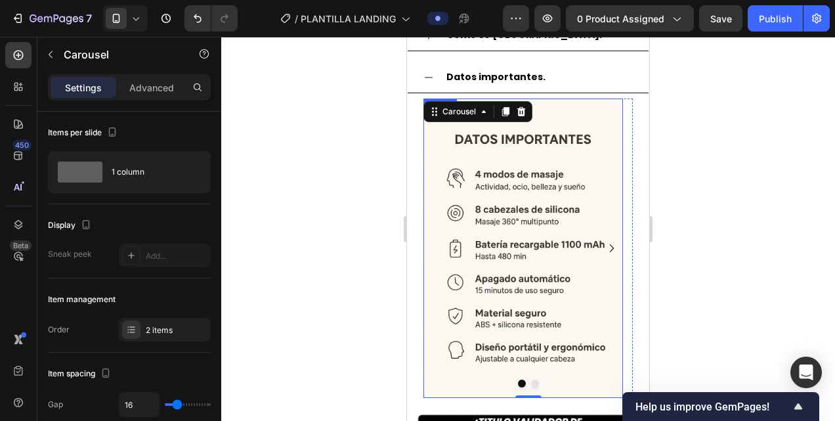
click at [458, 241] on img at bounding box center [522, 247] width 199 height 299
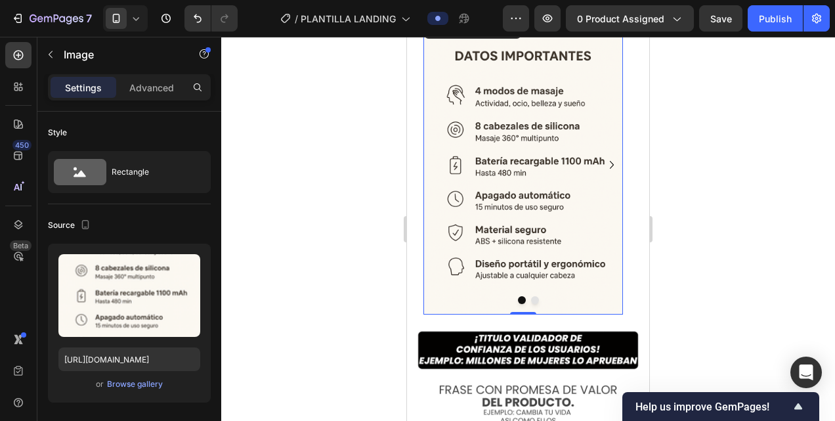
scroll to position [1934, 0]
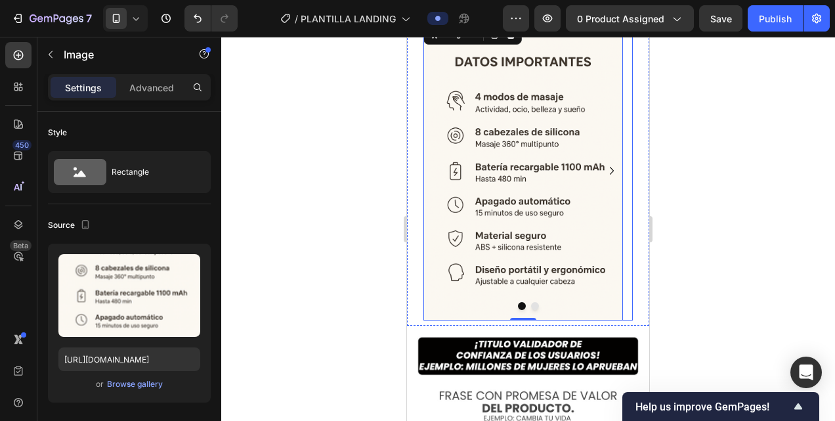
click at [531, 307] on button "Dot" at bounding box center [535, 306] width 8 height 8
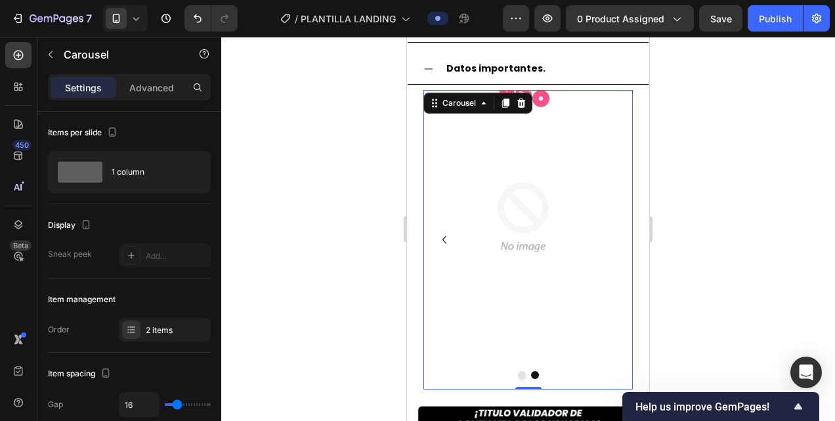
scroll to position [1864, 0]
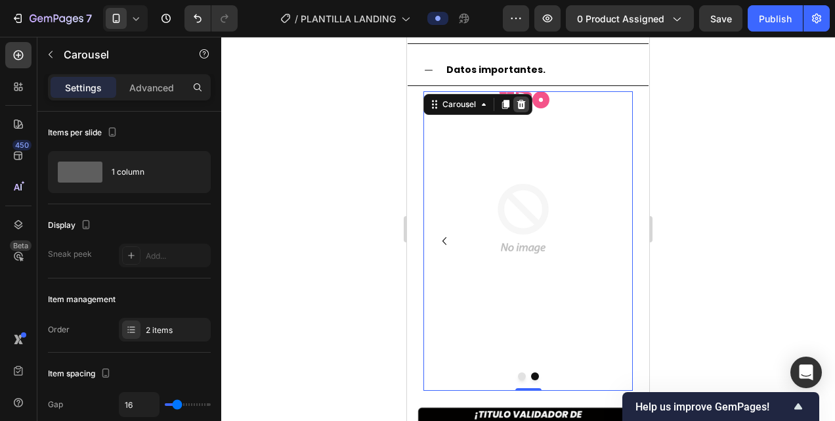
click at [520, 104] on icon at bounding box center [521, 104] width 9 height 9
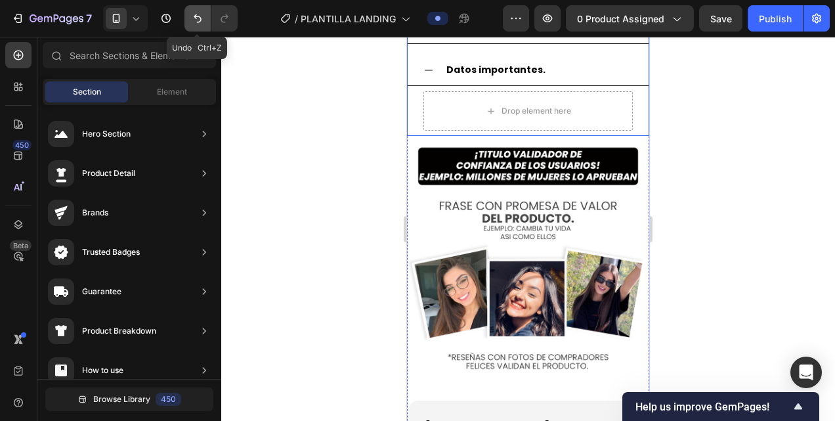
click at [198, 21] on icon "Undo/Redo" at bounding box center [197, 18] width 13 height 13
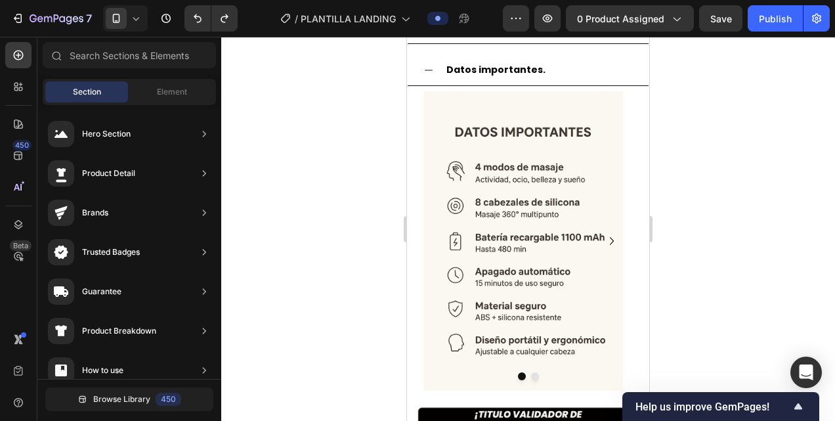
click at [303, 167] on div at bounding box center [527, 229] width 613 height 384
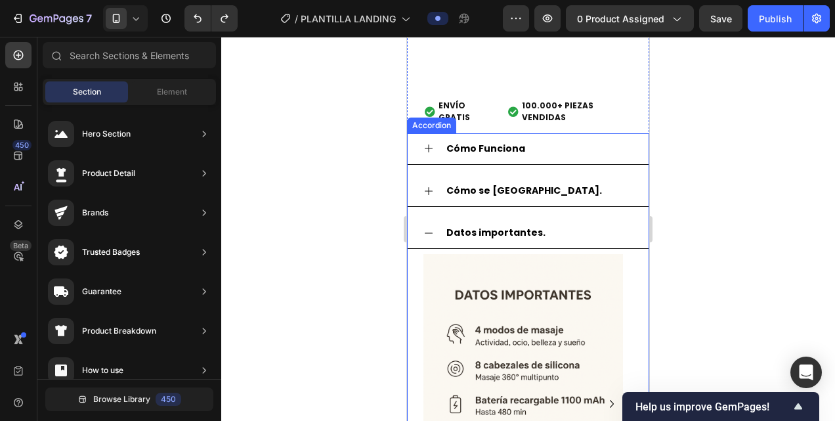
scroll to position [1712, 0]
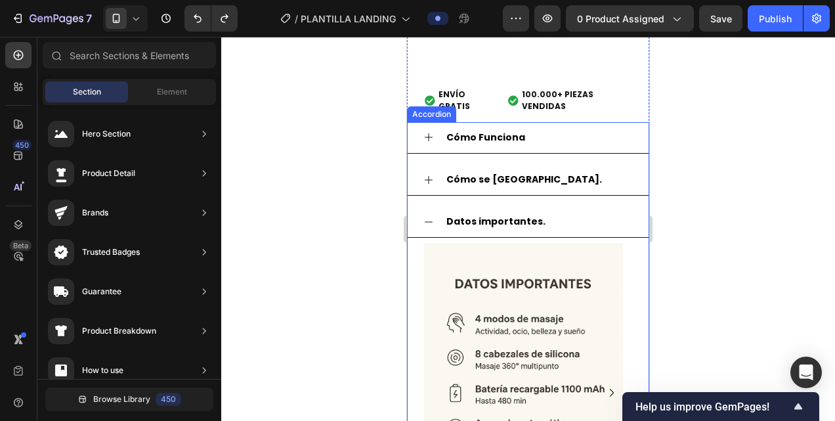
click at [539, 135] on div "Cómo Funciona" at bounding box center [538, 137] width 188 height 20
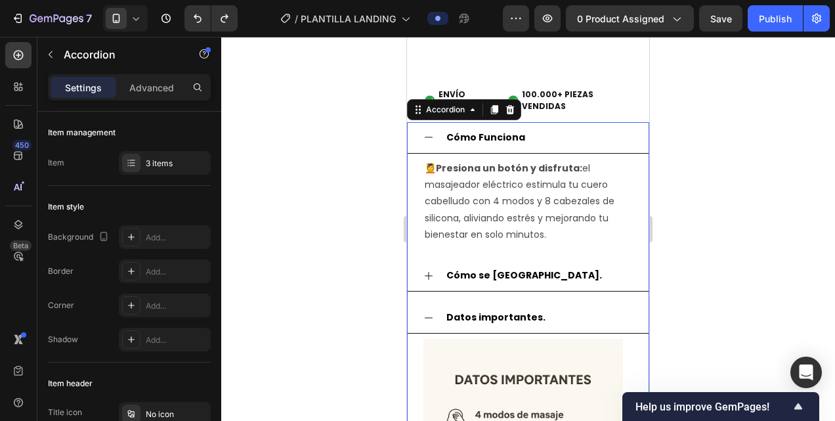
click at [532, 272] on div "Cómo se [GEOGRAPHIC_DATA]." at bounding box center [538, 275] width 188 height 20
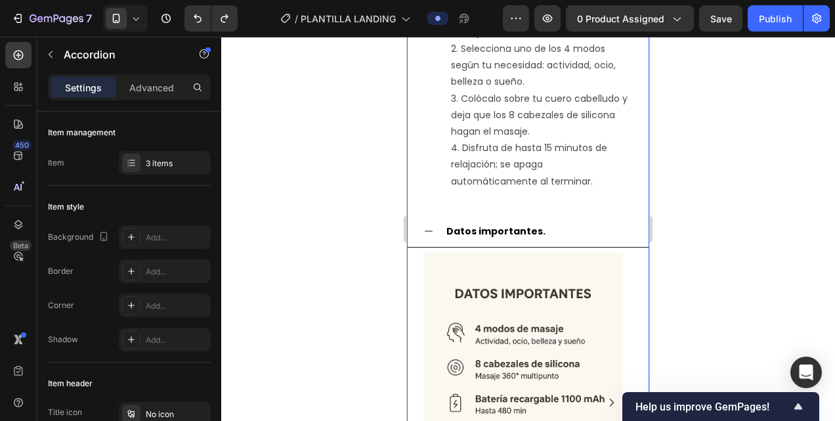
scroll to position [2027, 0]
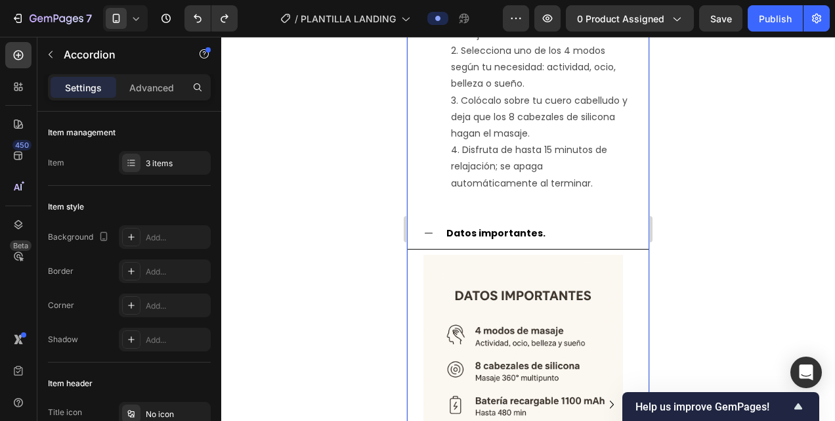
click at [523, 234] on strong "Datos importantes." at bounding box center [495, 232] width 99 height 13
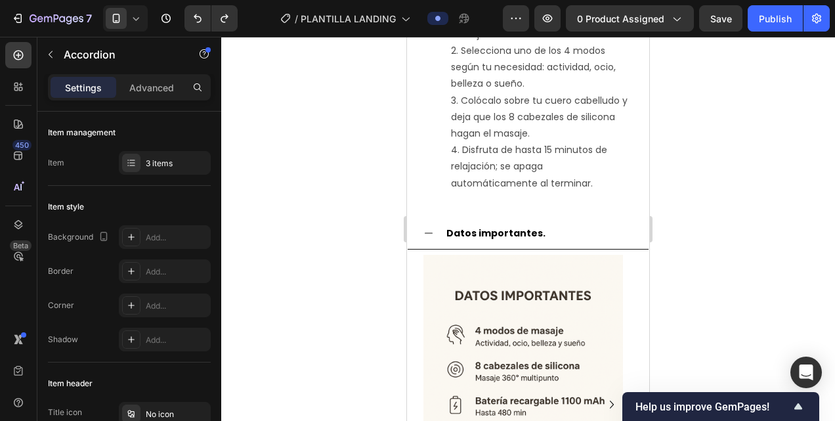
click at [549, 234] on div "Datos importantes." at bounding box center [538, 233] width 188 height 20
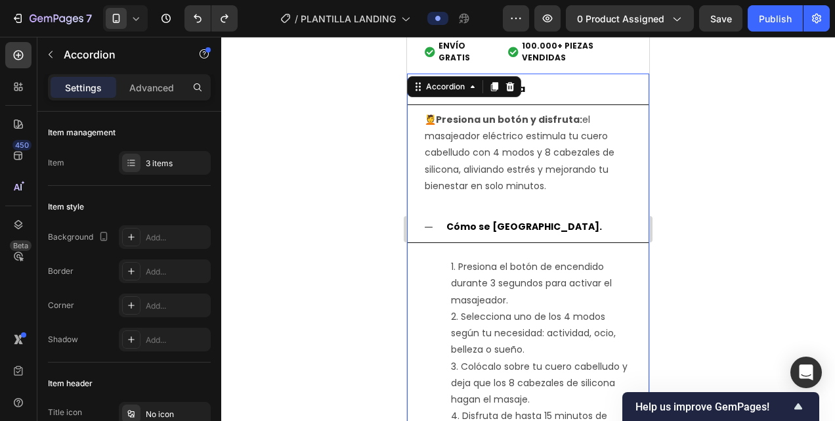
scroll to position [1760, 0]
click at [515, 230] on div "Cómo se [GEOGRAPHIC_DATA]." at bounding box center [538, 227] width 188 height 20
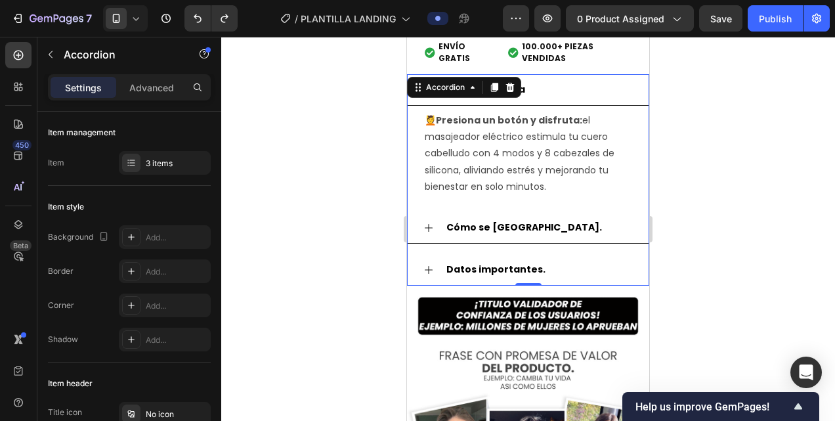
click at [537, 84] on div "Cómo Funciona" at bounding box center [538, 89] width 188 height 20
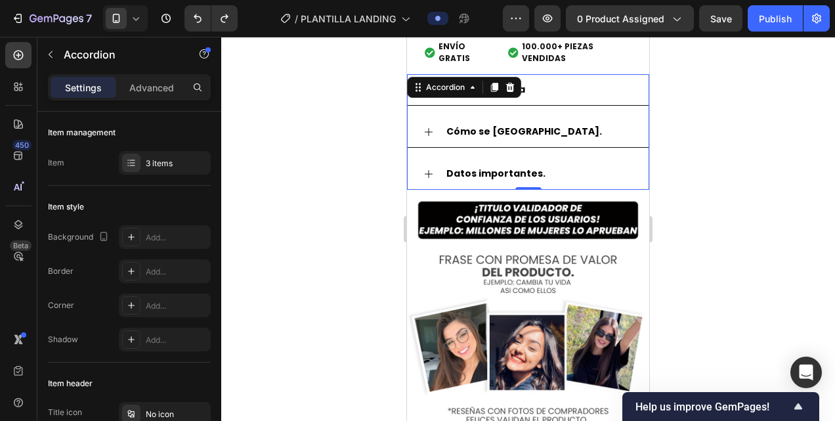
click at [368, 194] on div at bounding box center [527, 229] width 613 height 384
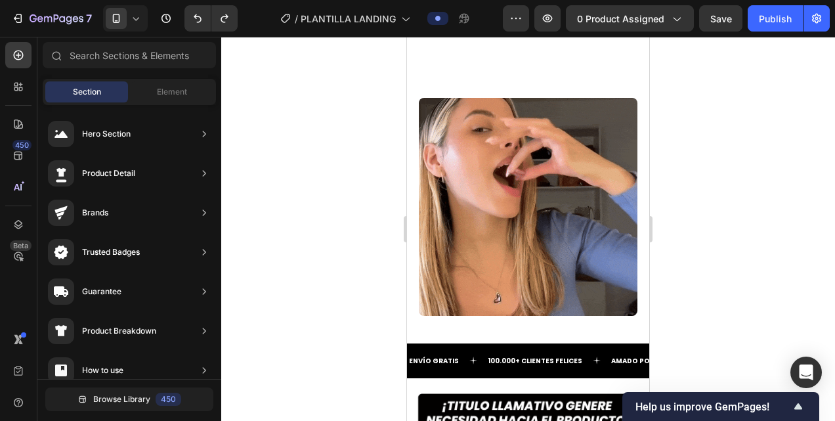
scroll to position [2878, 0]
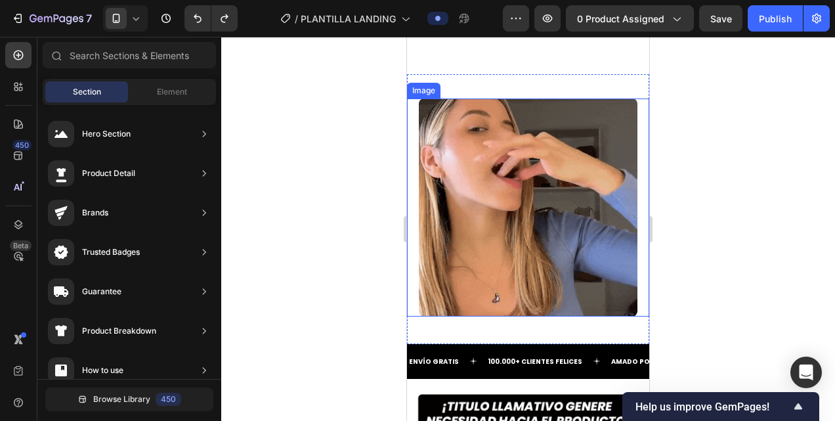
click at [482, 194] on img at bounding box center [528, 207] width 218 height 218
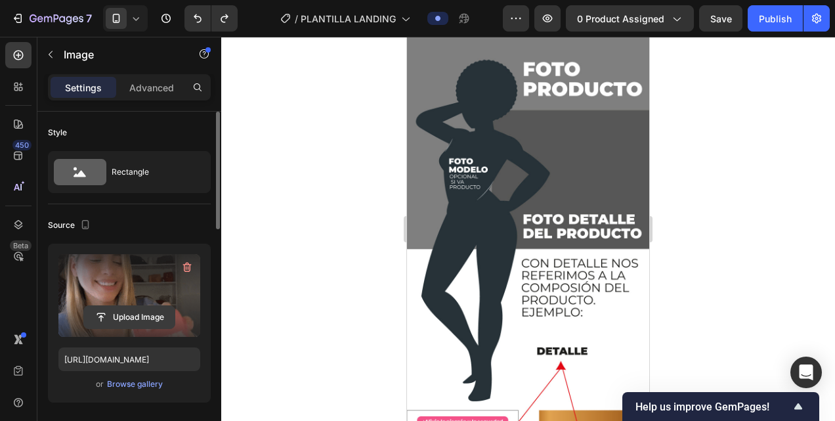
click at [141, 310] on input "file" at bounding box center [129, 317] width 91 height 22
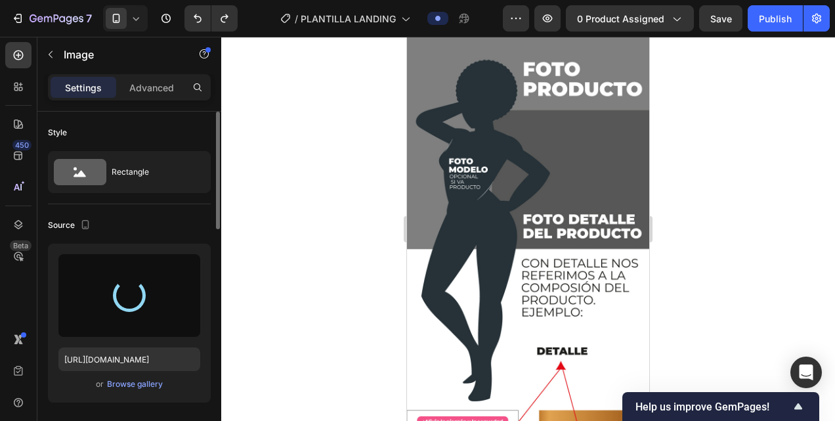
type input "[URL][DOMAIN_NAME]"
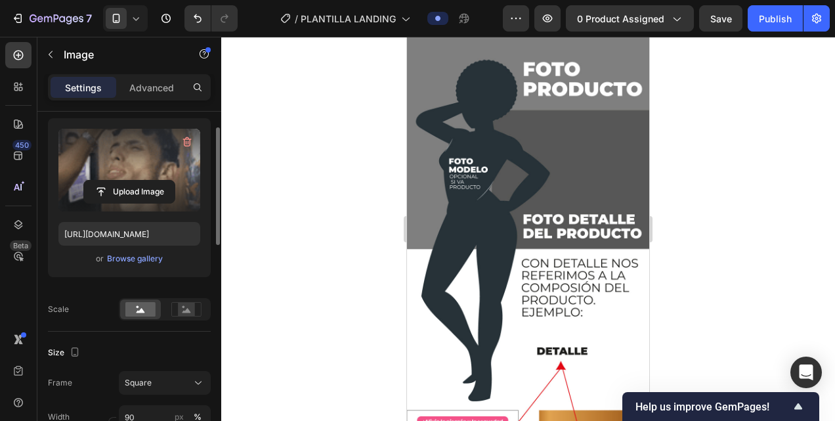
scroll to position [104, 0]
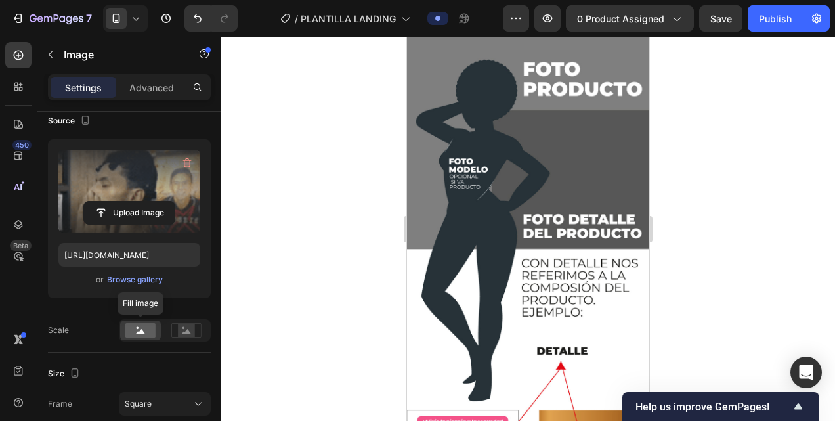
click at [150, 325] on rect at bounding box center [140, 330] width 30 height 14
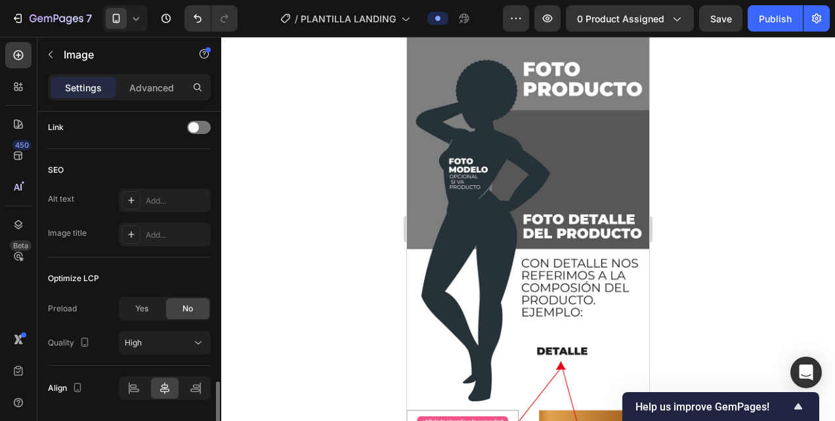
scroll to position [675, 0]
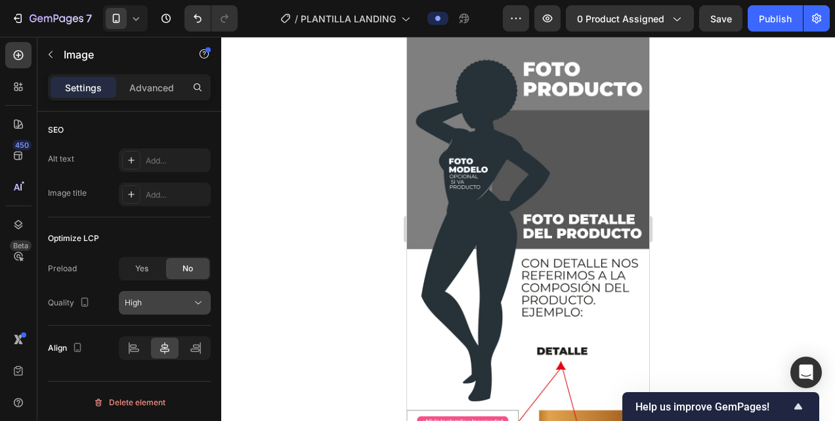
click at [194, 298] on icon at bounding box center [198, 302] width 13 height 13
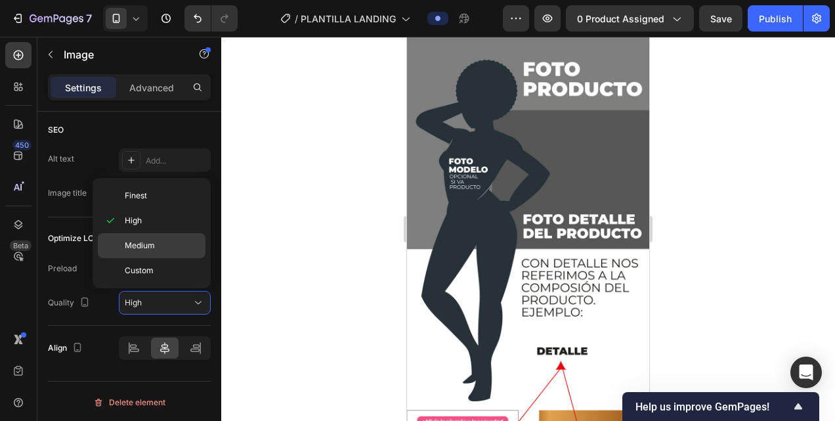
click at [153, 250] on div "Medium" at bounding box center [152, 245] width 108 height 25
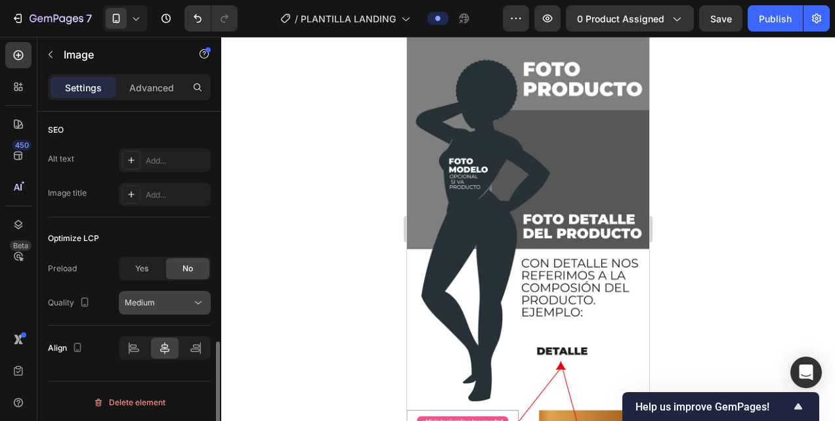
click at [163, 302] on div "Medium" at bounding box center [158, 303] width 67 height 12
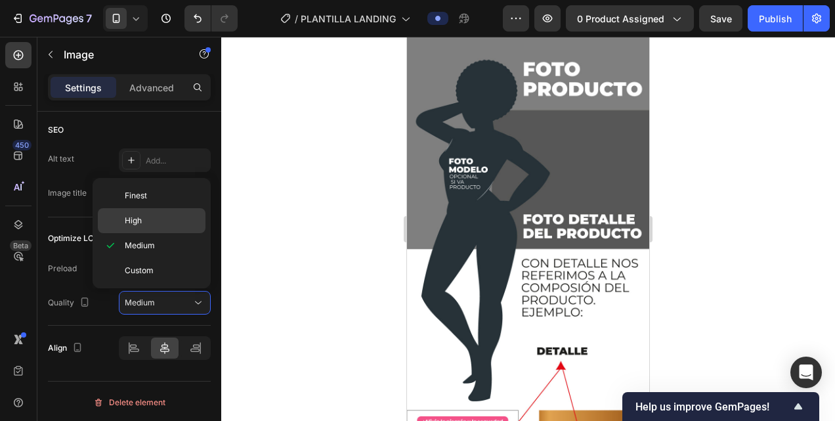
click at [147, 224] on p "High" at bounding box center [162, 221] width 75 height 12
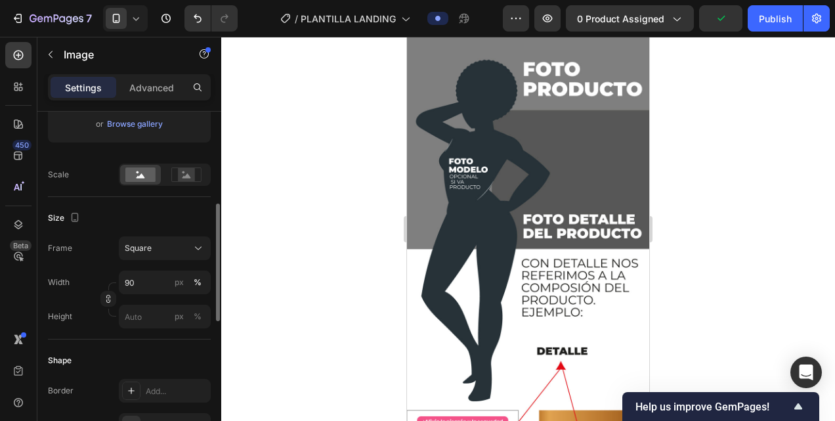
scroll to position [260, 0]
click at [199, 247] on icon at bounding box center [198, 247] width 13 height 13
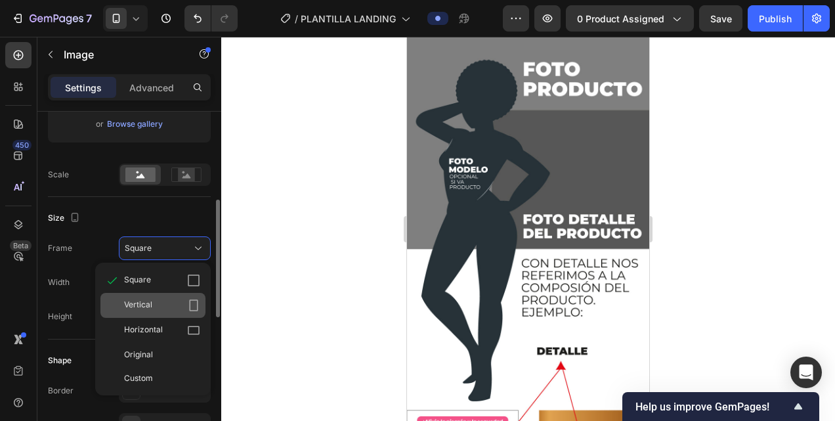
click at [156, 306] on div "Vertical" at bounding box center [162, 305] width 76 height 13
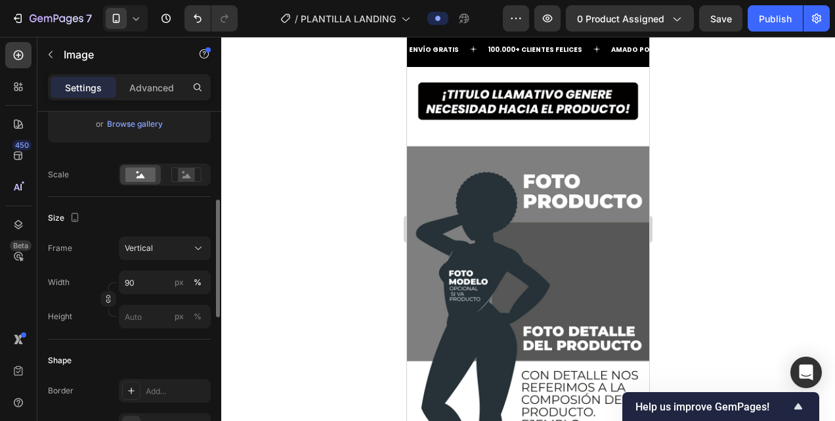
scroll to position [2939, 0]
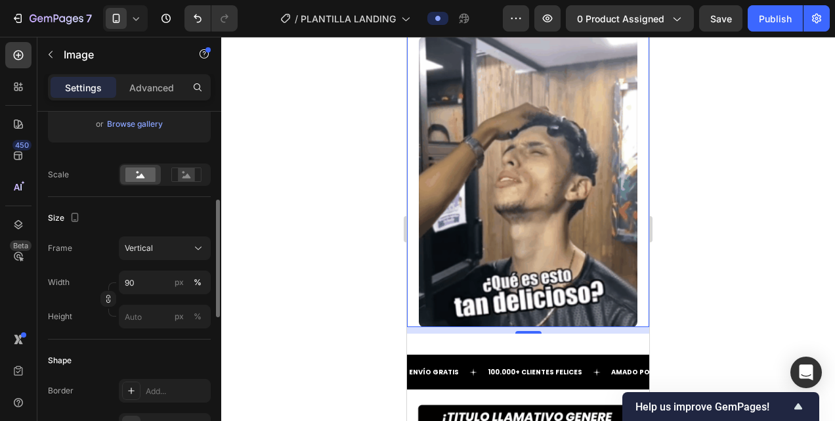
click at [354, 239] on div at bounding box center [527, 229] width 613 height 384
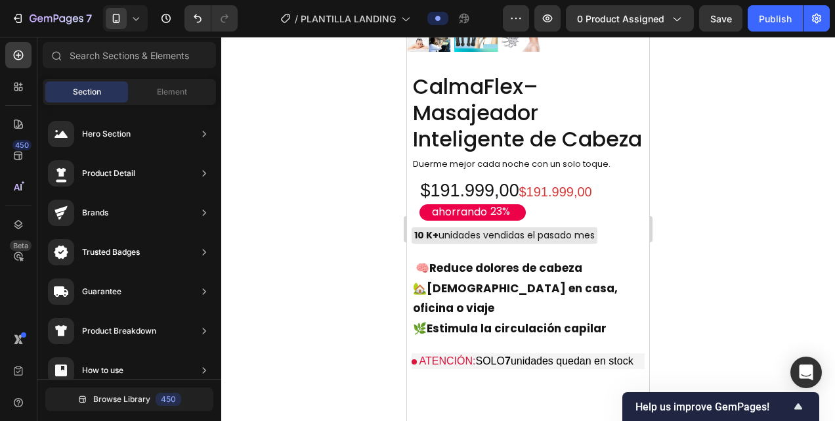
scroll to position [1365, 0]
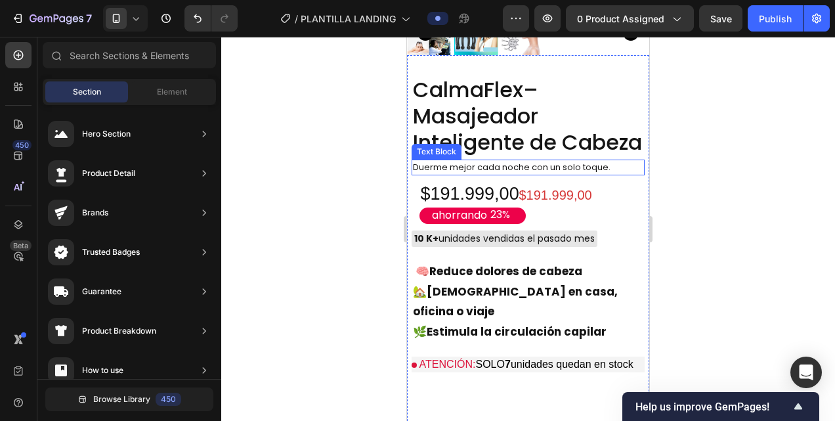
click at [612, 168] on div "Duerme mejor cada noche con un solo toque." at bounding box center [511, 167] width 201 height 16
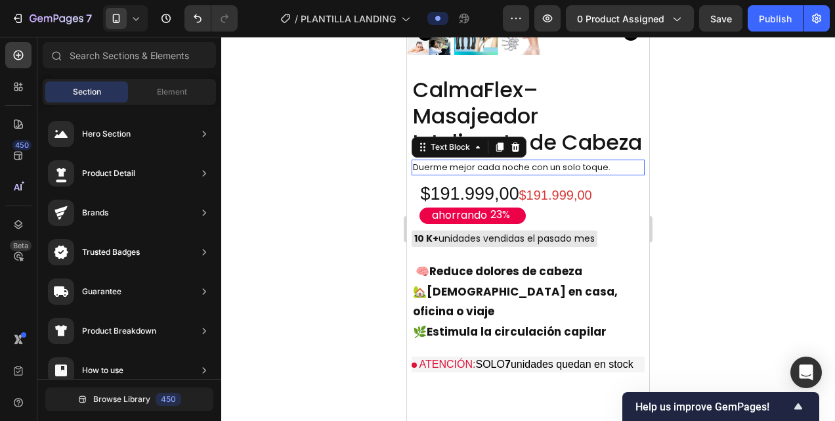
click at [612, 168] on div "Duerme mejor cada noche con un solo toque." at bounding box center [511, 167] width 201 height 16
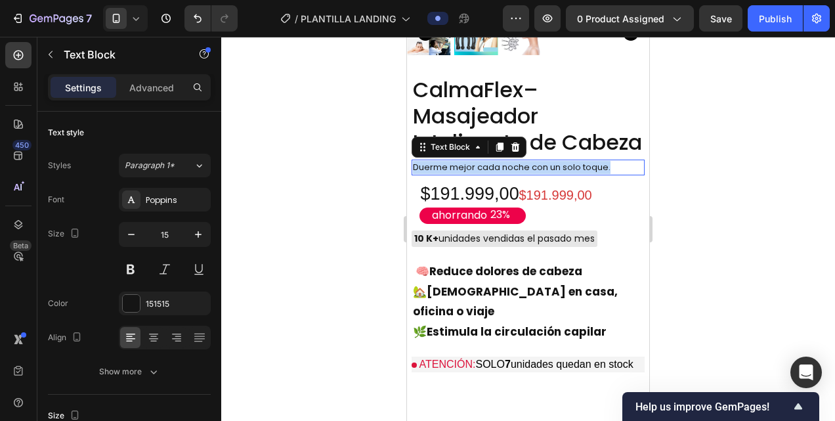
click at [612, 168] on div "Duerme mejor cada noche con un solo toque." at bounding box center [511, 167] width 201 height 16
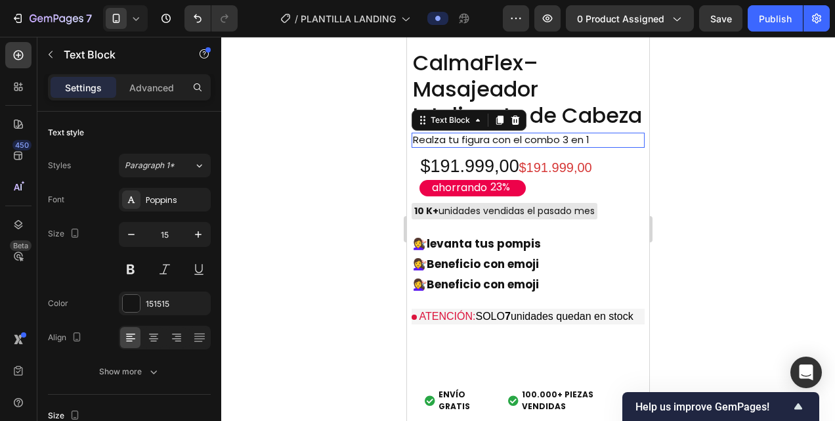
scroll to position [260, 0]
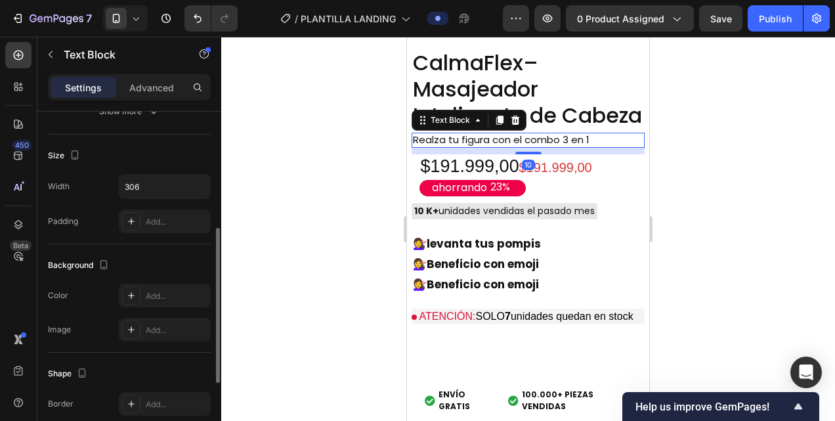
click at [590, 134] on p "Realza tu figura con el combo 3 en 1" at bounding box center [512, 140] width 198 height 12
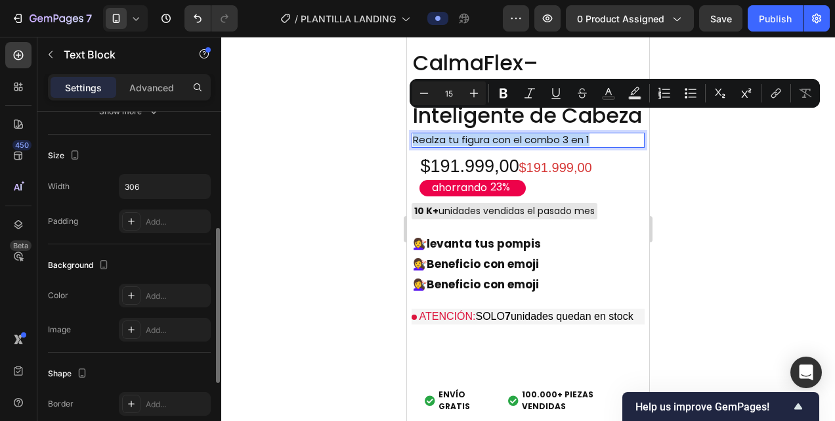
click at [590, 134] on p "Realza tu figura con el combo 3 en 1" at bounding box center [512, 140] width 198 height 12
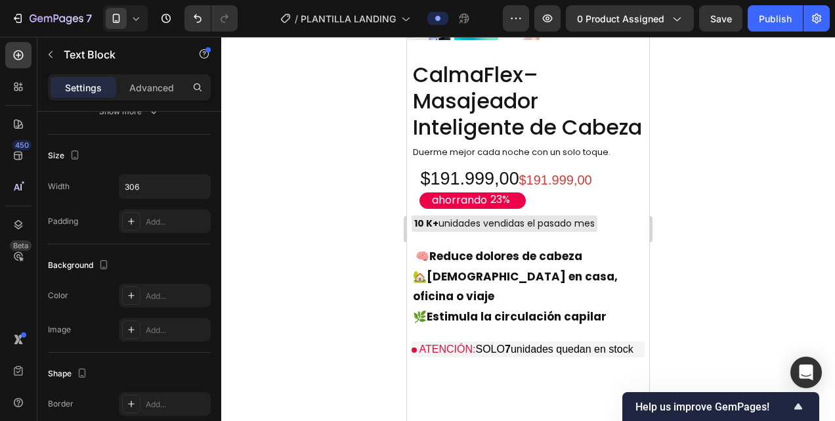
scroll to position [1495, 0]
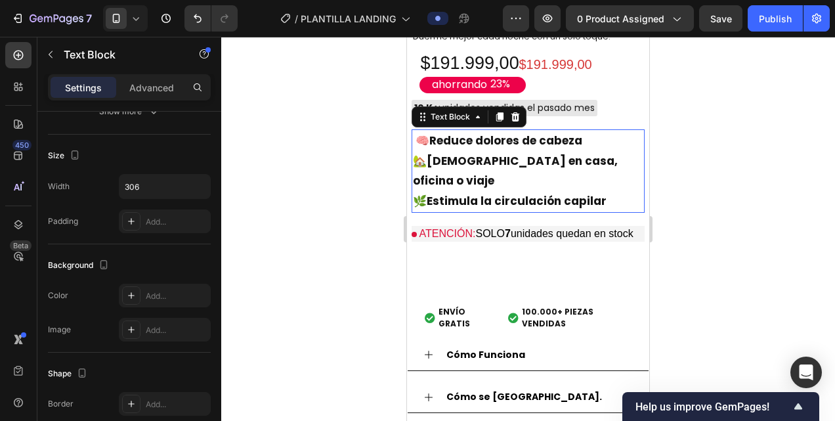
click at [583, 146] on p "🧠 Reduce dolores de cabeza" at bounding box center [528, 141] width 230 height 20
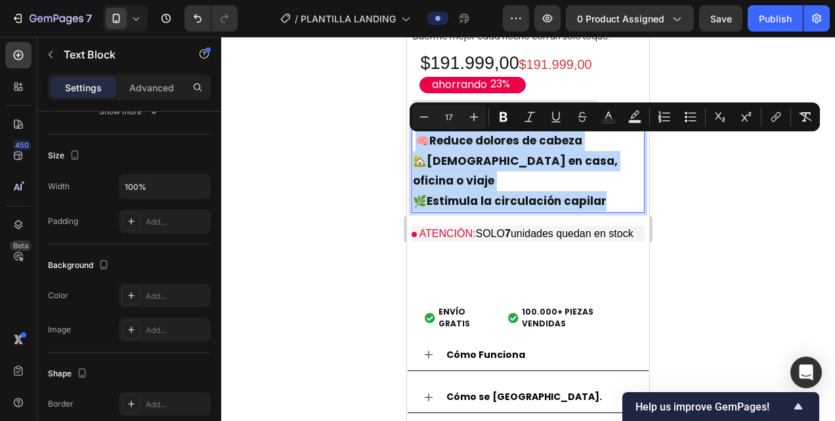
drag, startPoint x: 608, startPoint y: 184, endPoint x: 417, endPoint y: 140, distance: 195.9
click at [417, 140] on div "🧠 Reduce dolores de cabeza 🏡 Úsalo en casa, oficina o viaje 🌿 Estimula la circu…" at bounding box center [527, 170] width 233 height 83
copy div "🧠 Reduce dolores de cabeza 🏡 Úsalo en casa, oficina o viaje 🌿 Estimula la circu…"
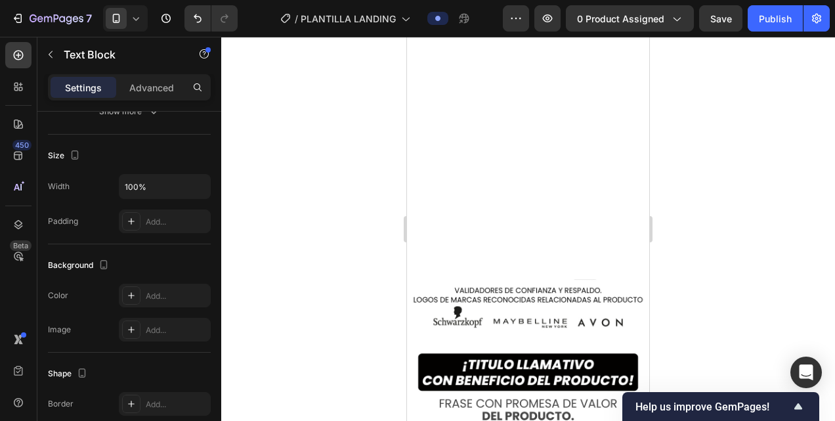
type input "16"
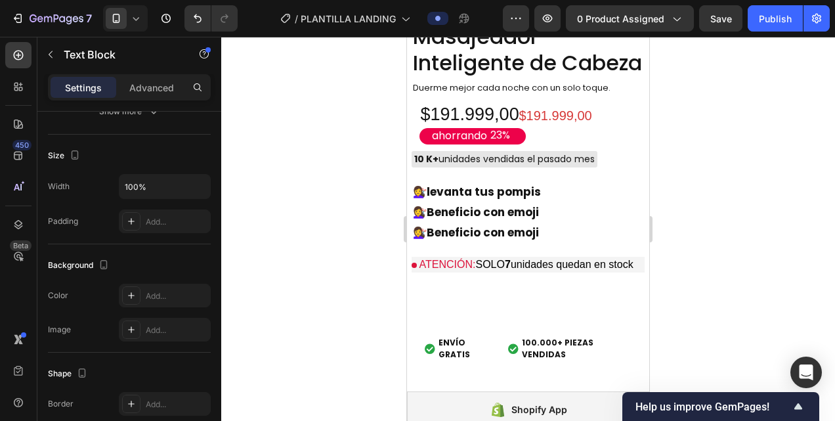
scroll to position [4515, 0]
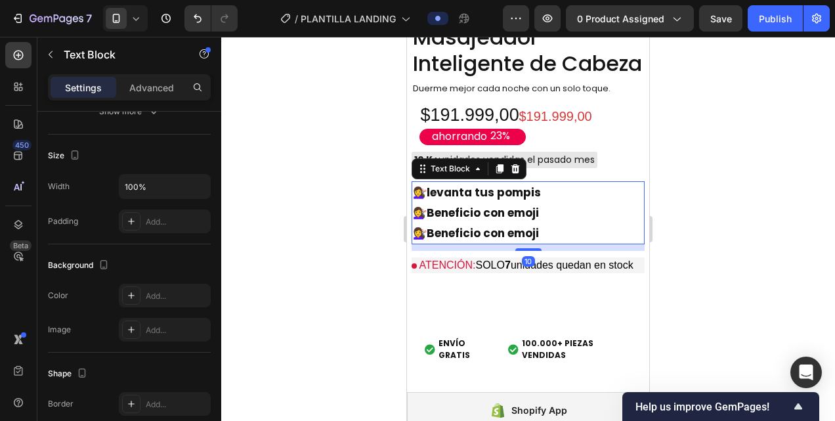
click at [549, 223] on p "💇‍♀️ Beneficio con emoji" at bounding box center [528, 233] width 230 height 20
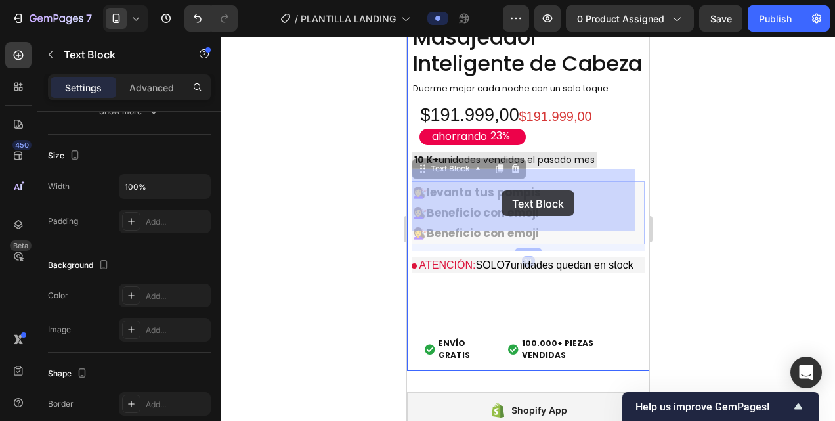
drag, startPoint x: 549, startPoint y: 212, endPoint x: 526, endPoint y: 201, distance: 25.3
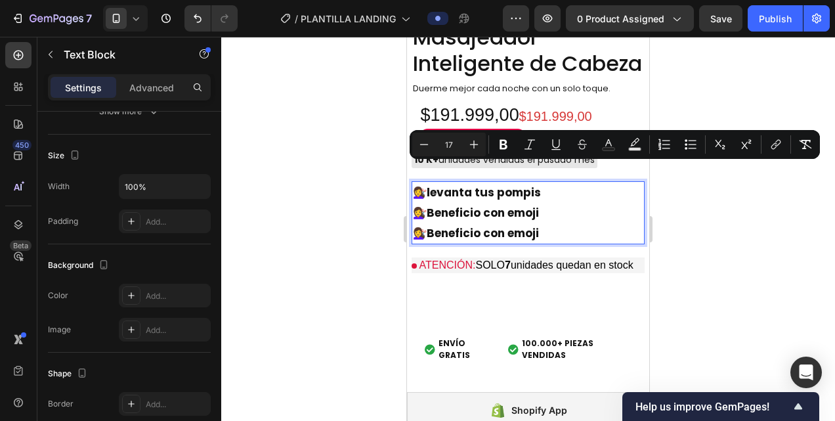
drag, startPoint x: 543, startPoint y: 207, endPoint x: 414, endPoint y: 167, distance: 135.5
click at [414, 181] on div "💇‍♀️ levanta tus pompis 💇‍♀️ Beneficio con emoji 💇‍♀️ Beneficio con emoji" at bounding box center [527, 212] width 233 height 63
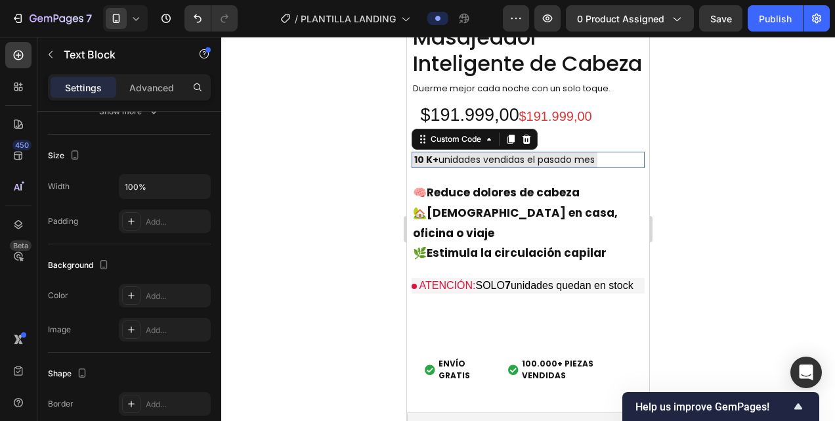
scroll to position [0, 0]
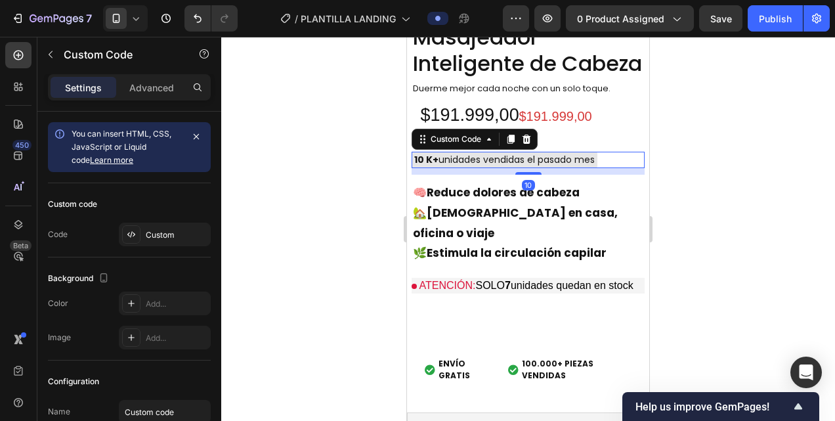
click at [623, 168] on div "10" at bounding box center [527, 171] width 233 height 7
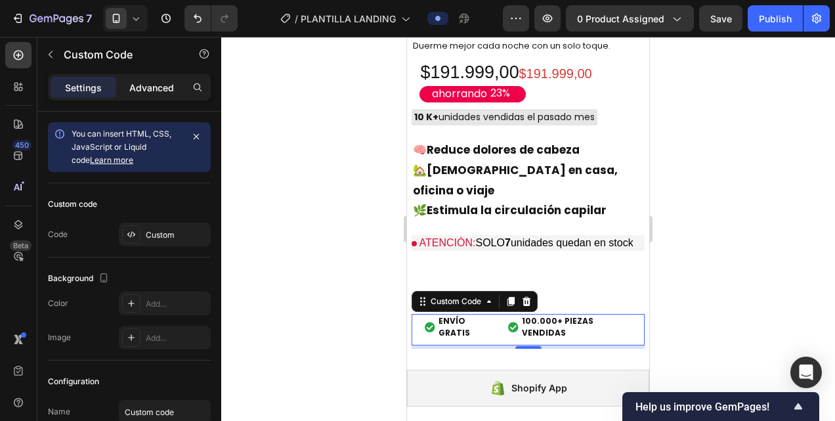
click at [161, 84] on p "Advanced" at bounding box center [151, 88] width 45 height 14
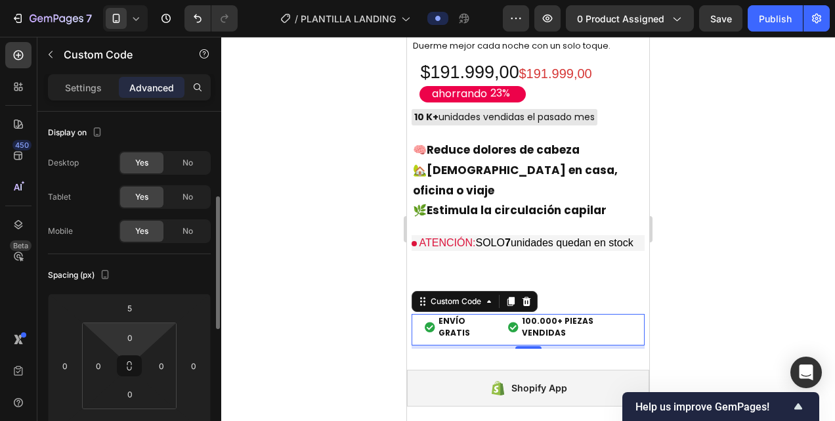
scroll to position [73, 0]
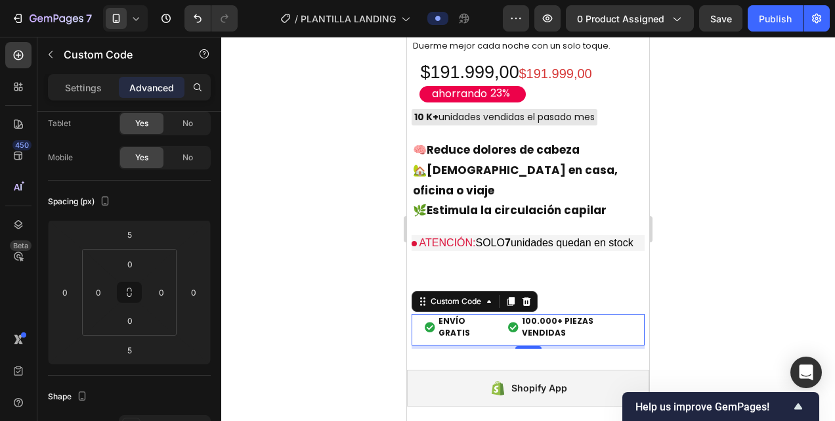
click at [299, 230] on div at bounding box center [527, 229] width 613 height 384
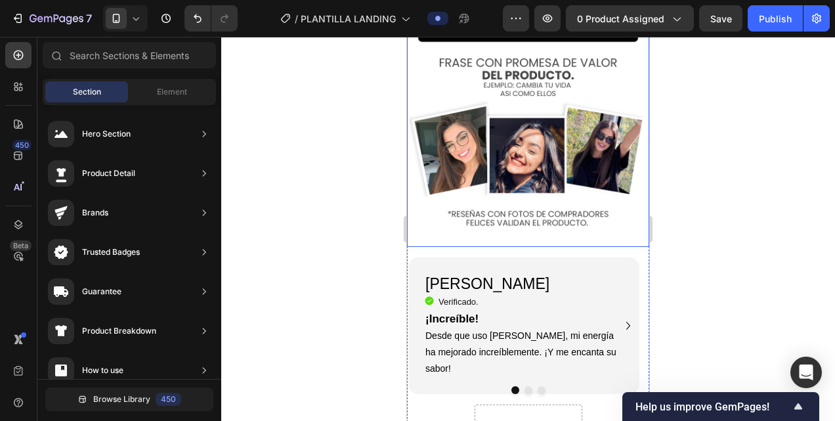
scroll to position [2003, 0]
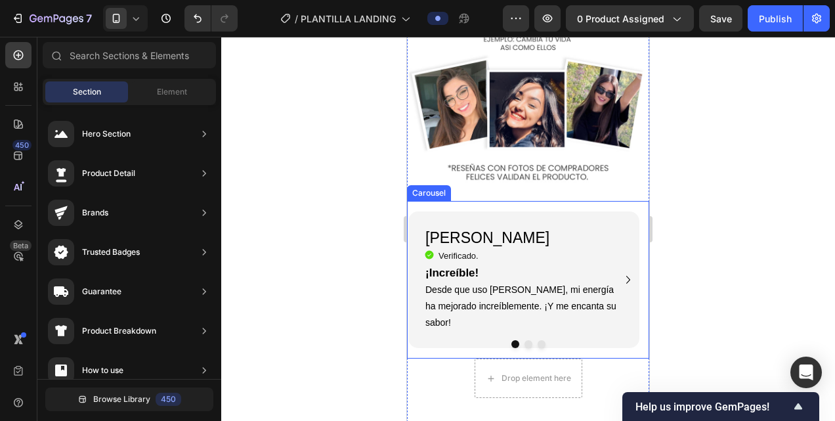
click at [621, 272] on icon "Carousel Next Arrow" at bounding box center [628, 280] width 16 height 16
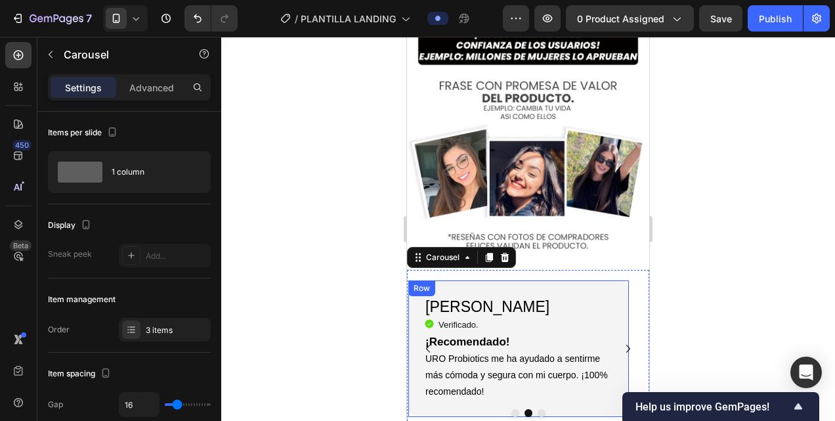
scroll to position [1914, 0]
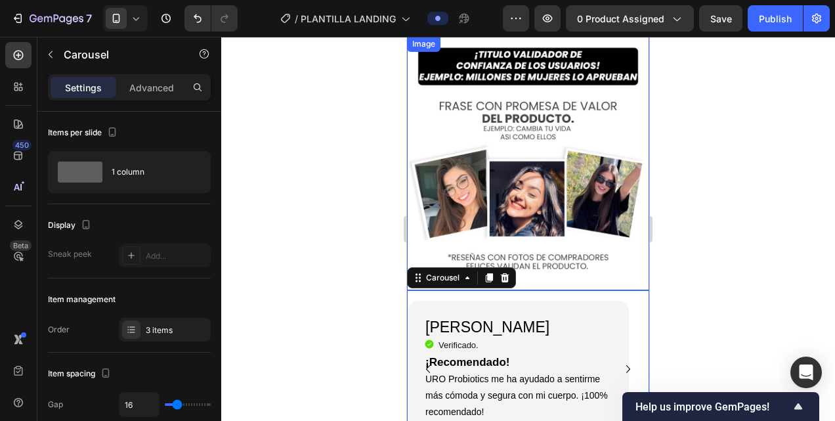
click at [544, 249] on img at bounding box center [528, 162] width 242 height 253
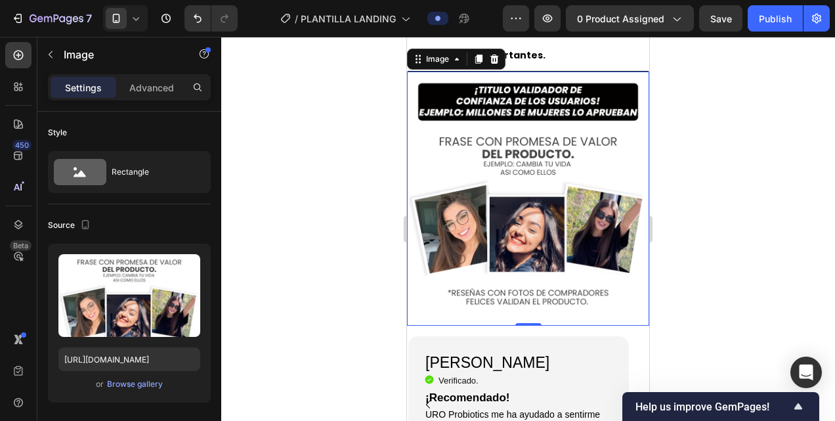
scroll to position [1911, 0]
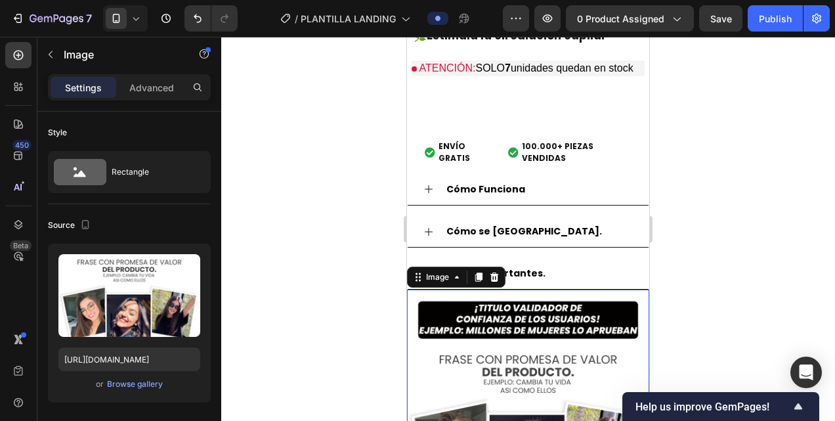
drag, startPoint x: 527, startPoint y: 188, endPoint x: 519, endPoint y: 266, distance: 78.5
click at [519, 266] on div "Cómo Funciona Cómo se usa. Datos importantes." at bounding box center [528, 232] width 242 height 116
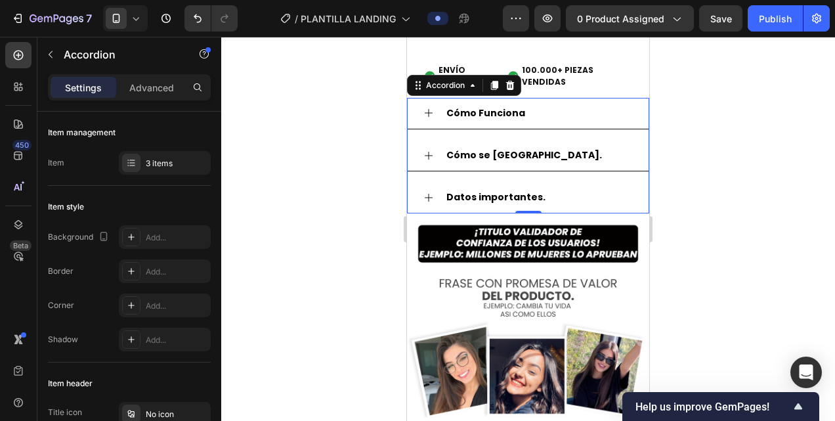
scroll to position [1736, 0]
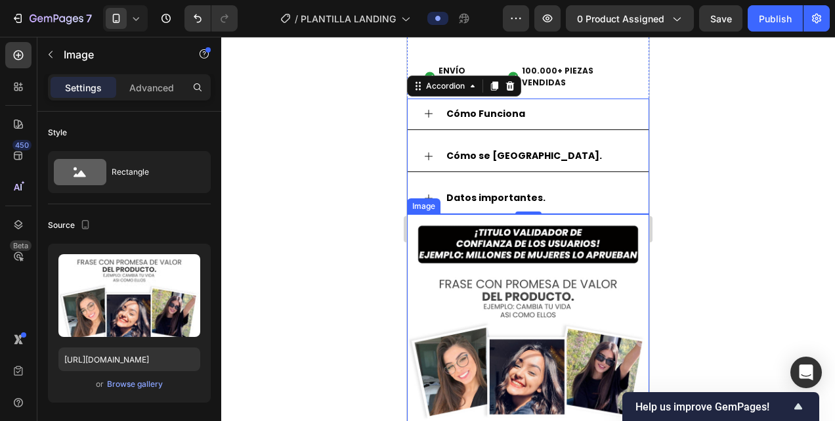
click at [535, 285] on img at bounding box center [528, 340] width 242 height 253
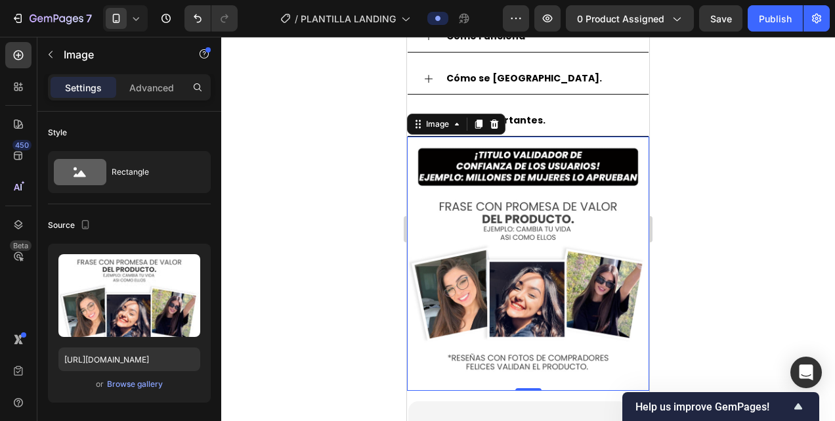
click at [538, 255] on img at bounding box center [528, 262] width 242 height 253
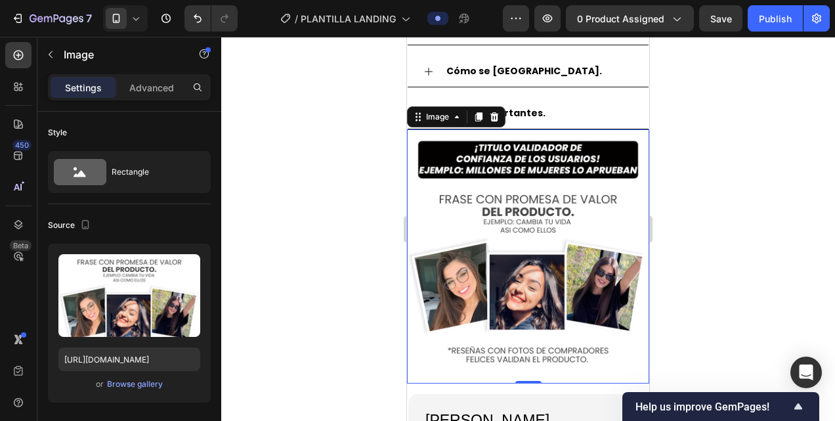
scroll to position [1820, 0]
